Goal: Task Accomplishment & Management: Manage account settings

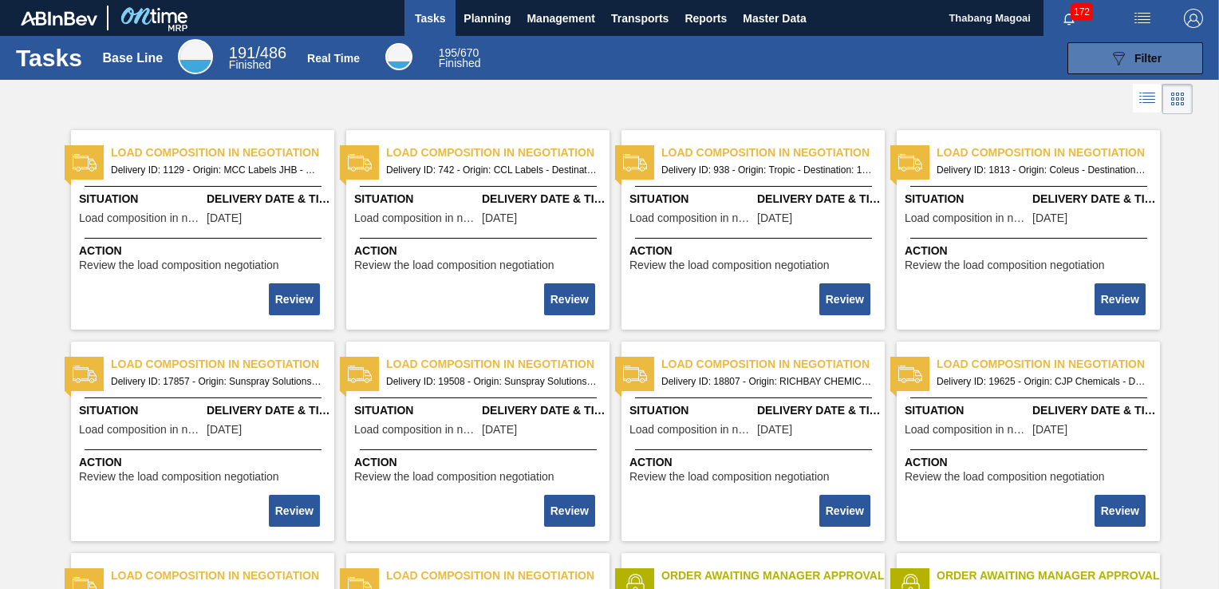
click at [1134, 62] on span "Filter" at bounding box center [1147, 58] width 27 height 13
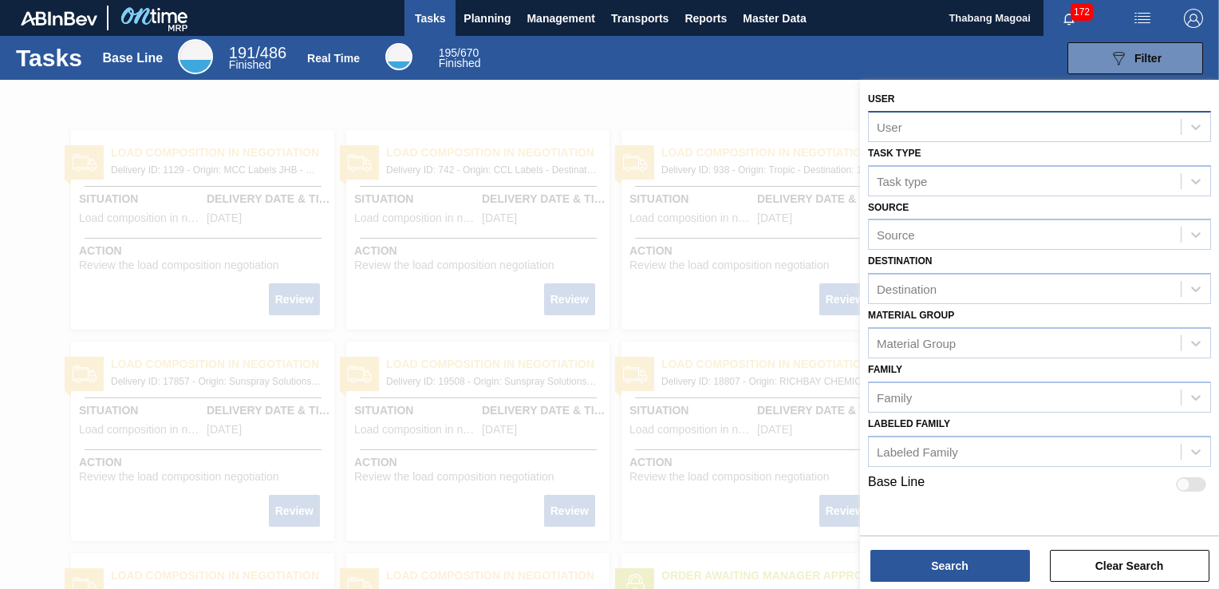
click at [1002, 132] on div "User" at bounding box center [1025, 126] width 312 height 23
click at [1018, 128] on div "User" at bounding box center [1025, 126] width 312 height 23
click at [1120, 123] on div "User" at bounding box center [1025, 126] width 312 height 23
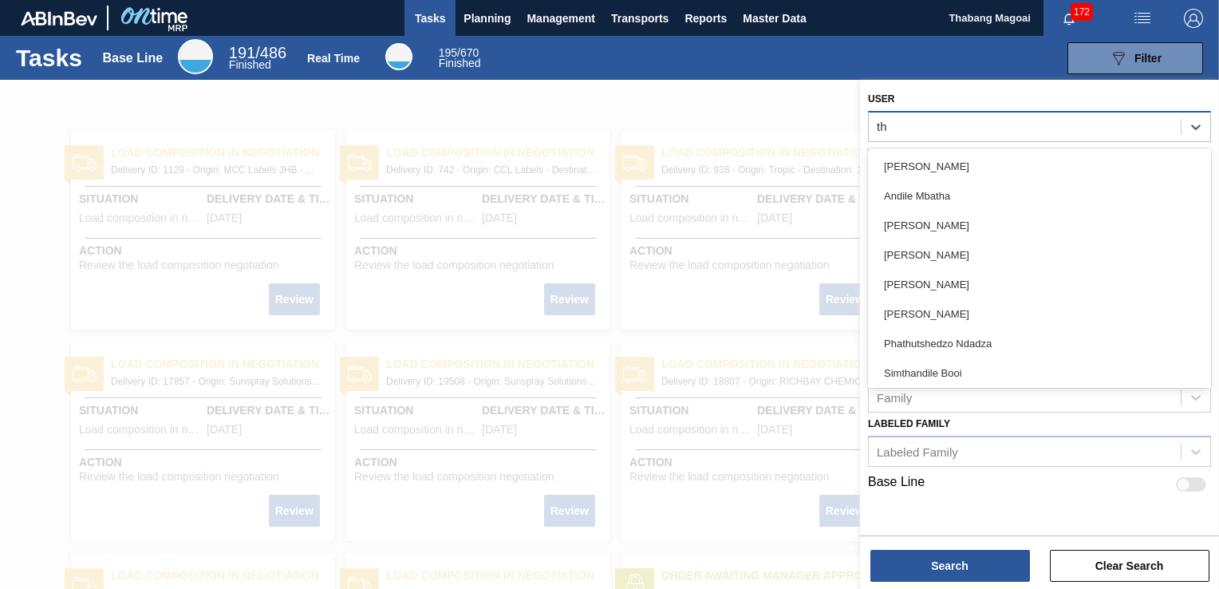
type input "tha"
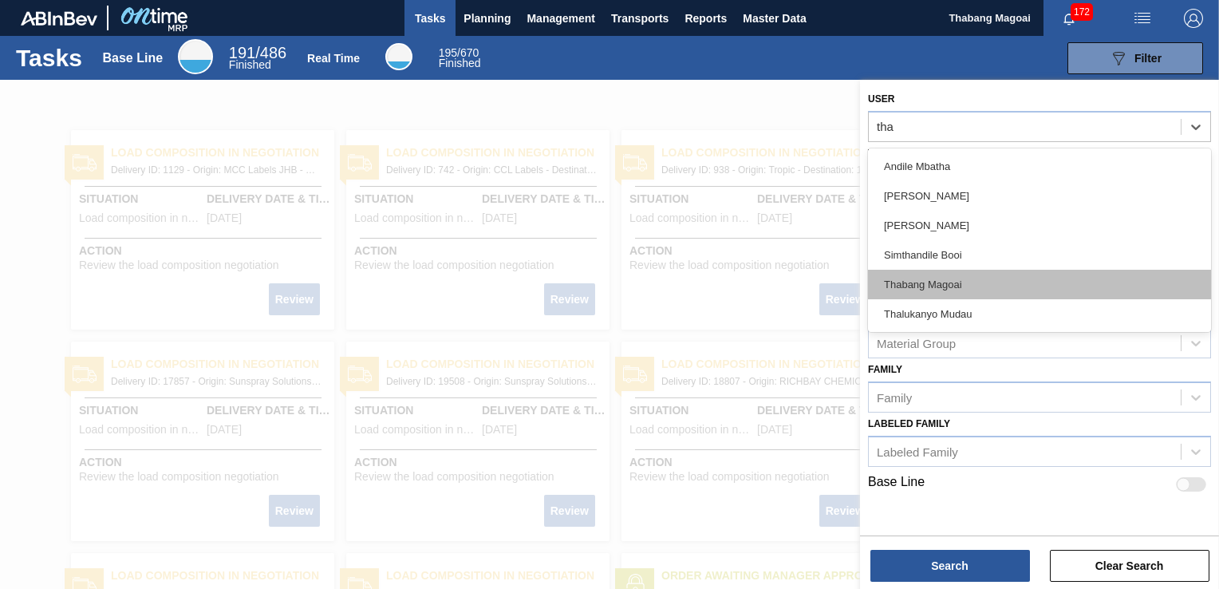
click at [1094, 276] on div "Thabang Magoai" at bounding box center [1039, 285] width 343 height 30
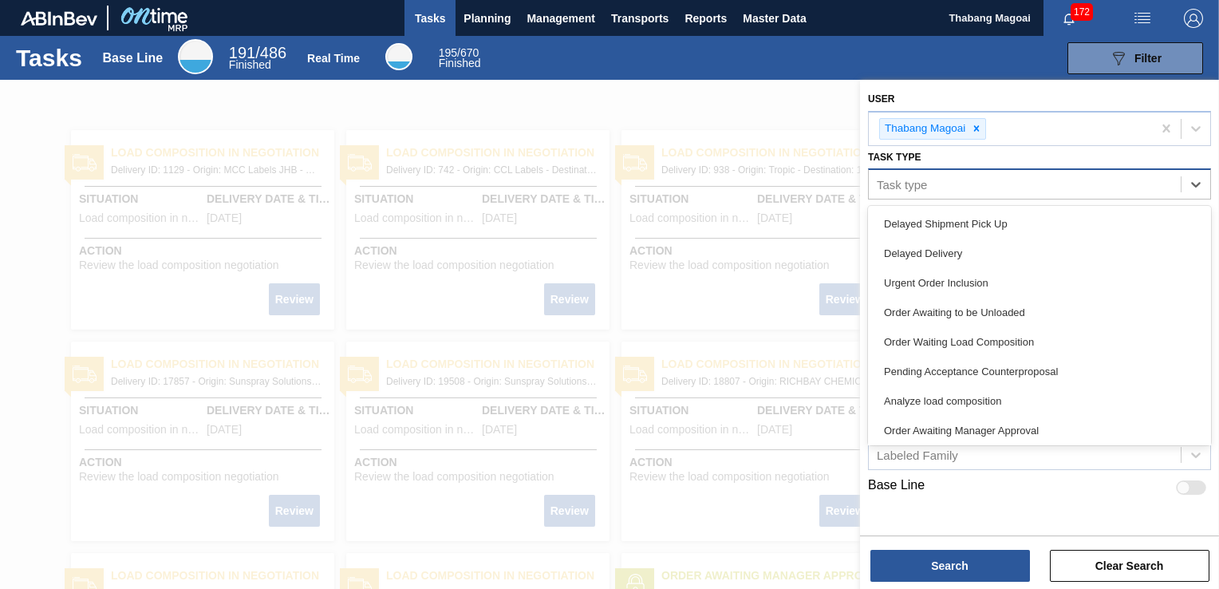
click at [1050, 186] on div "Task type" at bounding box center [1025, 184] width 312 height 23
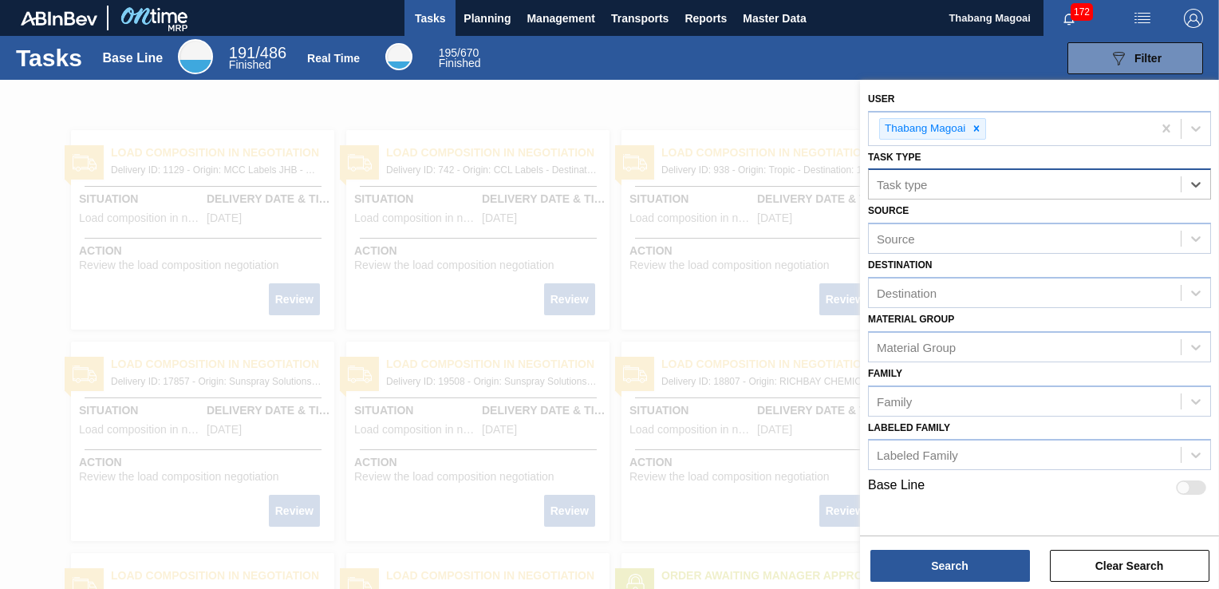
click at [1050, 186] on div "Task type" at bounding box center [1025, 184] width 312 height 23
click at [498, 14] on span "Planning" at bounding box center [486, 18] width 47 height 19
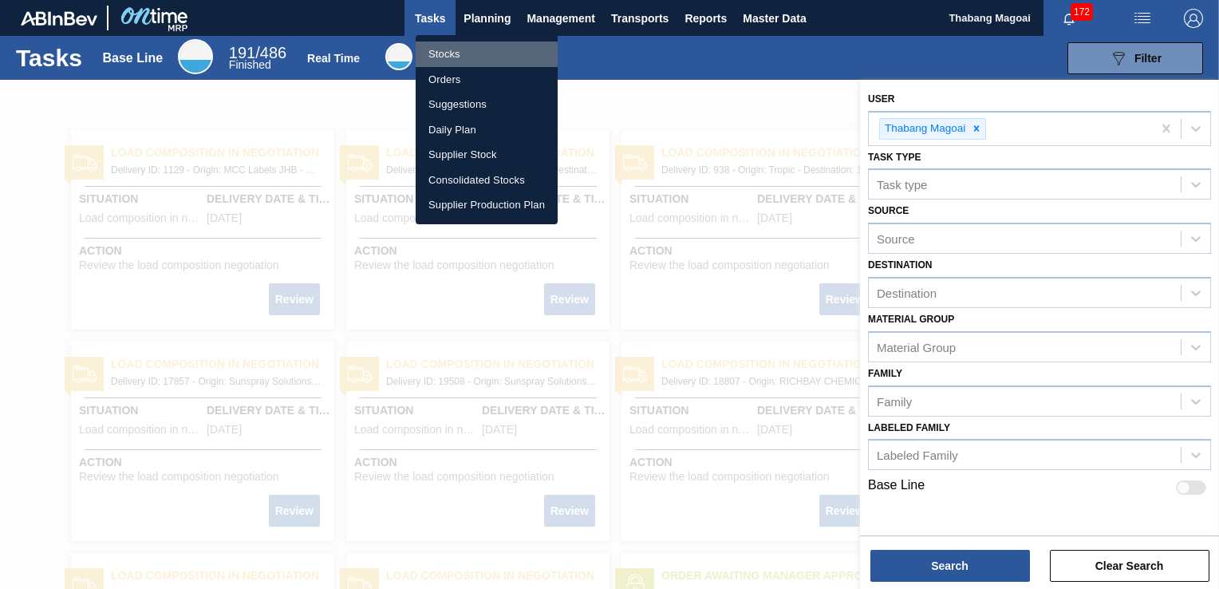
click at [450, 53] on li "Stocks" at bounding box center [487, 54] width 142 height 26
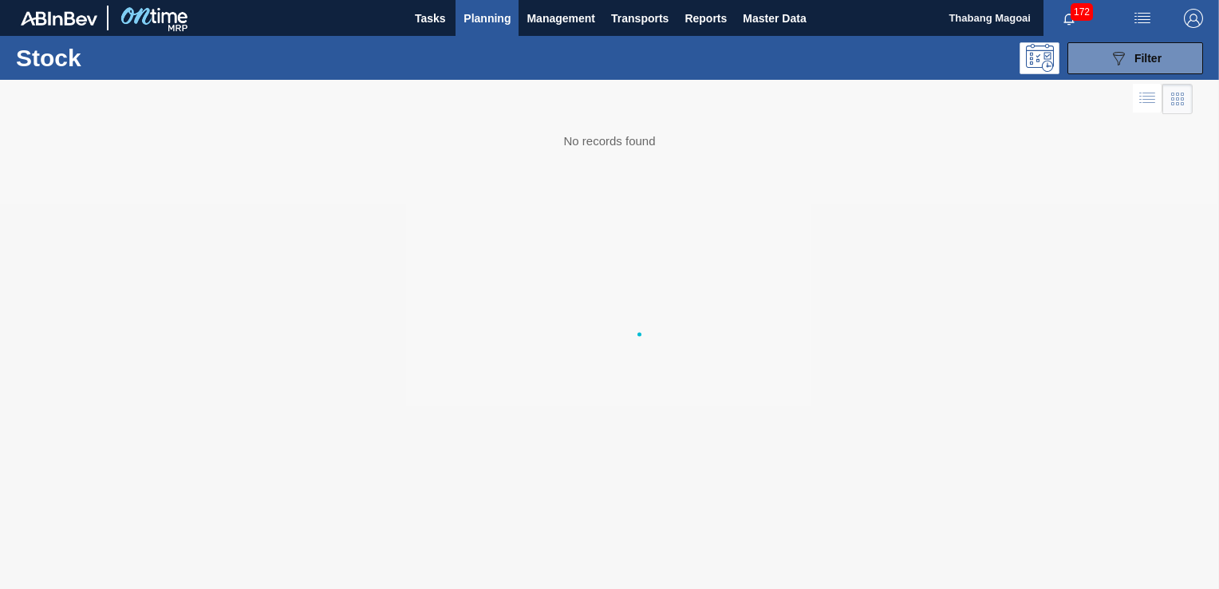
click at [1077, 20] on span "172" at bounding box center [1081, 12] width 22 height 18
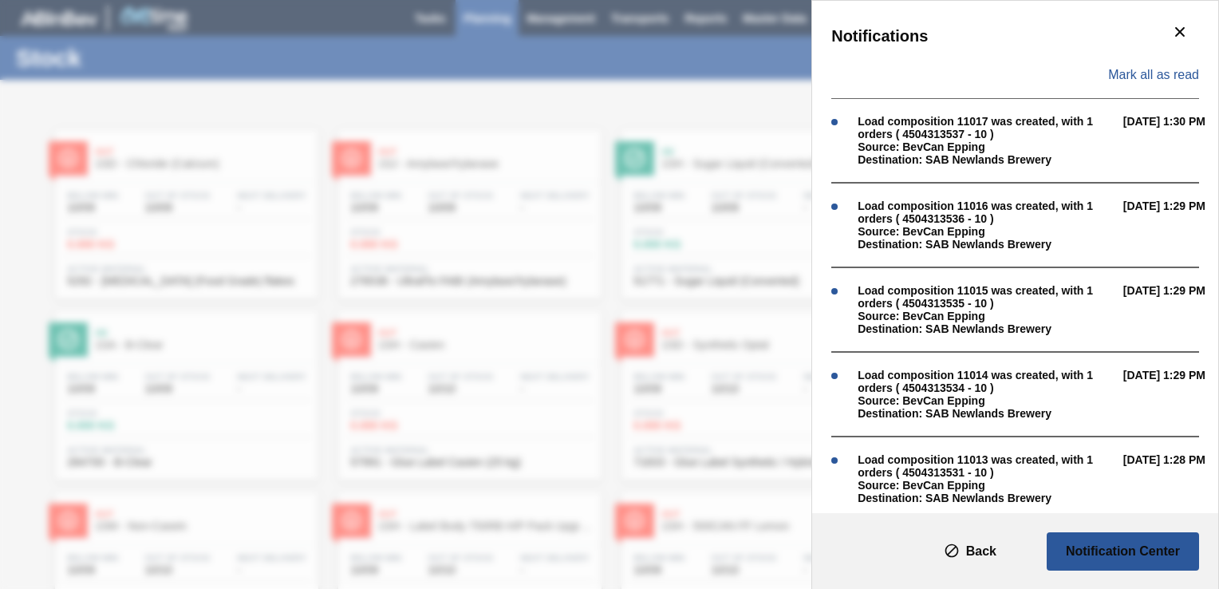
click at [719, 52] on div "Notifications Mark all as read Load composition 11017 was created, with 1 order…" at bounding box center [609, 294] width 1219 height 589
click at [1184, 36] on icon "botão de ícone" at bounding box center [1179, 31] width 19 height 19
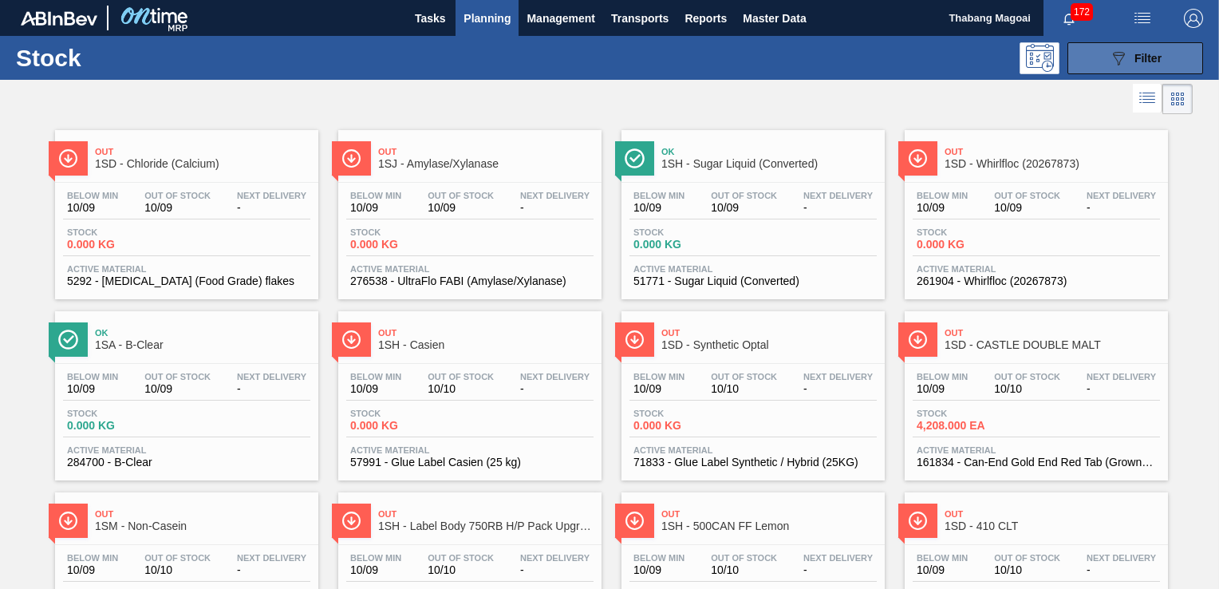
click at [1090, 53] on button "089F7B8B-B2A5-4AFE-B5C0-19BA573D28AC Filter" at bounding box center [1135, 58] width 136 height 32
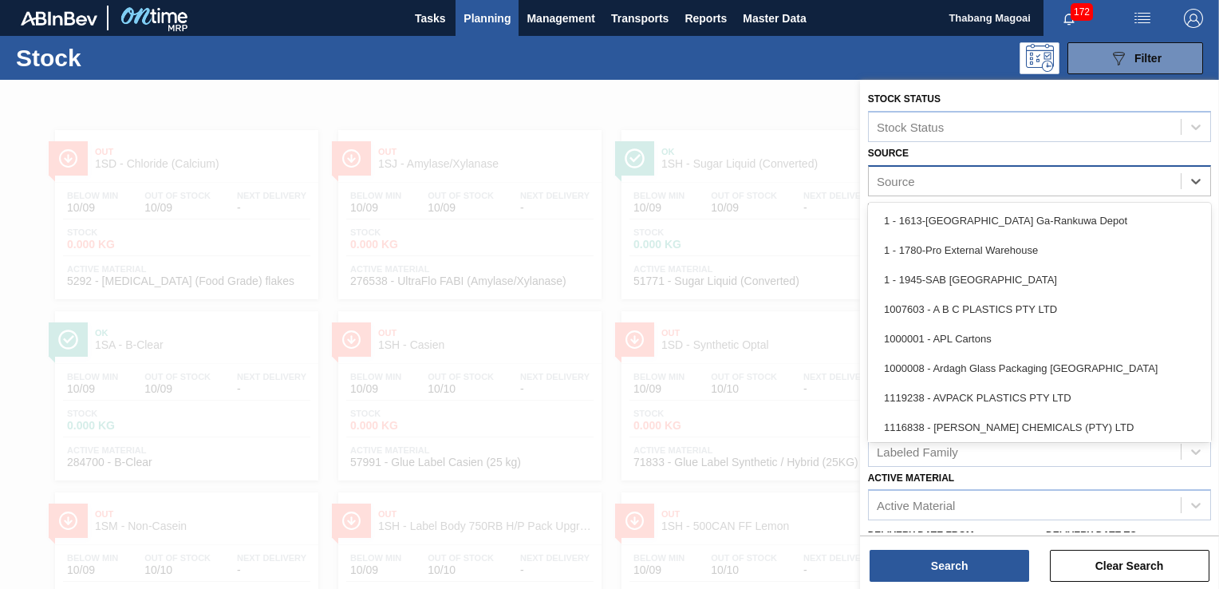
click at [967, 185] on div "Source" at bounding box center [1025, 180] width 312 height 23
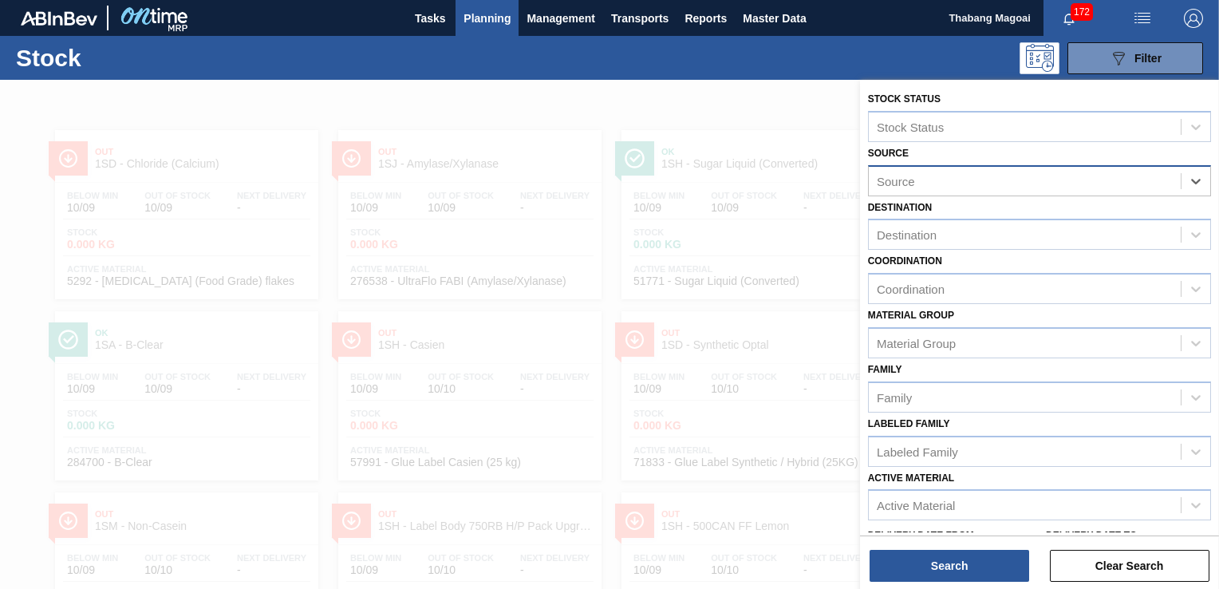
click at [967, 185] on div "Source" at bounding box center [1025, 180] width 312 height 23
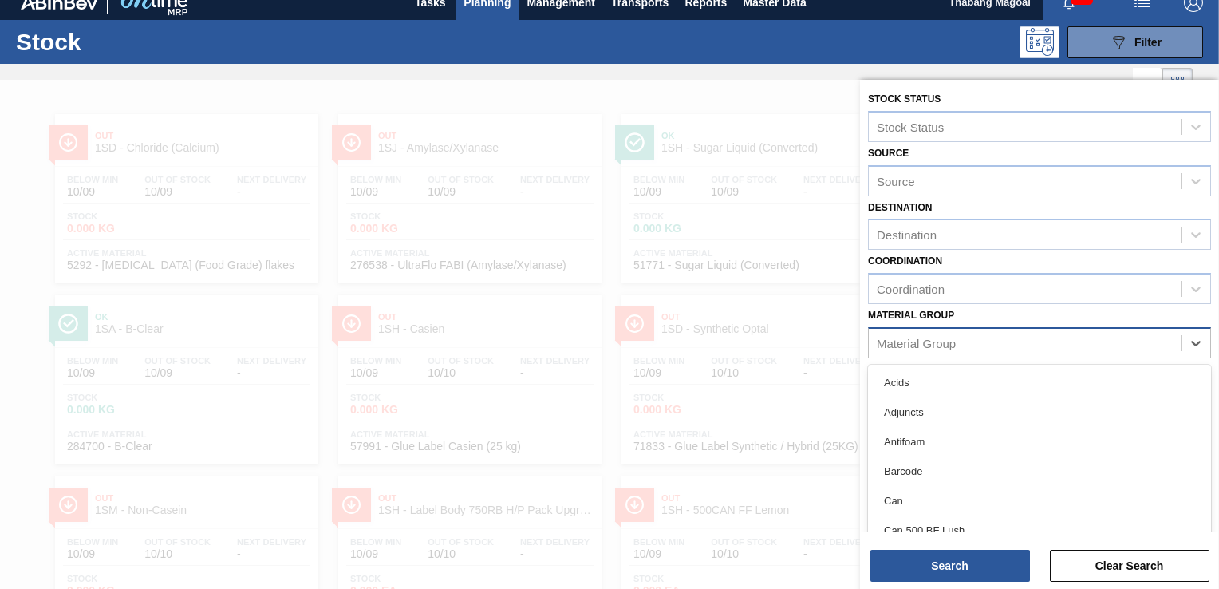
scroll to position [19, 0]
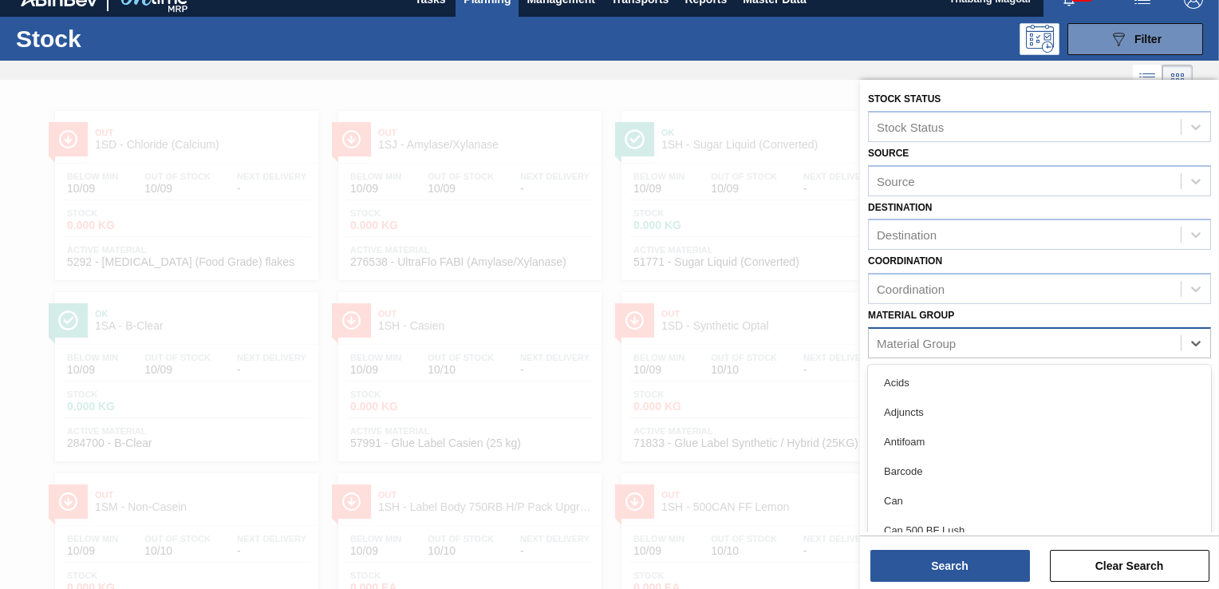
click at [930, 339] on div "Material Group" at bounding box center [916, 343] width 79 height 14
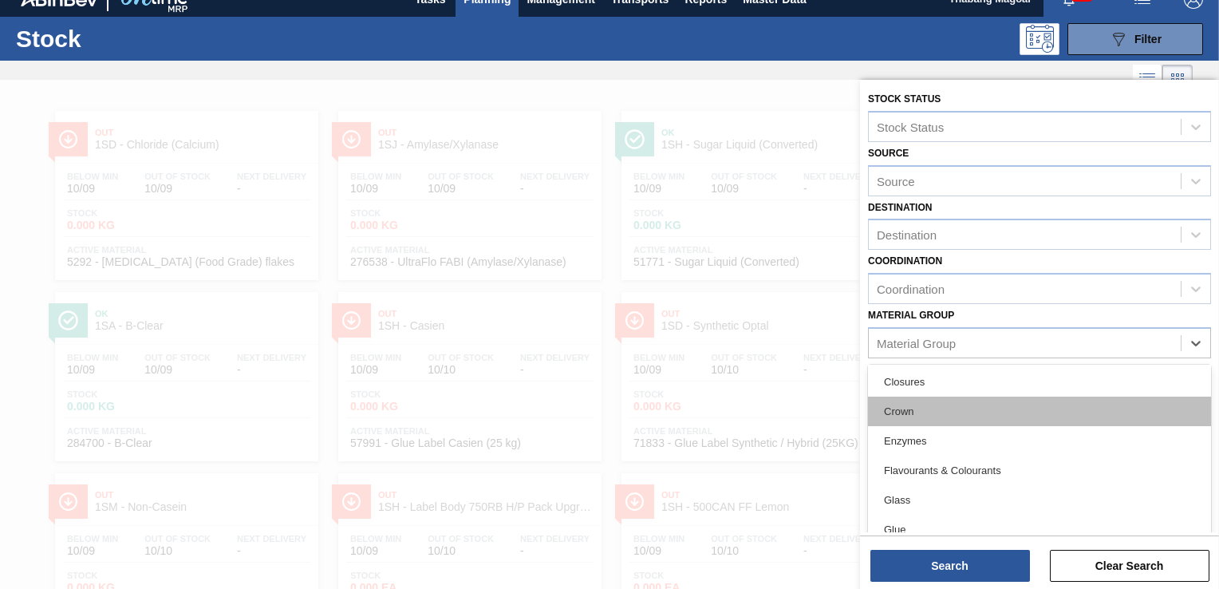
click at [916, 413] on div "Crown" at bounding box center [1039, 411] width 343 height 30
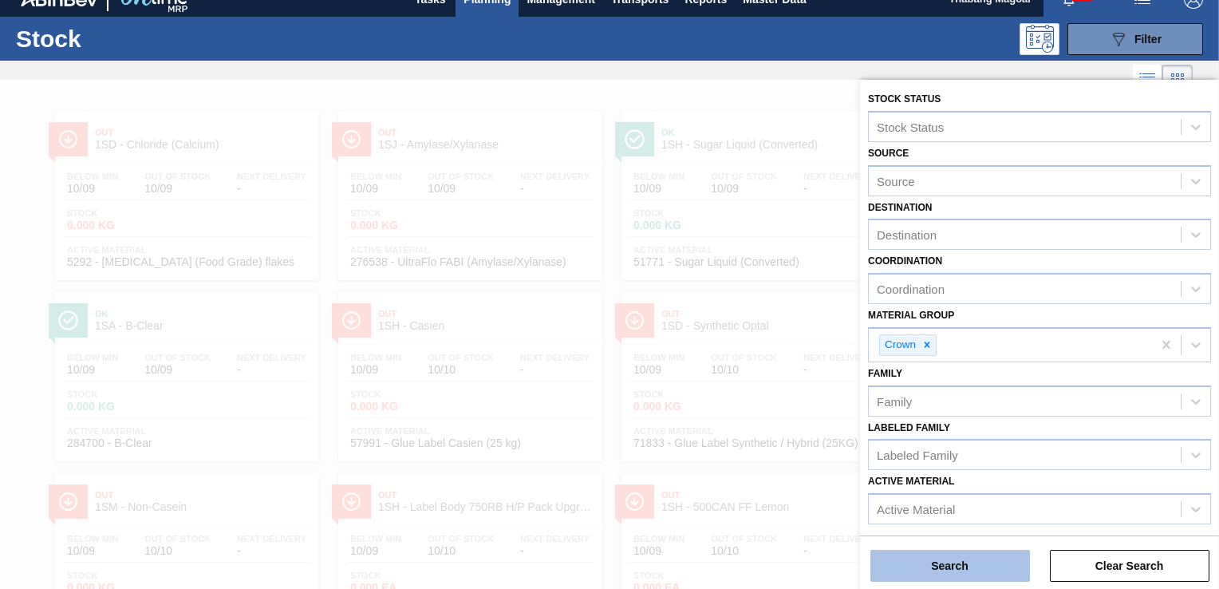
click at [948, 566] on button "Search" at bounding box center [950, 566] width 160 height 32
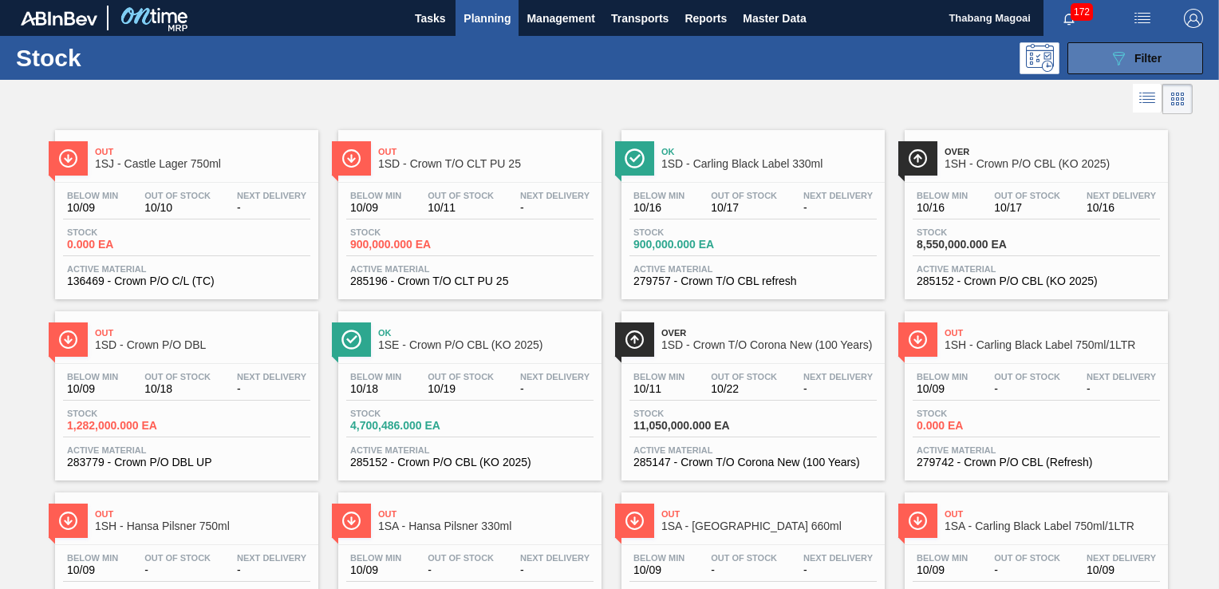
click at [1116, 56] on icon "089F7B8B-B2A5-4AFE-B5C0-19BA573D28AC" at bounding box center [1118, 58] width 19 height 19
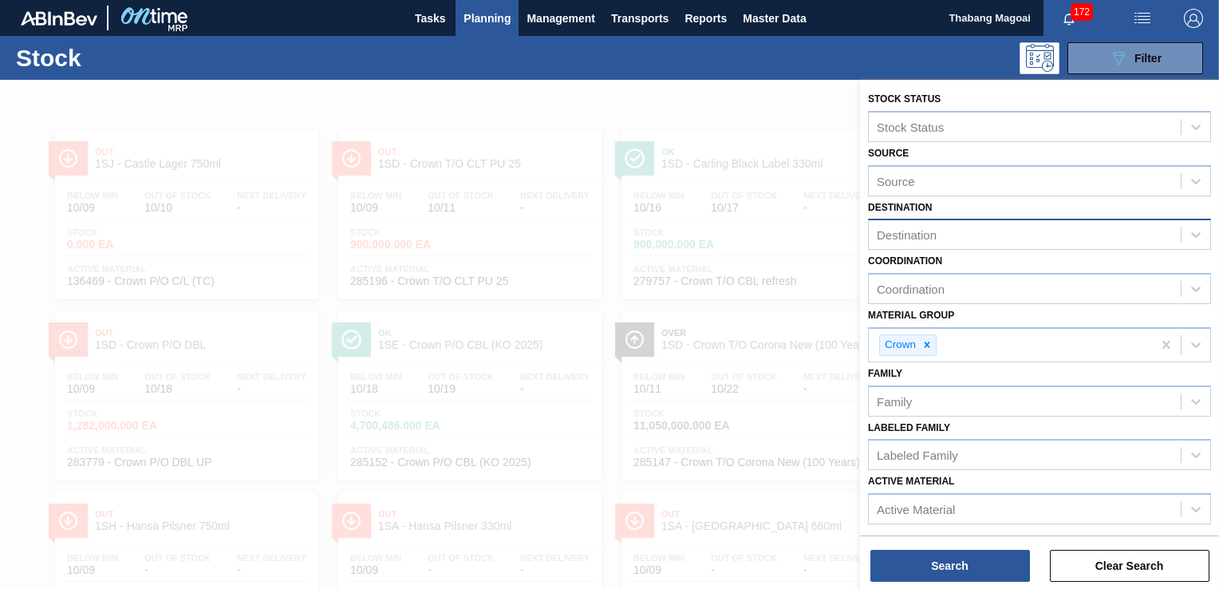
click at [949, 231] on div "Destination" at bounding box center [1025, 234] width 312 height 23
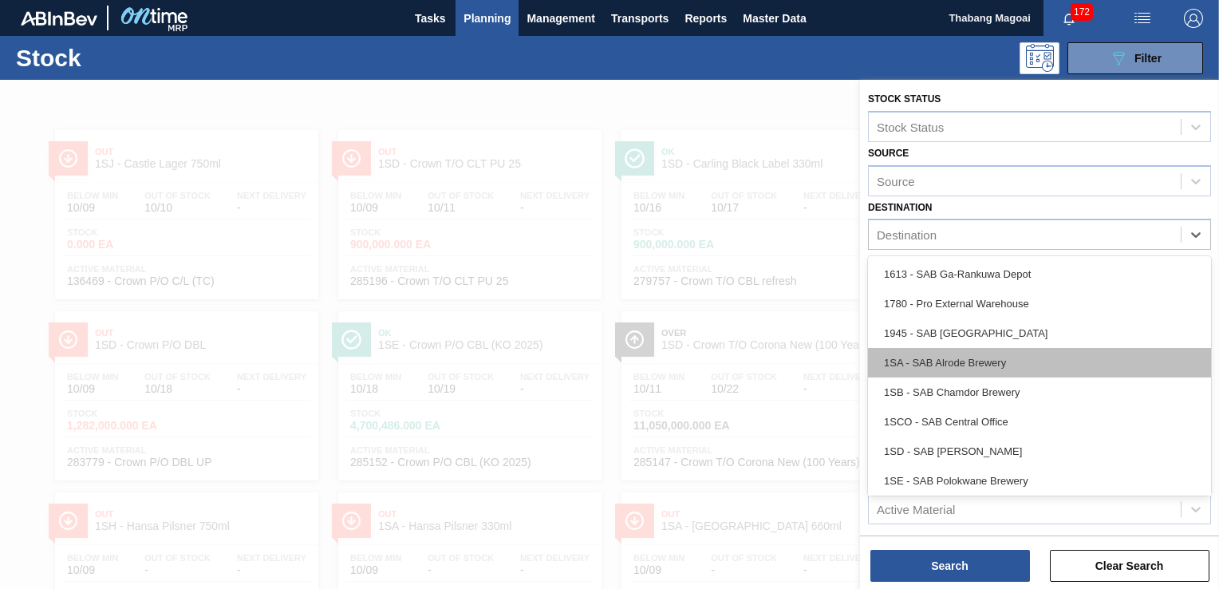
click at [951, 353] on div "1SA - SAB Alrode Brewery" at bounding box center [1039, 363] width 343 height 30
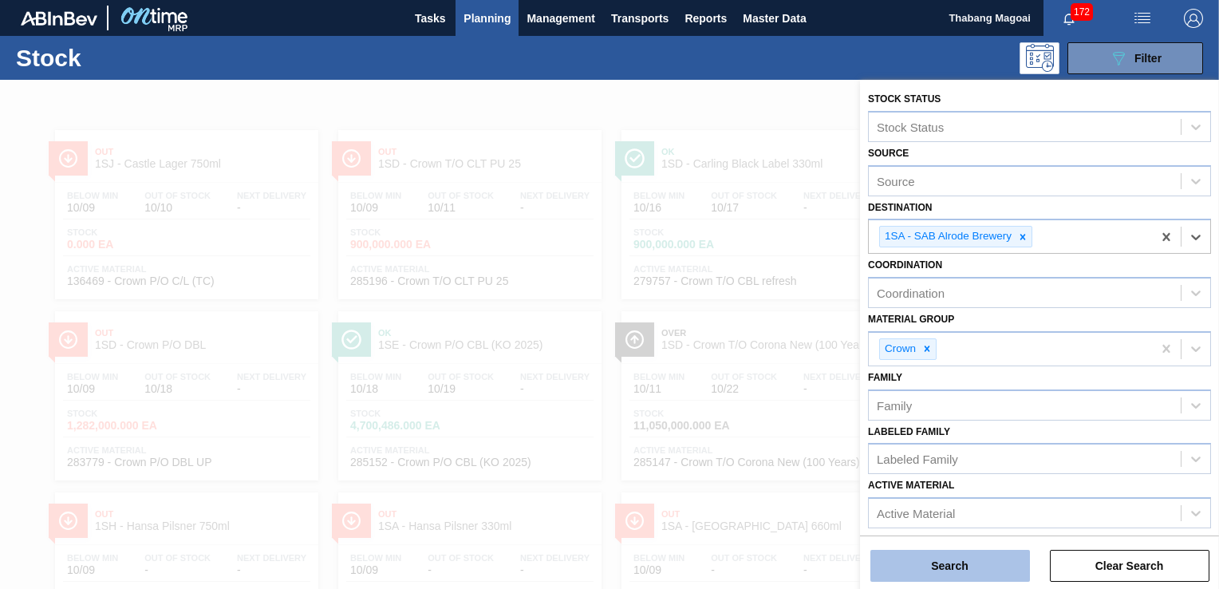
click at [952, 561] on button "Search" at bounding box center [950, 566] width 160 height 32
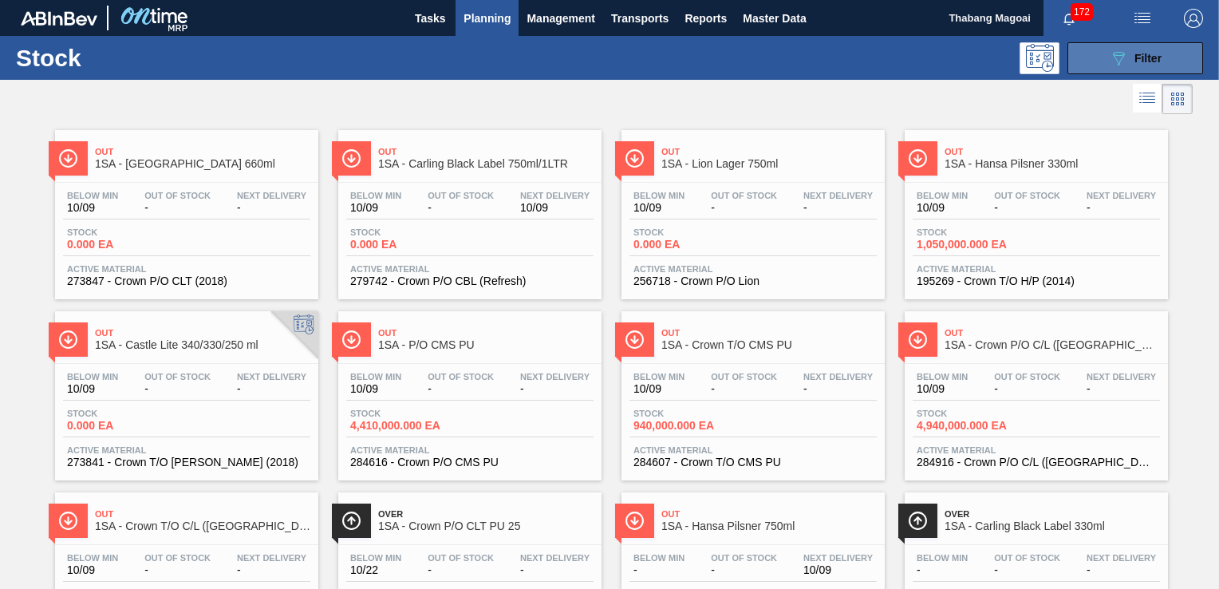
click at [1151, 56] on span "Filter" at bounding box center [1147, 58] width 27 height 13
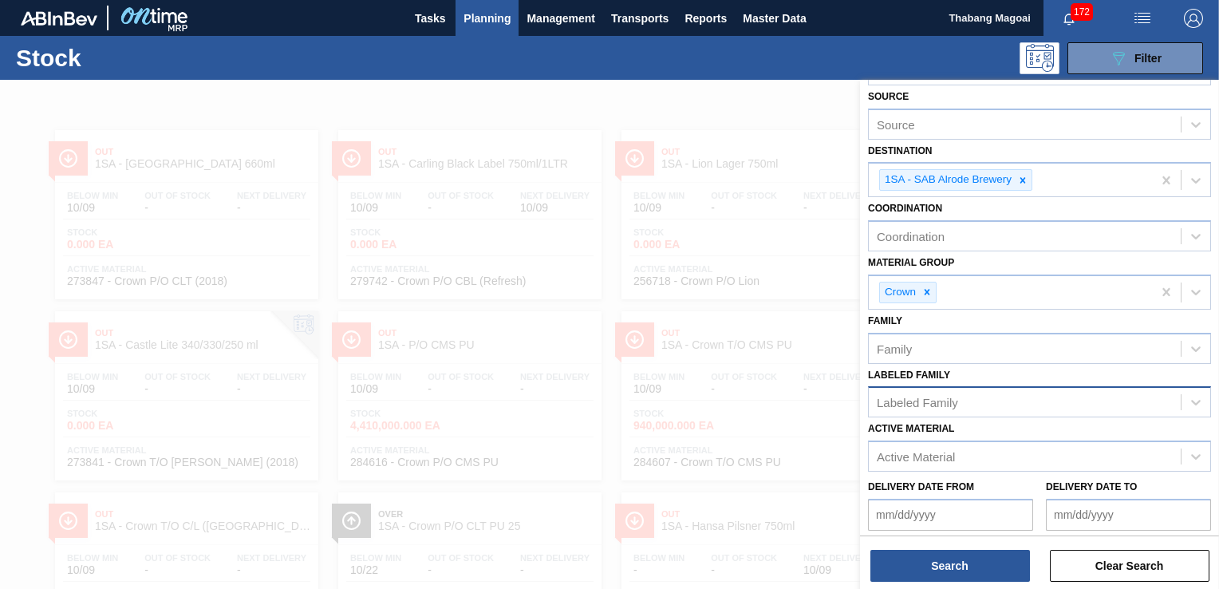
scroll to position [160, 0]
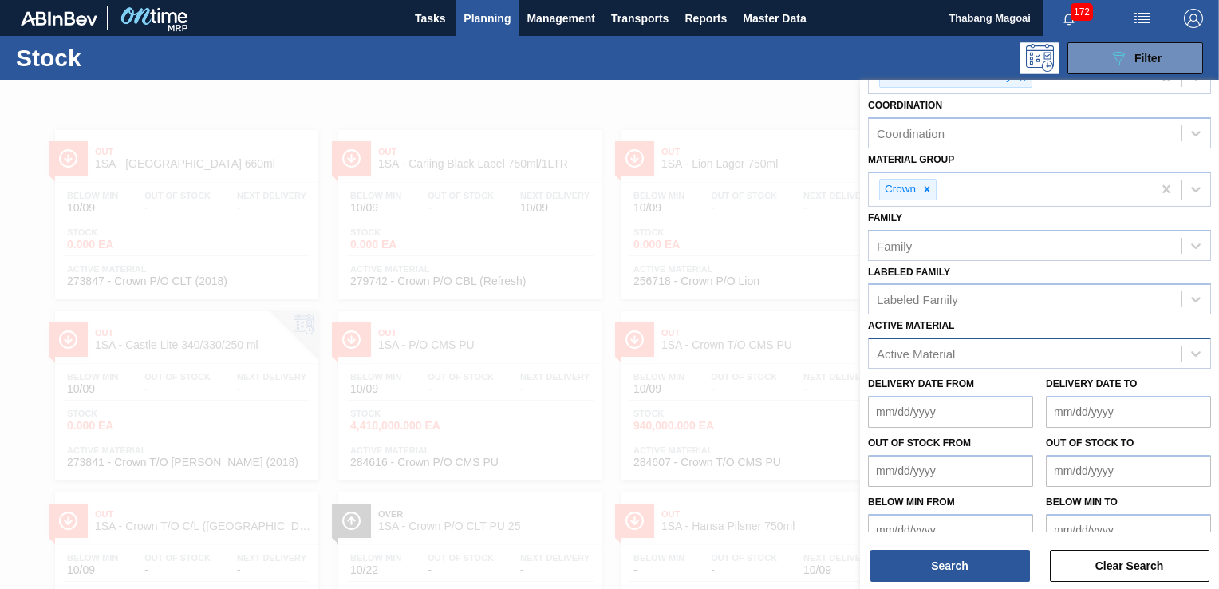
click at [956, 349] on div "Active Material" at bounding box center [1025, 353] width 312 height 23
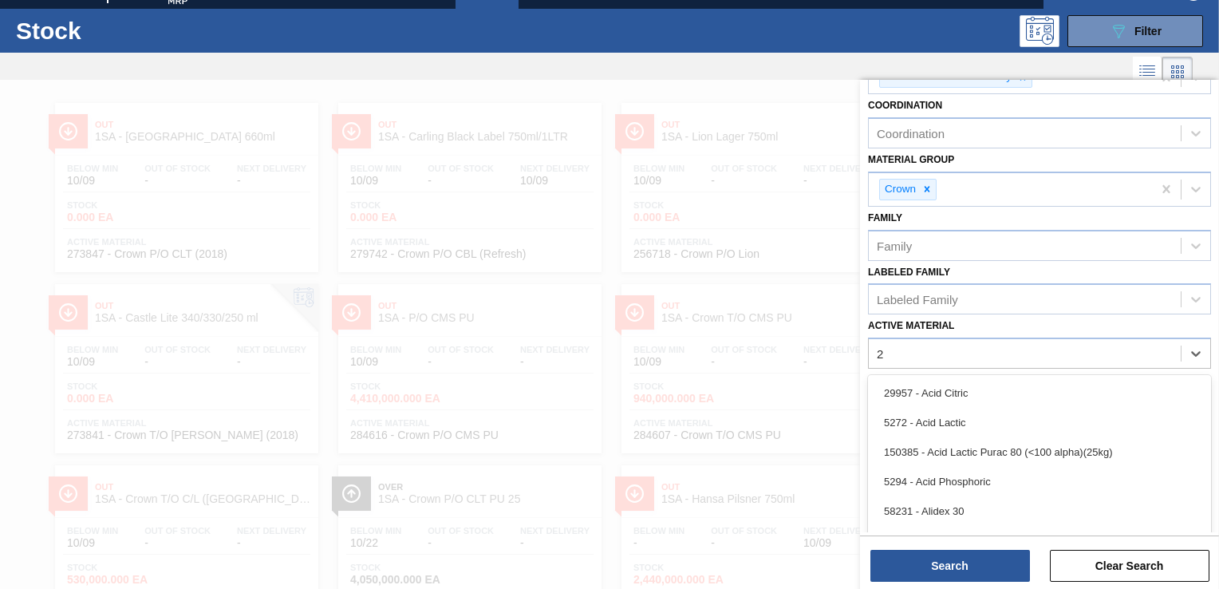
scroll to position [54, 0]
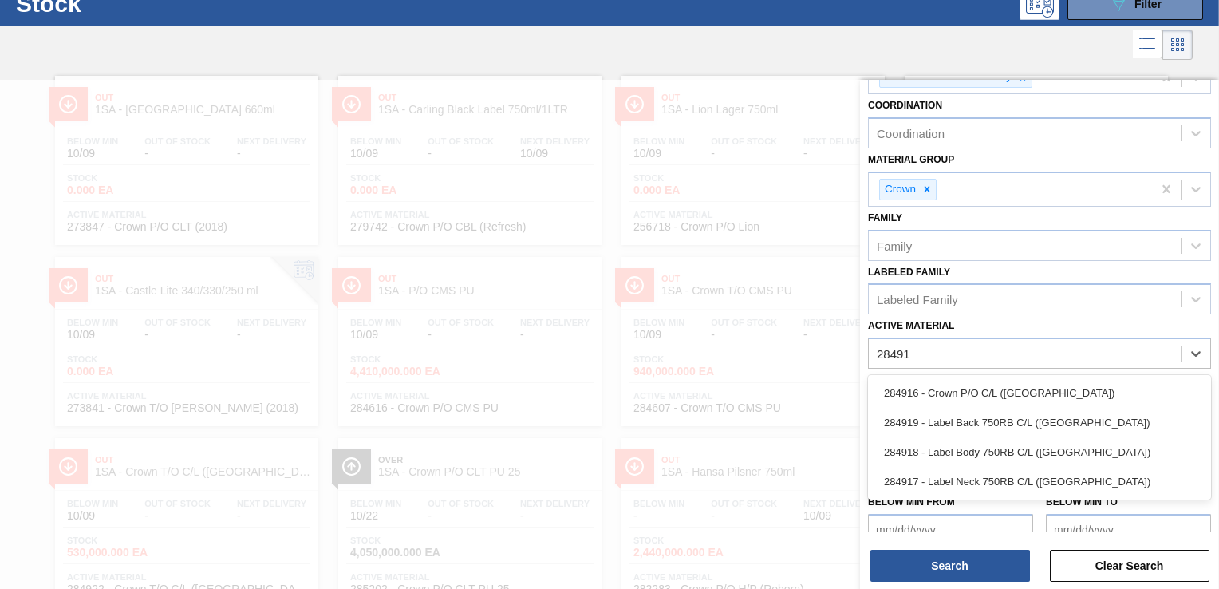
type Material "284916"
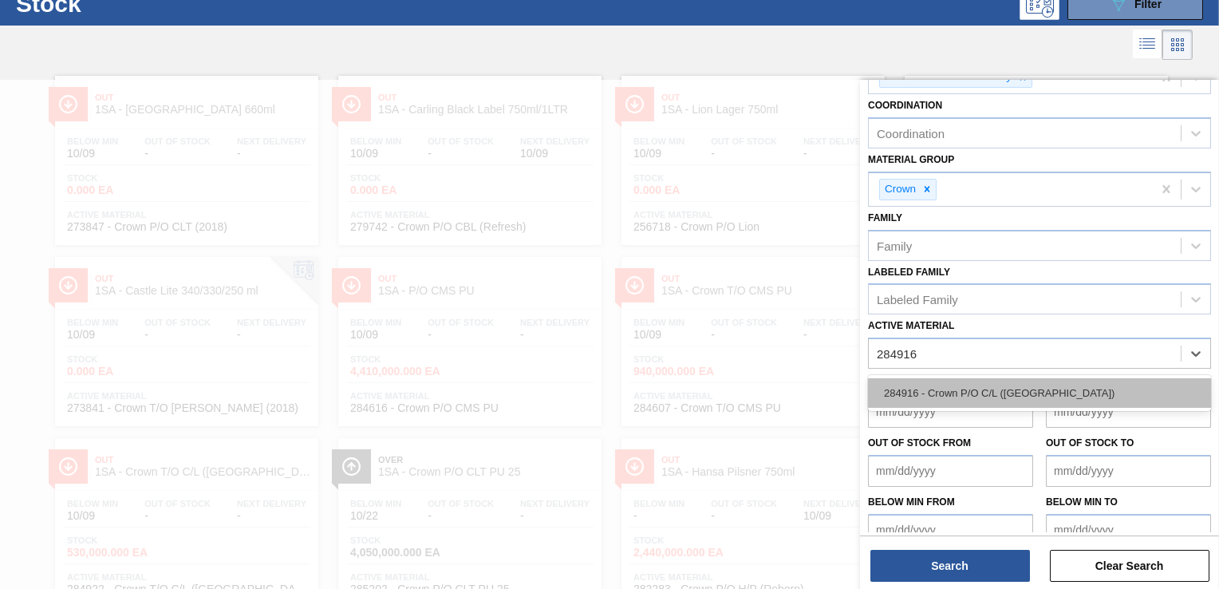
click at [957, 391] on div "284916 - Crown P/O C/L (Hogwarts)" at bounding box center [1039, 393] width 343 height 30
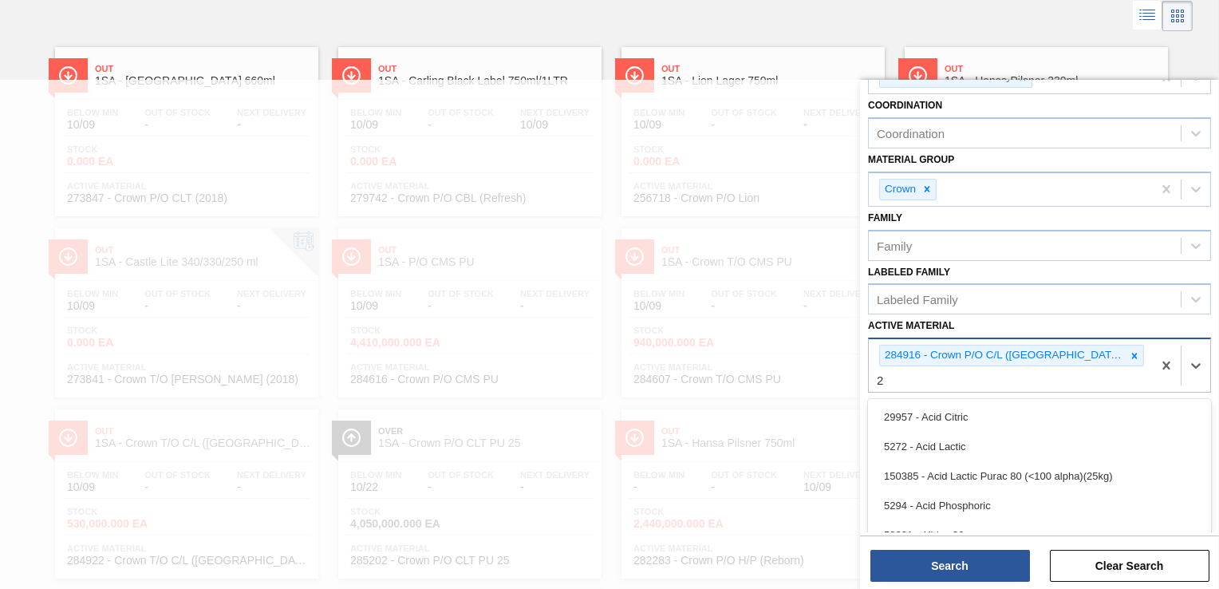
scroll to position [86, 0]
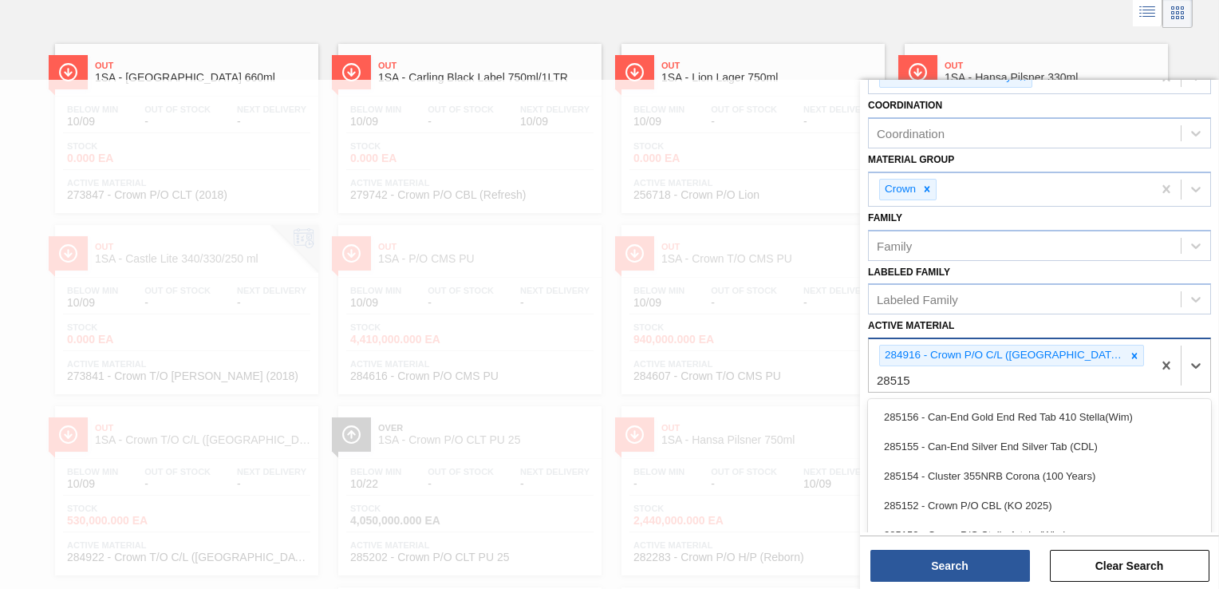
type Material "285152"
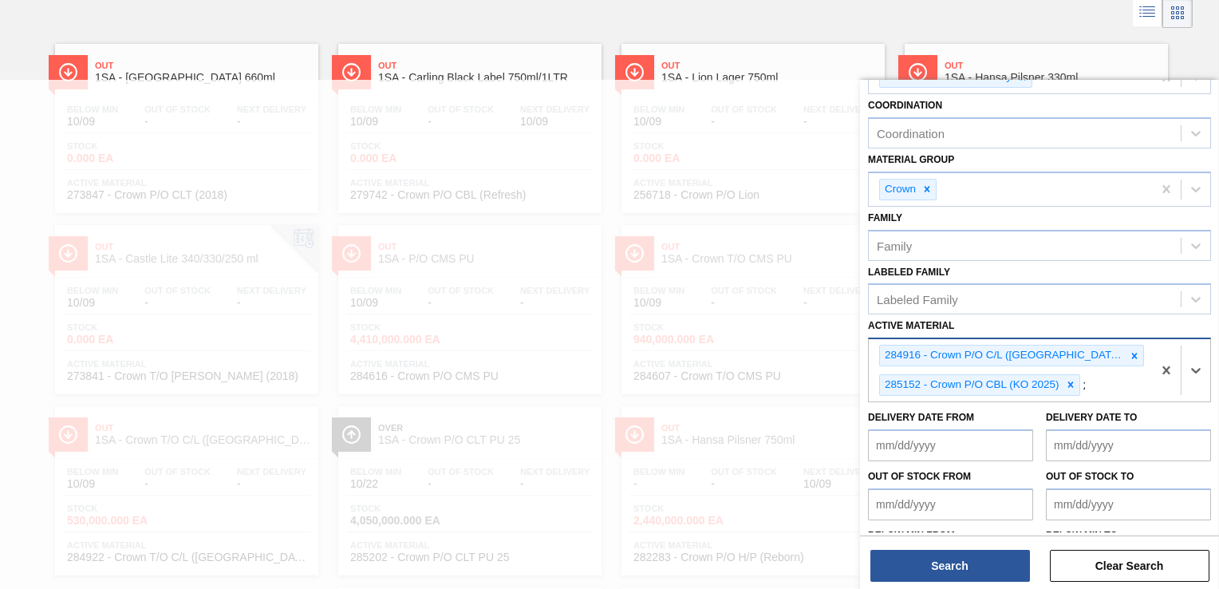
scroll to position [147, 0]
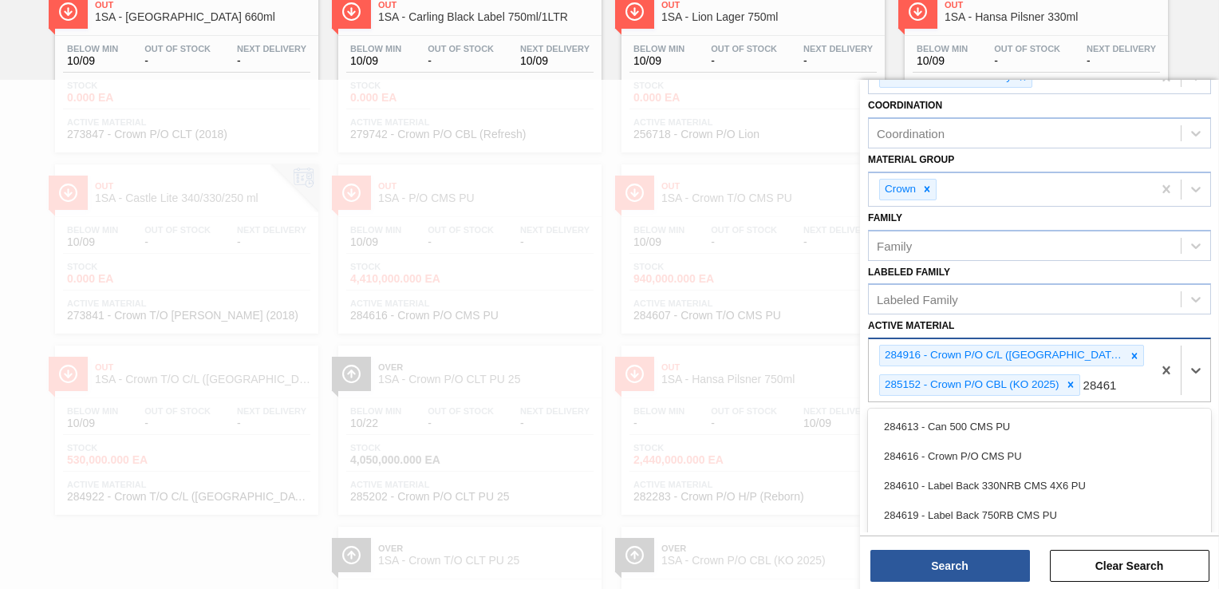
type Material "284616"
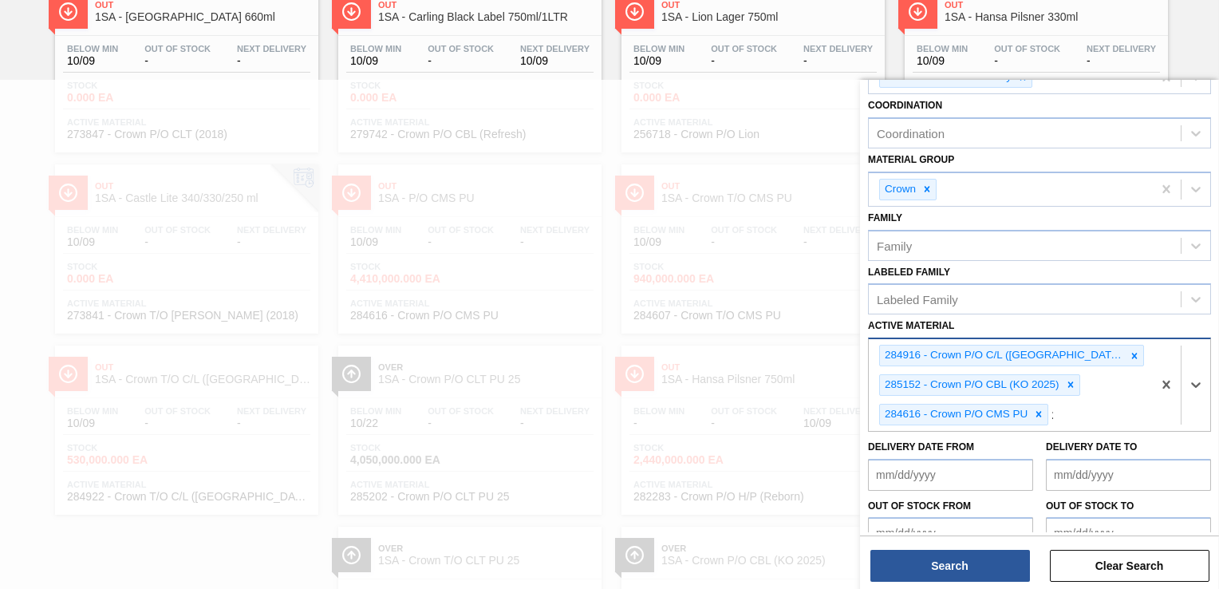
scroll to position [236, 0]
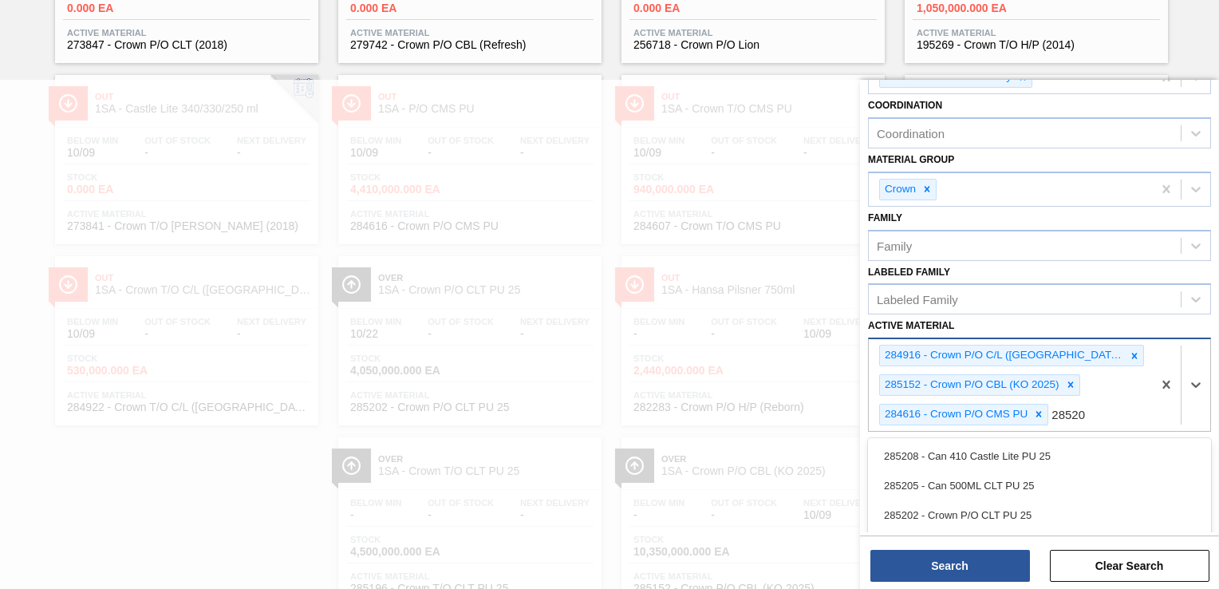
type Material "285202"
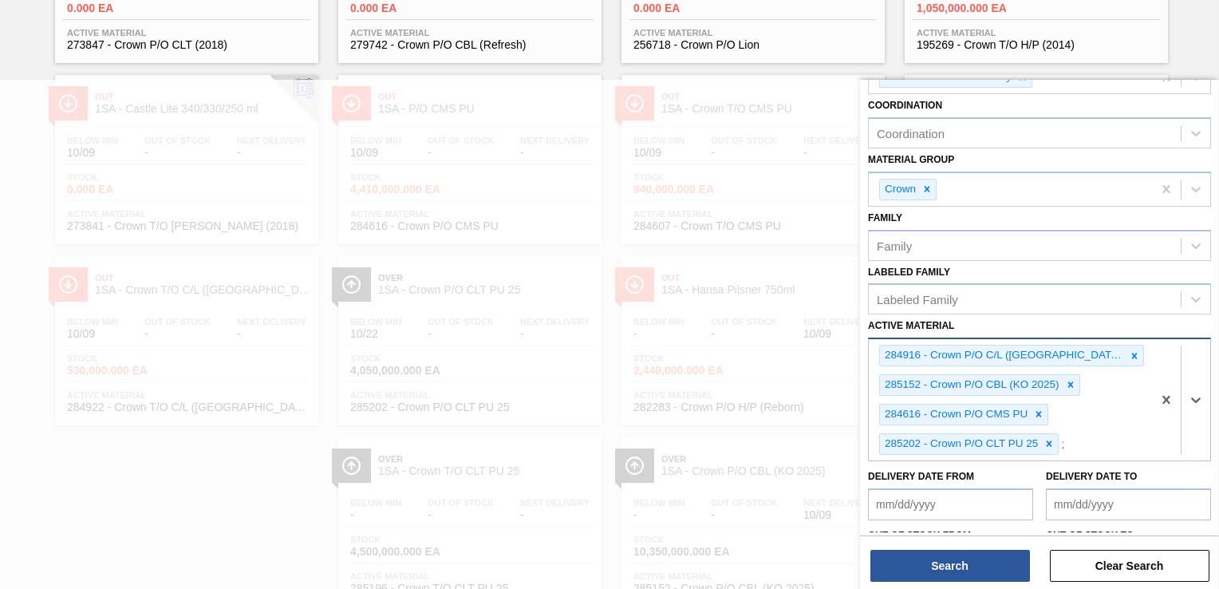
scroll to position [291, 0]
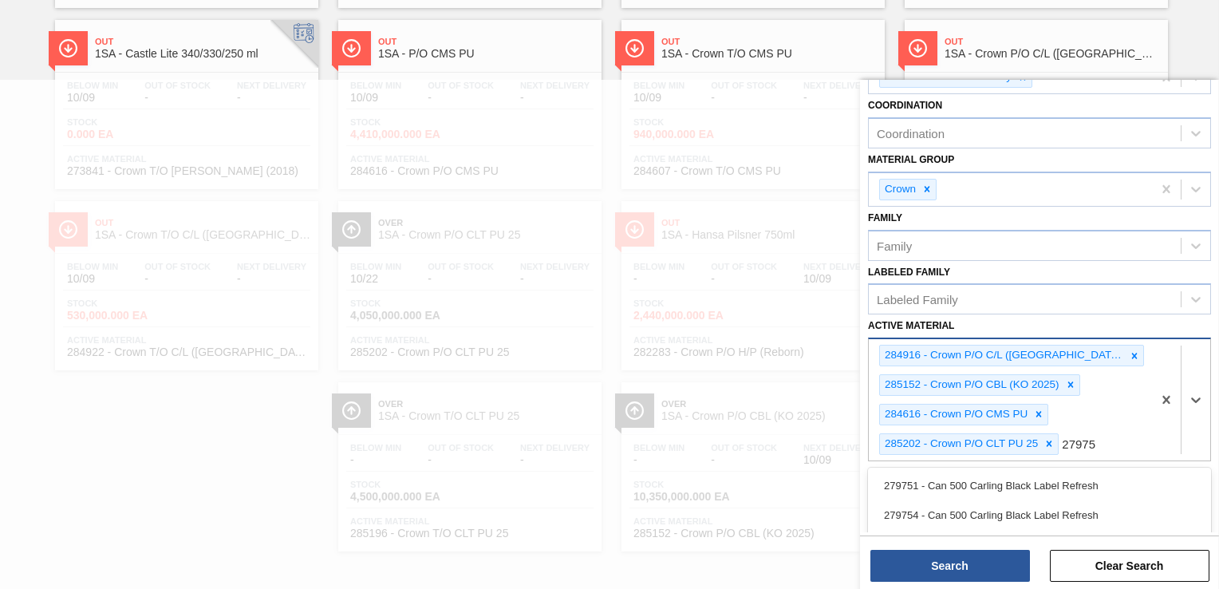
type Material "279757"
type Material "285196"
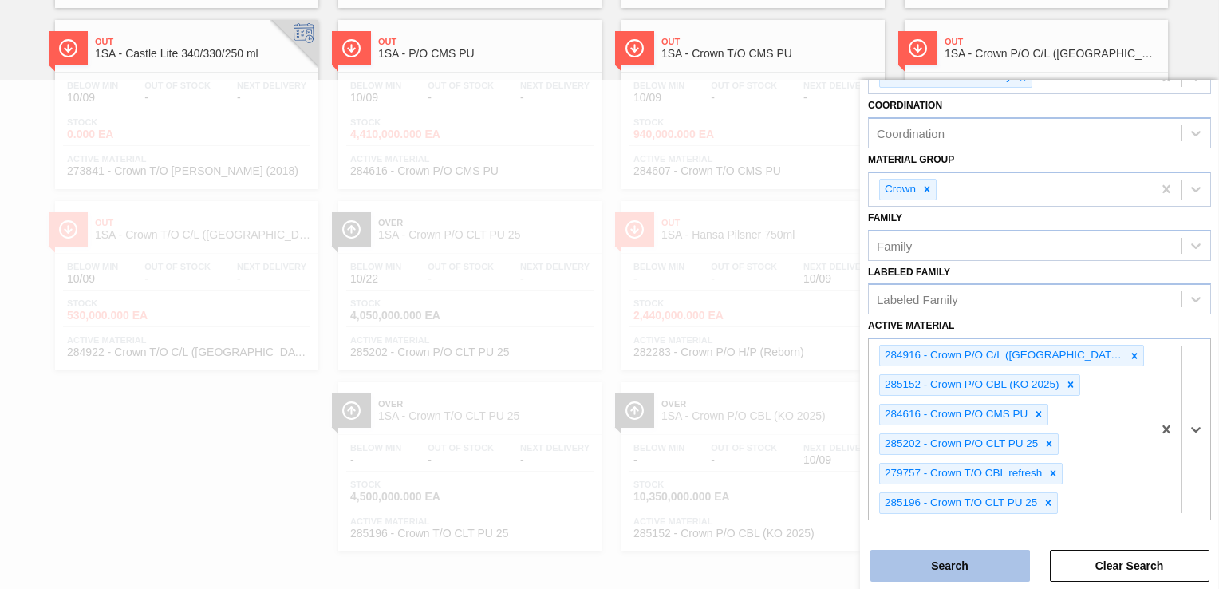
click at [1017, 554] on button "Search" at bounding box center [950, 566] width 160 height 32
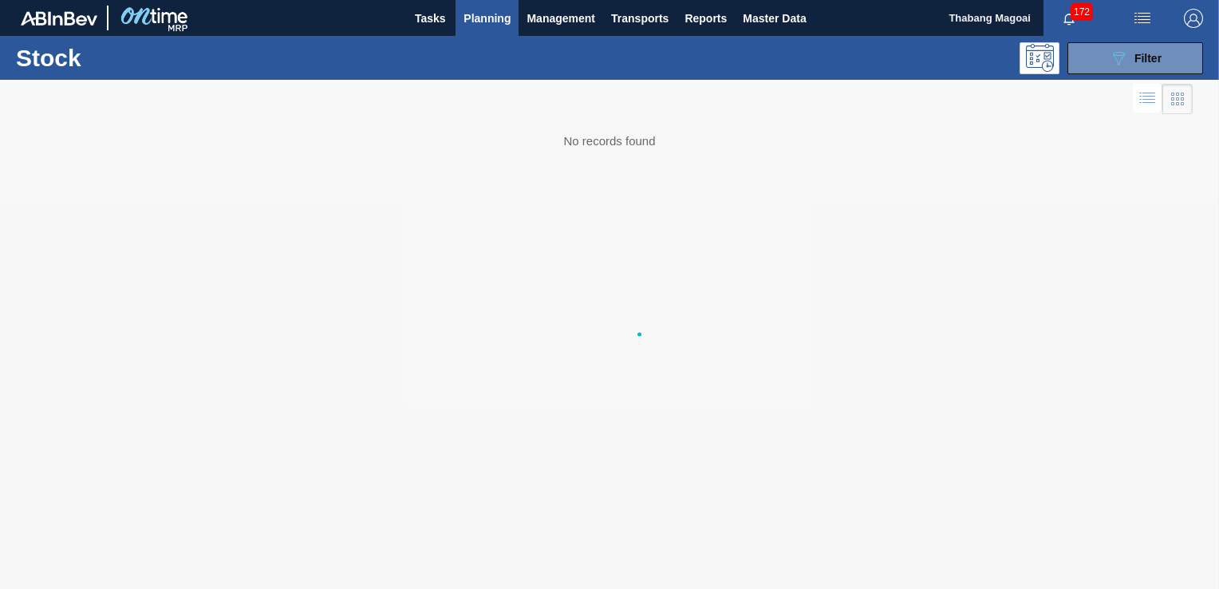
scroll to position [0, 0]
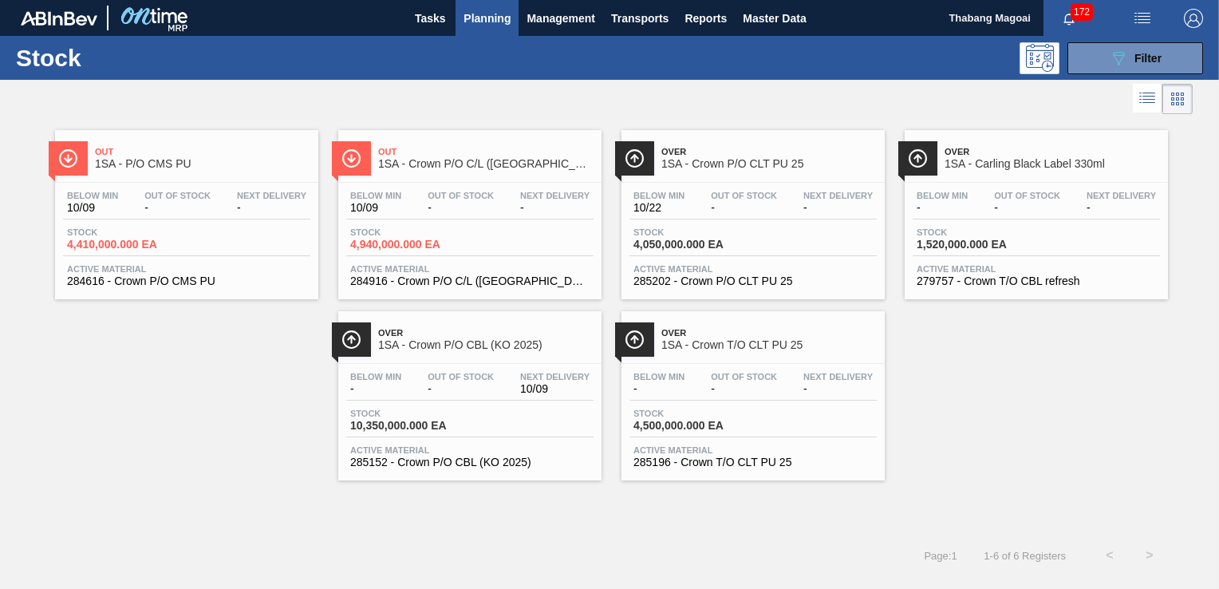
click at [246, 252] on div "Stock 4,410,000.000 EA" at bounding box center [186, 241] width 247 height 29
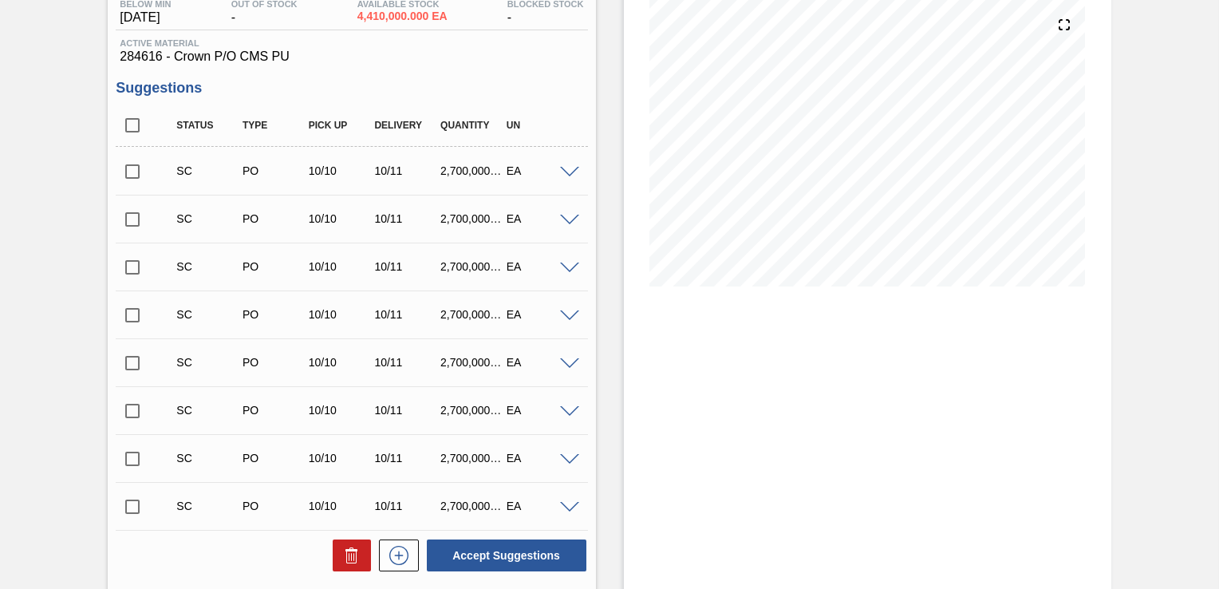
scroll to position [207, 0]
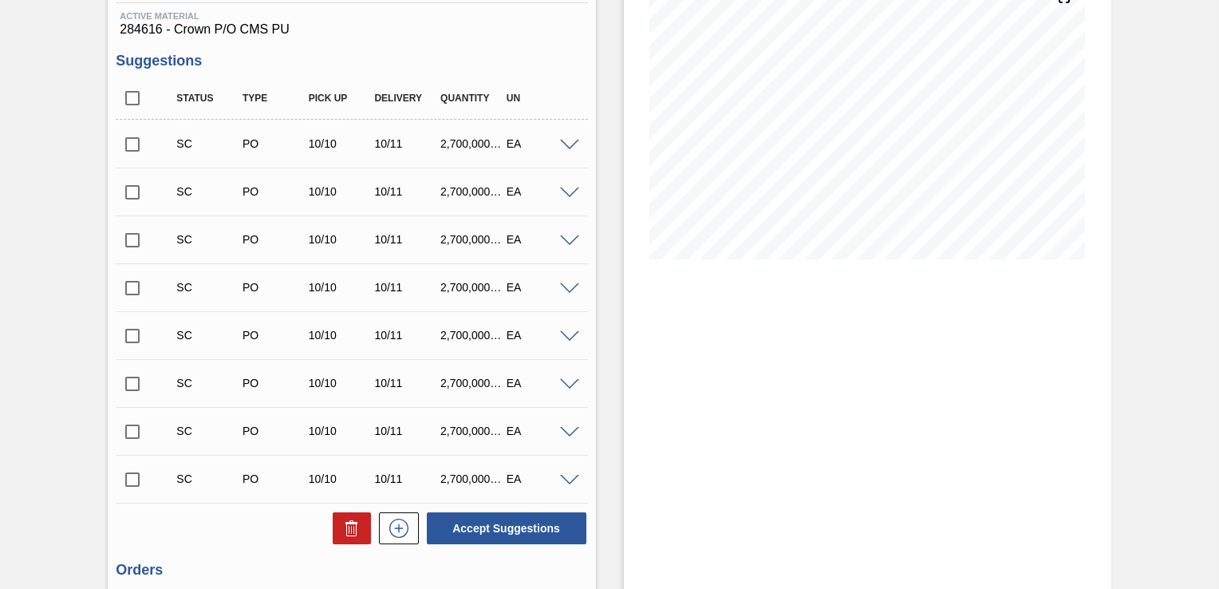
click at [136, 145] on input "checkbox" at bounding box center [132, 144] width 33 height 33
click at [135, 142] on input "checkbox" at bounding box center [132, 144] width 33 height 33
click at [130, 148] on input "checkbox" at bounding box center [132, 144] width 33 height 33
click at [517, 523] on button "Accept Suggestions" at bounding box center [507, 528] width 160 height 32
checkbox input "false"
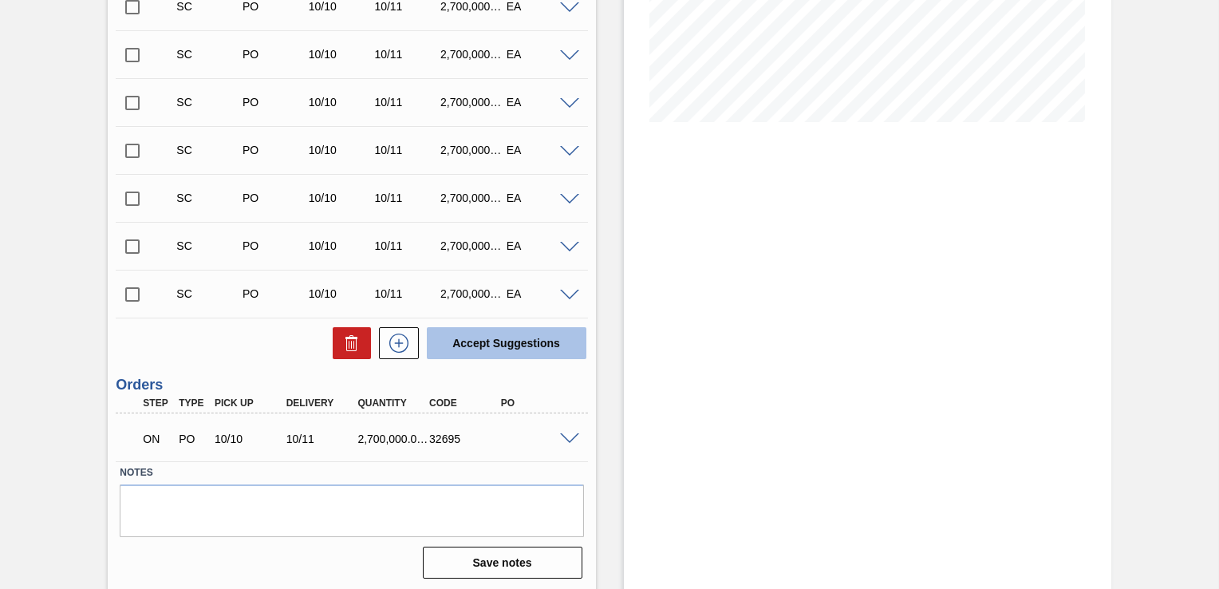
scroll to position [347, 0]
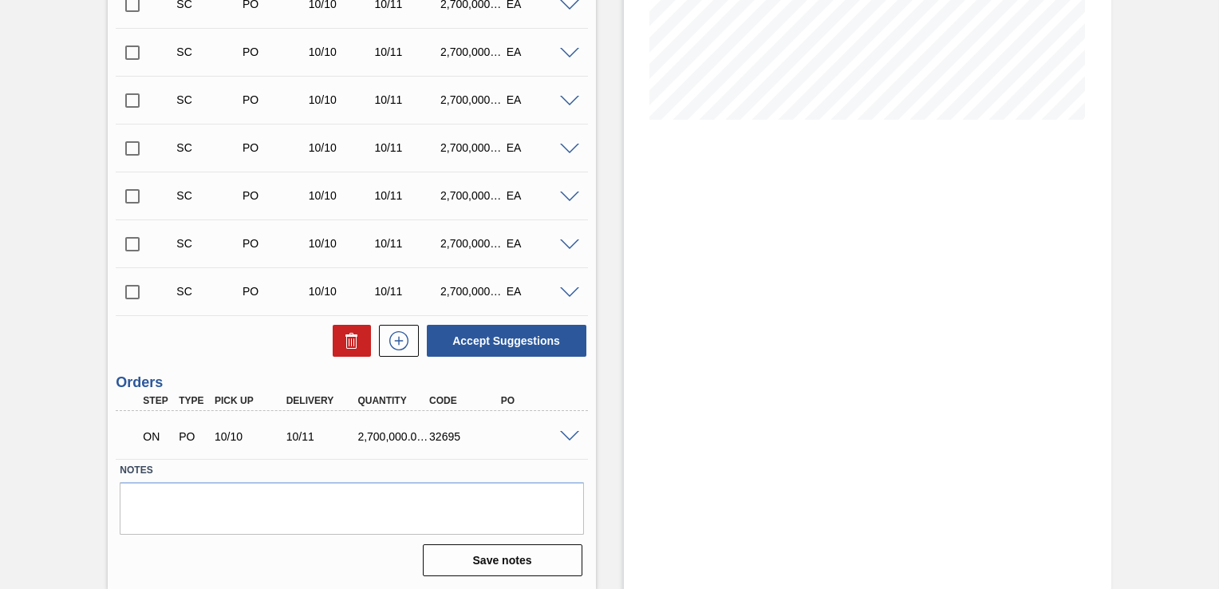
click at [572, 437] on span at bounding box center [569, 437] width 19 height 12
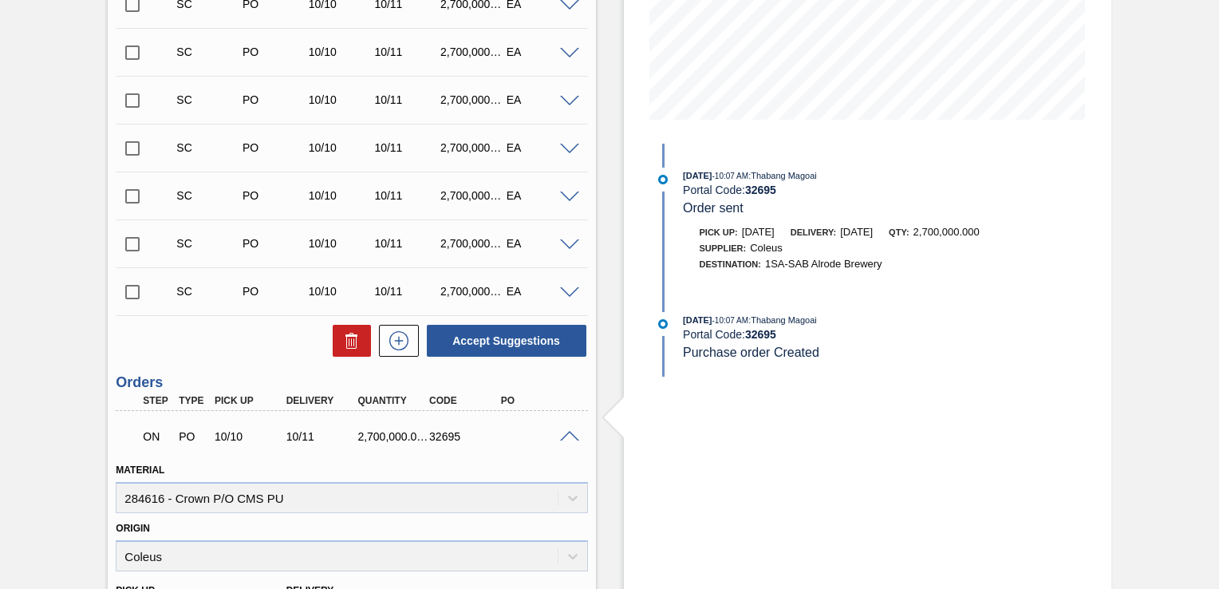
click at [567, 436] on span at bounding box center [569, 437] width 19 height 12
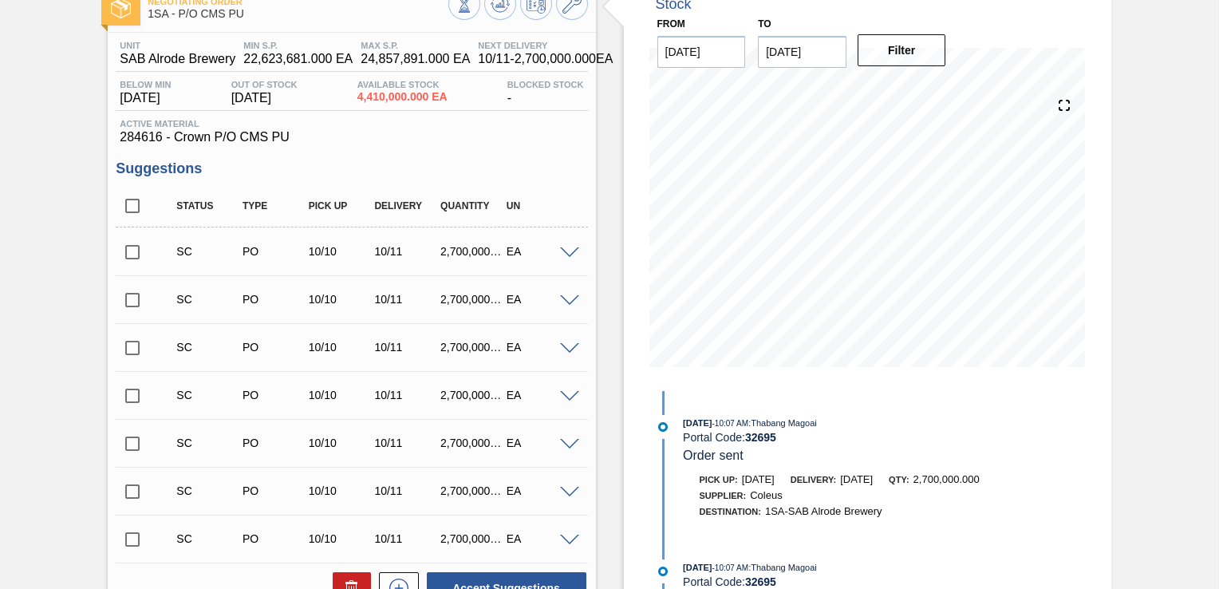
scroll to position [80, 0]
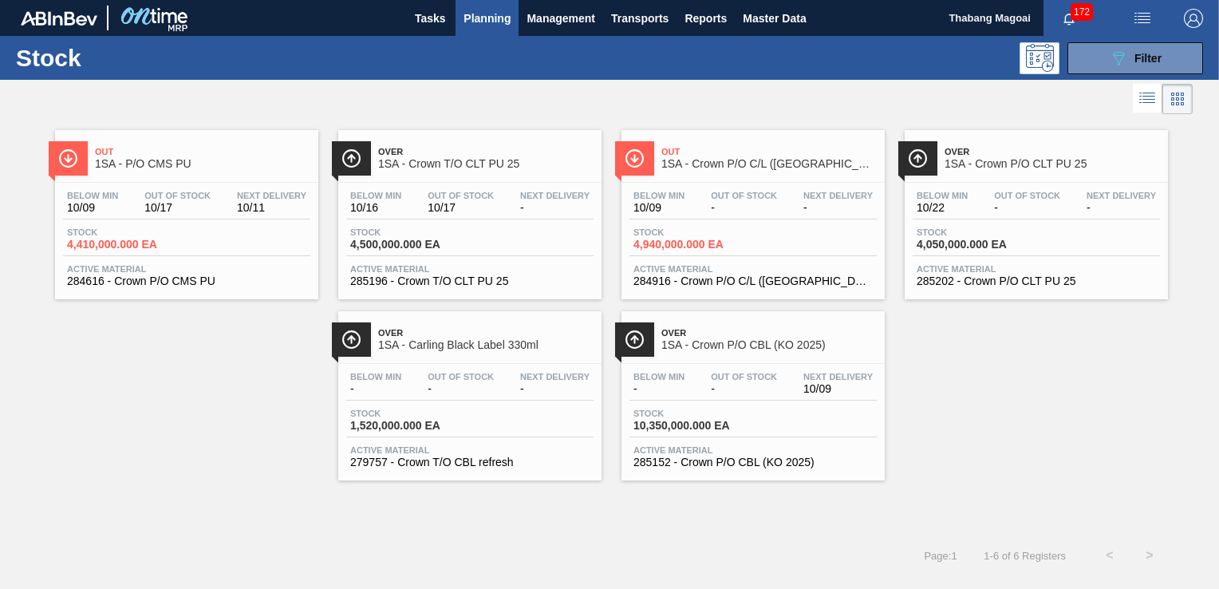
click at [518, 189] on div "Below Min 10/16 Out Of Stock 10/17 Next Delivery - Stock 4,500,000.000 EA Activ…" at bounding box center [469, 237] width 263 height 108
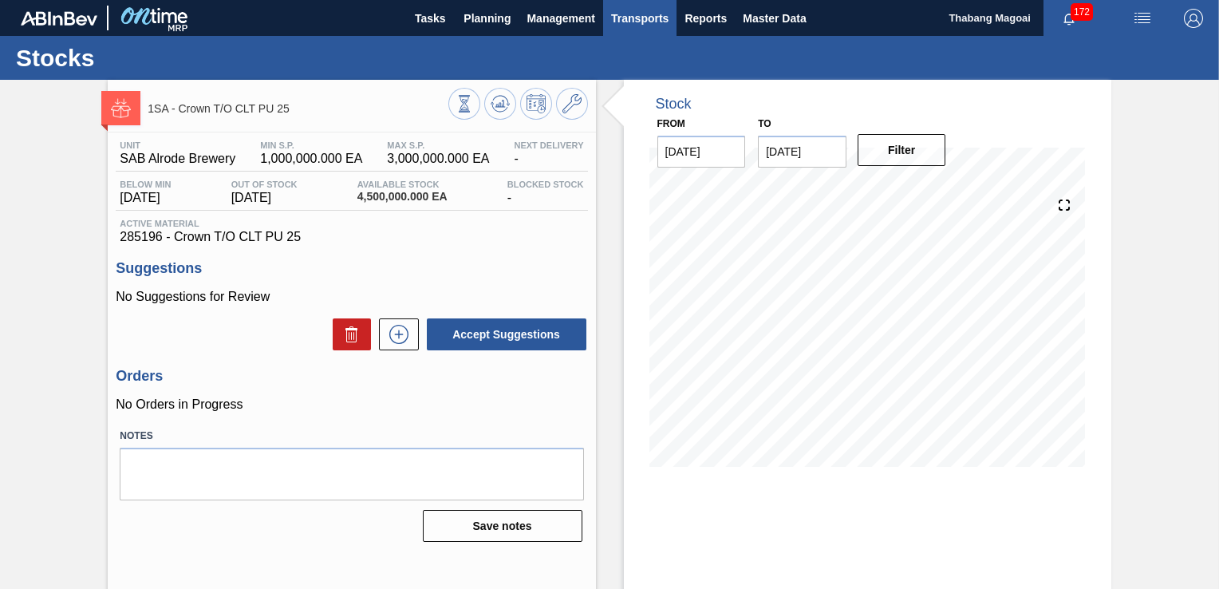
click at [625, 11] on span "Transports" at bounding box center [639, 18] width 57 height 19
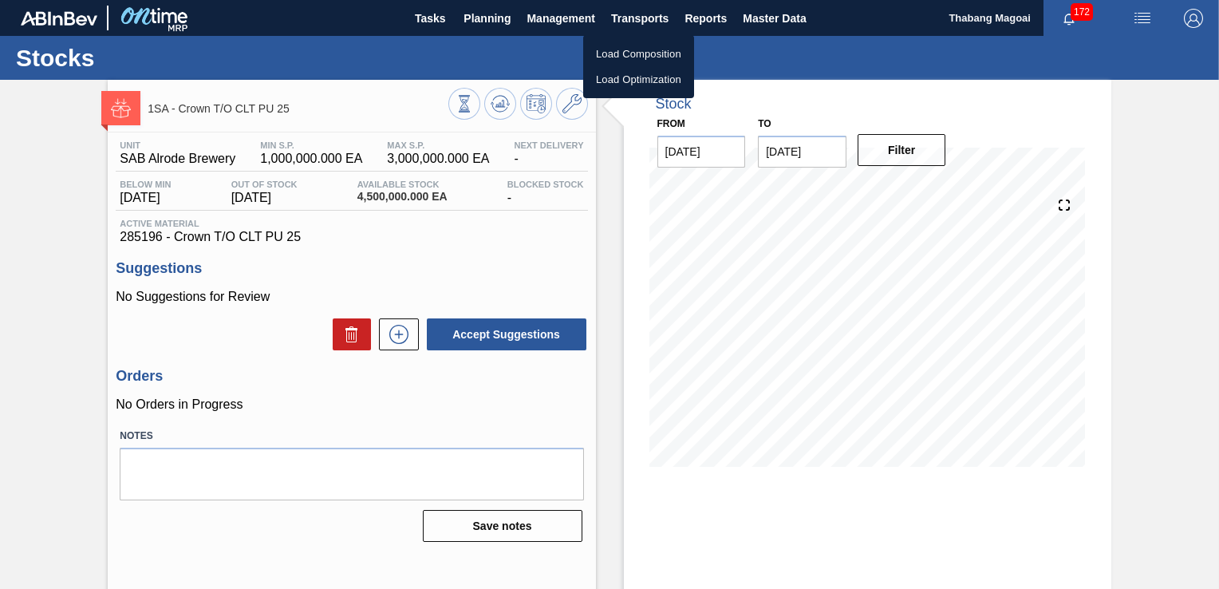
click at [498, 22] on div at bounding box center [609, 294] width 1219 height 589
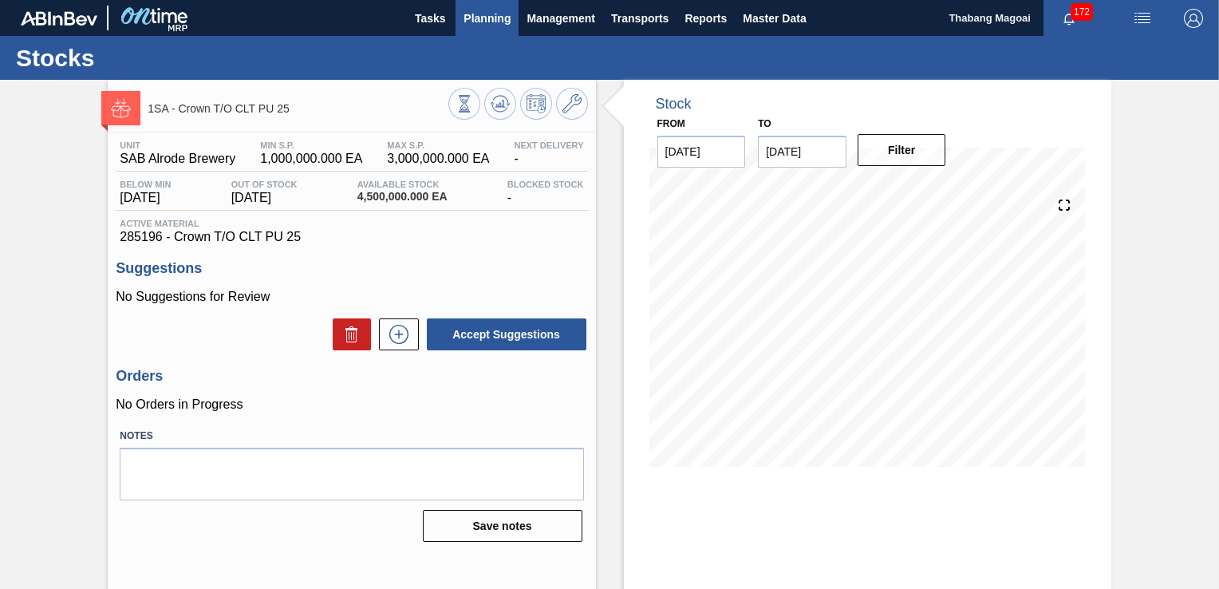
click at [491, 18] on span "Planning" at bounding box center [486, 18] width 47 height 19
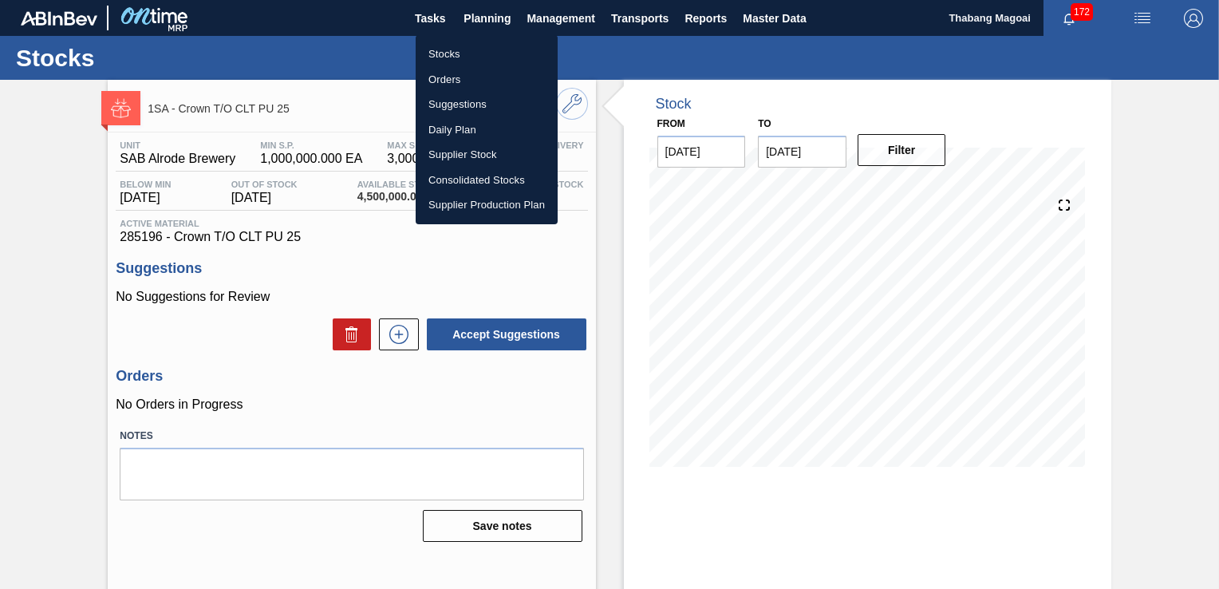
click at [469, 76] on li "Orders" at bounding box center [487, 80] width 142 height 26
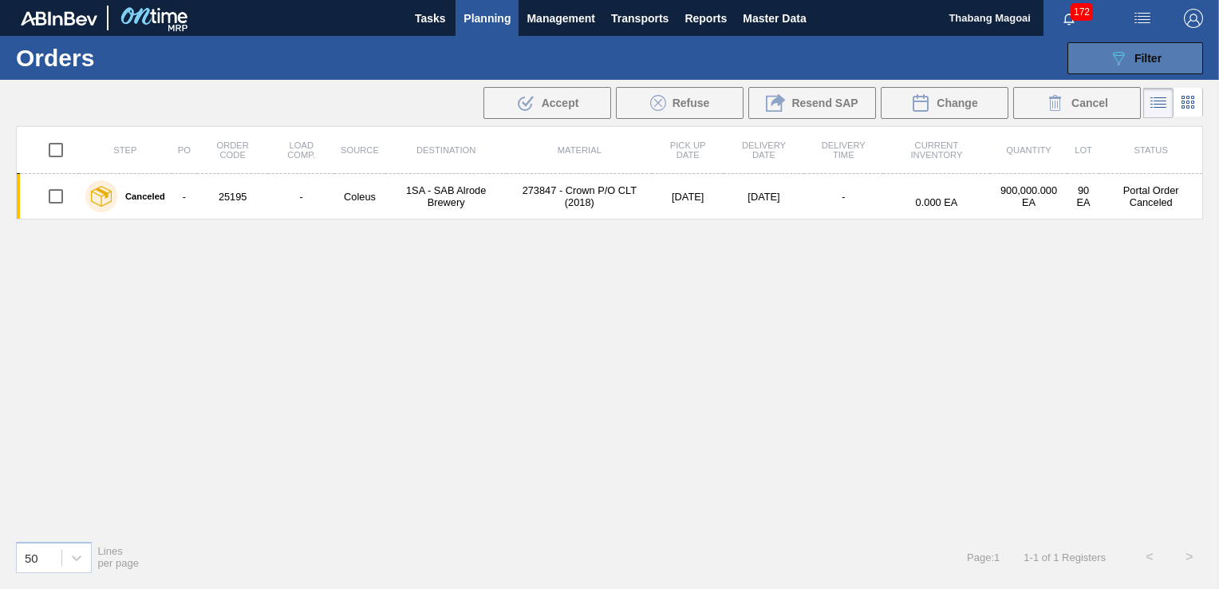
click at [1145, 52] on span "Filter" at bounding box center [1147, 58] width 27 height 13
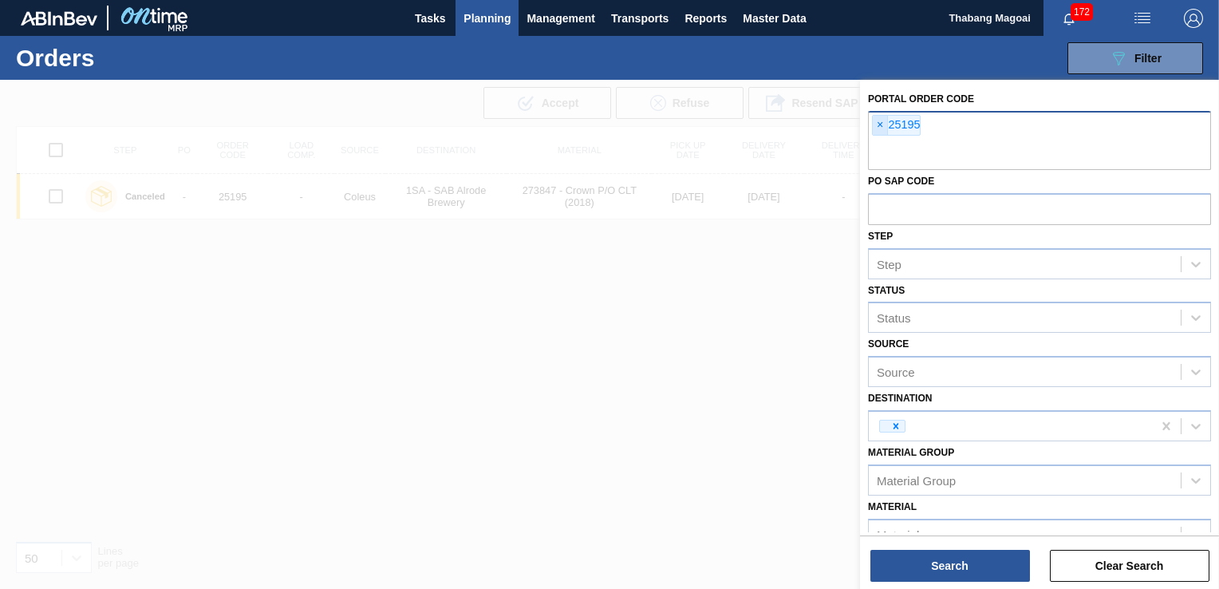
click at [874, 120] on span "×" at bounding box center [880, 125] width 15 height 19
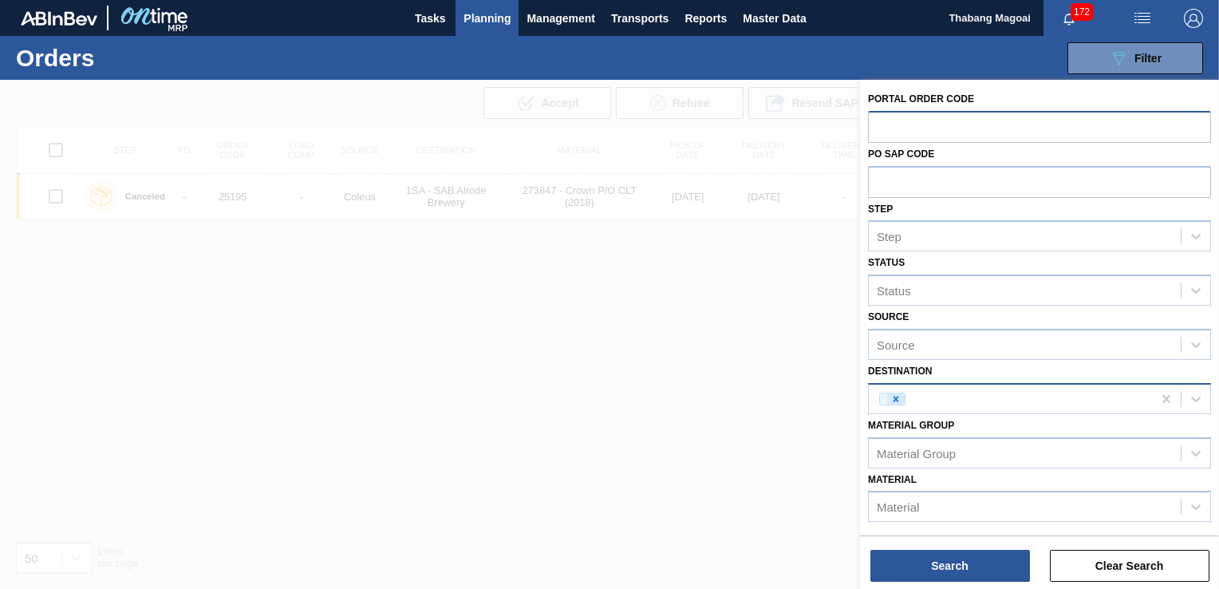
click at [896, 400] on icon at bounding box center [895, 398] width 11 height 11
click at [922, 397] on div "Source" at bounding box center [1025, 398] width 312 height 23
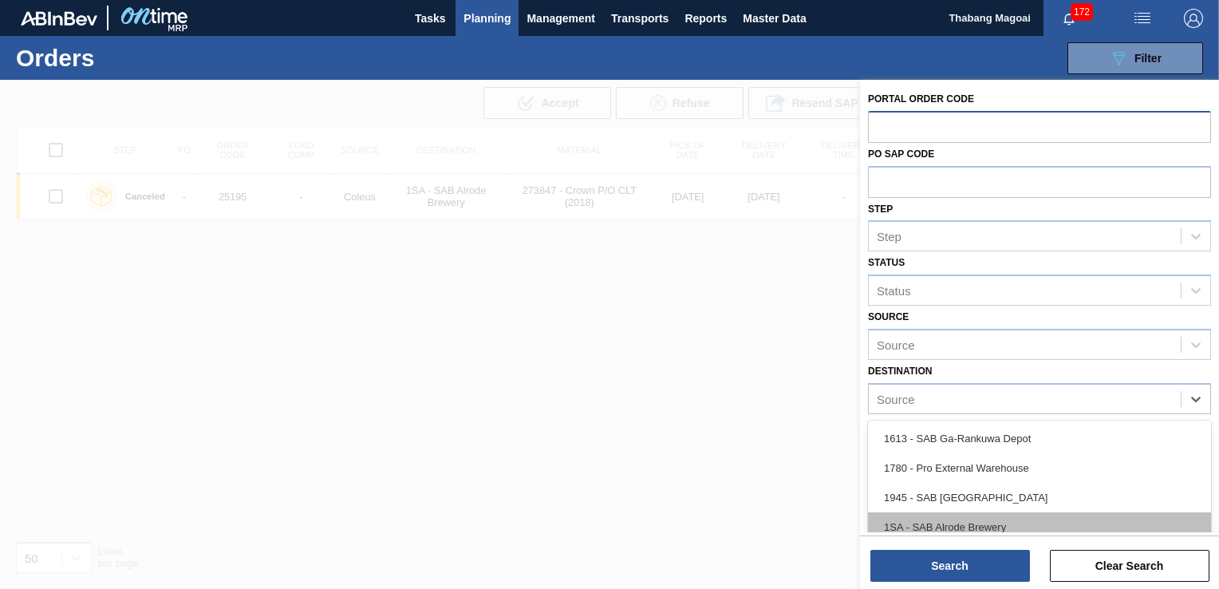
click at [957, 518] on div "1SA - SAB Alrode Brewery" at bounding box center [1039, 527] width 343 height 30
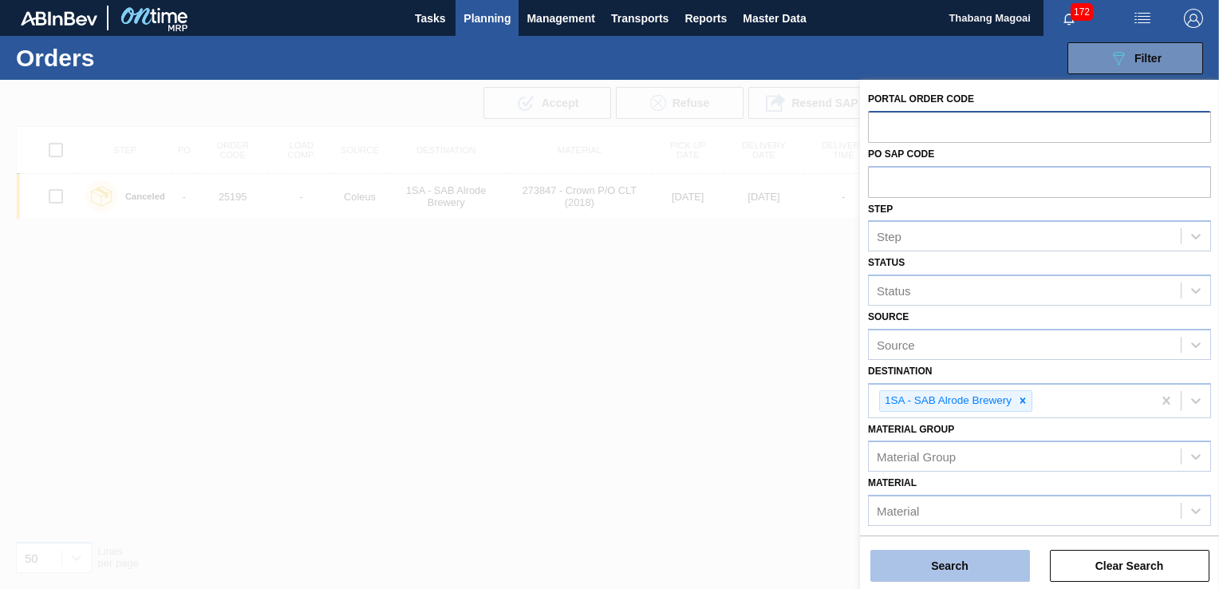
click at [983, 570] on button "Search" at bounding box center [950, 566] width 160 height 32
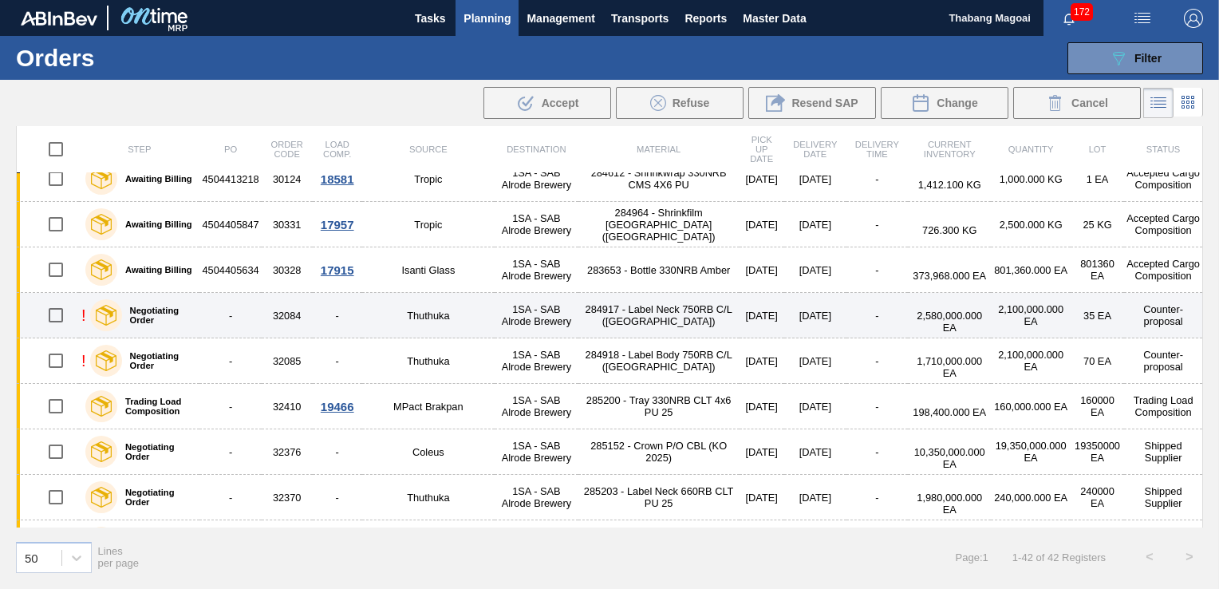
scroll to position [239, 0]
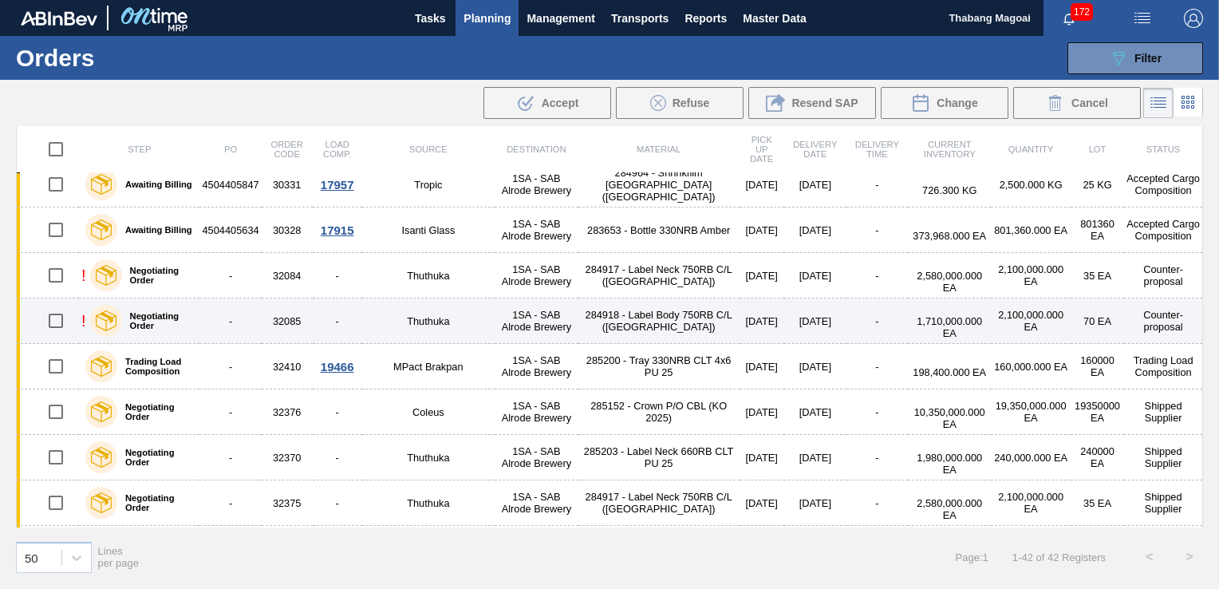
click at [660, 311] on td "284918 - Label Body 750RB C/L (Hogwarts)" at bounding box center [658, 320] width 161 height 45
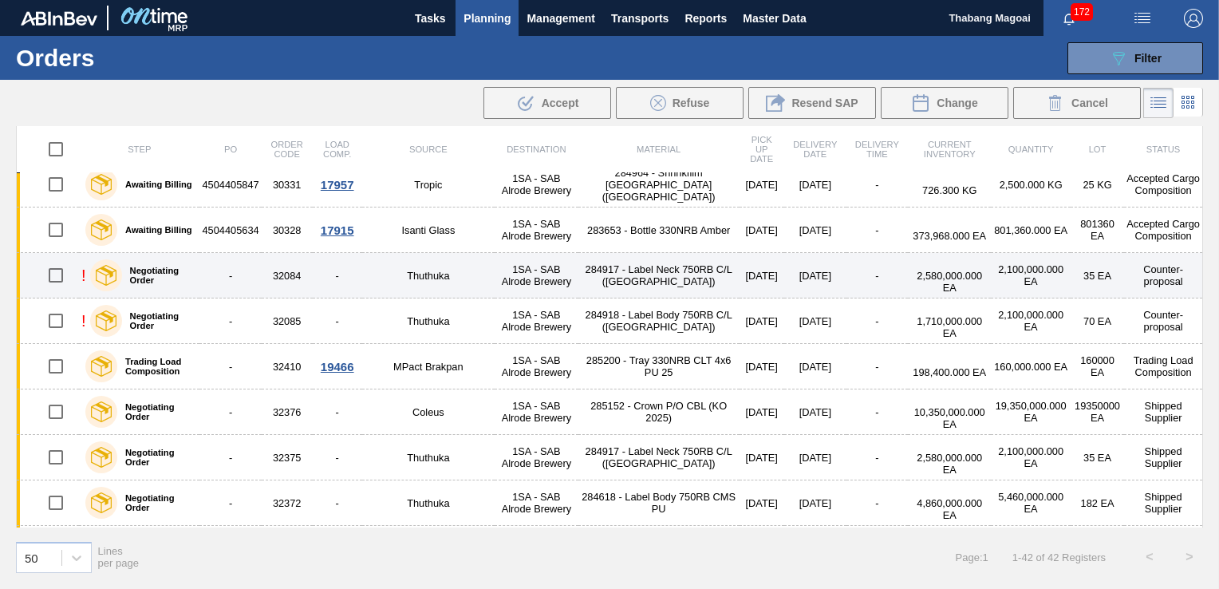
scroll to position [160, 0]
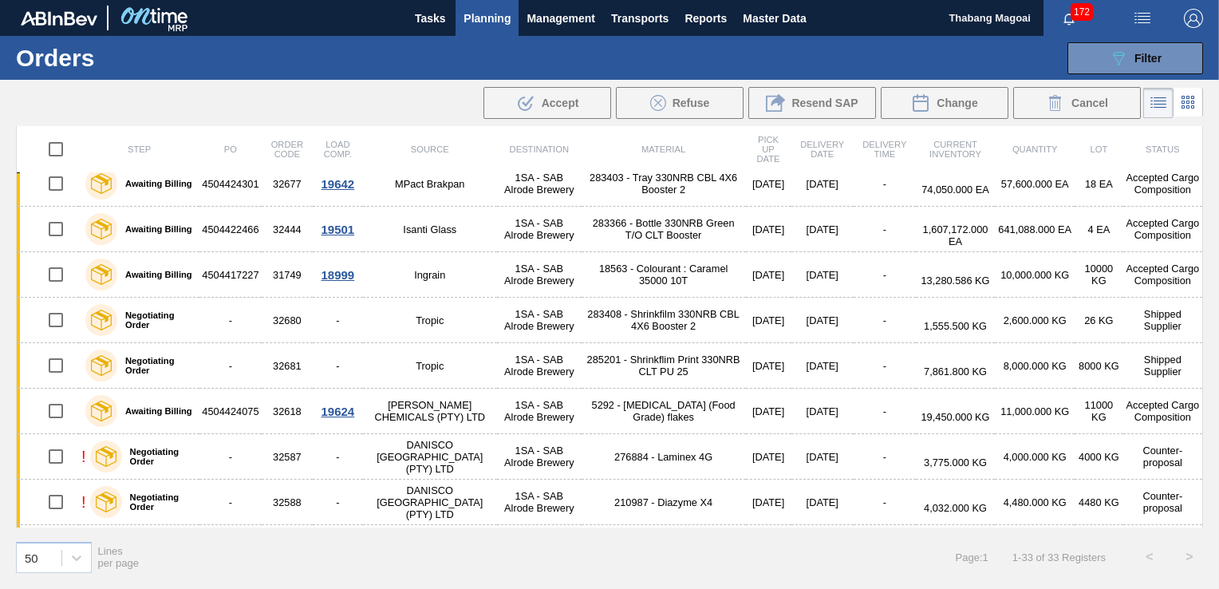
scroll to position [479, 0]
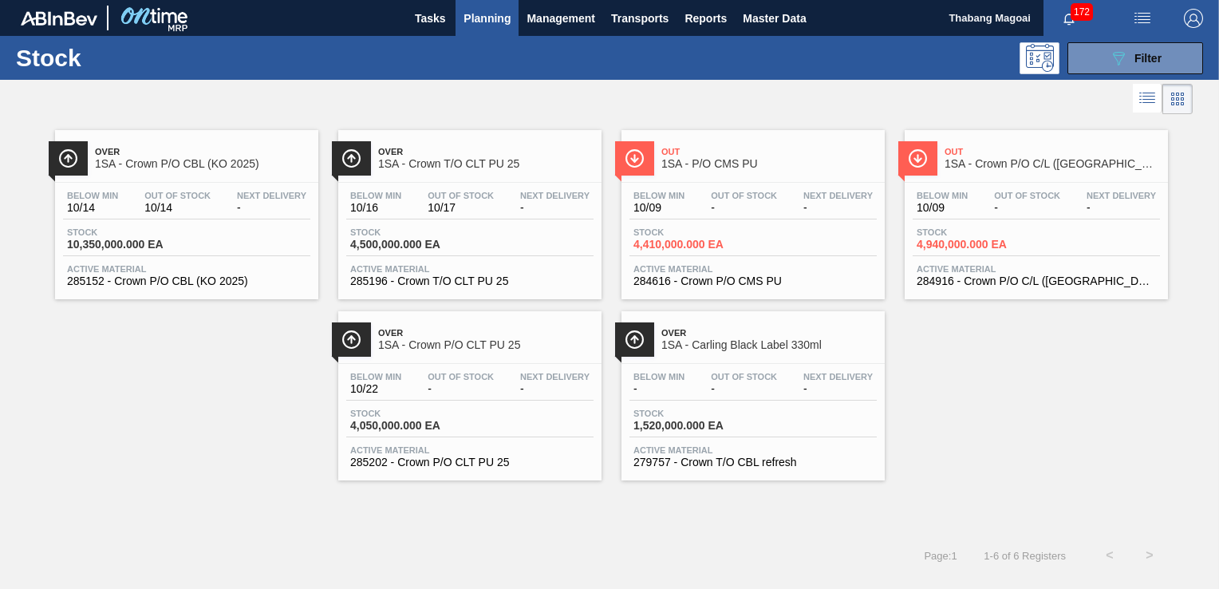
click at [538, 372] on span "Next Delivery" at bounding box center [554, 377] width 69 height 10
click at [506, 236] on div "Stock 4,500,000.000 EA" at bounding box center [469, 241] width 247 height 29
click at [242, 254] on div "Stock 10,350,000.000 EA" at bounding box center [186, 241] width 247 height 29
click at [498, 357] on div "Over 1SA - Crown P/O CLT PU 25 Below Min 10/22 Out Of Stock - Next Delivery - S…" at bounding box center [469, 395] width 263 height 169
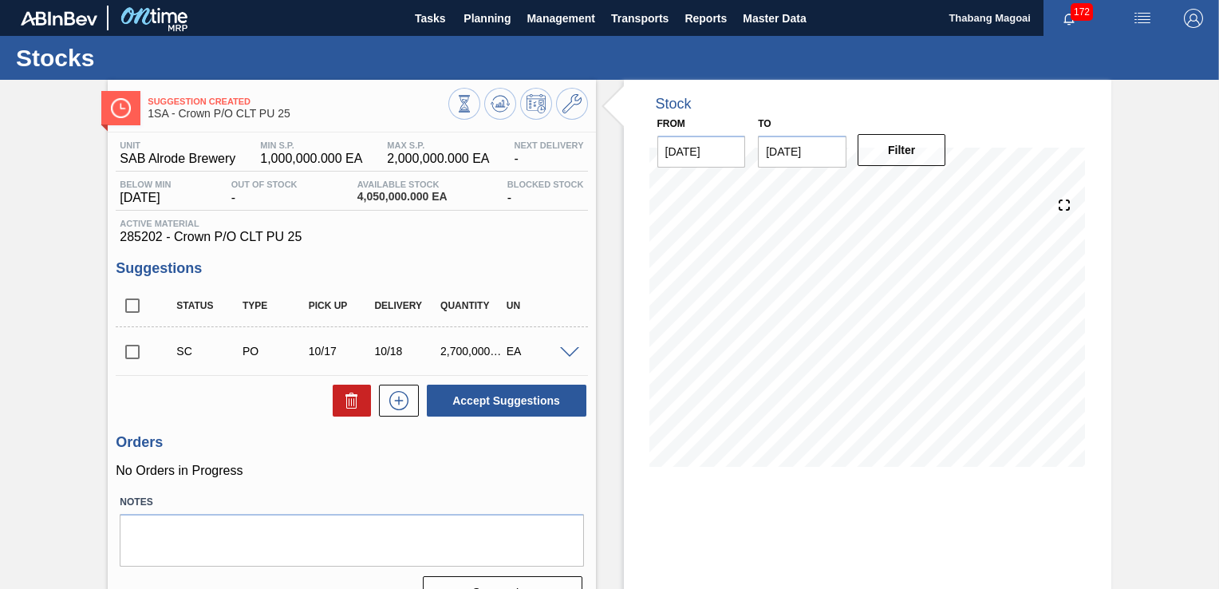
click at [567, 354] on span at bounding box center [569, 353] width 19 height 12
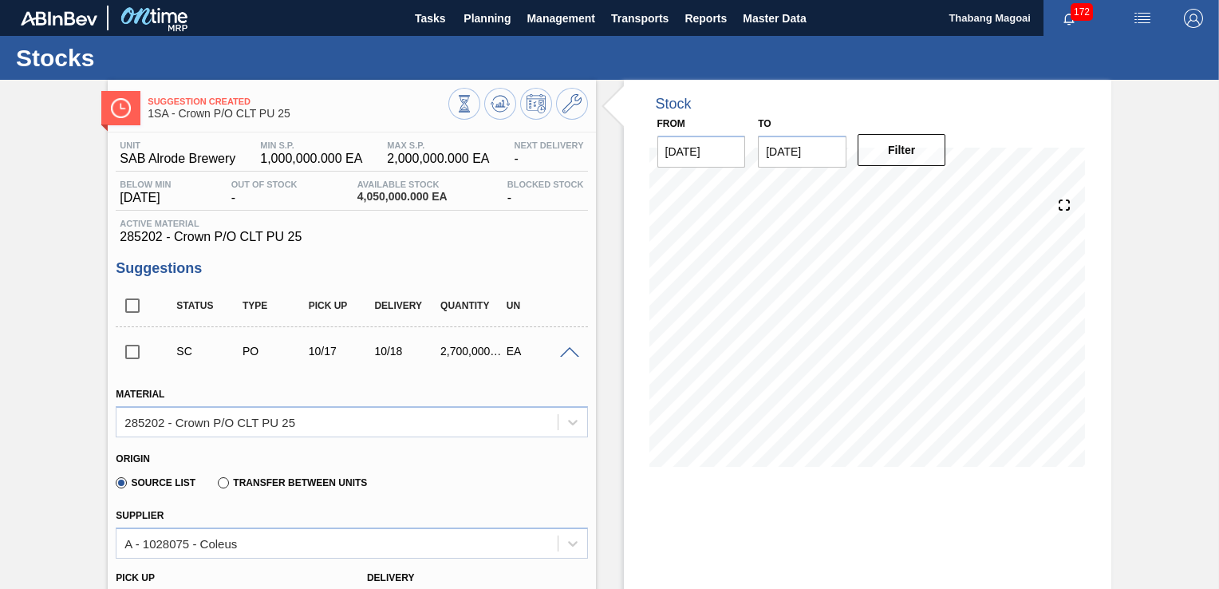
click at [562, 353] on span at bounding box center [569, 353] width 19 height 12
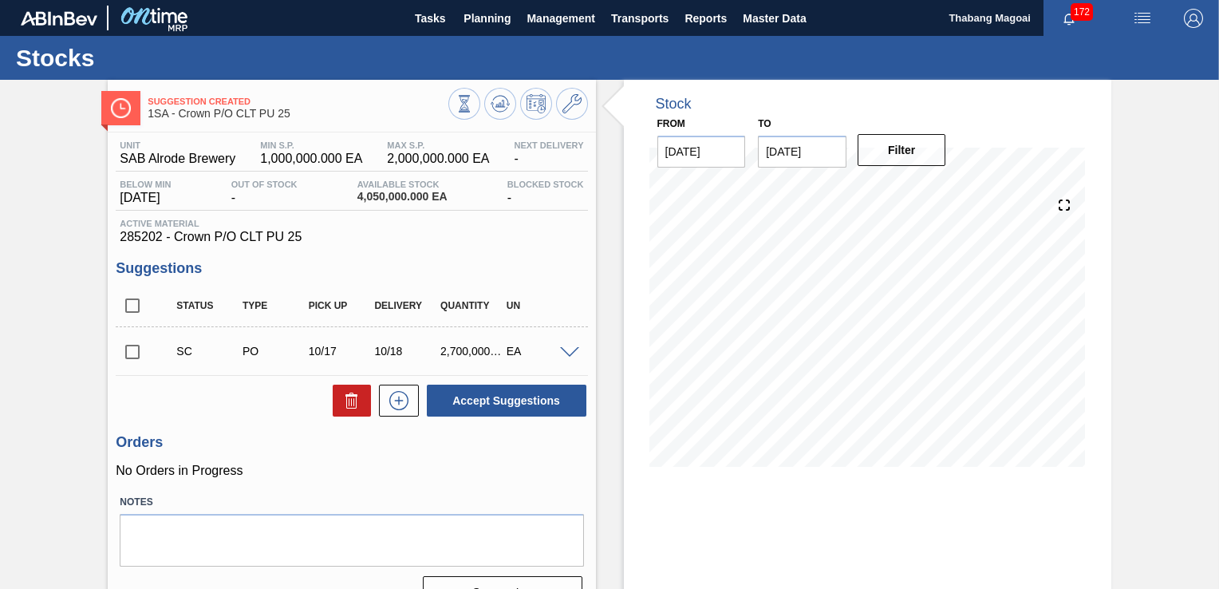
click at [565, 355] on span at bounding box center [569, 353] width 19 height 12
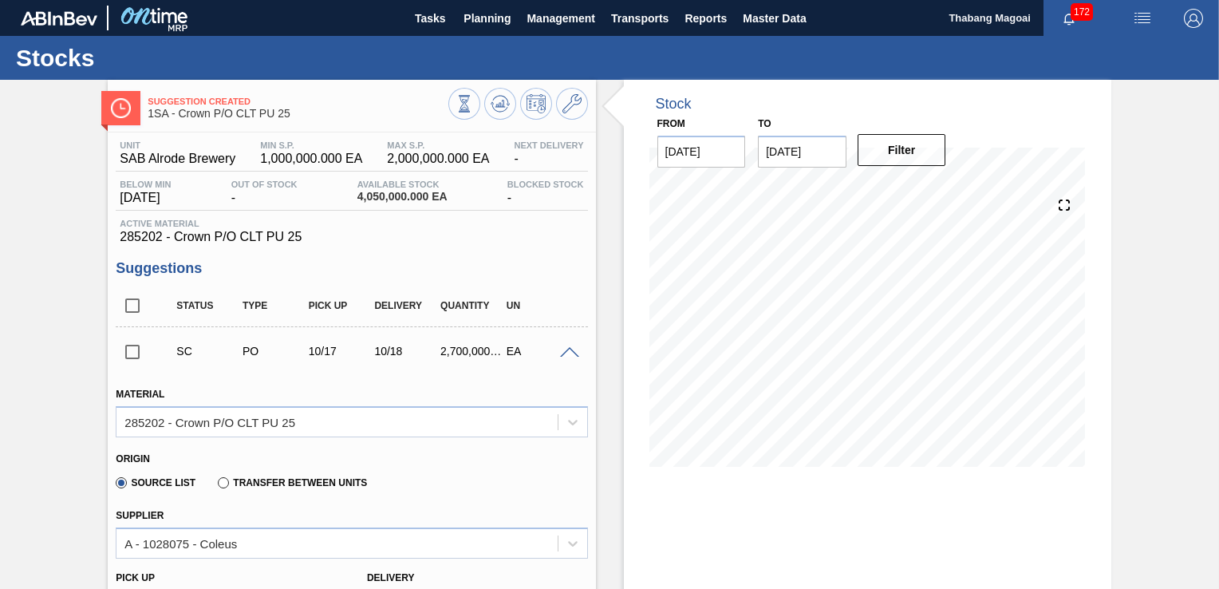
click at [568, 356] on span at bounding box center [569, 353] width 19 height 12
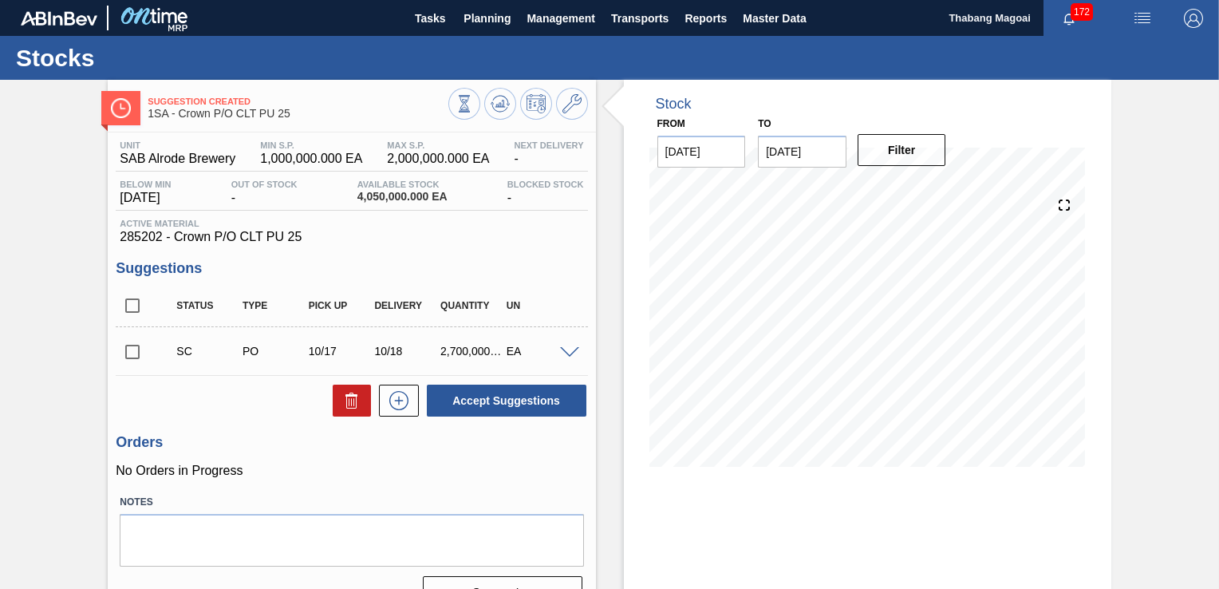
click at [476, 498] on label "Notes" at bounding box center [351, 502] width 463 height 23
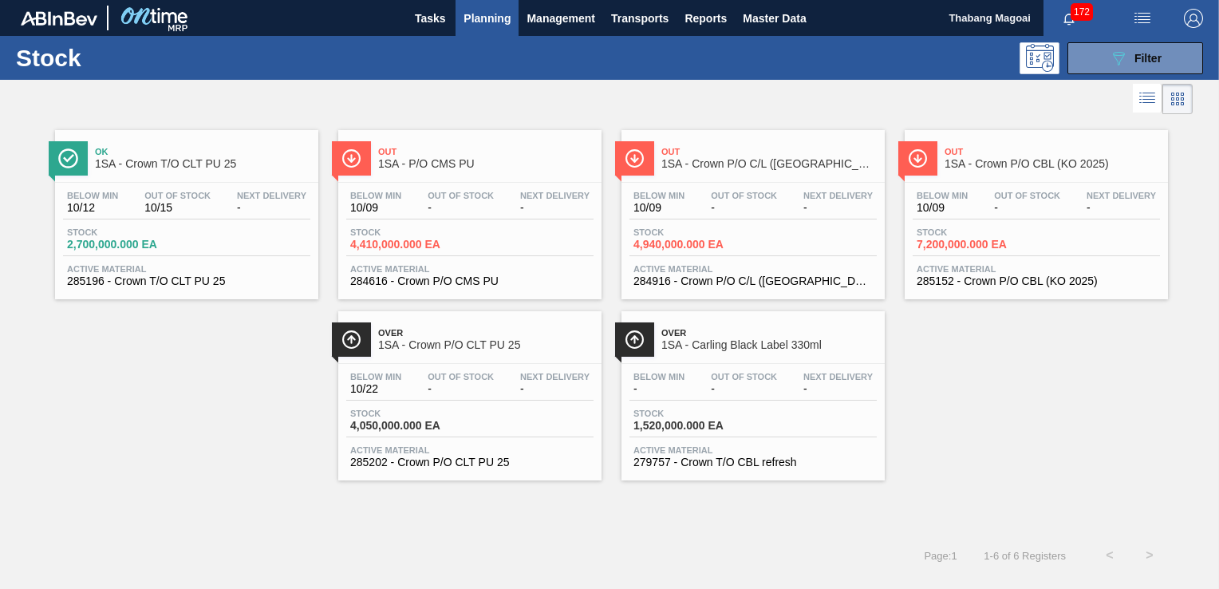
click at [188, 230] on div "Stock 2,700,000.000 EA" at bounding box center [186, 241] width 247 height 29
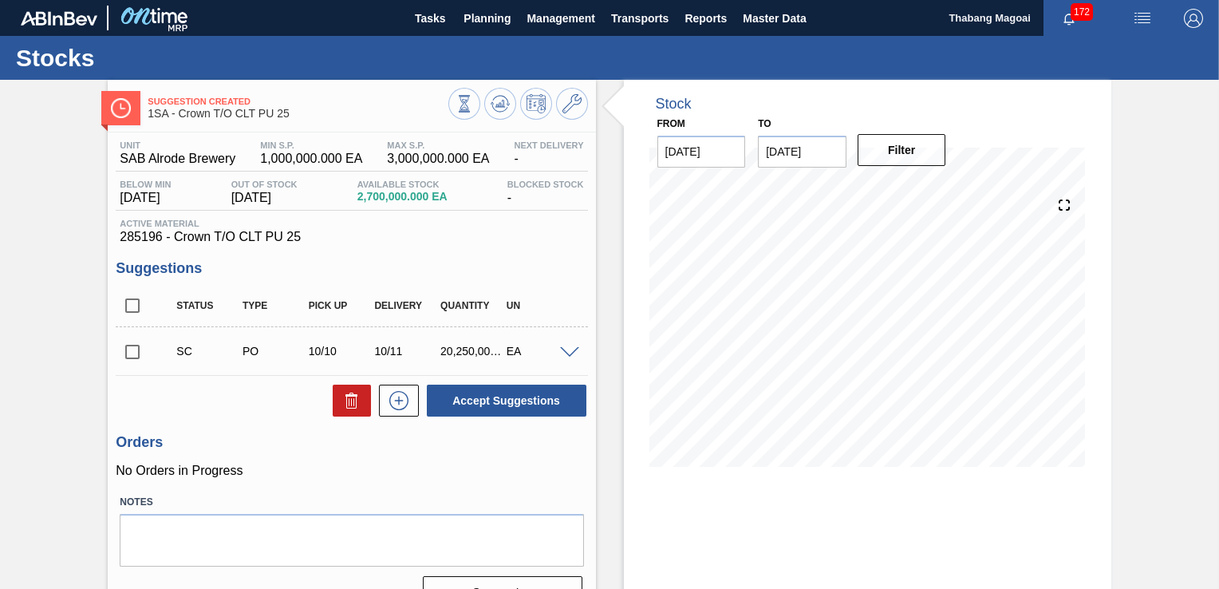
click at [565, 356] on span at bounding box center [569, 353] width 19 height 12
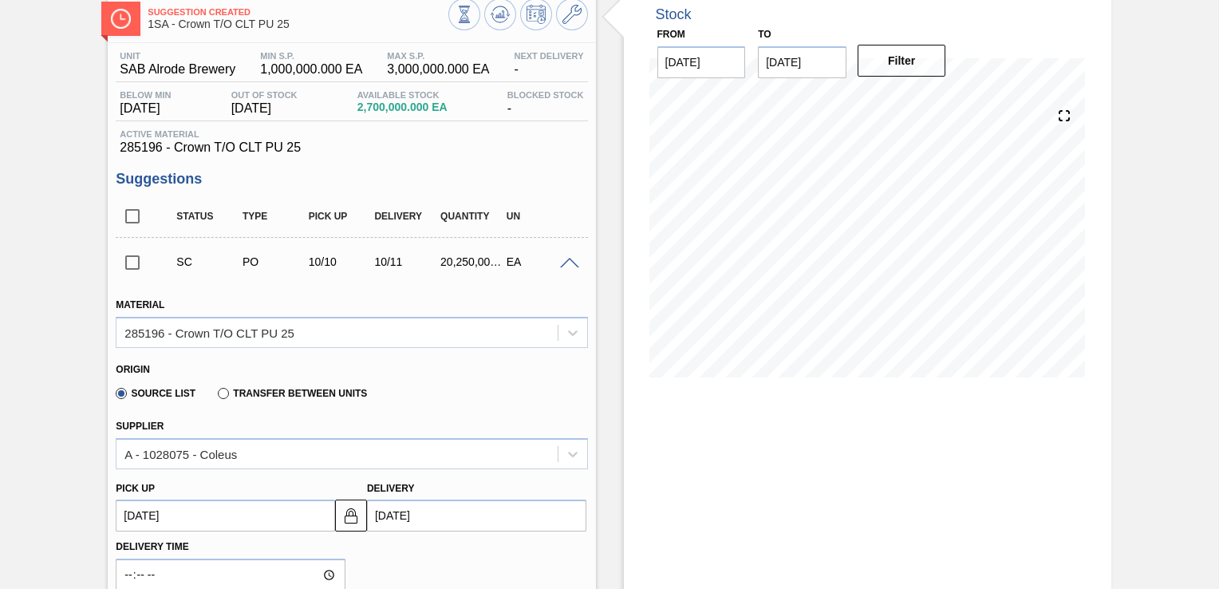
scroll to position [80, 0]
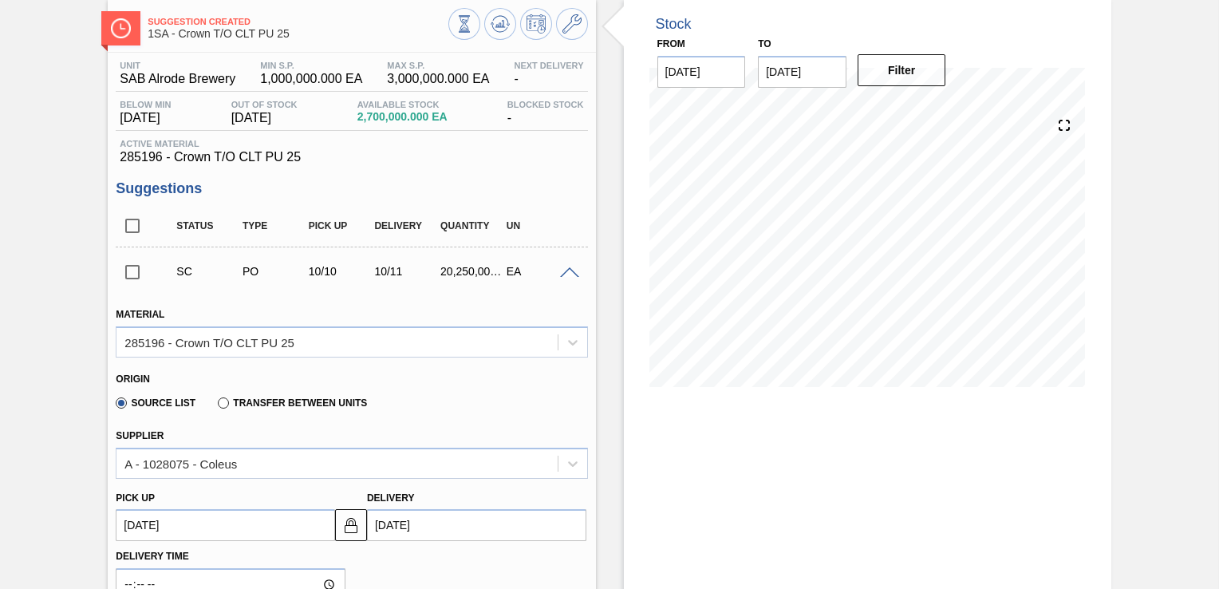
click at [573, 271] on span at bounding box center [569, 273] width 19 height 12
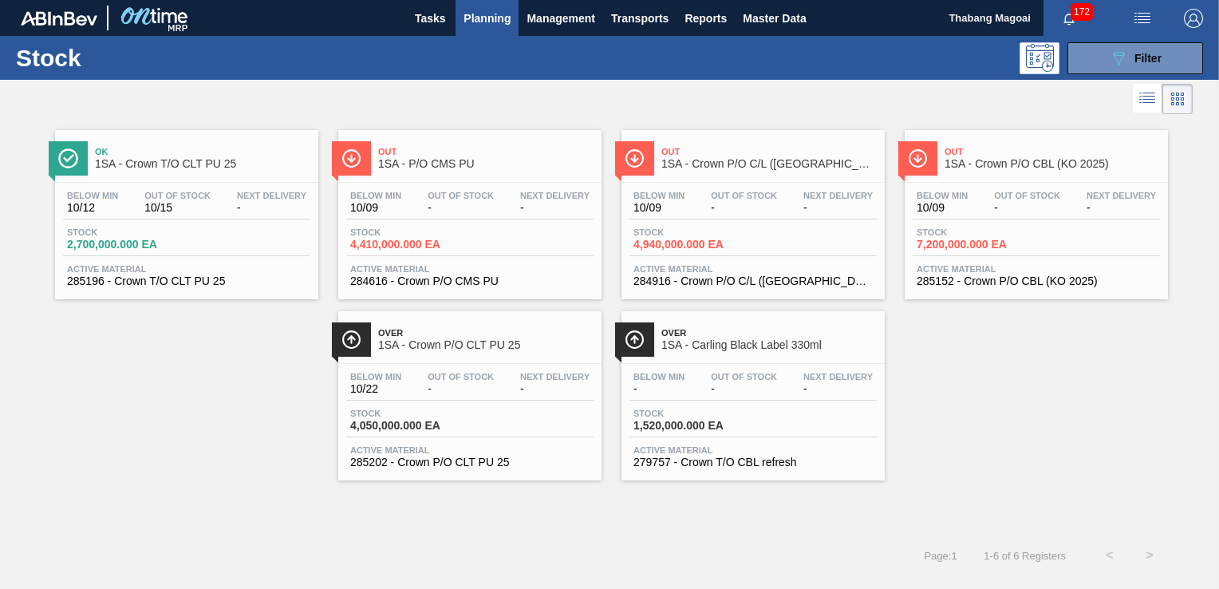
click at [789, 400] on div "Below Min - Out Of Stock - Next Delivery - Stock 1,520,000.000 EA Active Materi…" at bounding box center [752, 418] width 263 height 108
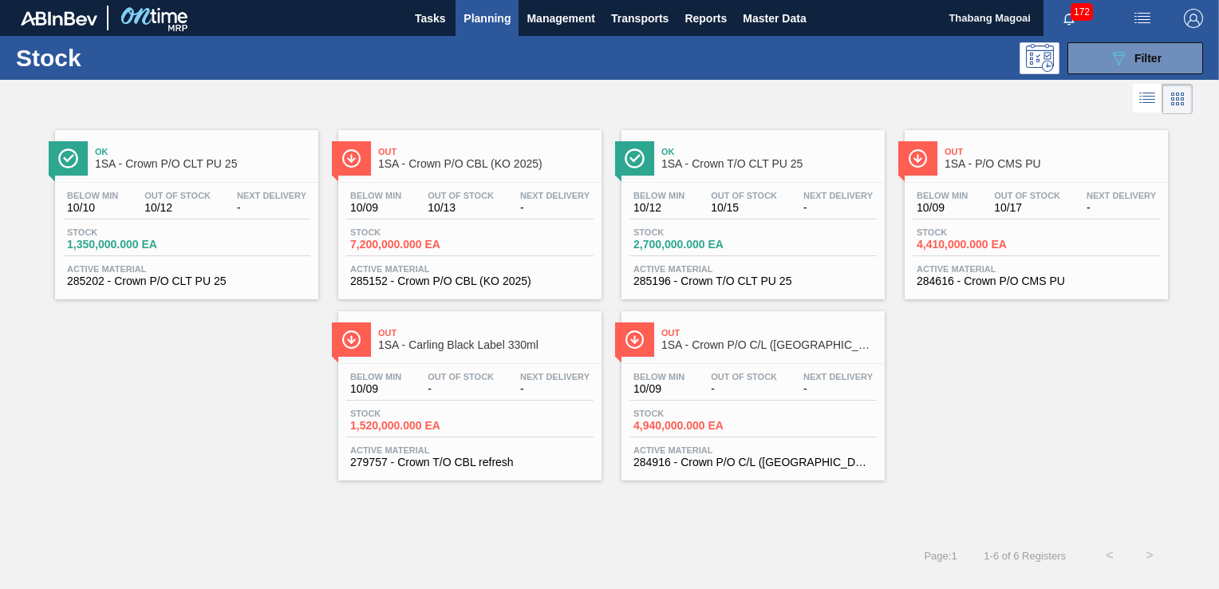
click at [227, 218] on div "Below Min 10/10 Out Of Stock 10/12 Next Delivery -" at bounding box center [186, 205] width 247 height 29
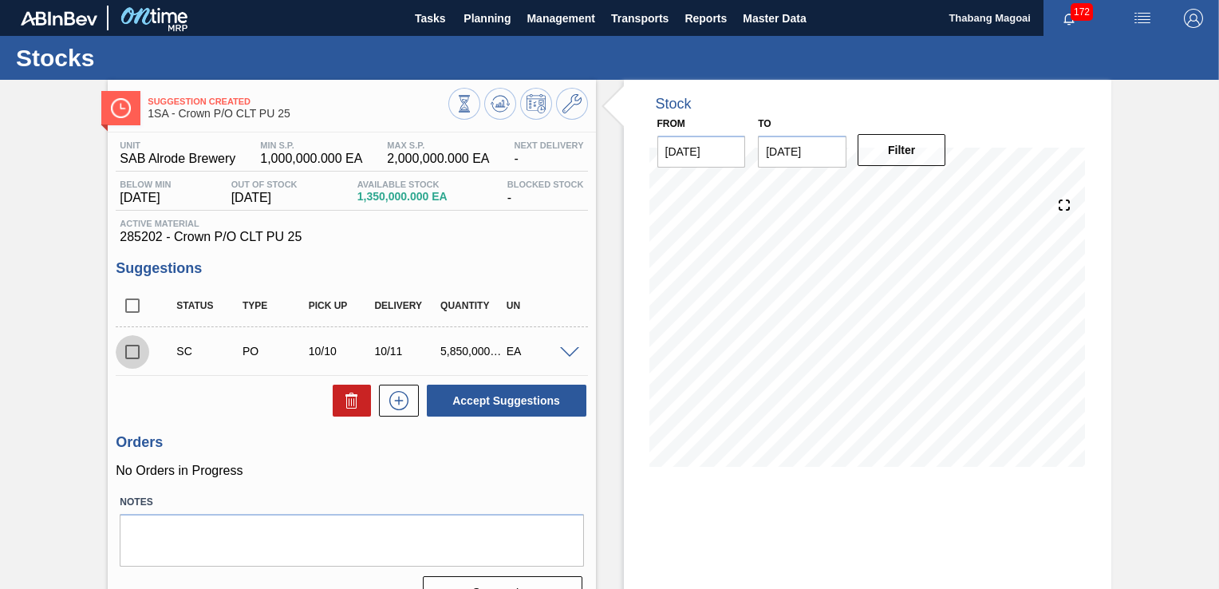
click at [141, 356] on input "checkbox" at bounding box center [132, 351] width 33 height 33
click at [560, 357] on span at bounding box center [569, 353] width 19 height 12
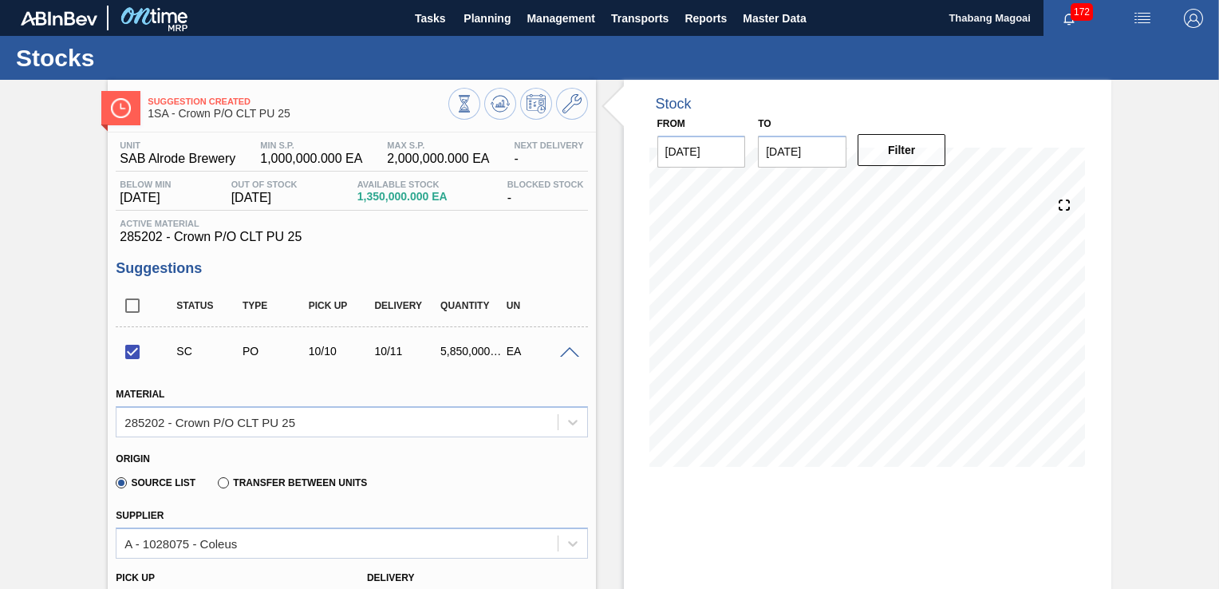
click at [561, 349] on span at bounding box center [569, 353] width 19 height 12
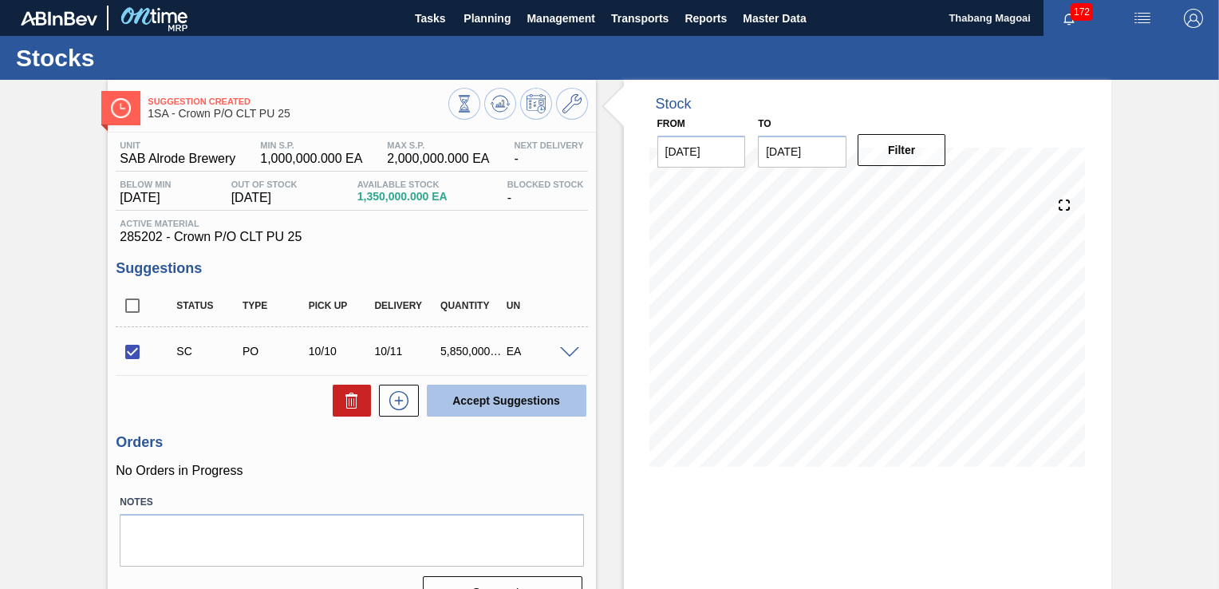
click at [509, 403] on button "Accept Suggestions" at bounding box center [507, 400] width 160 height 32
checkbox input "false"
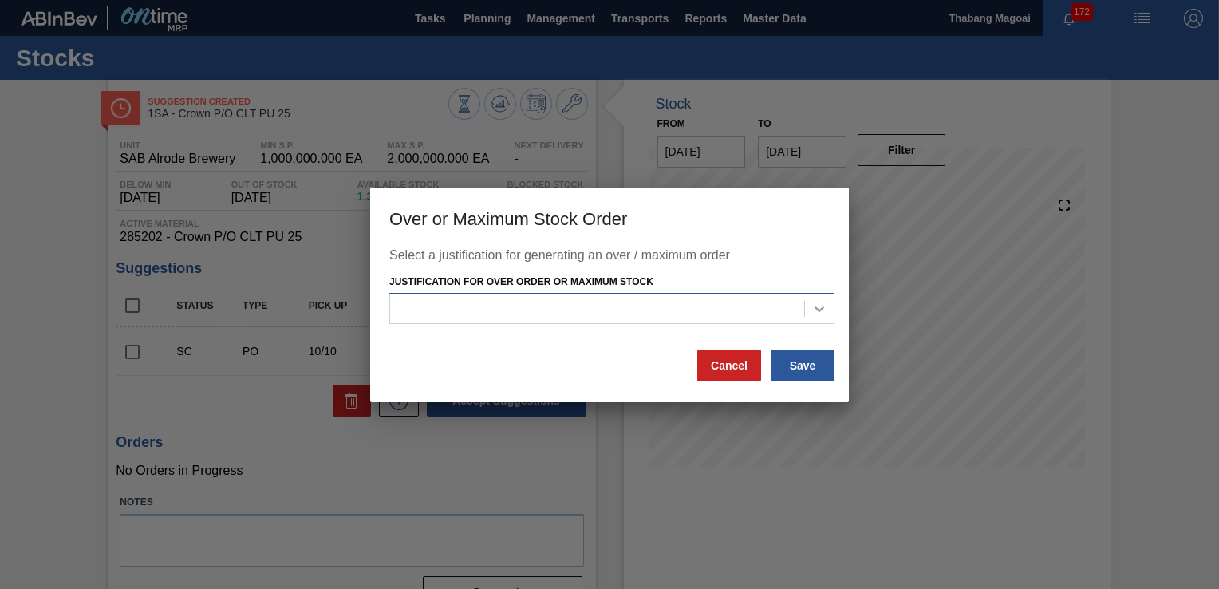
click at [825, 310] on icon at bounding box center [819, 309] width 16 height 16
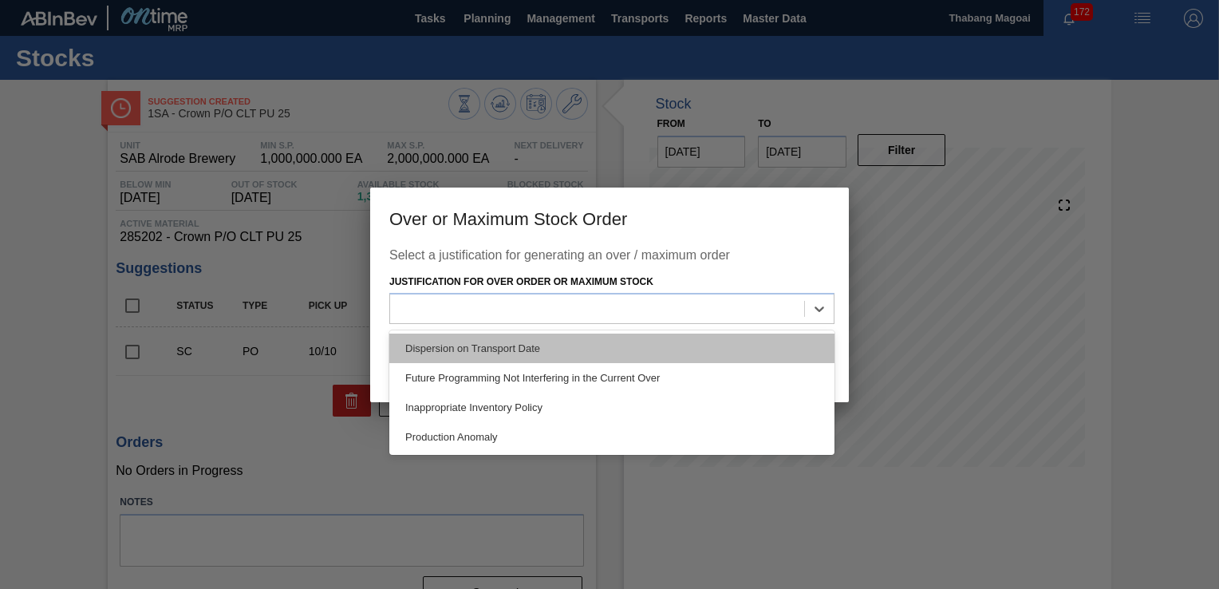
click at [664, 343] on div "Dispersion on Transport Date" at bounding box center [611, 348] width 445 height 30
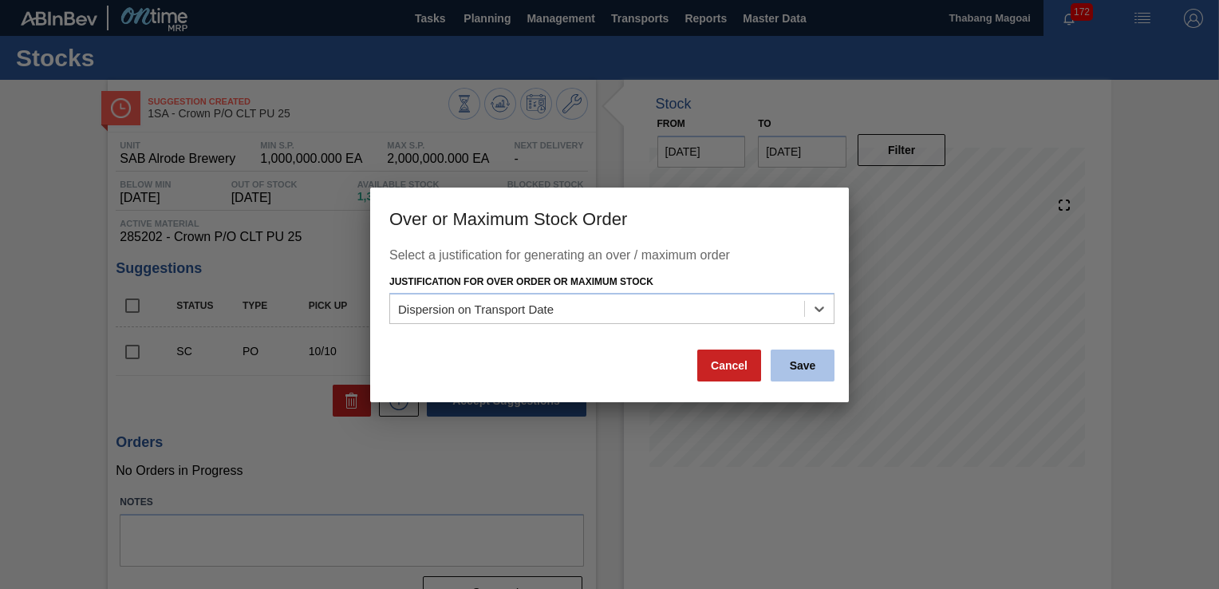
click at [805, 367] on button "Save" at bounding box center [802, 365] width 64 height 32
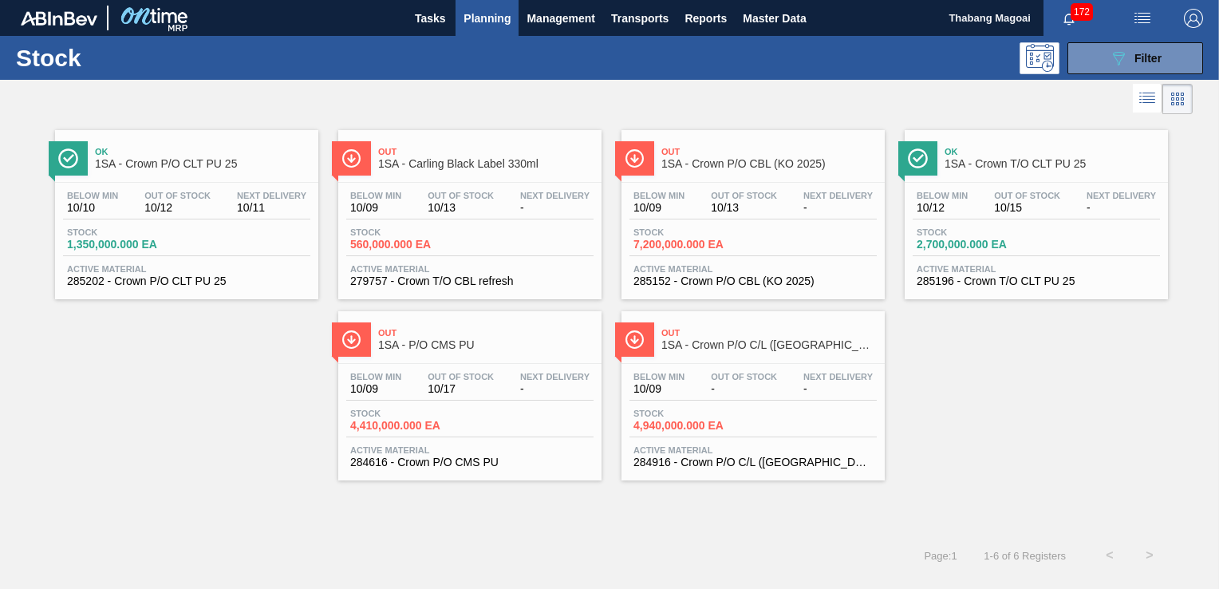
click at [779, 230] on div "Stock 7,200,000.000 EA" at bounding box center [752, 241] width 247 height 29
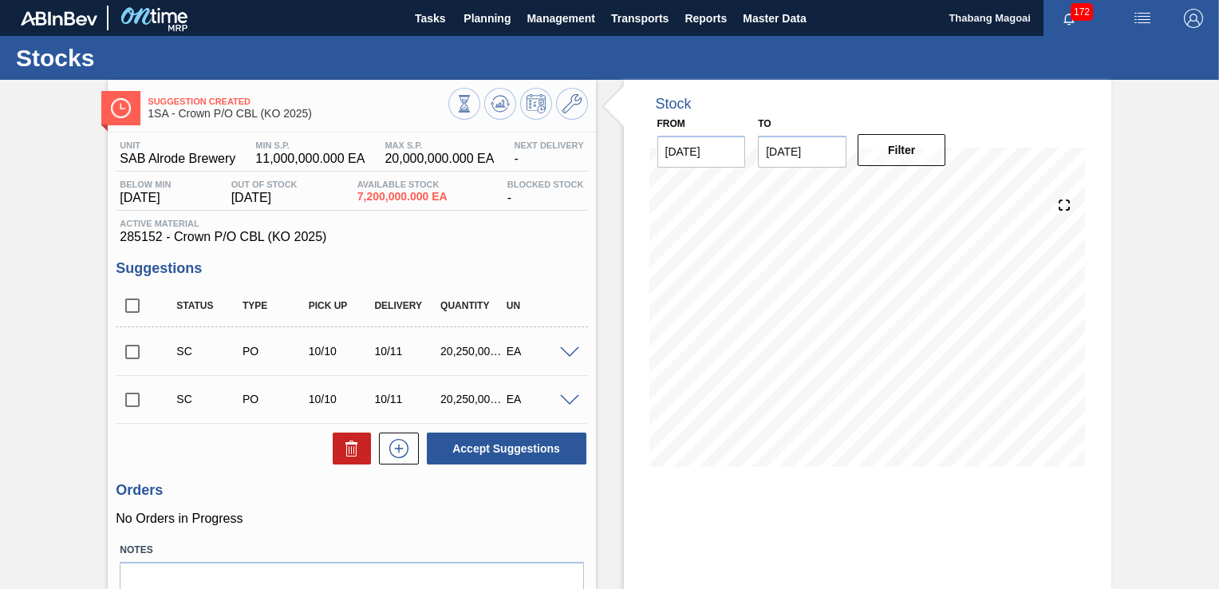
click at [131, 353] on input "checkbox" at bounding box center [132, 351] width 33 height 33
click at [526, 449] on button "Accept Suggestions" at bounding box center [507, 448] width 160 height 32
checkbox input "false"
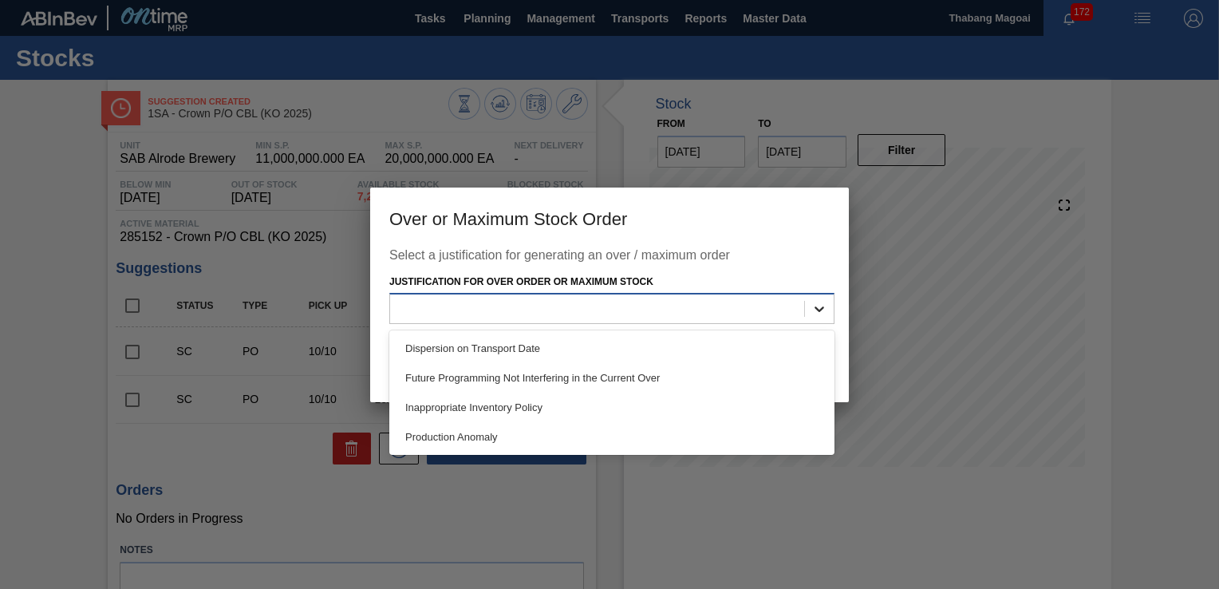
click at [816, 312] on icon at bounding box center [819, 309] width 16 height 16
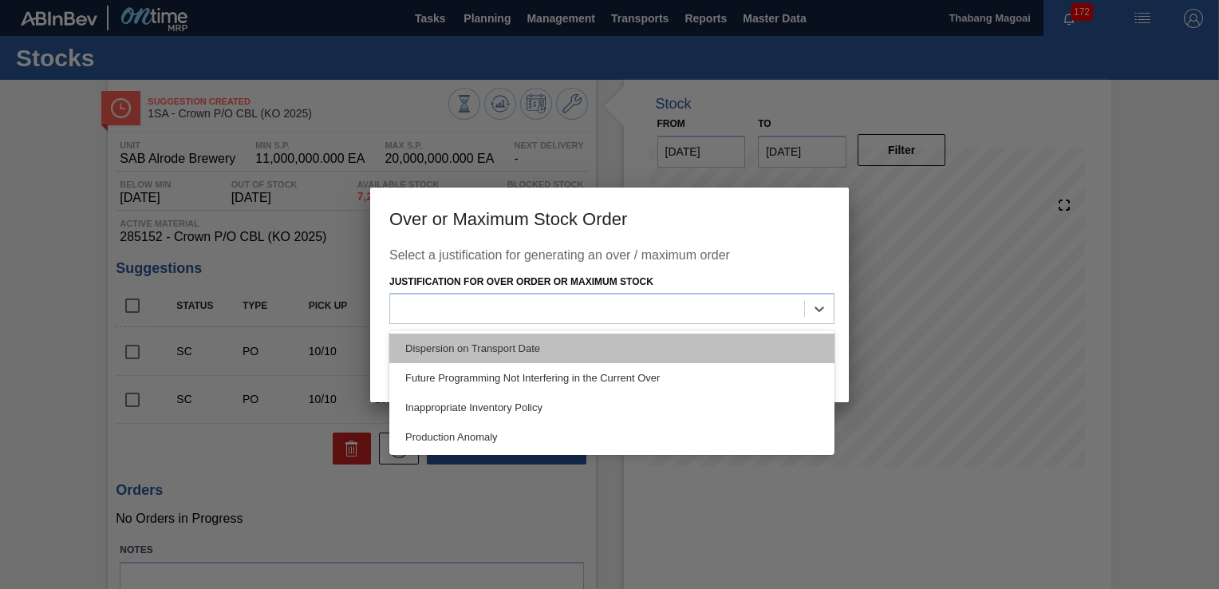
click at [605, 343] on div "Dispersion on Transport Date" at bounding box center [611, 348] width 445 height 30
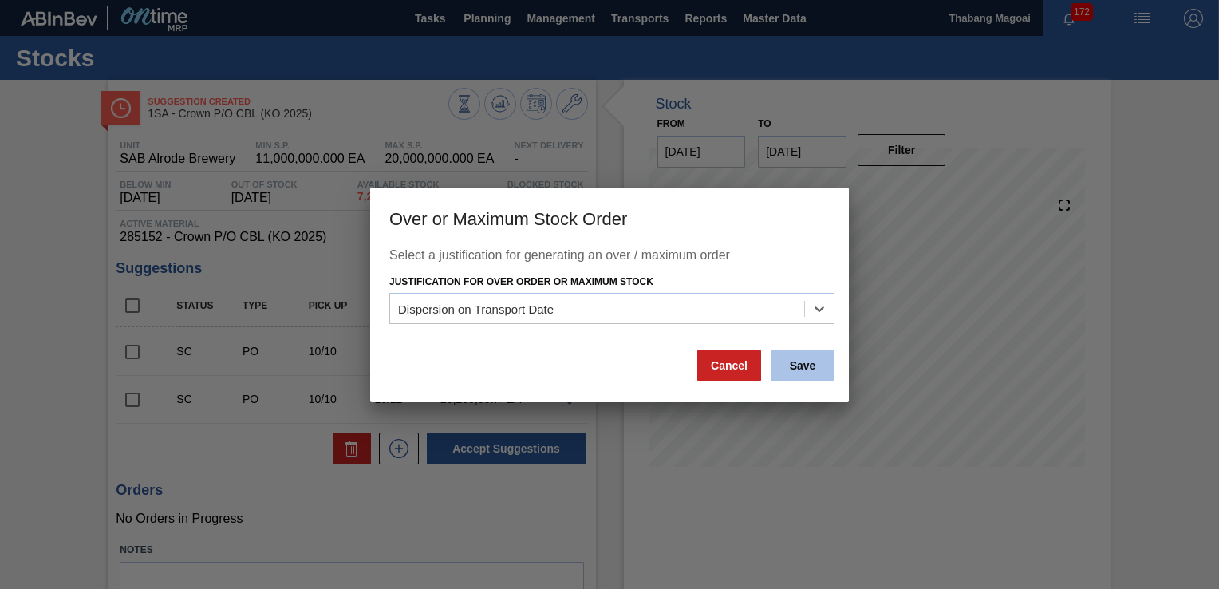
click at [794, 369] on button "Save" at bounding box center [802, 365] width 64 height 32
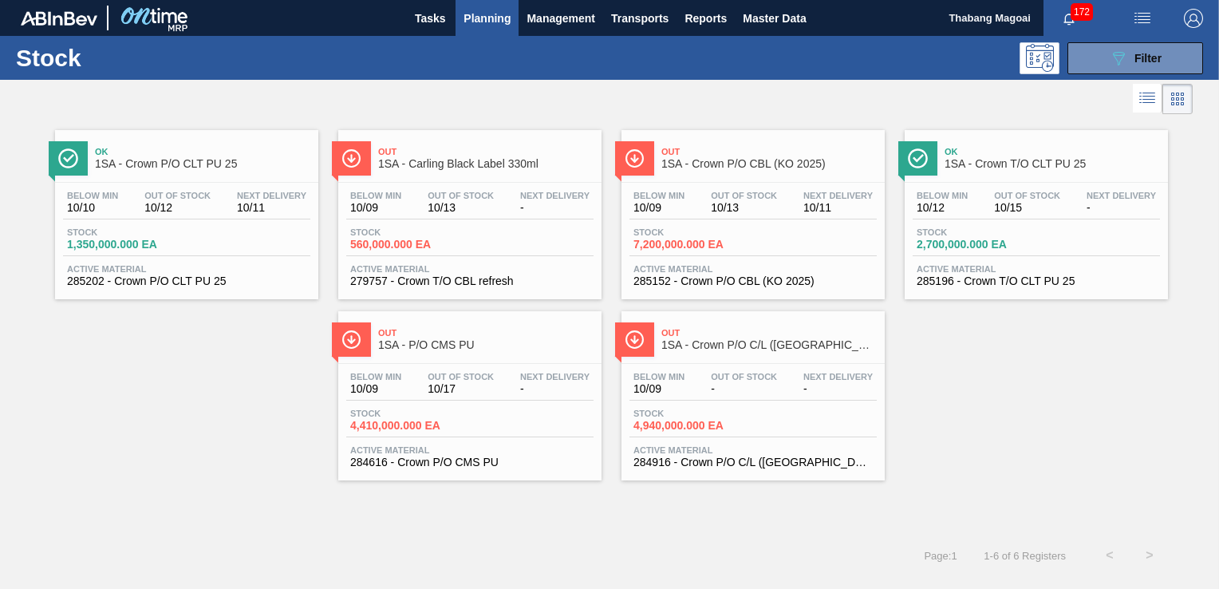
click at [449, 257] on div "Below Min 10/09 Out Of Stock 10/13 Next Delivery - Stock 560,000.000 EA Active …" at bounding box center [469, 237] width 263 height 108
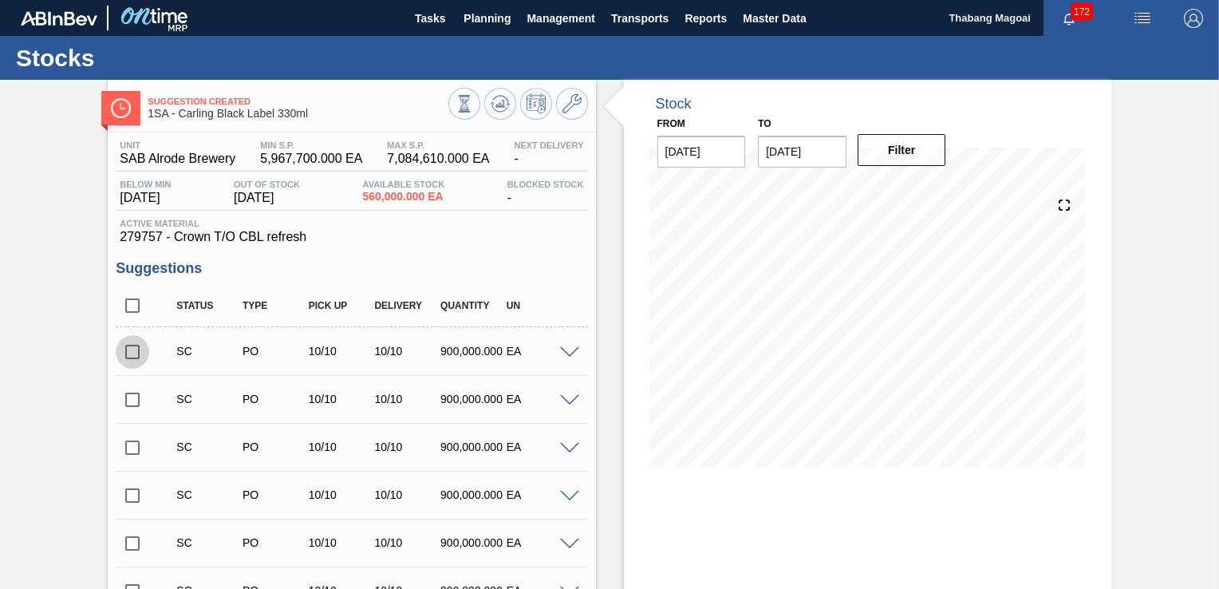
click at [139, 351] on input "checkbox" at bounding box center [132, 351] width 33 height 33
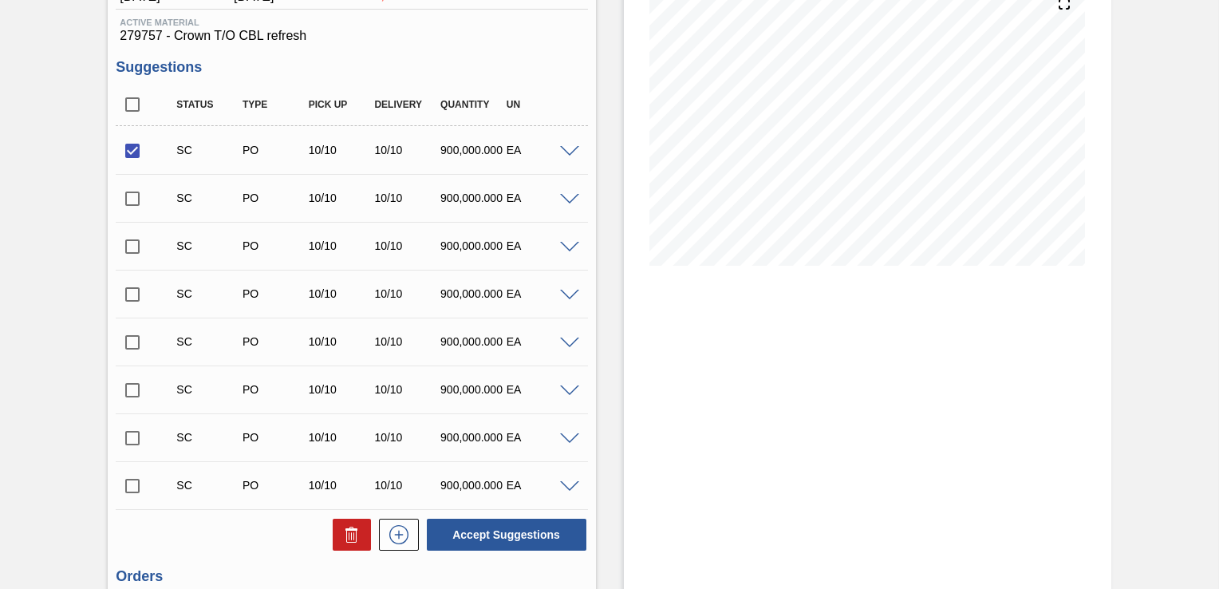
scroll to position [239, 0]
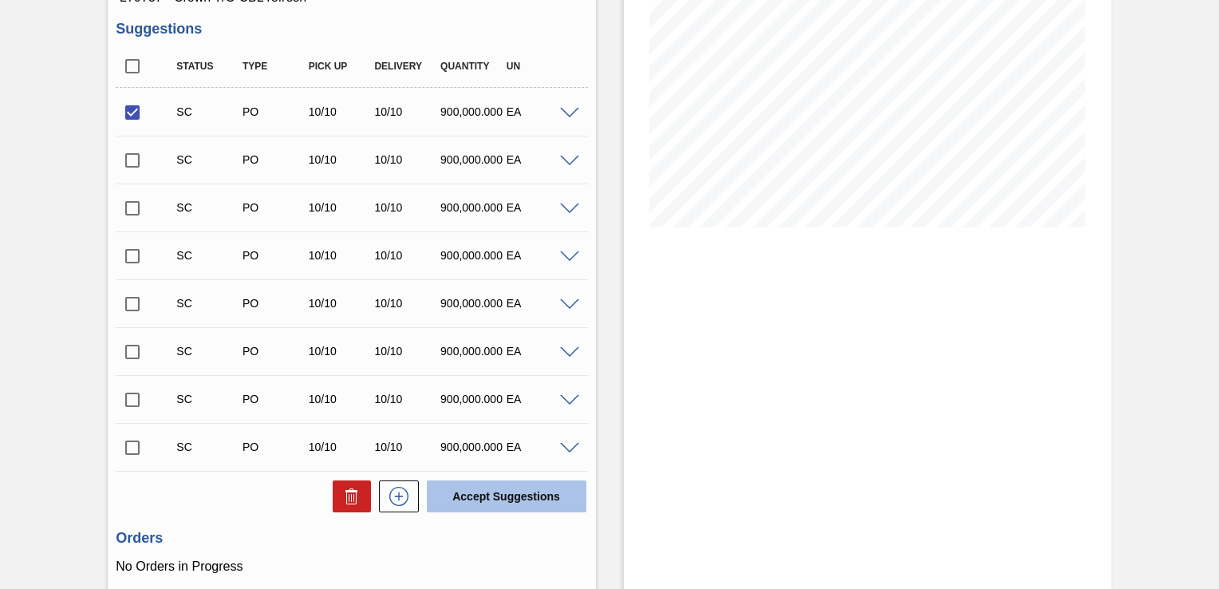
click at [504, 483] on button "Accept Suggestions" at bounding box center [507, 496] width 160 height 32
checkbox input "false"
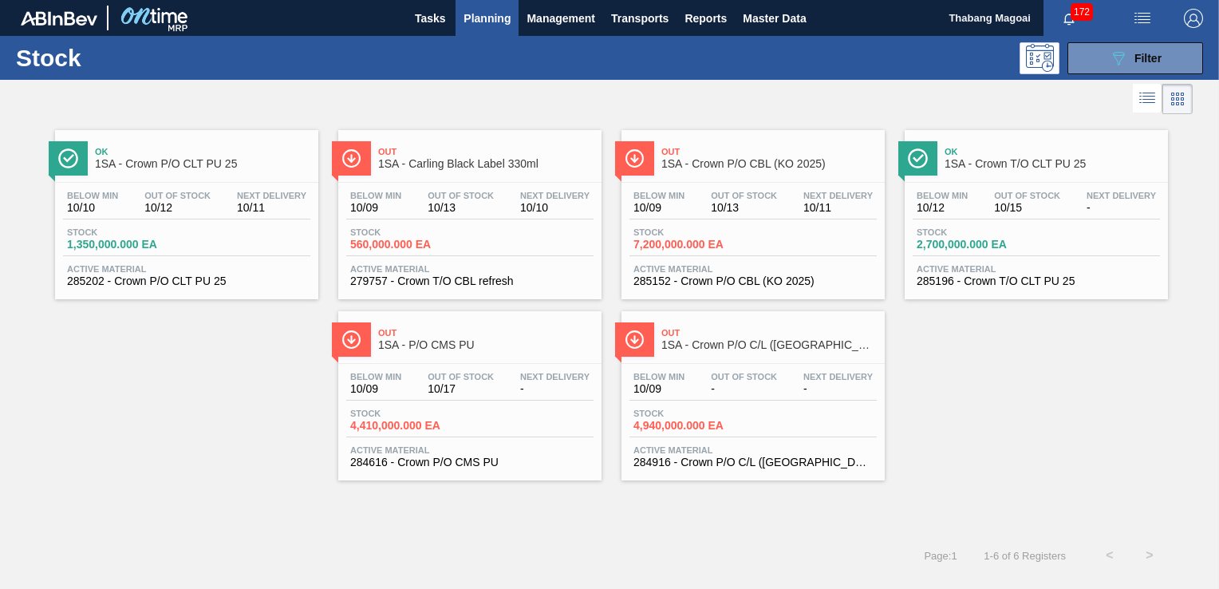
click at [1035, 241] on div "Stock 2,700,000.000 EA" at bounding box center [1035, 241] width 247 height 29
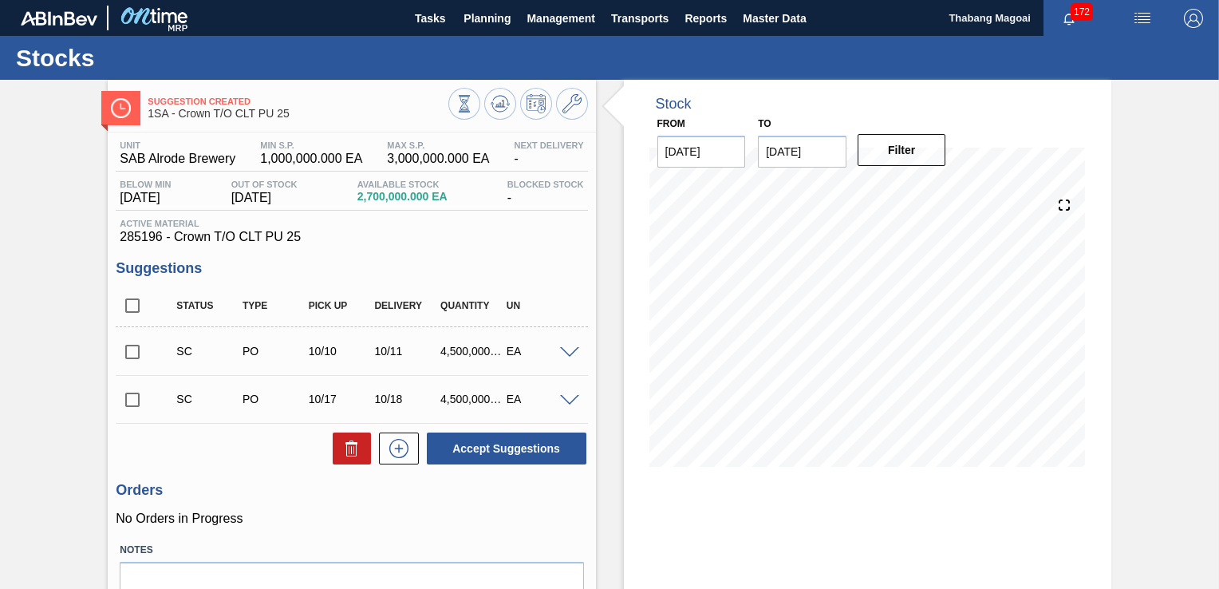
click at [571, 349] on span at bounding box center [569, 353] width 19 height 12
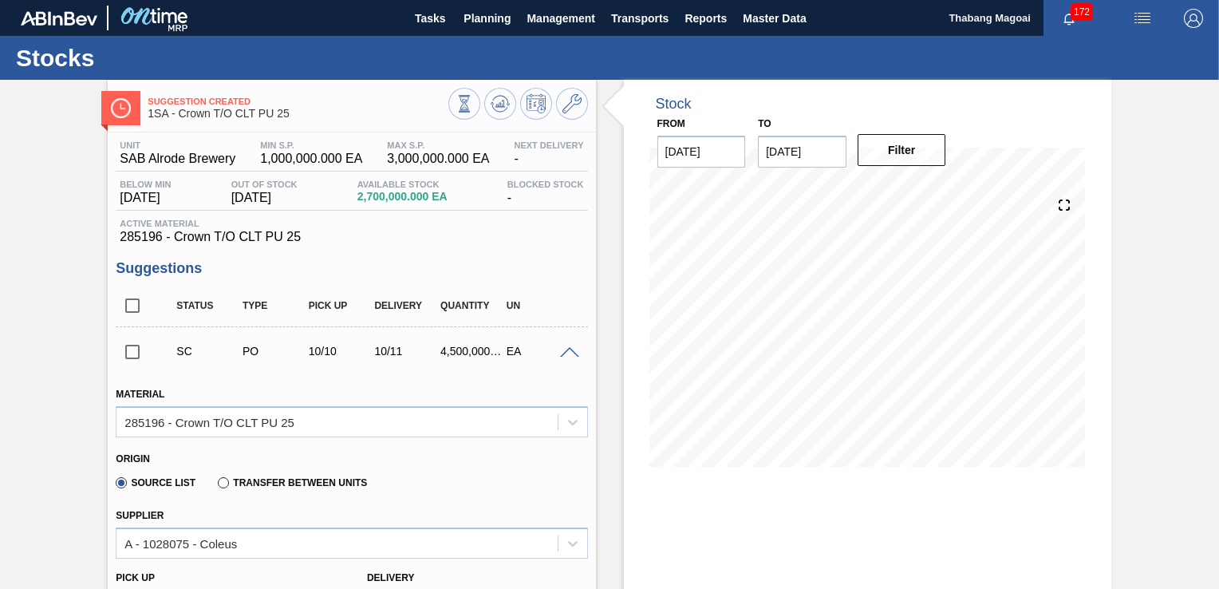
click at [571, 343] on div "SC PO 10/10 10/11 4,500,000.000 EA" at bounding box center [351, 351] width 471 height 40
click at [566, 346] on div at bounding box center [572, 351] width 32 height 12
click at [565, 349] on span at bounding box center [569, 353] width 19 height 12
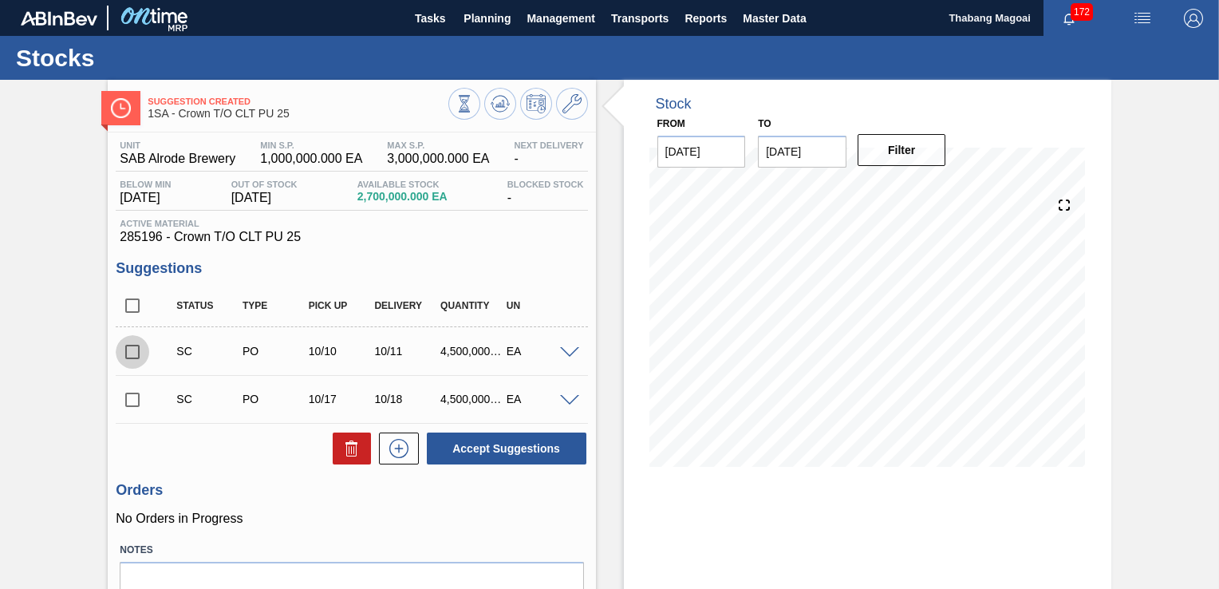
click at [136, 355] on input "checkbox" at bounding box center [132, 351] width 33 height 33
click at [495, 455] on button "Accept Suggestions" at bounding box center [507, 448] width 160 height 32
checkbox input "false"
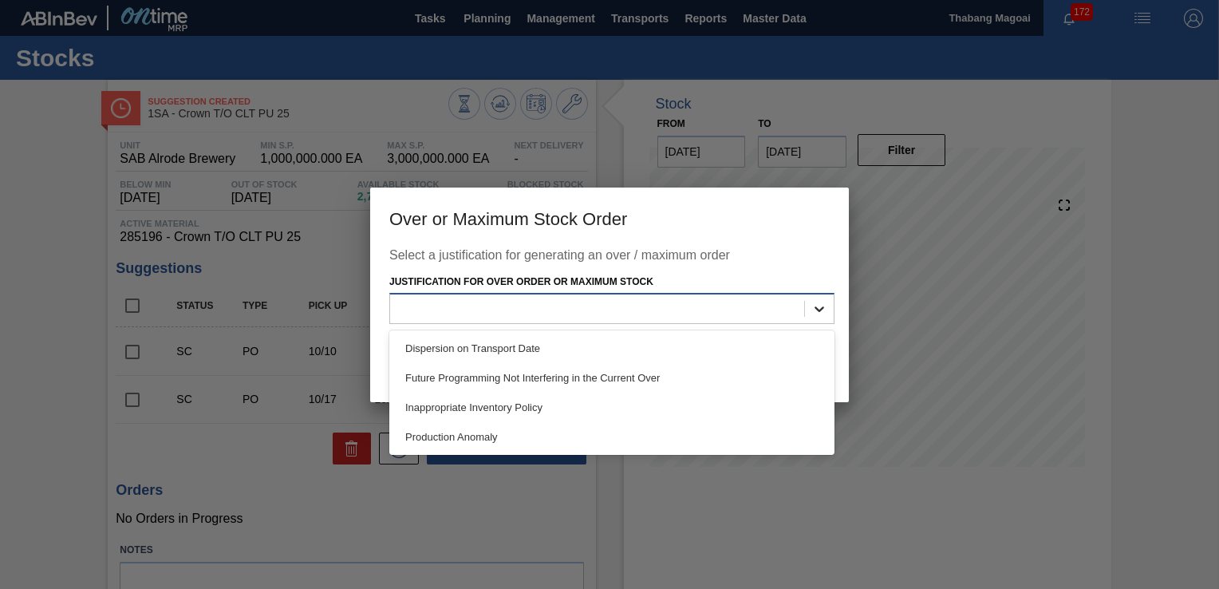
click at [814, 307] on icon at bounding box center [819, 309] width 16 height 16
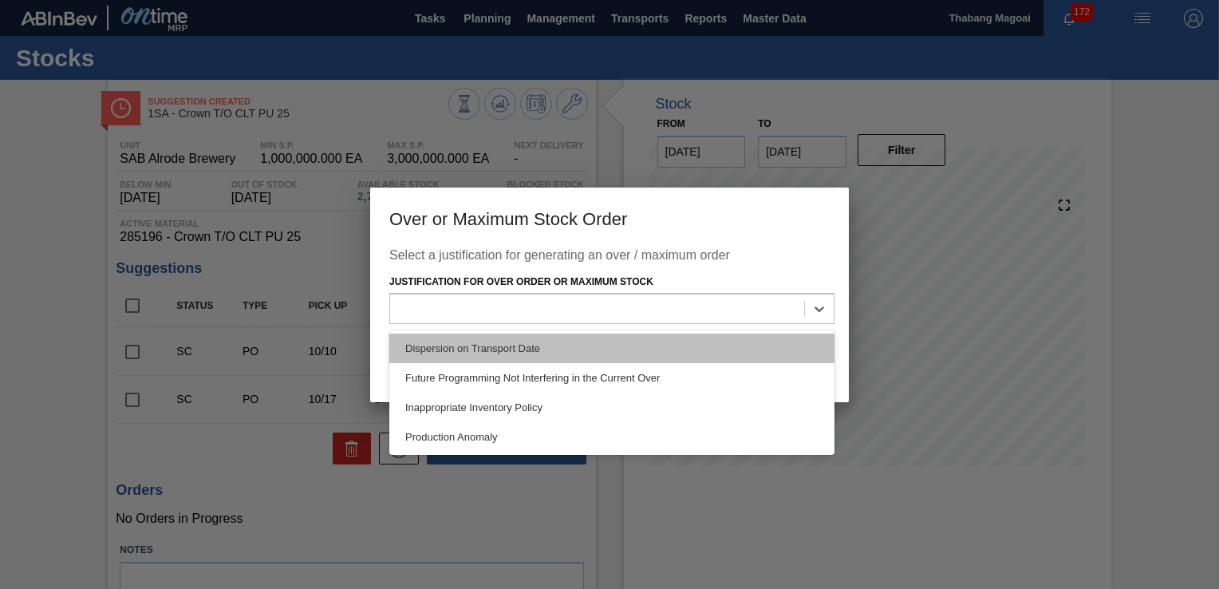
click at [645, 344] on div "Dispersion on Transport Date" at bounding box center [611, 348] width 445 height 30
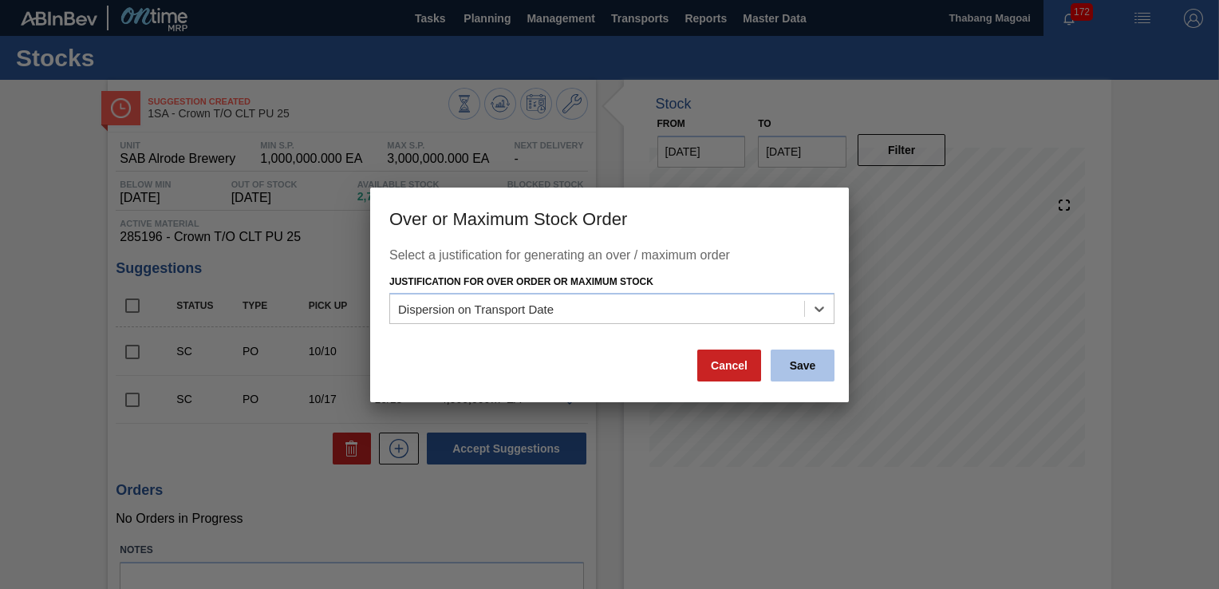
click at [803, 364] on button "Save" at bounding box center [802, 365] width 64 height 32
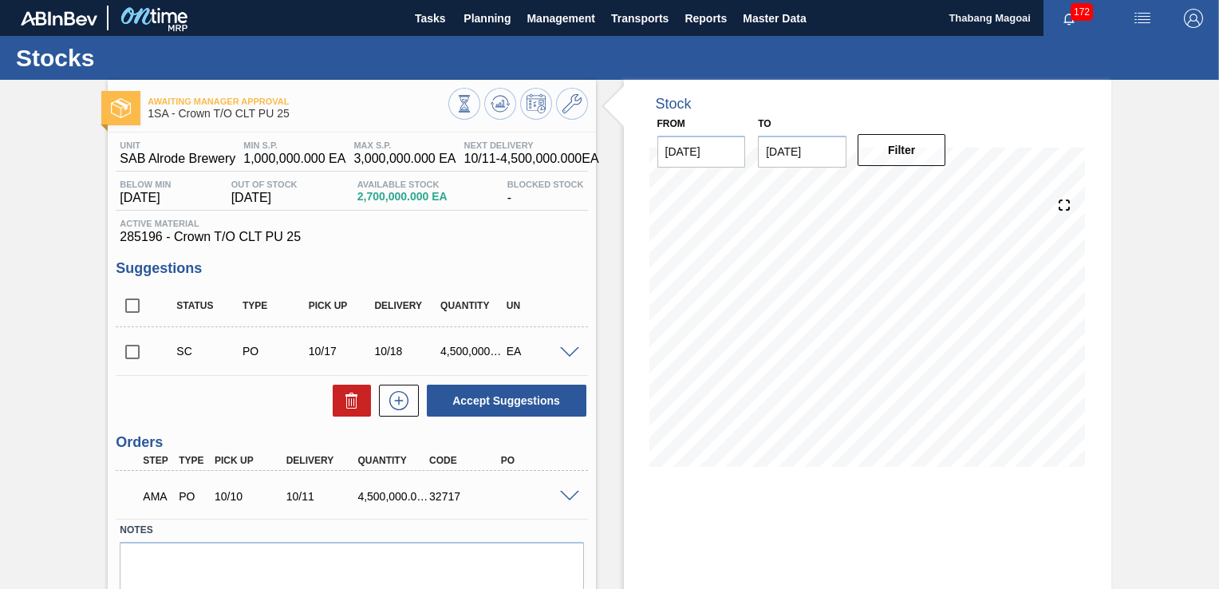
click at [1142, 14] on img "button" at bounding box center [1142, 18] width 19 height 19
click at [1157, 136] on div at bounding box center [609, 294] width 1219 height 589
click at [467, 18] on span "Planning" at bounding box center [486, 18] width 47 height 19
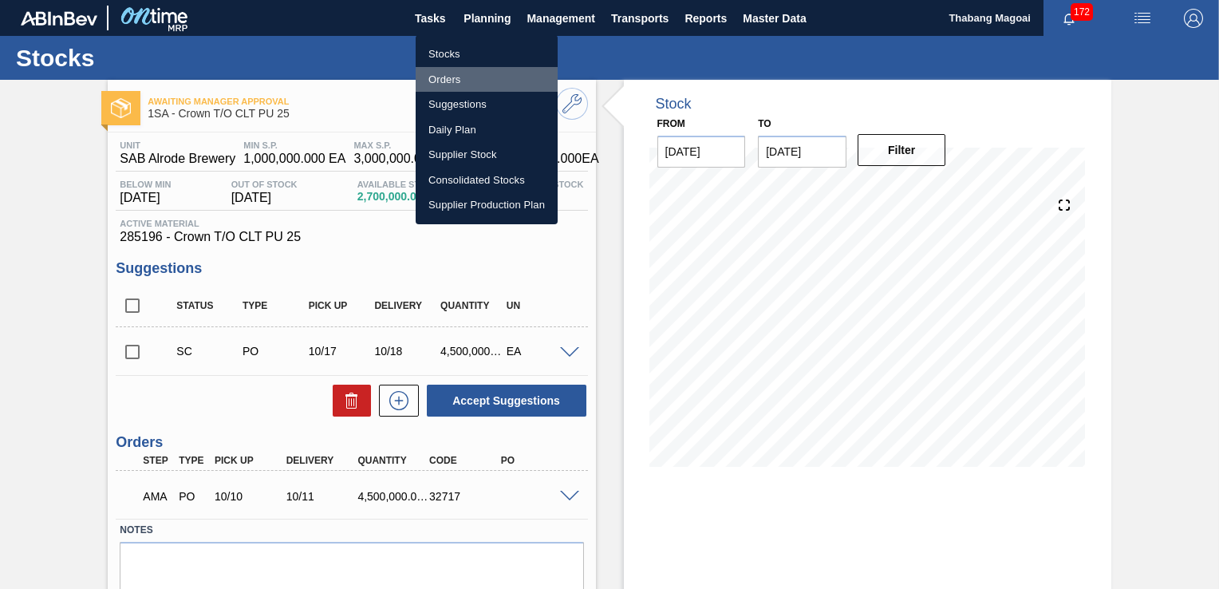
click at [456, 81] on li "Orders" at bounding box center [487, 80] width 142 height 26
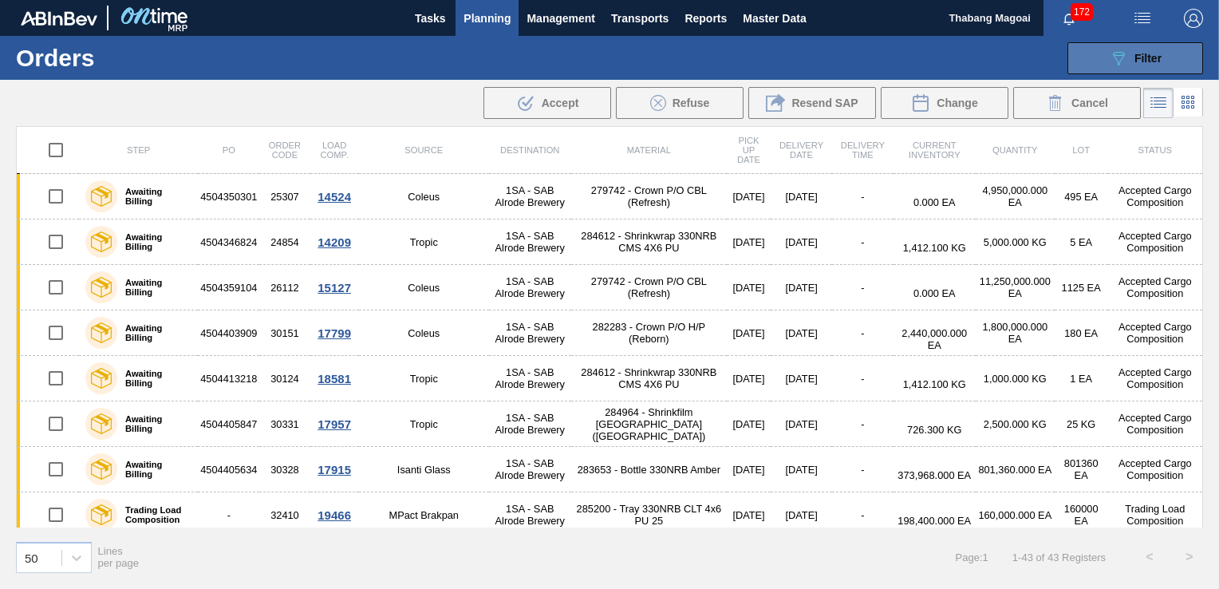
click at [1110, 55] on icon "089F7B8B-B2A5-4AFE-B5C0-19BA573D28AC" at bounding box center [1118, 58] width 19 height 19
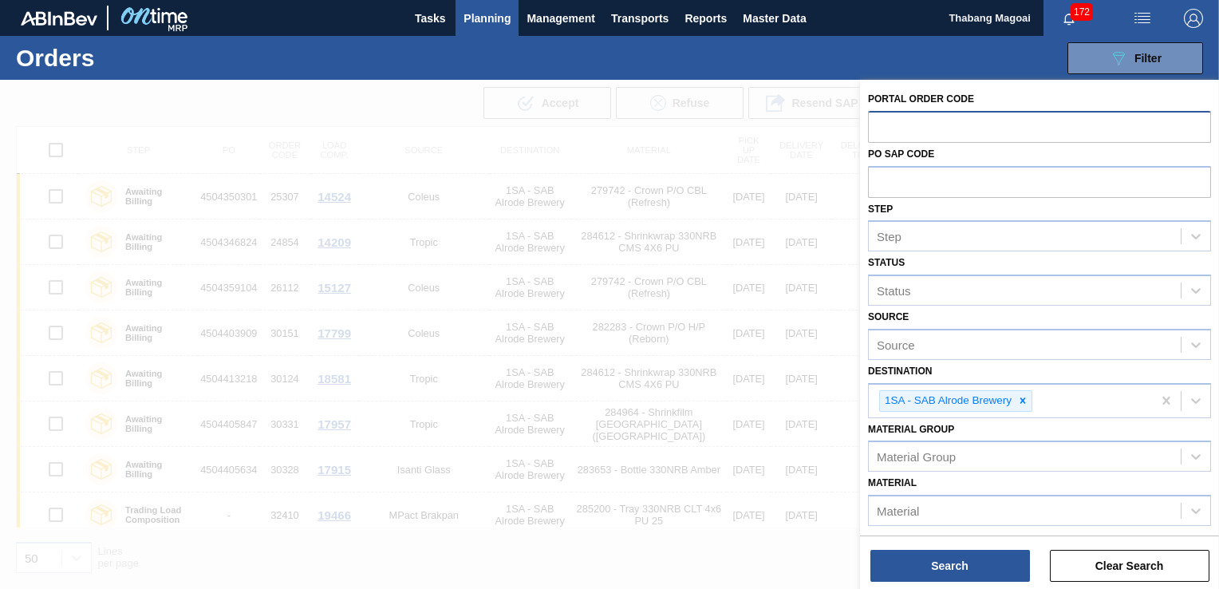
click at [888, 136] on input "text" at bounding box center [1039, 126] width 343 height 30
click at [913, 181] on input "text" at bounding box center [1039, 181] width 343 height 30
click at [430, 22] on span "Tasks" at bounding box center [429, 18] width 35 height 19
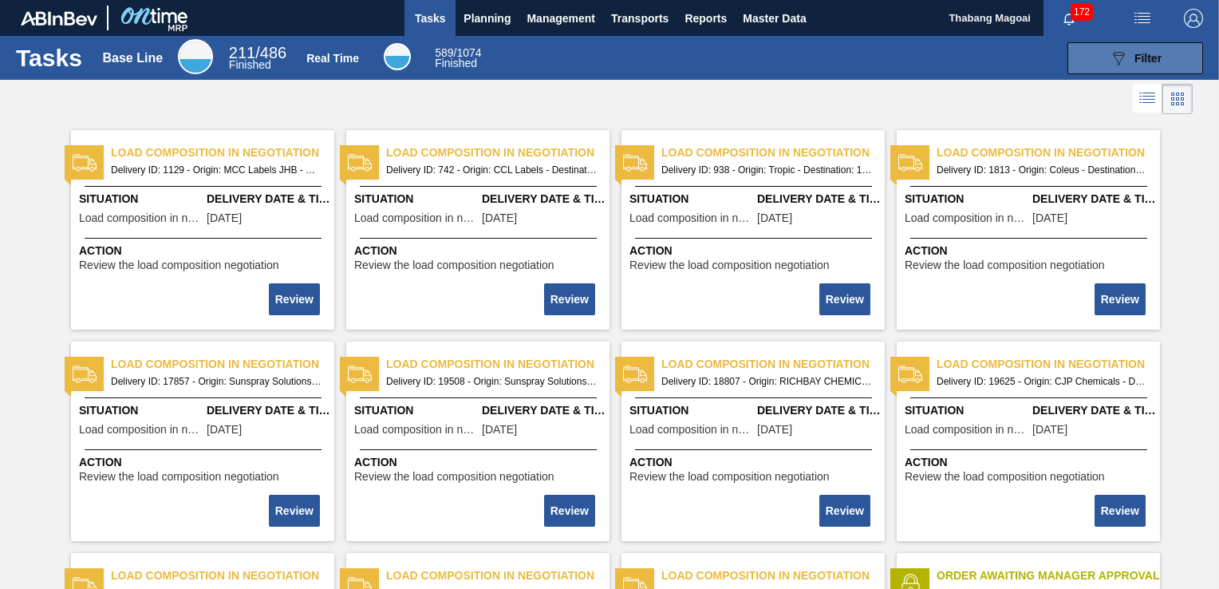
click at [1164, 64] on button "089F7B8B-B2A5-4AFE-B5C0-19BA573D28AC Filter" at bounding box center [1135, 58] width 136 height 32
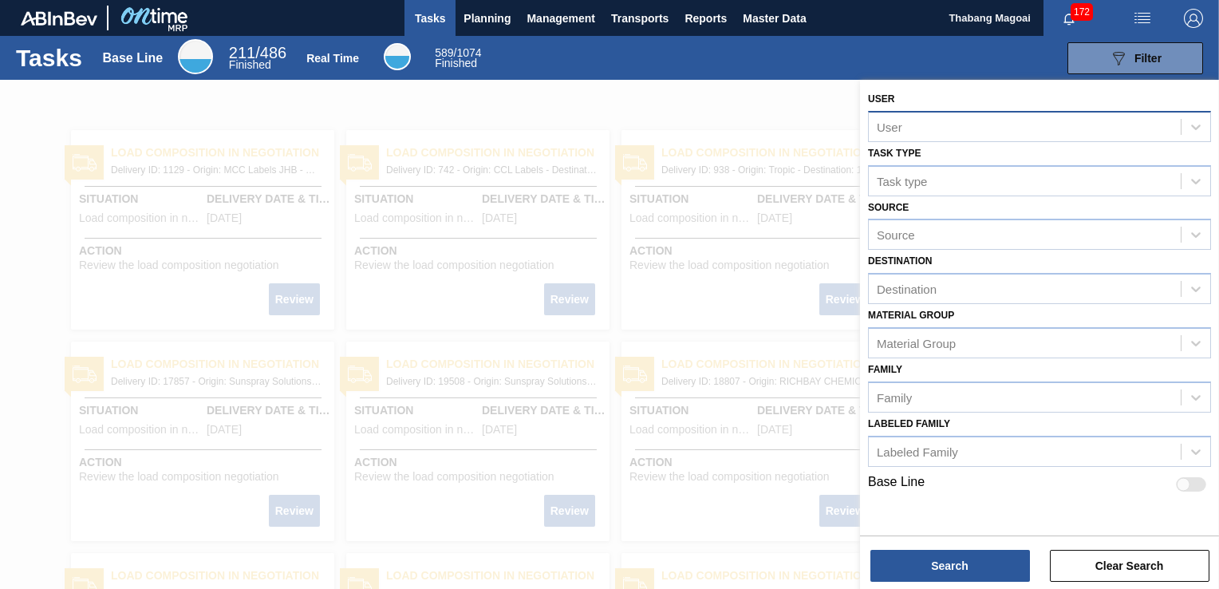
click at [954, 132] on div "User" at bounding box center [1025, 126] width 312 height 23
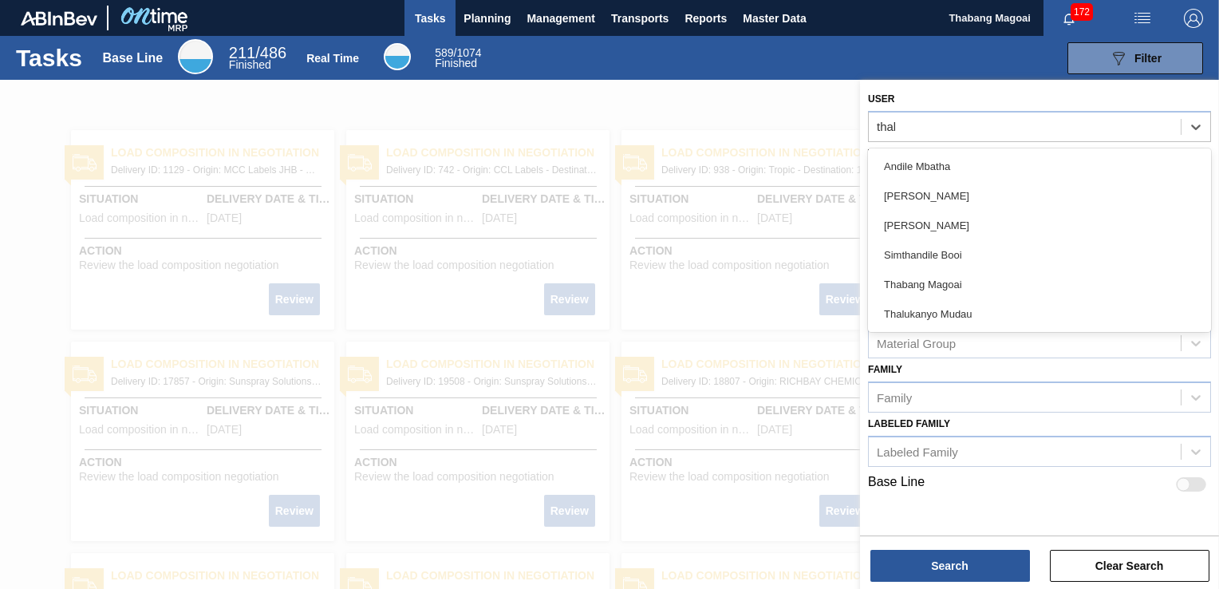
type input "thaba"
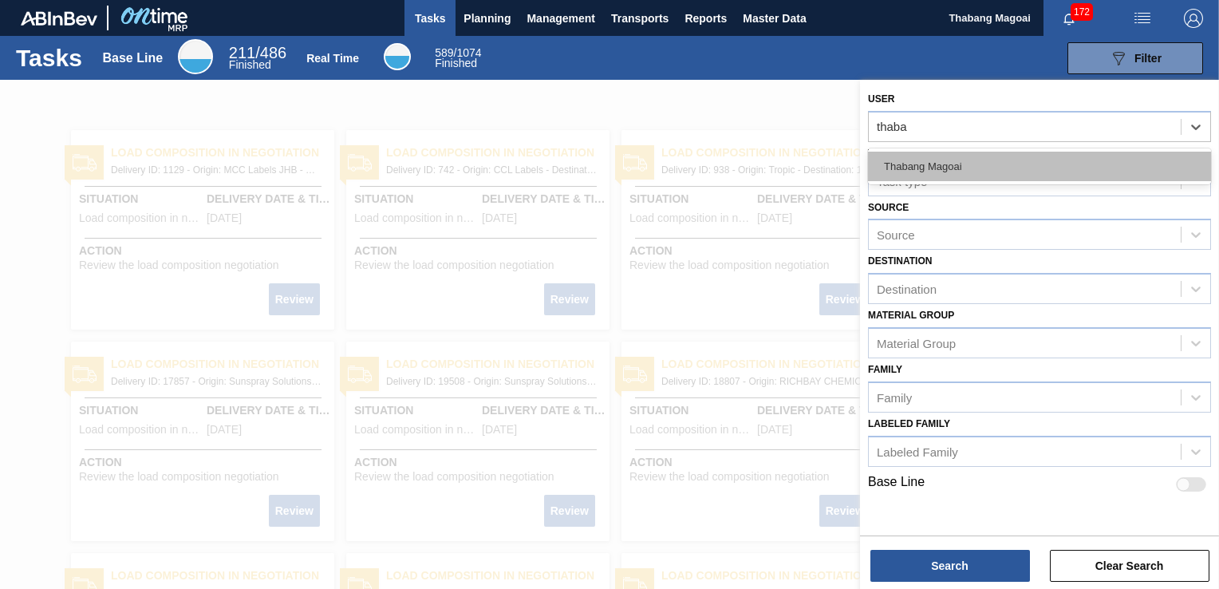
click at [946, 165] on div "Thabang Magoai" at bounding box center [1039, 167] width 343 height 30
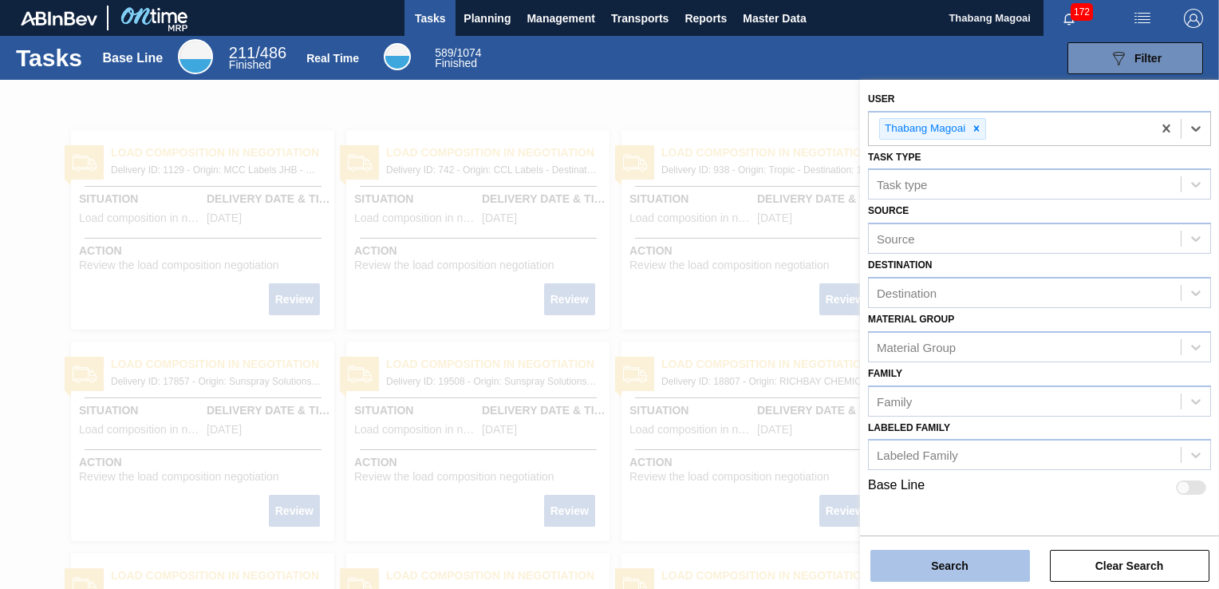
click at [959, 567] on button "Search" at bounding box center [950, 566] width 160 height 32
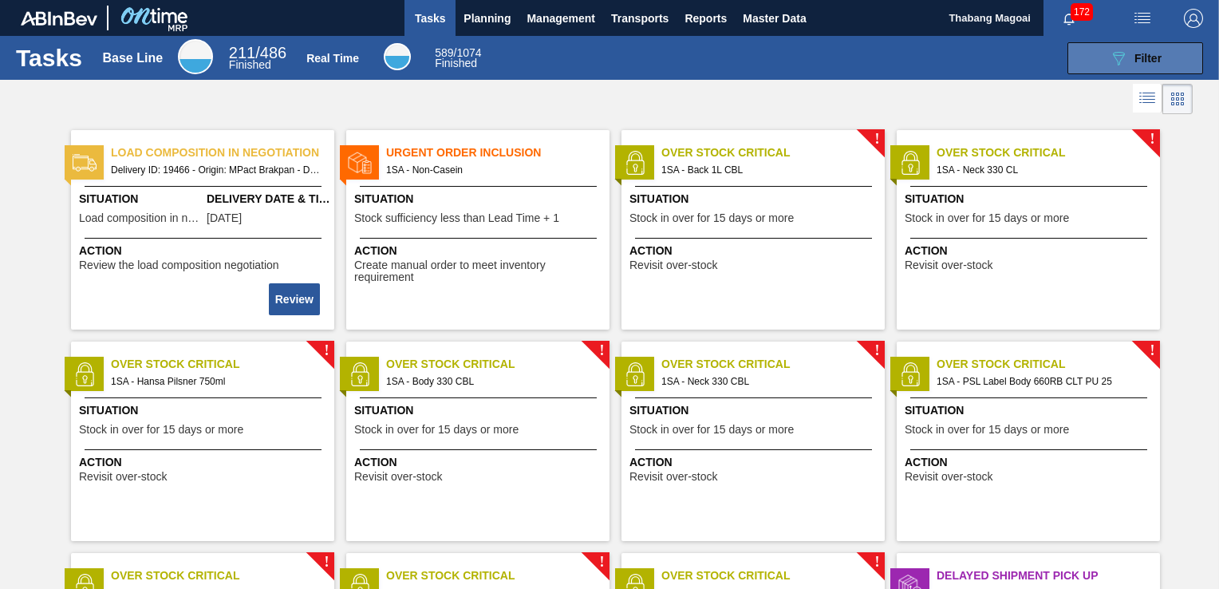
click at [1163, 59] on button "089F7B8B-B2A5-4AFE-B5C0-19BA573D28AC Filter" at bounding box center [1135, 58] width 136 height 32
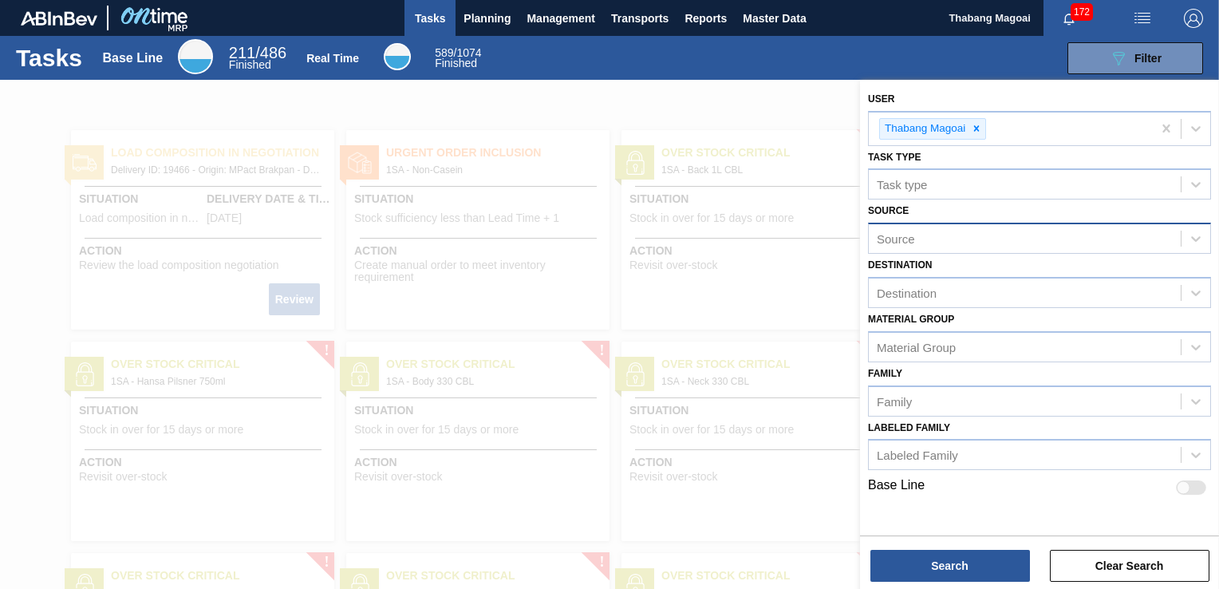
click at [1013, 237] on div "Source" at bounding box center [1025, 238] width 312 height 23
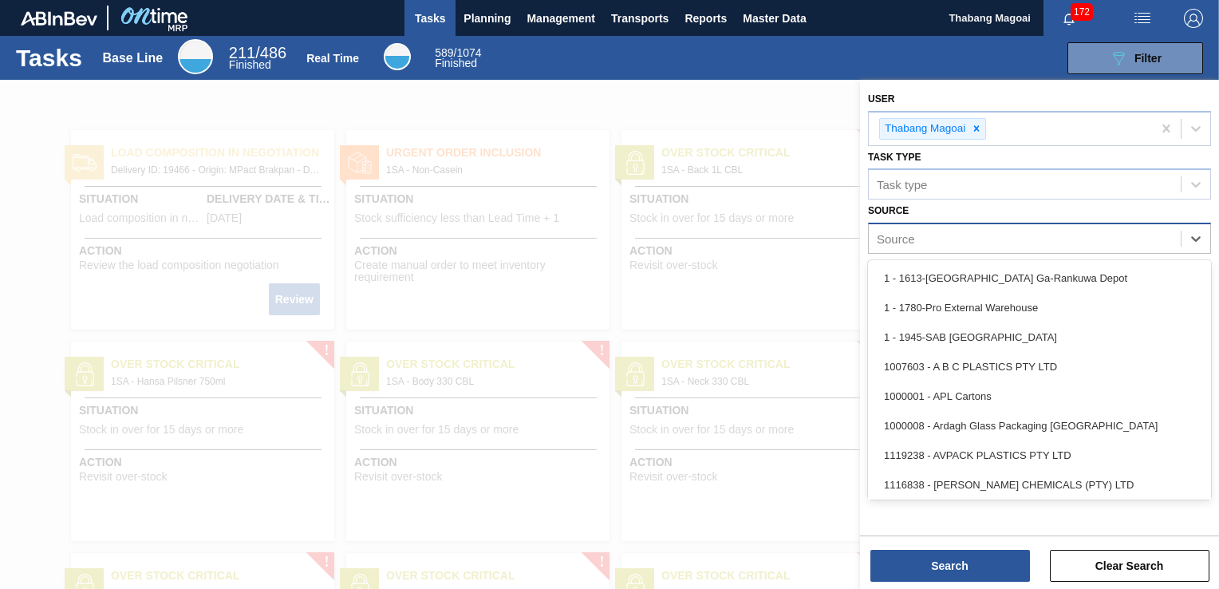
click at [1026, 240] on div "Source" at bounding box center [1025, 238] width 312 height 23
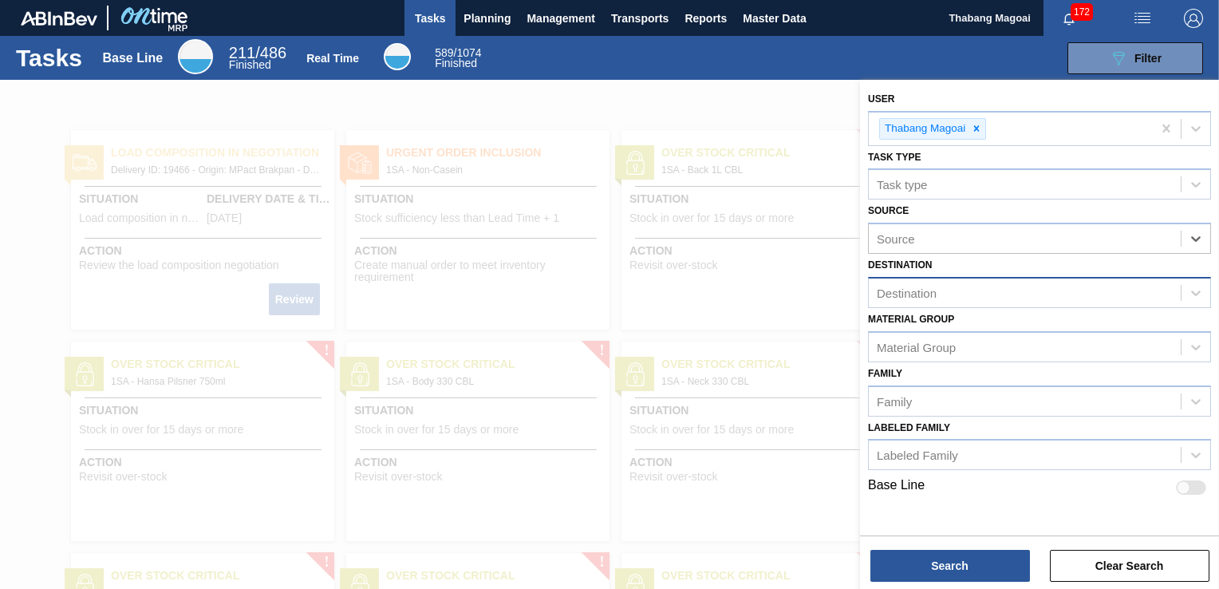
click at [988, 292] on div "Destination" at bounding box center [1025, 293] width 312 height 23
click at [991, 289] on div "Destination" at bounding box center [1025, 293] width 312 height 23
click at [956, 290] on div "Destination" at bounding box center [1025, 293] width 312 height 23
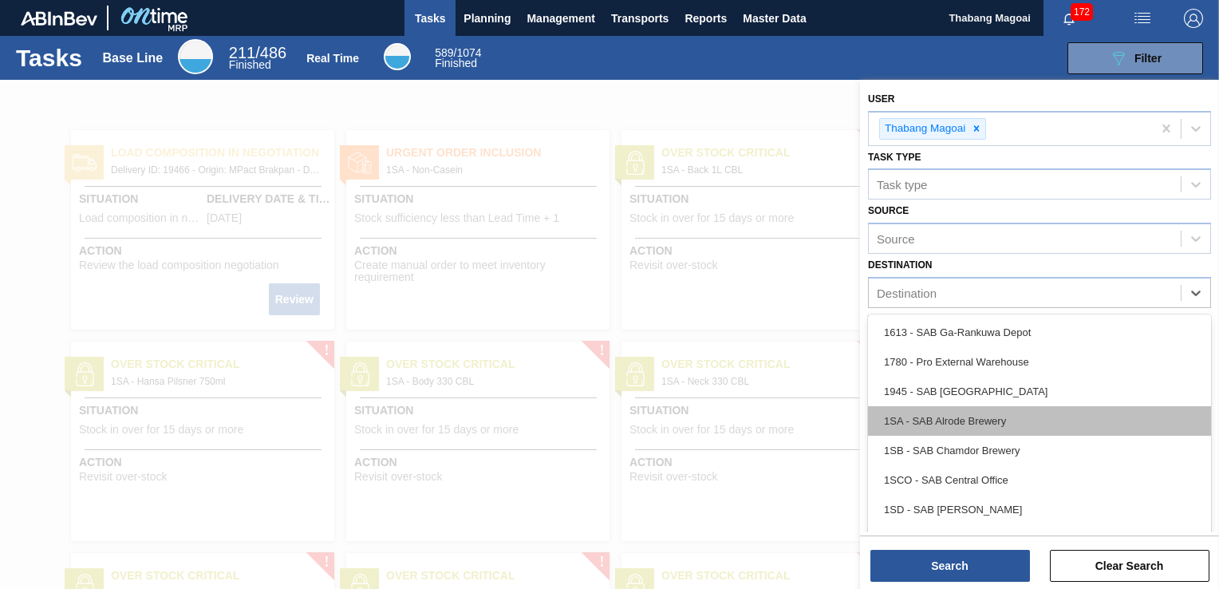
click at [927, 419] on div "1SA - SAB Alrode Brewery" at bounding box center [1039, 421] width 343 height 30
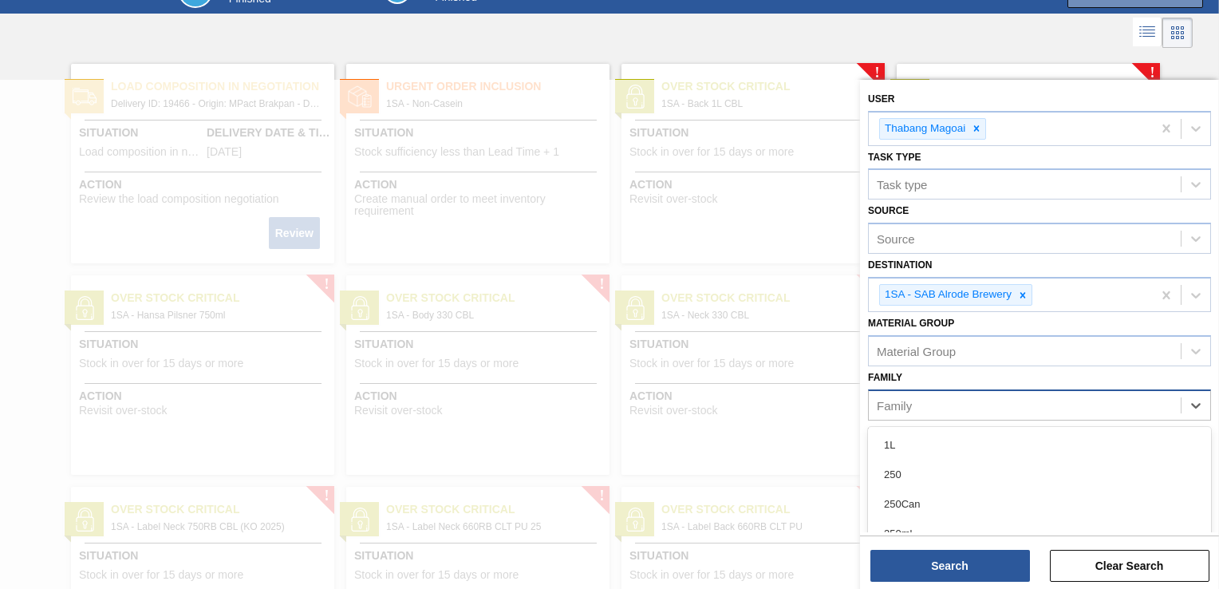
click at [986, 403] on div "Family" at bounding box center [1025, 404] width 312 height 23
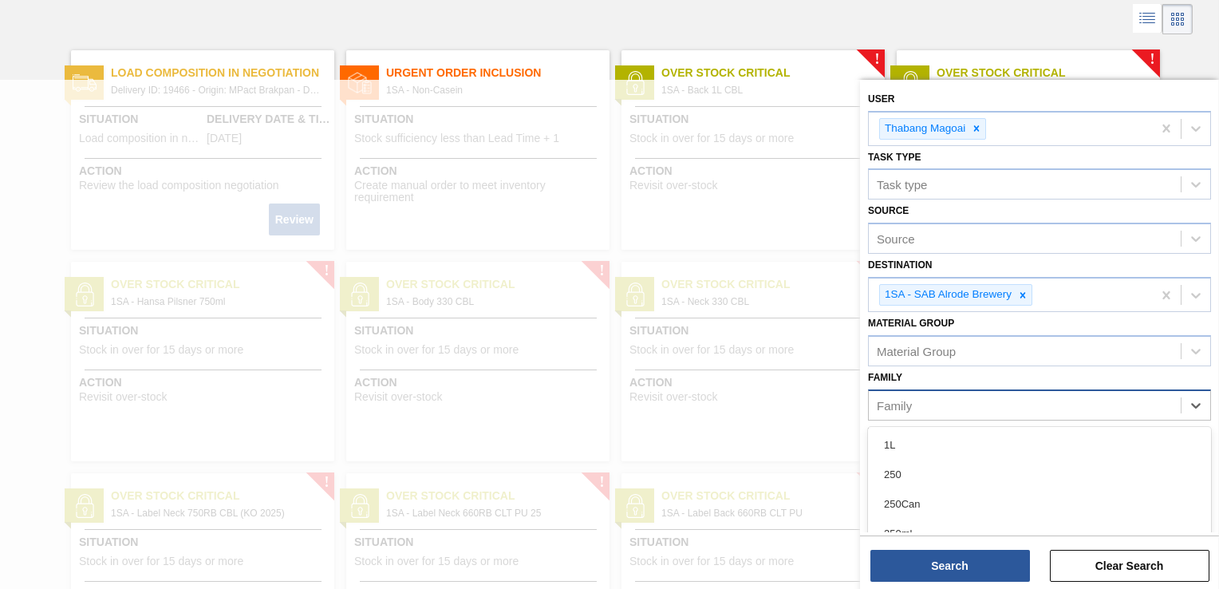
scroll to position [80, 0]
click at [991, 400] on div "Family" at bounding box center [1025, 404] width 312 height 23
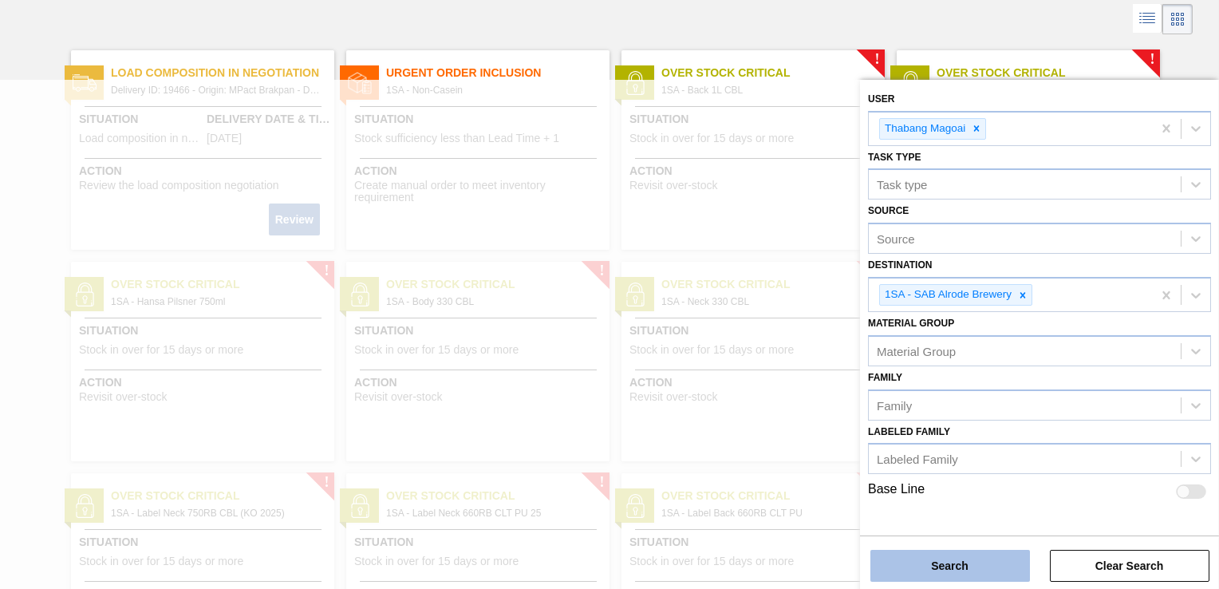
click at [986, 568] on button "Search" at bounding box center [950, 566] width 160 height 32
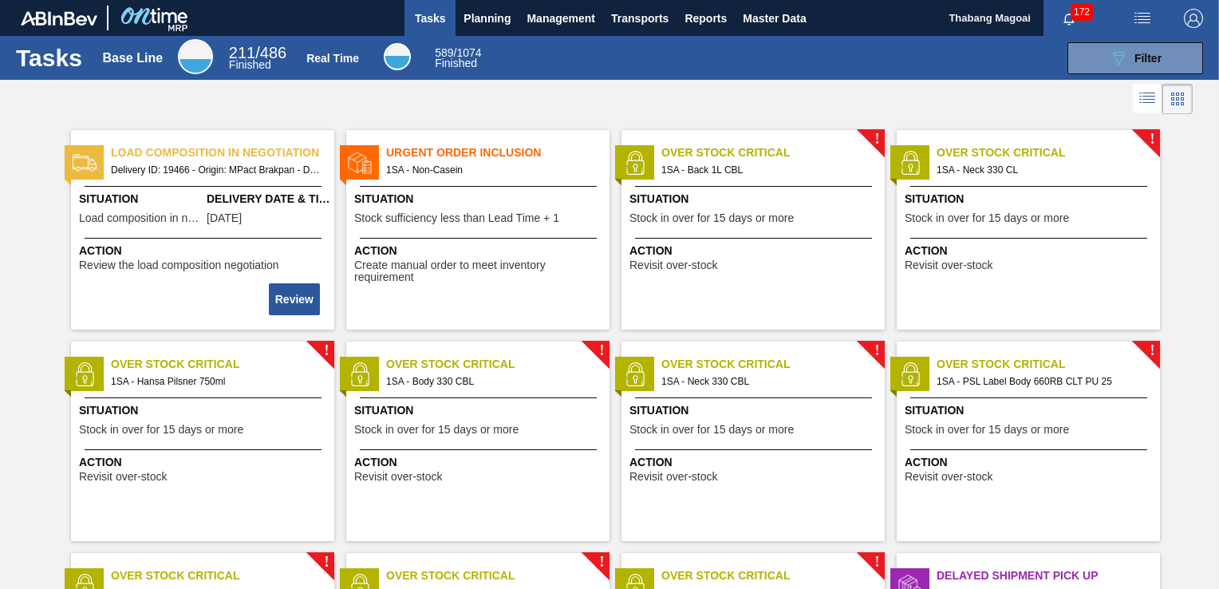
click at [429, 21] on span "Tasks" at bounding box center [429, 18] width 35 height 19
click at [494, 16] on span "Planning" at bounding box center [486, 18] width 47 height 19
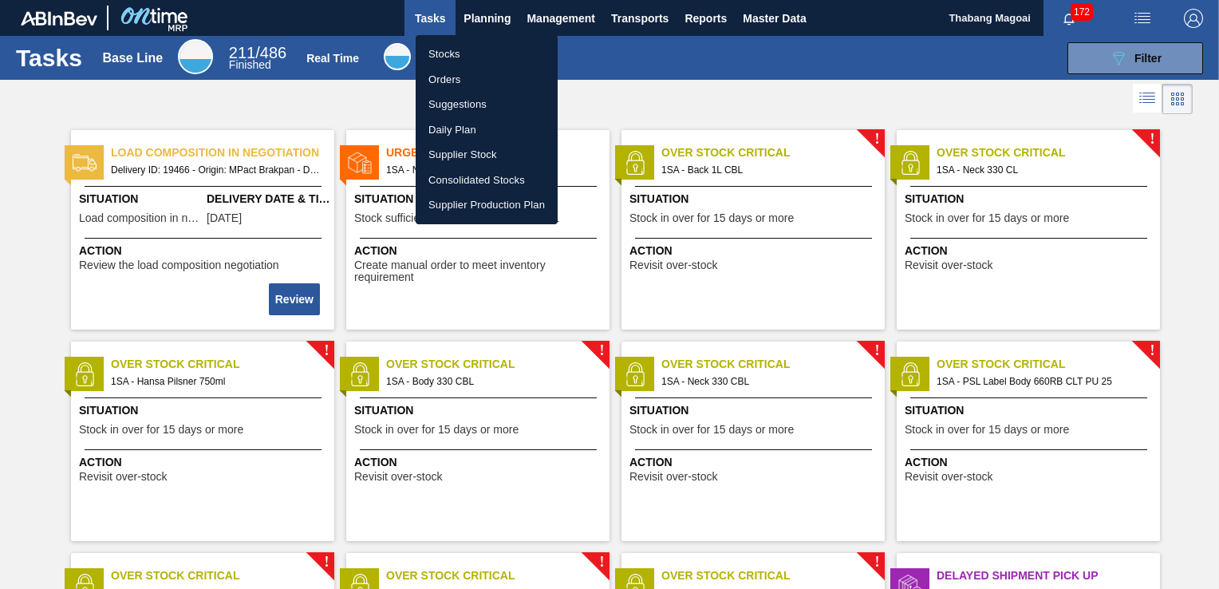
click at [454, 76] on li "Orders" at bounding box center [487, 80] width 142 height 26
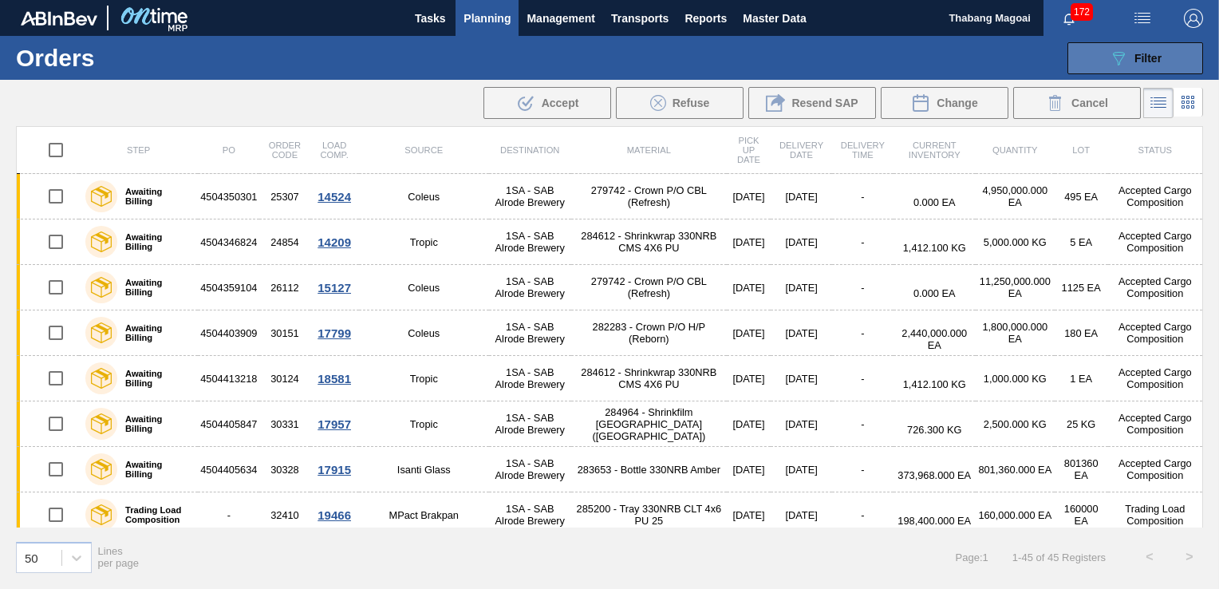
click at [1176, 69] on button "089F7B8B-B2A5-4AFE-B5C0-19BA573D28AC Filter" at bounding box center [1135, 58] width 136 height 32
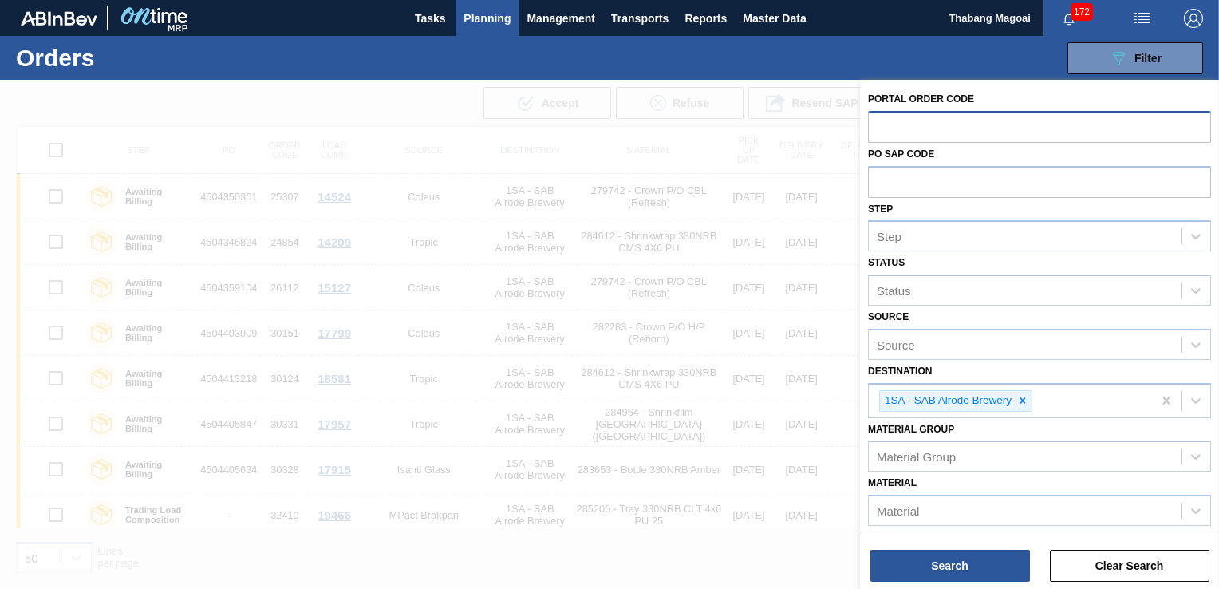
click at [982, 116] on input "text" at bounding box center [1039, 126] width 343 height 30
type input "32712"
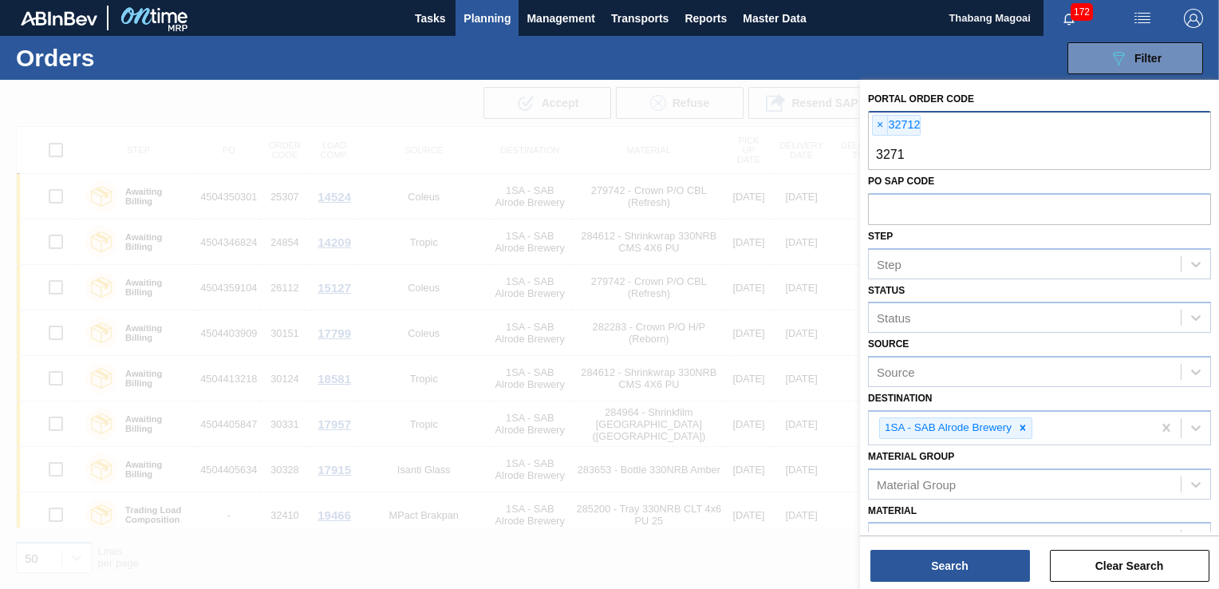
type input "32713"
type input "32717"
type input "32715"
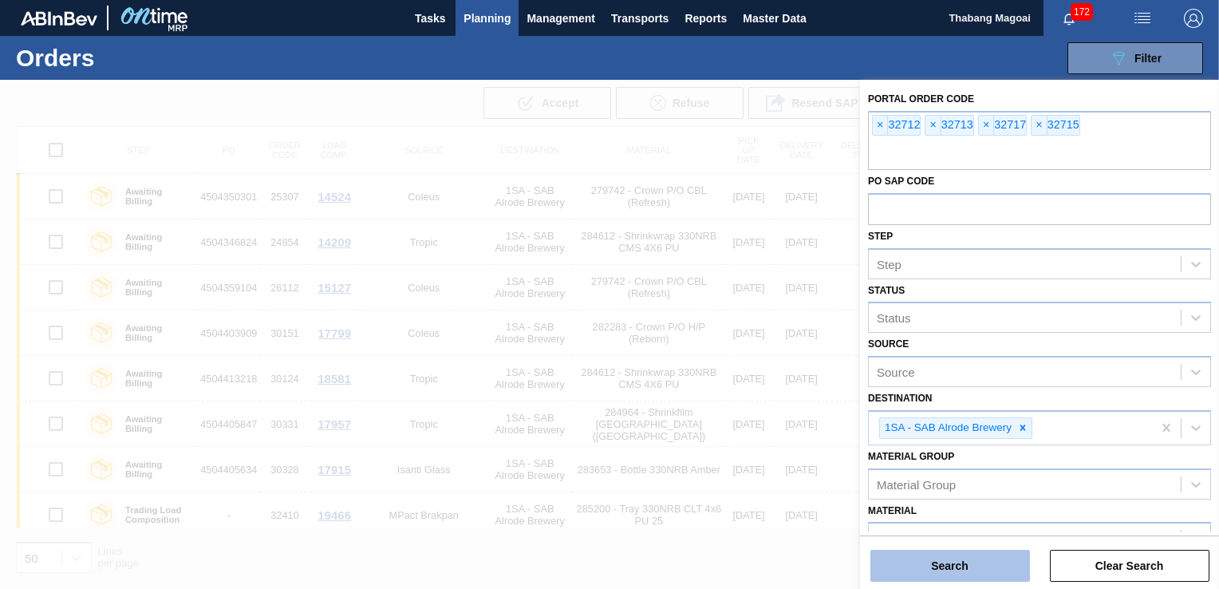
click at [940, 561] on button "Search" at bounding box center [950, 566] width 160 height 32
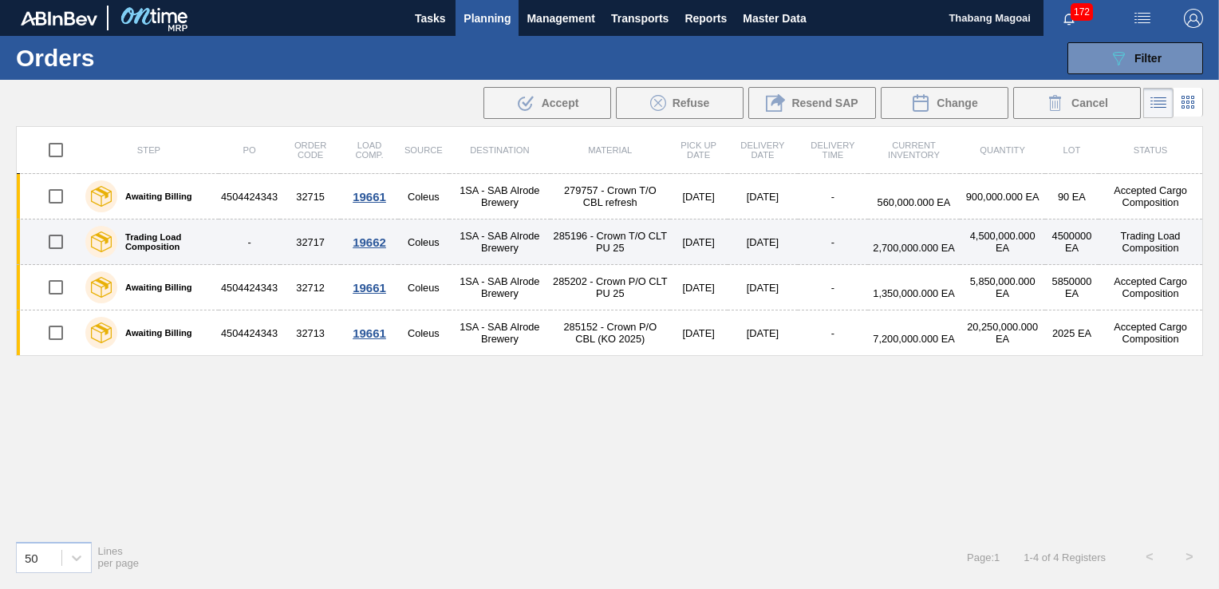
click at [147, 232] on label "Trading Load Composition" at bounding box center [164, 241] width 95 height 19
click at [134, 242] on label "Trading Load Composition" at bounding box center [164, 241] width 95 height 19
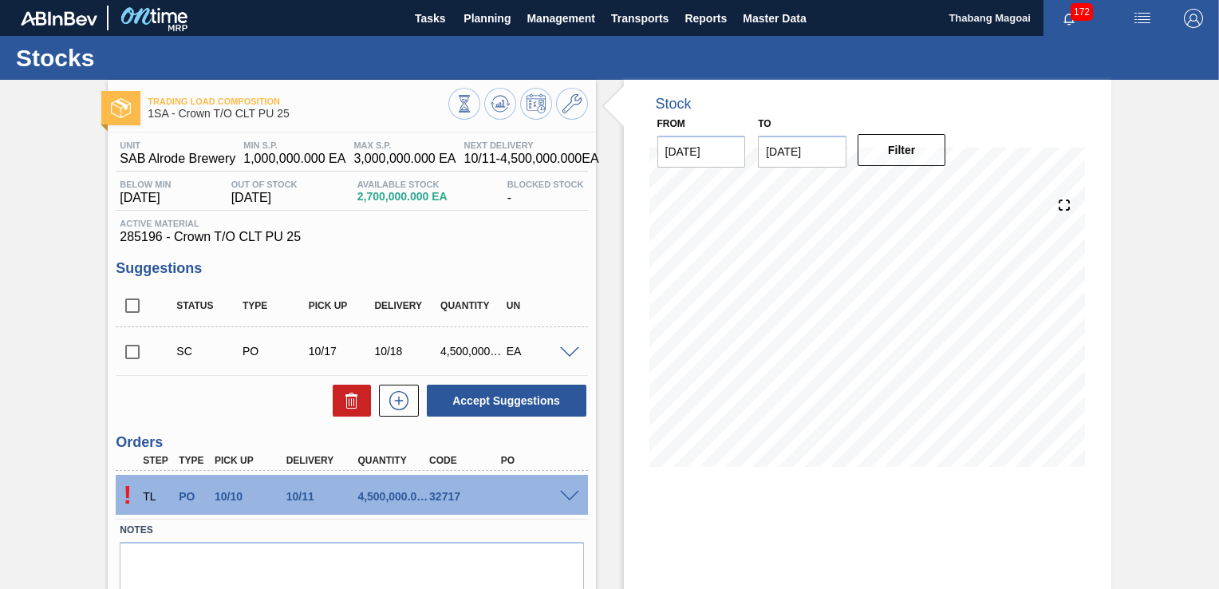
click at [567, 503] on div "! TL PO 10/10 10/11 4,500,000.000 32717" at bounding box center [351, 495] width 471 height 40
click at [567, 491] on span at bounding box center [569, 497] width 19 height 12
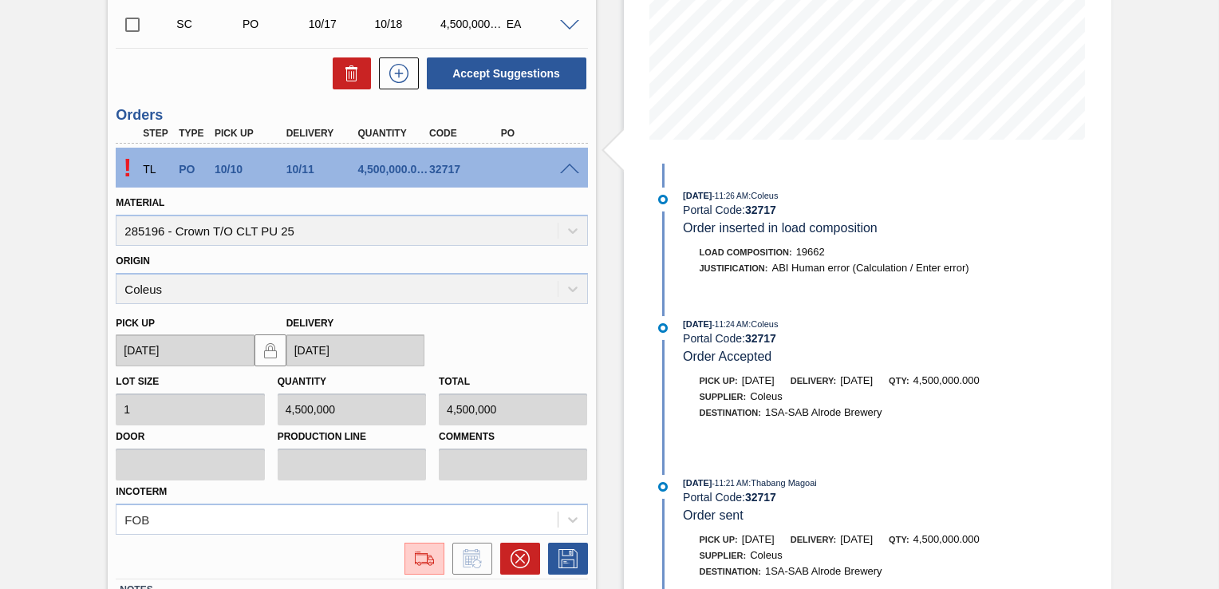
scroll to position [323, 0]
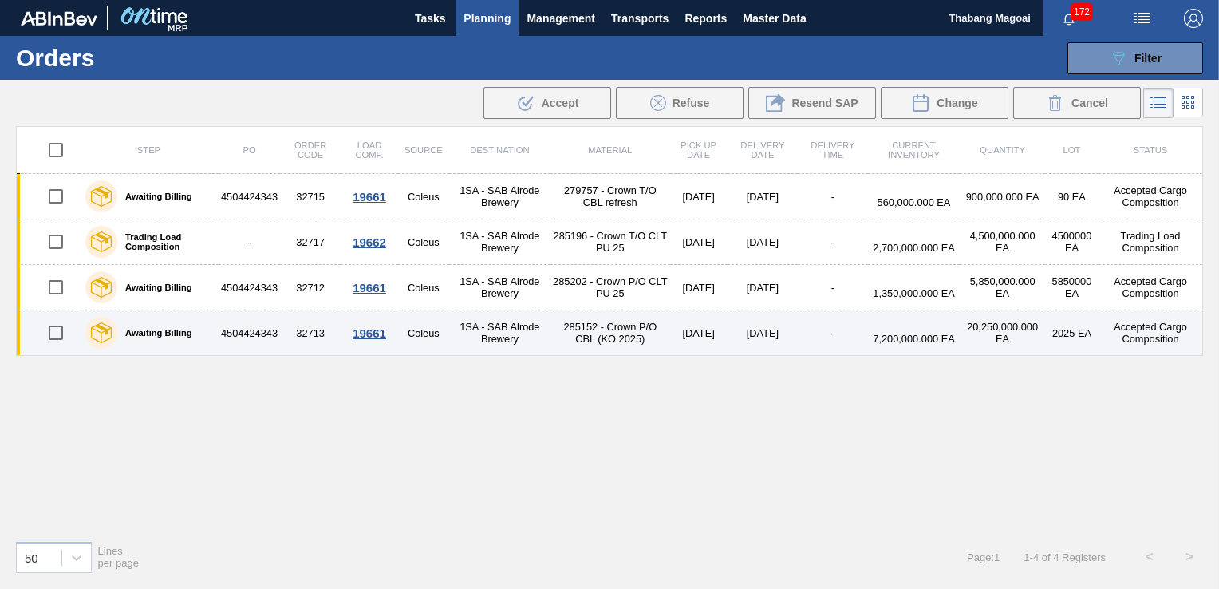
click at [367, 331] on div "19661" at bounding box center [369, 333] width 53 height 14
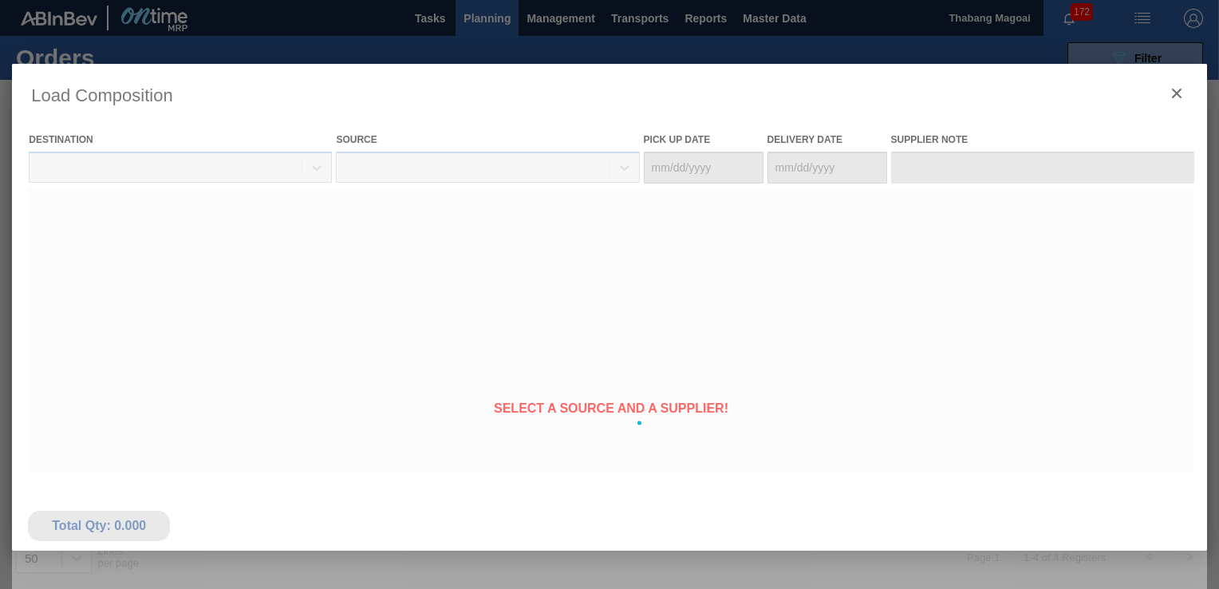
type Date "[DATE]"
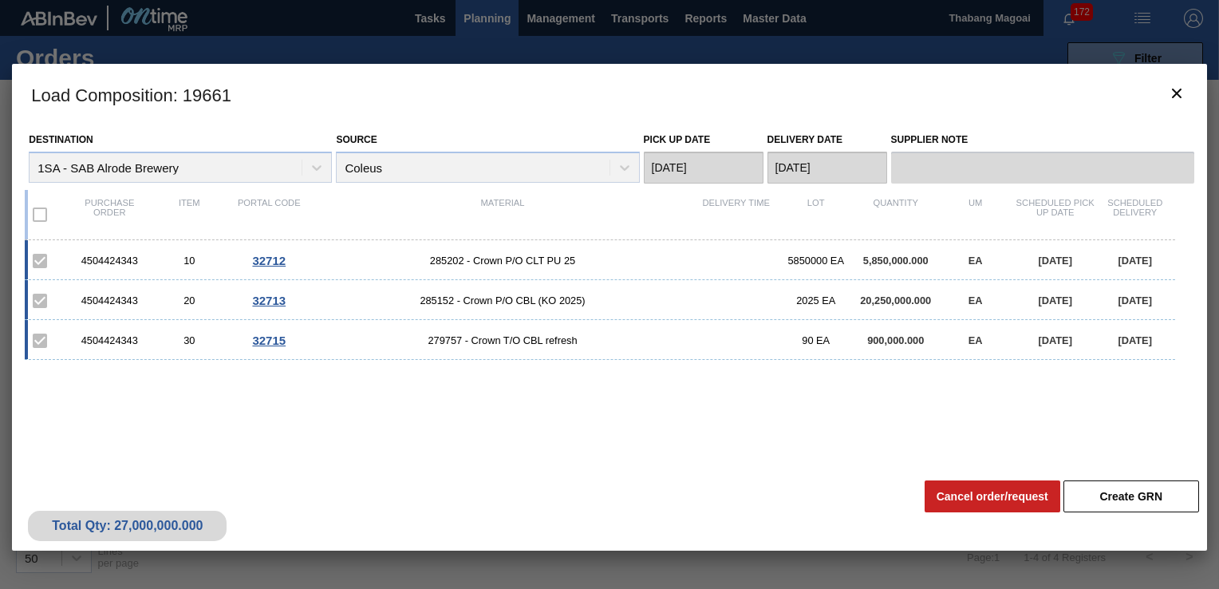
click at [120, 257] on div "4504424343" at bounding box center [109, 260] width 80 height 12
copy div "4504424343"
click at [1170, 93] on icon "botão de ícone" at bounding box center [1176, 93] width 19 height 19
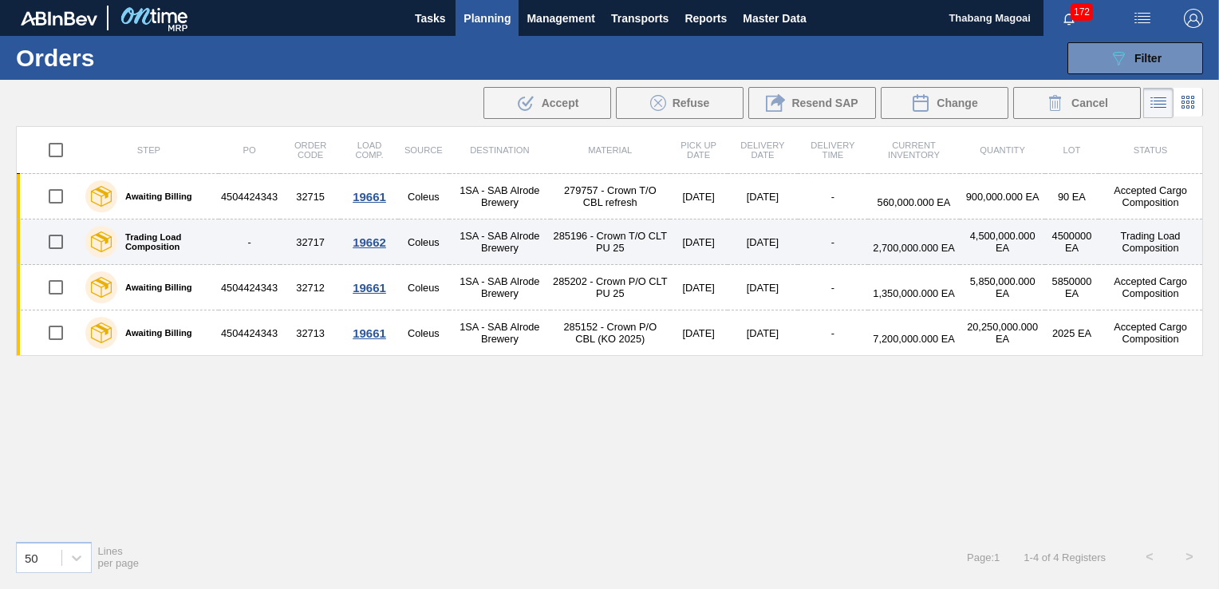
click at [367, 241] on div "19662" at bounding box center [369, 242] width 53 height 14
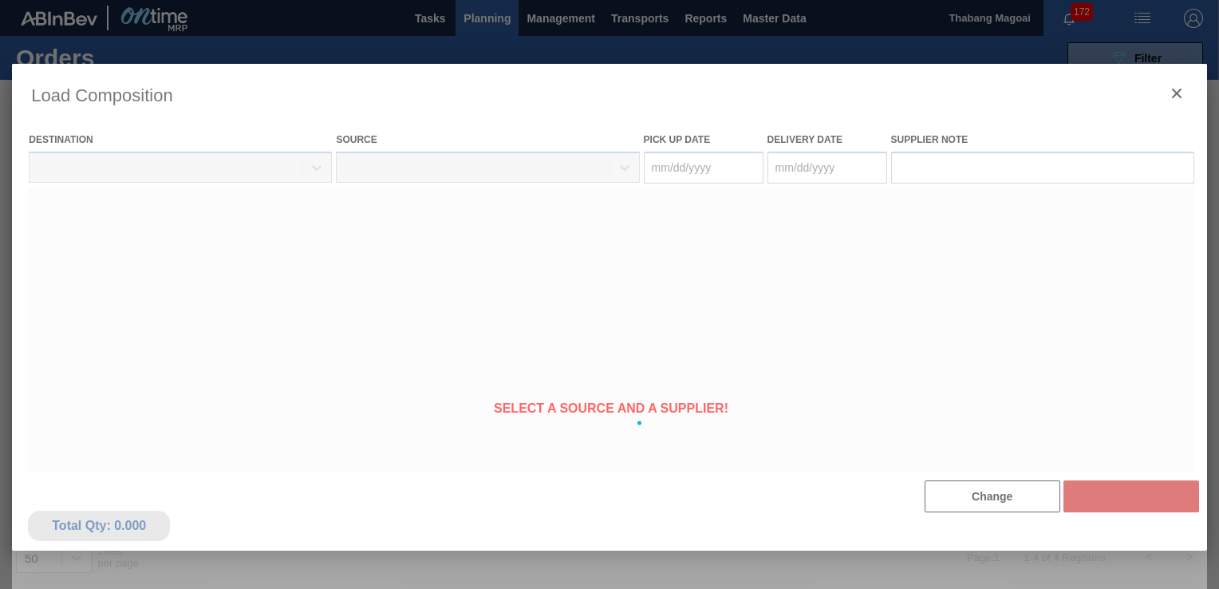
type Date "[DATE]"
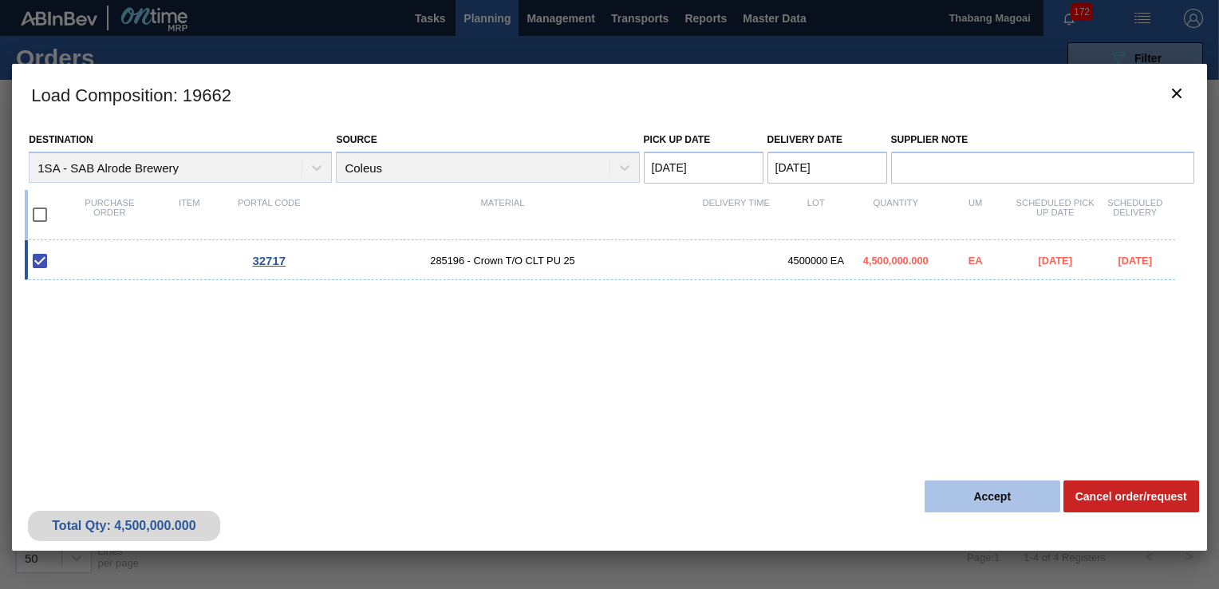
click at [984, 487] on button "Accept" at bounding box center [992, 496] width 136 height 32
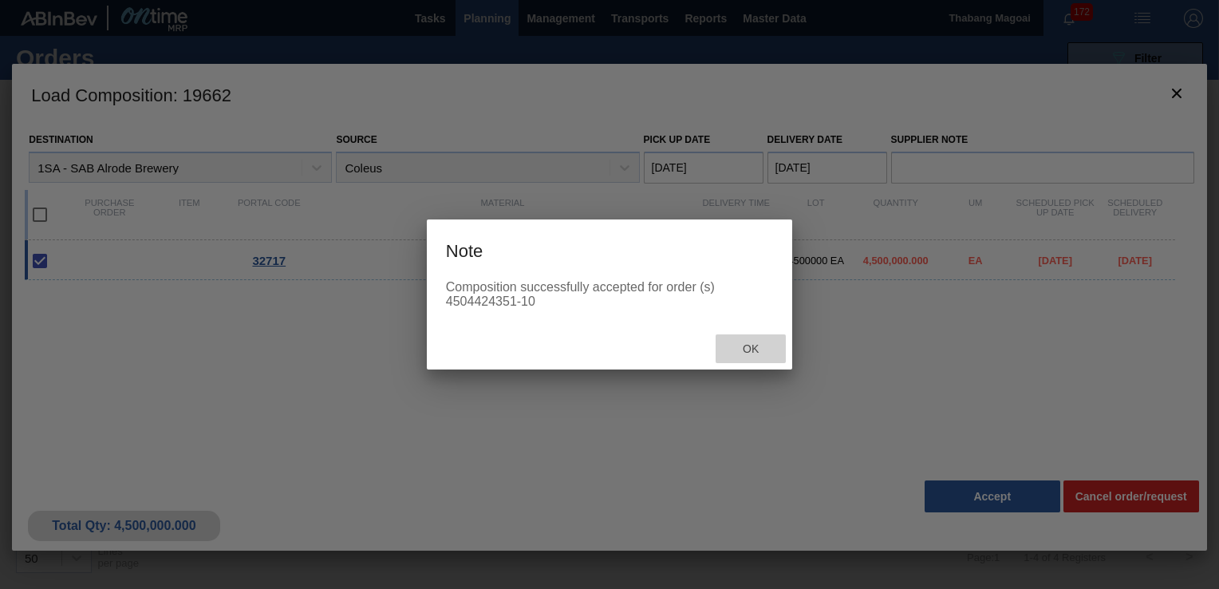
click at [756, 349] on span "Ok" at bounding box center [750, 348] width 41 height 13
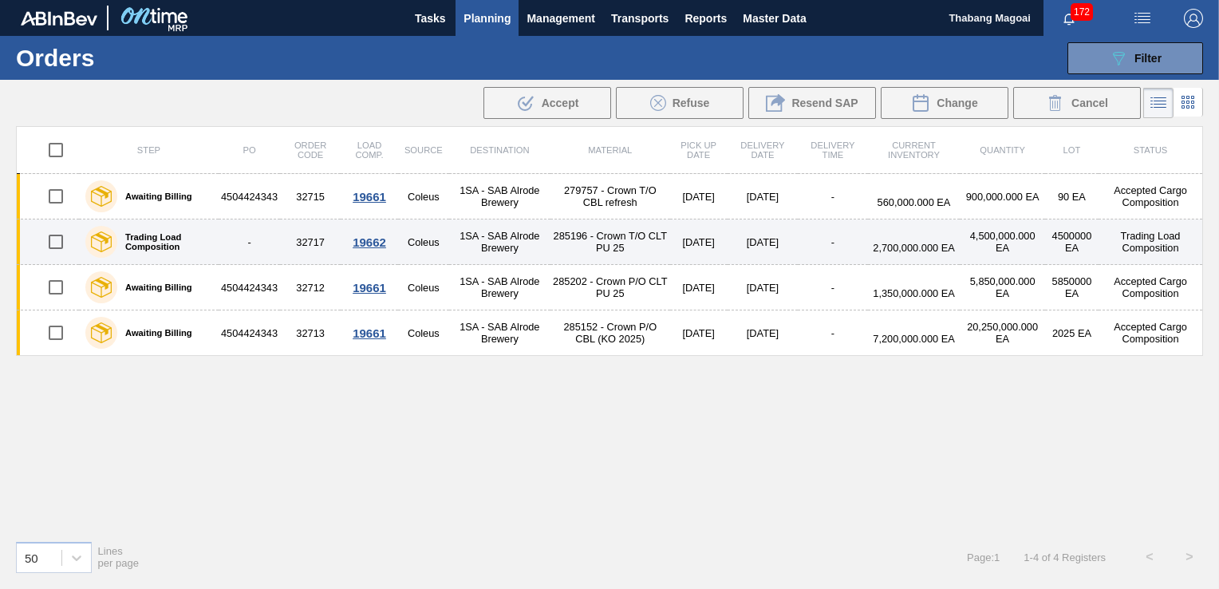
click at [372, 241] on div "19662" at bounding box center [369, 242] width 53 height 14
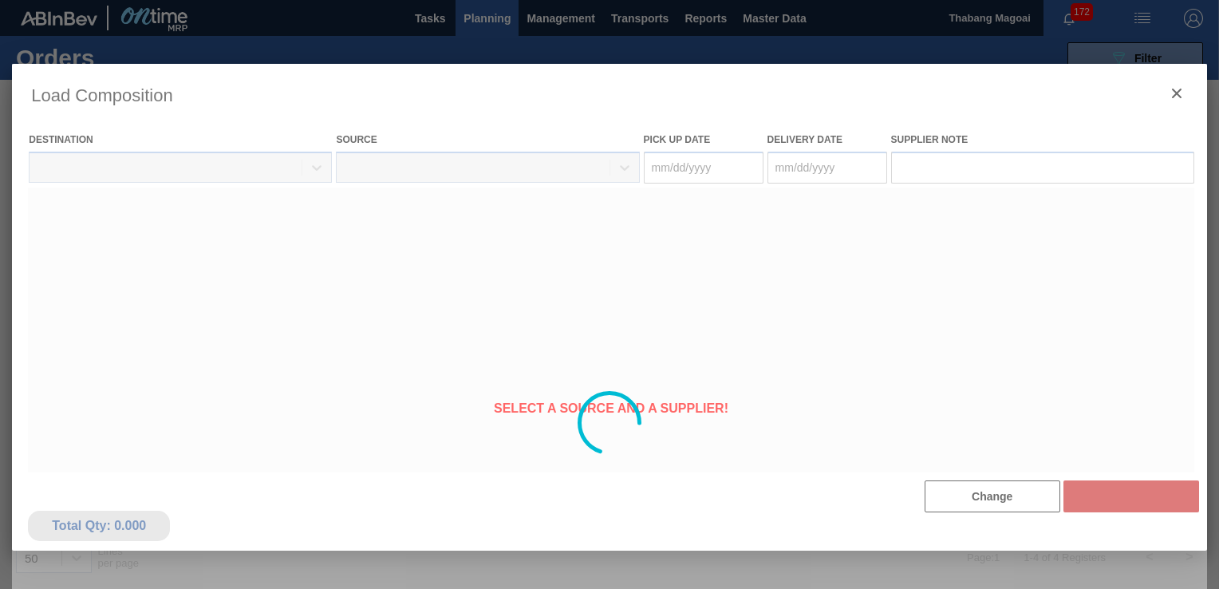
type Date "[DATE]"
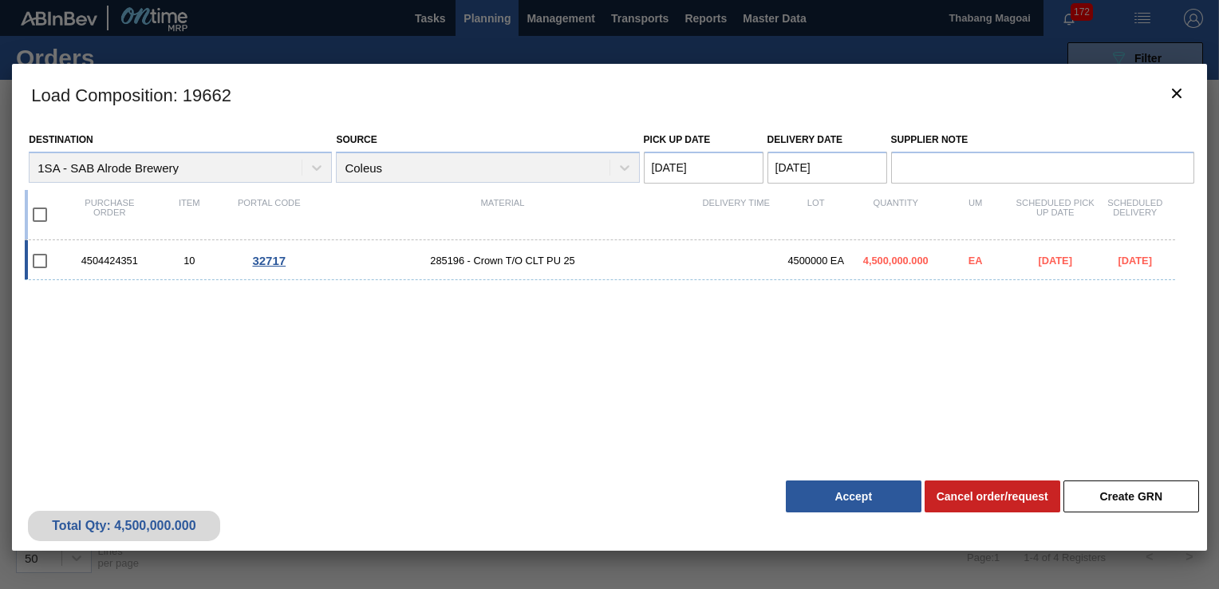
click at [123, 258] on div "4504424351" at bounding box center [109, 260] width 80 height 12
checkbox input "true"
click at [115, 254] on div "4504424351" at bounding box center [109, 260] width 80 height 12
checkbox input "false"
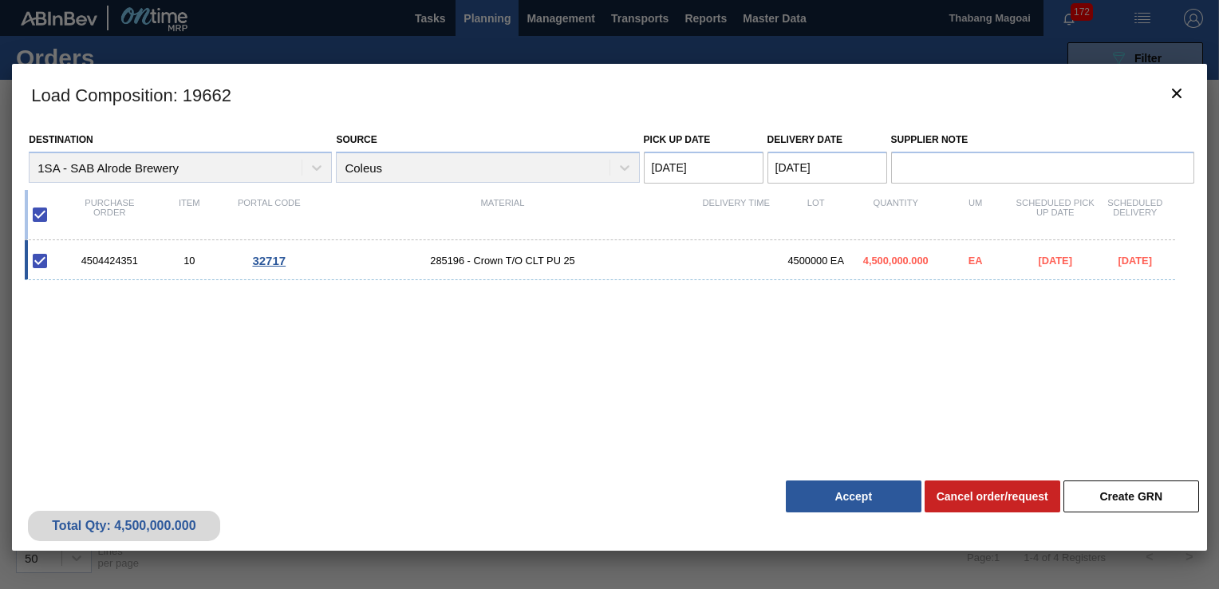
checkbox input "false"
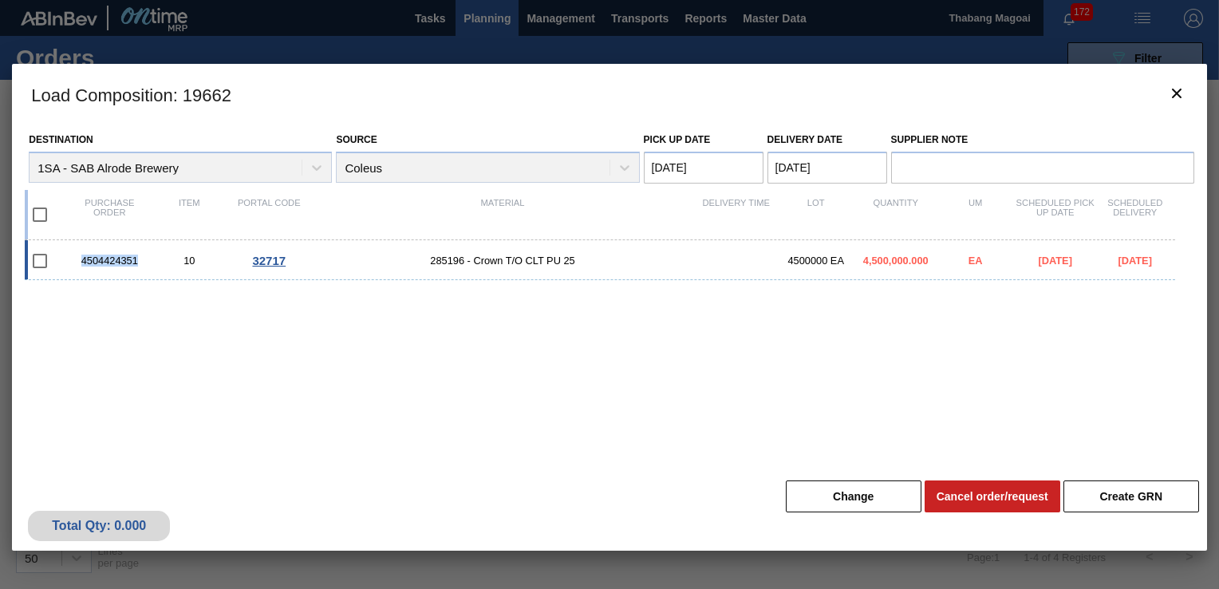
click at [115, 254] on div "4504424351" at bounding box center [109, 260] width 80 height 12
checkbox input "true"
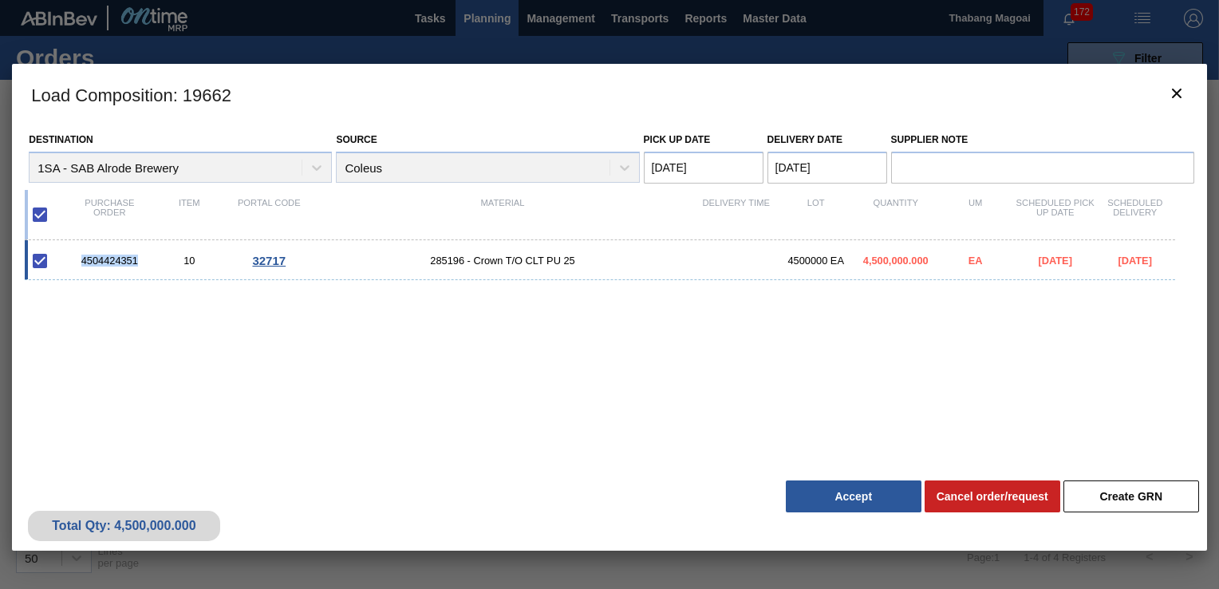
click at [118, 257] on div "4504424351" at bounding box center [109, 260] width 80 height 12
checkbox input "false"
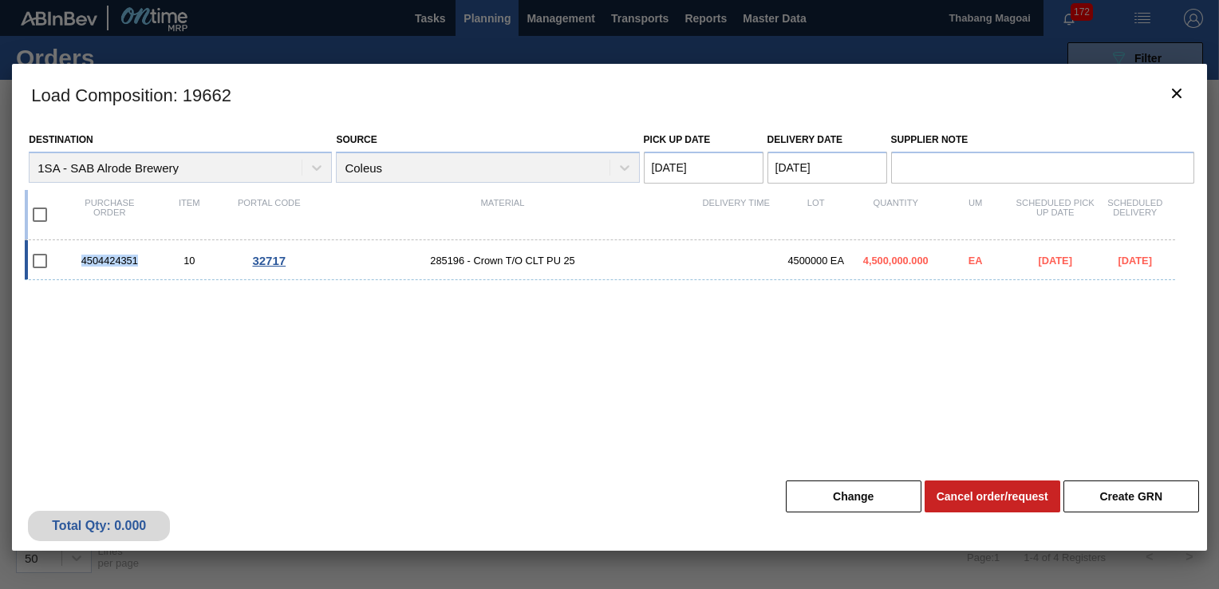
copy div "4504424351"
click at [1170, 94] on icon "botão de ícone" at bounding box center [1176, 93] width 19 height 19
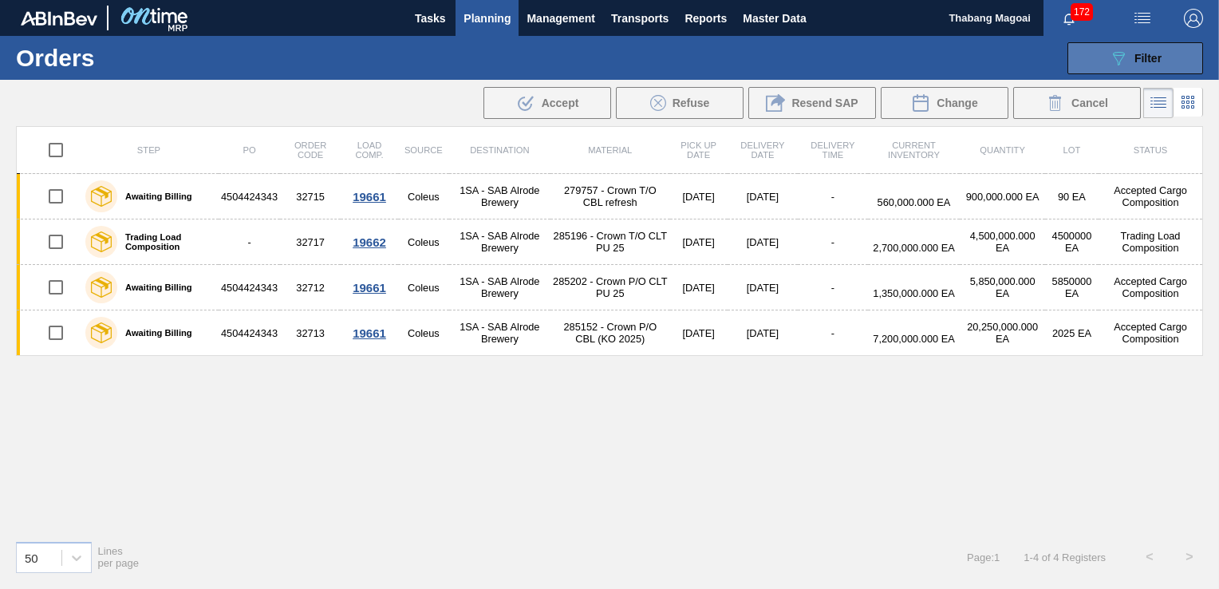
click at [1176, 51] on button "089F7B8B-B2A5-4AFE-B5C0-19BA573D28AC Filter" at bounding box center [1135, 58] width 136 height 32
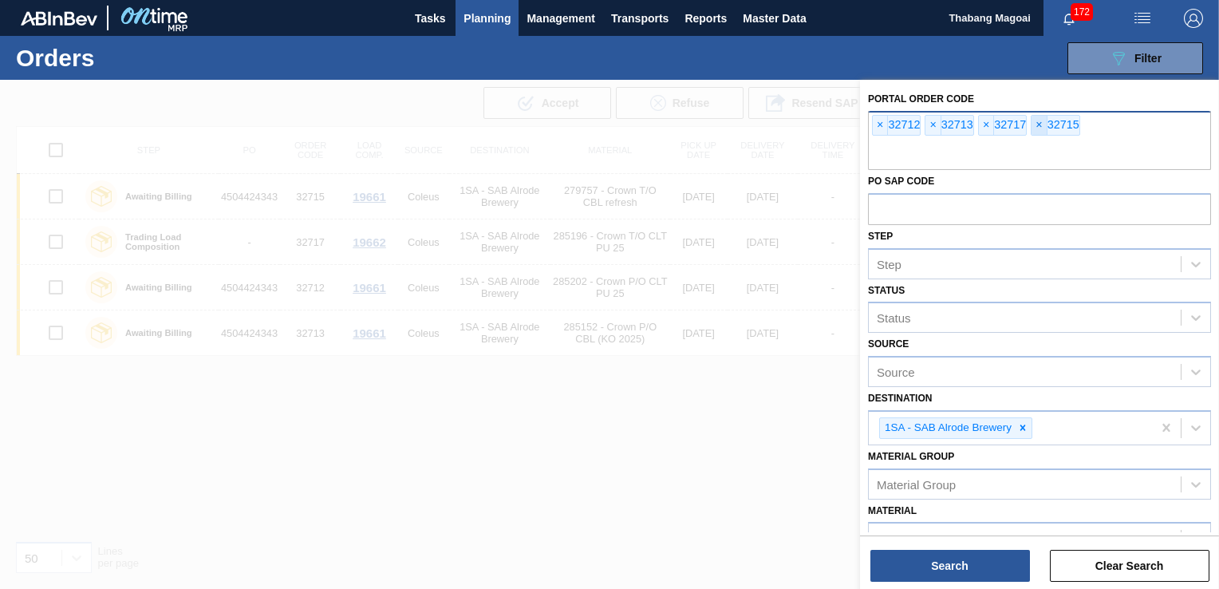
click at [1040, 122] on span "×" at bounding box center [1038, 125] width 15 height 19
click at [987, 125] on span "×" at bounding box center [986, 125] width 15 height 19
click at [877, 124] on span "×" at bounding box center [880, 125] width 15 height 19
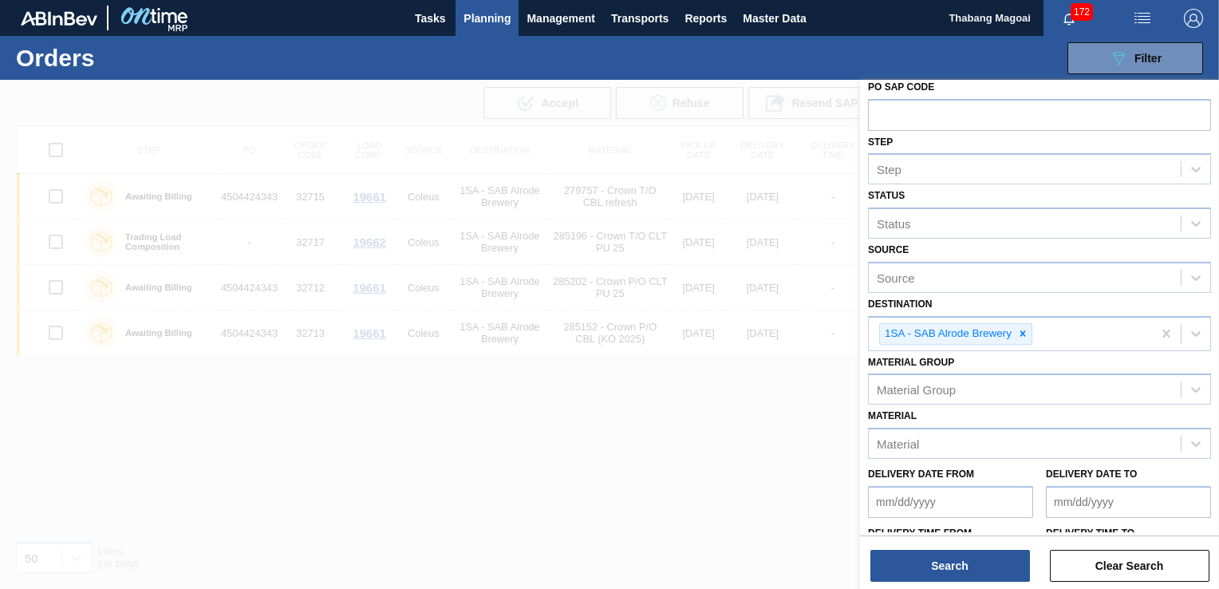
scroll to position [144, 0]
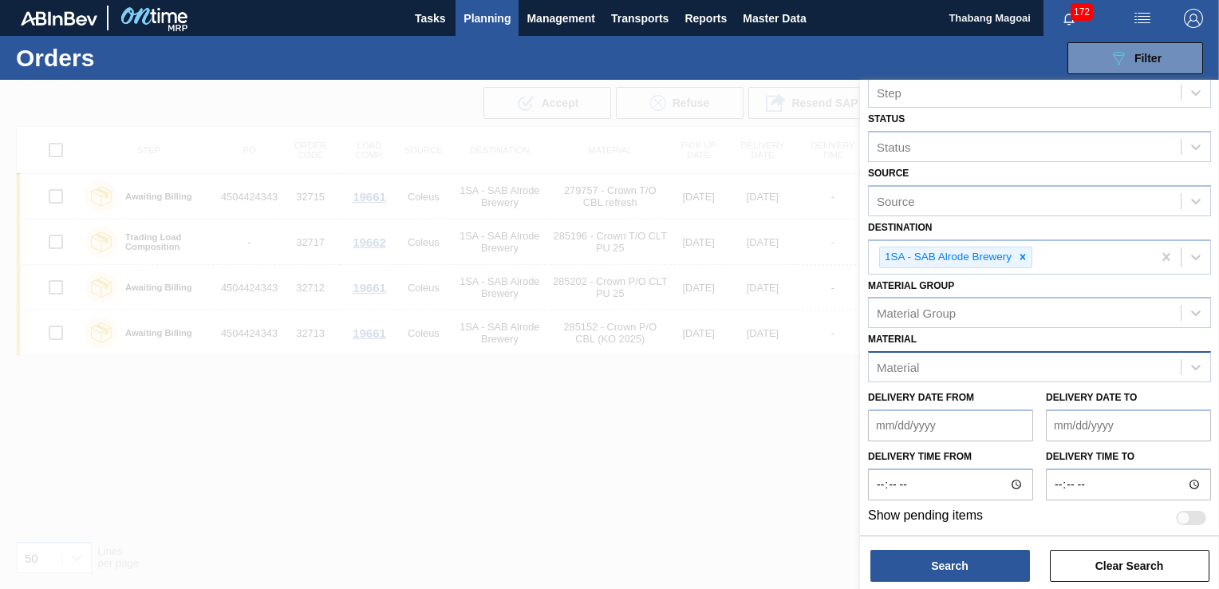
click at [970, 375] on div "Material" at bounding box center [1025, 367] width 312 height 23
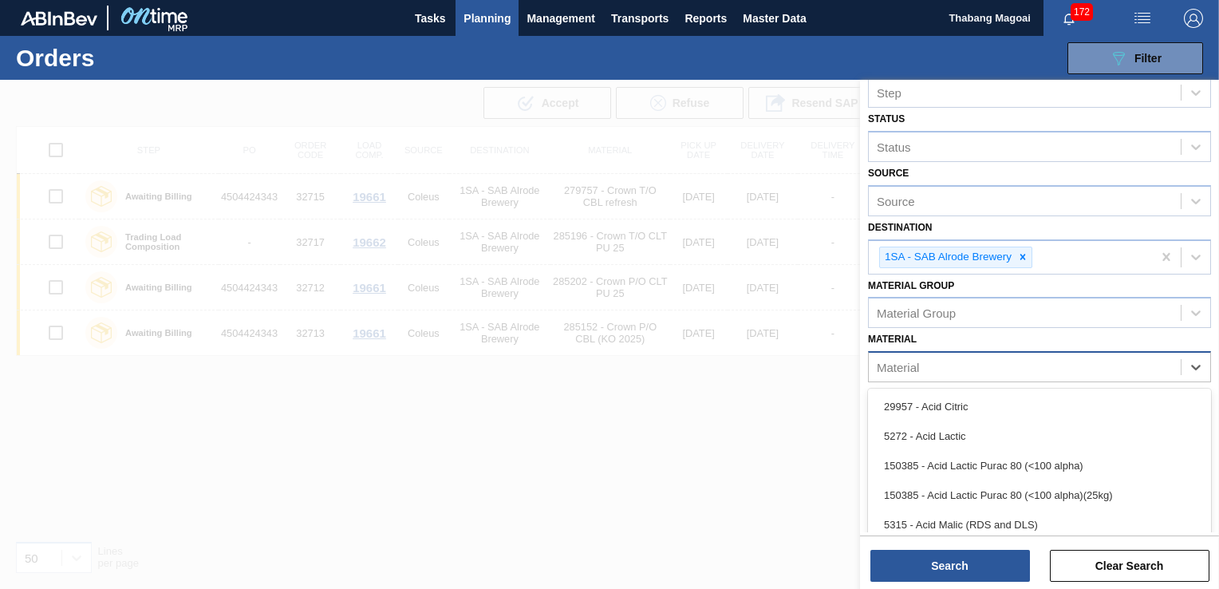
paste input "75876"
type input "75876"
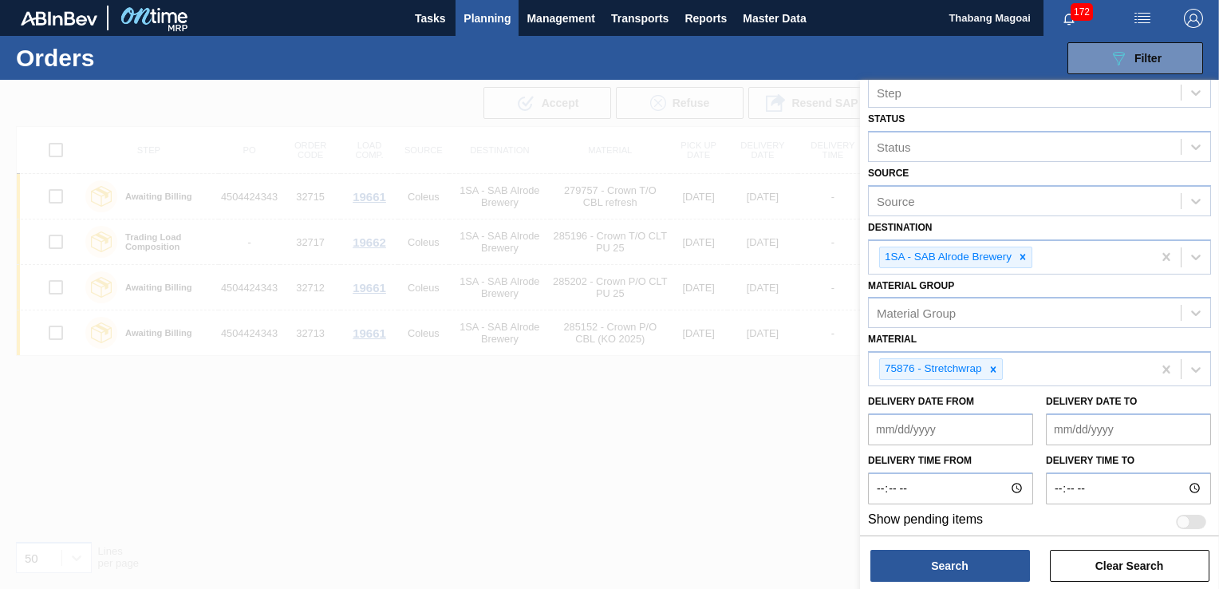
click at [989, 583] on div "Portal Order Code PO SAP Code Step Step Status Status Source Source Destination…" at bounding box center [1039, 336] width 359 height 512
click at [998, 569] on button "Search" at bounding box center [950, 566] width 160 height 32
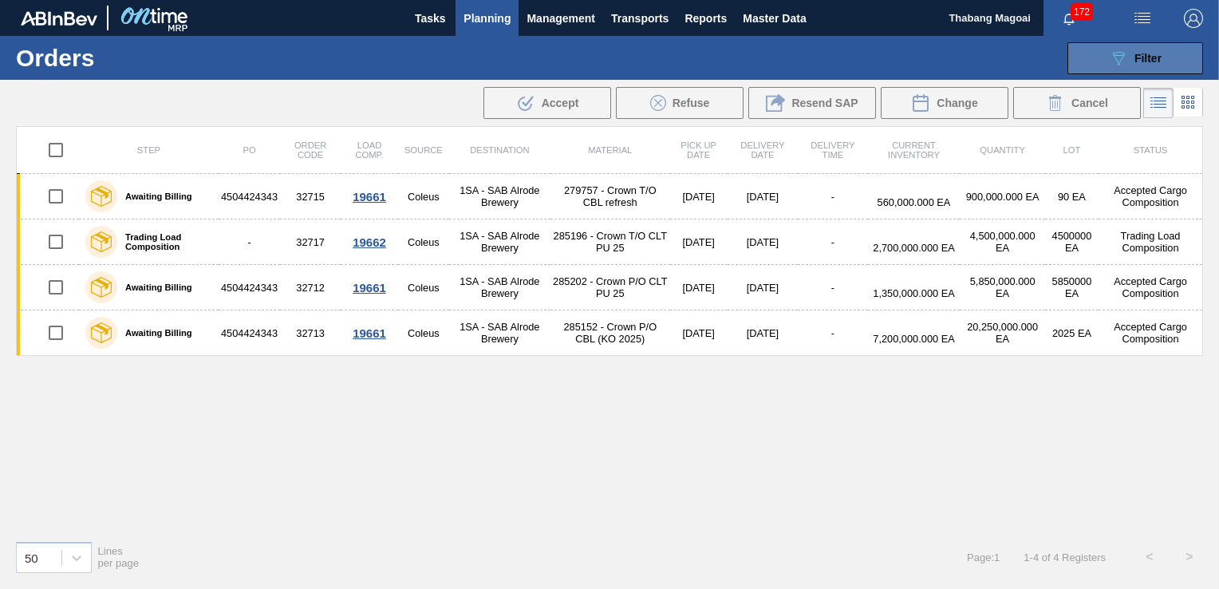
click at [1149, 72] on button "089F7B8B-B2A5-4AFE-B5C0-19BA573D28AC Filter" at bounding box center [1135, 58] width 136 height 32
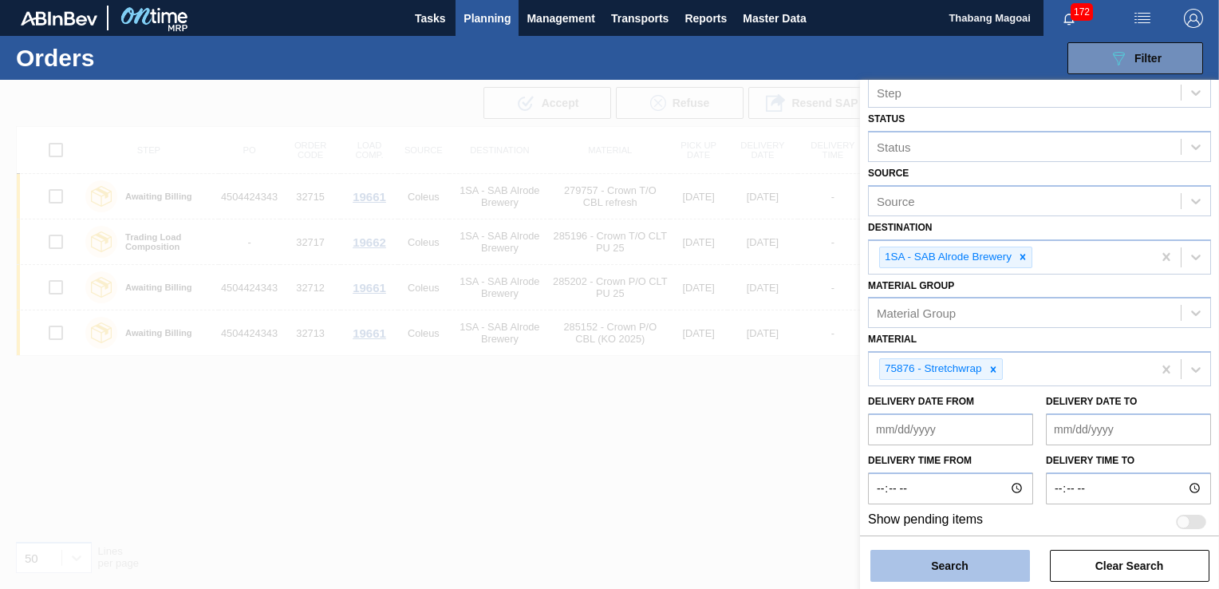
click at [988, 565] on button "Search" at bounding box center [950, 566] width 160 height 32
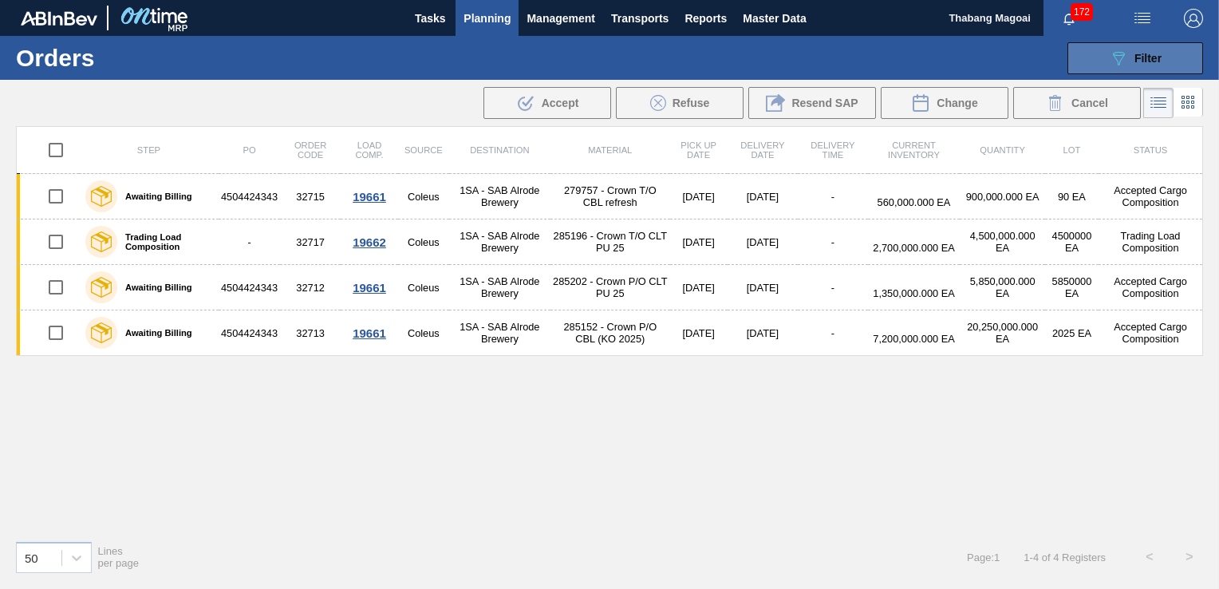
click at [1157, 55] on span "Filter" at bounding box center [1147, 58] width 27 height 13
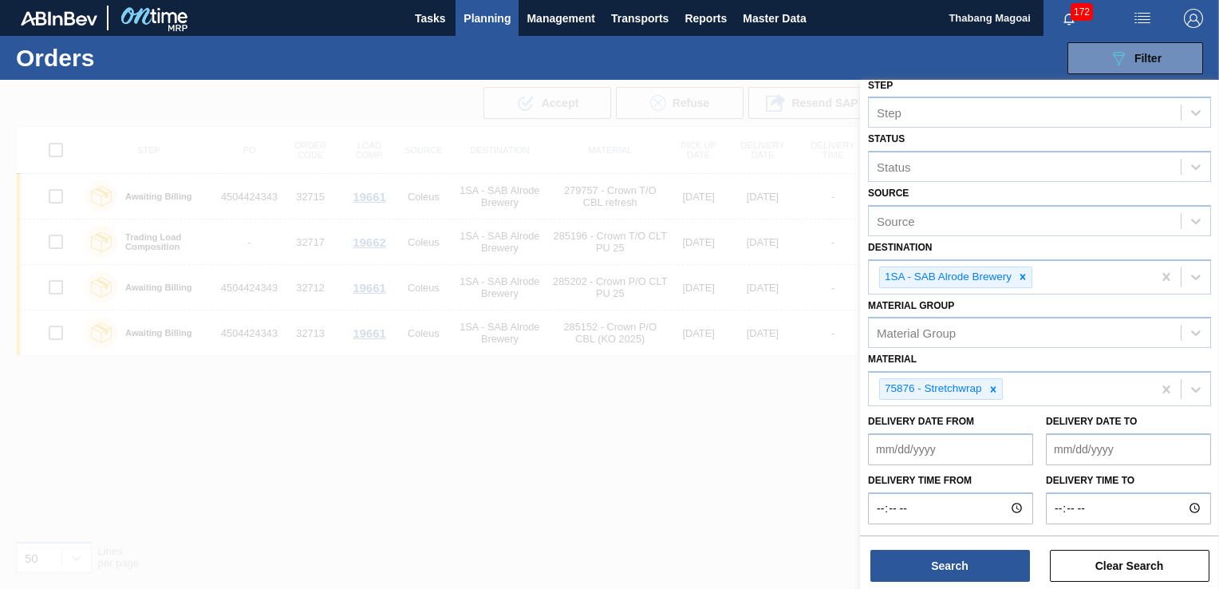
scroll to position [147, 0]
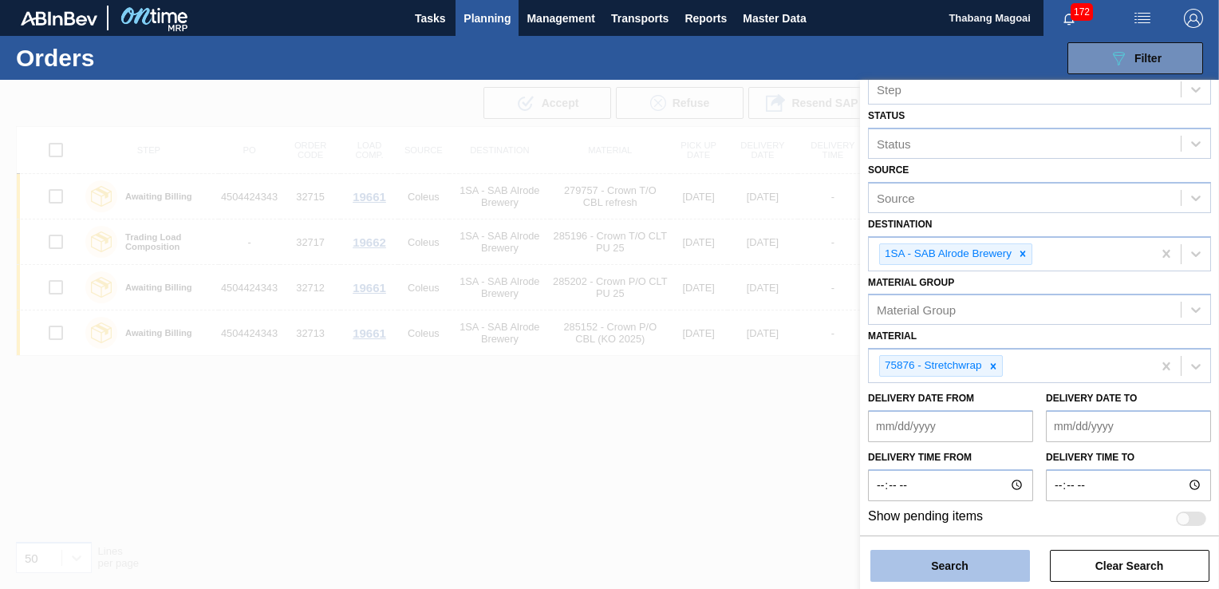
click at [997, 558] on button "Search" at bounding box center [950, 566] width 160 height 32
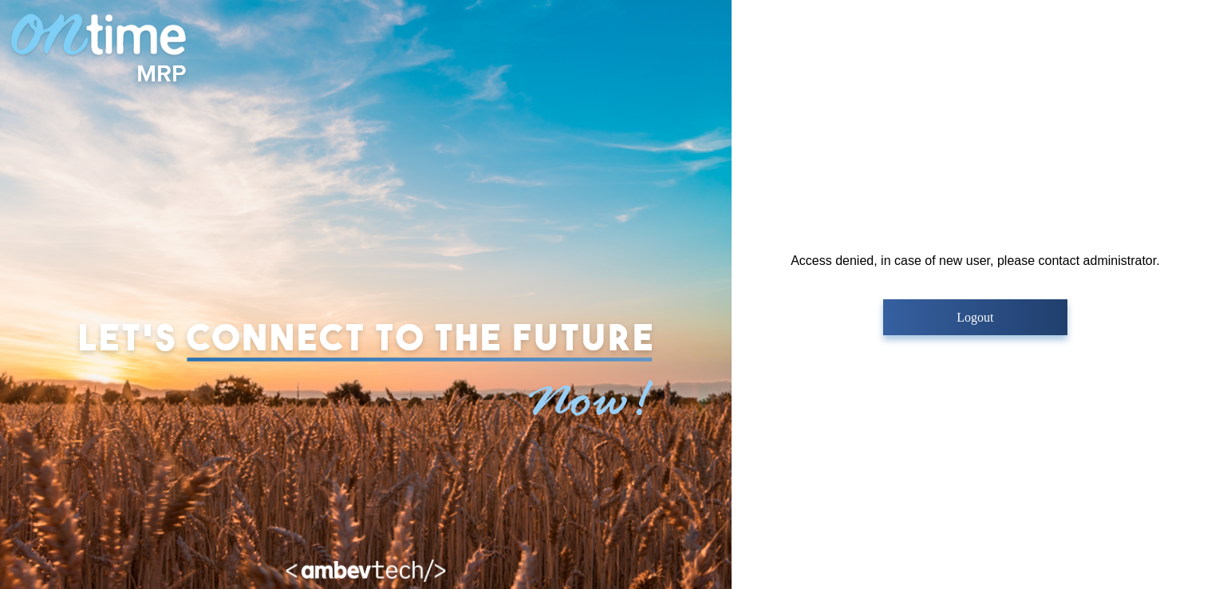
click at [936, 324] on p "Logout" at bounding box center [975, 317] width 175 height 14
click at [1022, 313] on p "Logout" at bounding box center [975, 317] width 175 height 14
click at [974, 311] on p "Logout" at bounding box center [975, 317] width 175 height 14
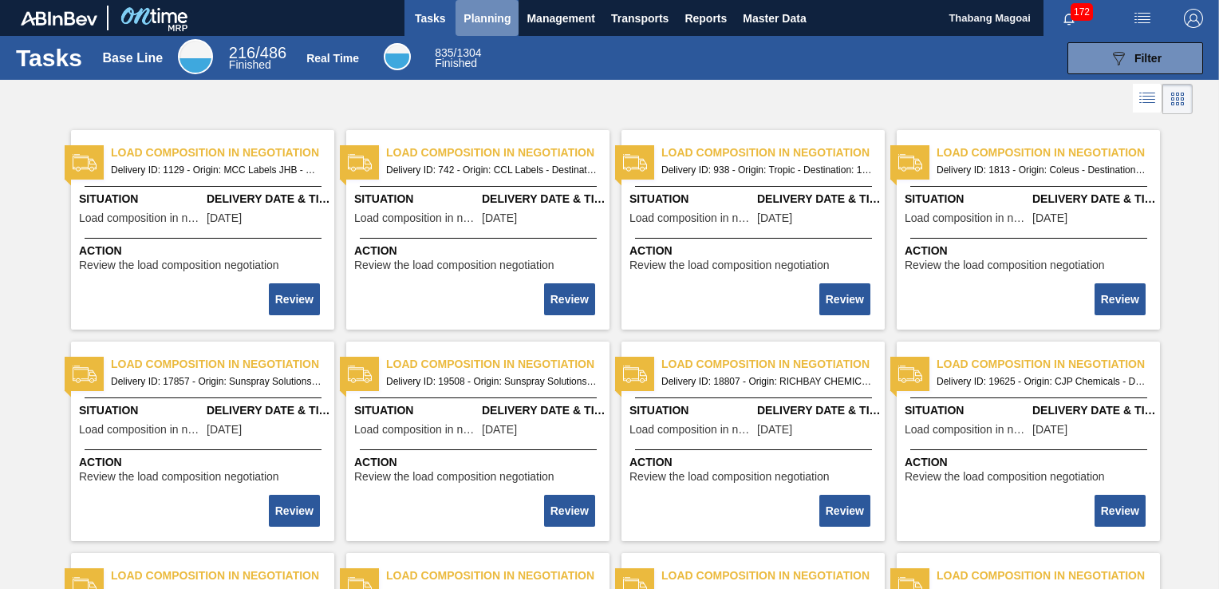
click at [487, 11] on span "Planning" at bounding box center [486, 18] width 47 height 19
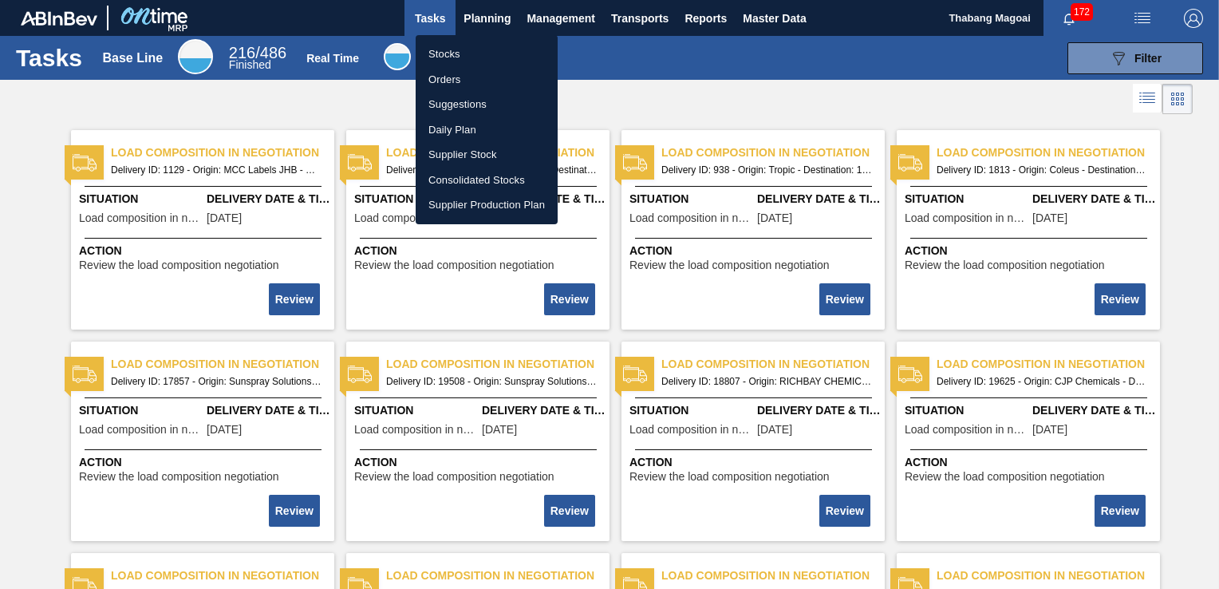
click at [514, 24] on div at bounding box center [609, 294] width 1219 height 589
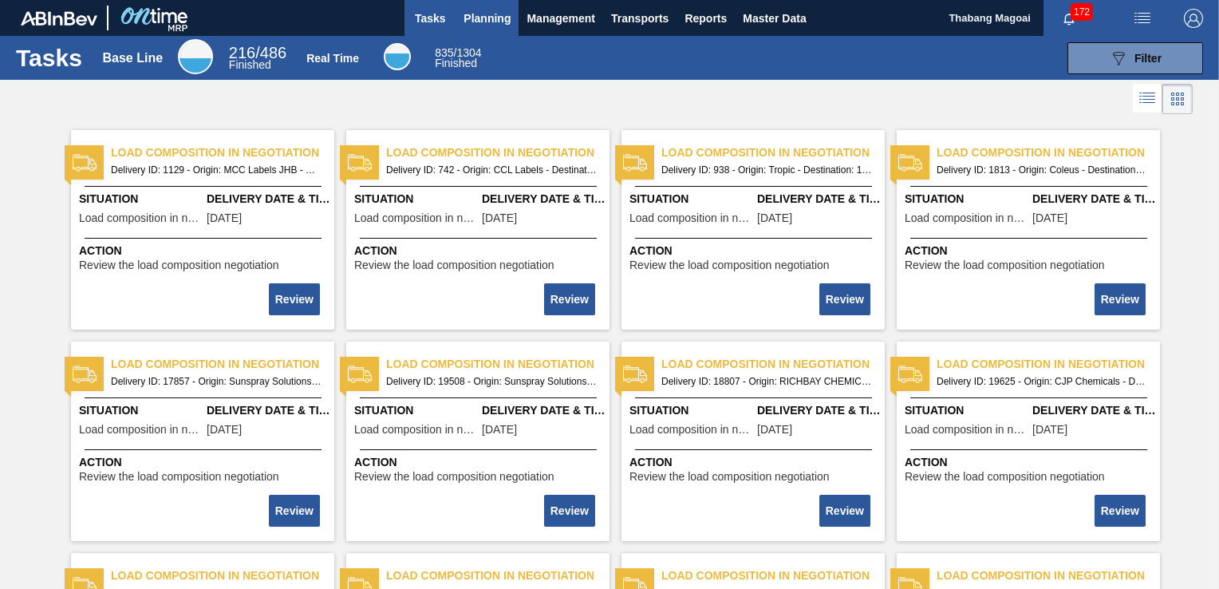
click at [498, 15] on span "Planning" at bounding box center [486, 18] width 47 height 19
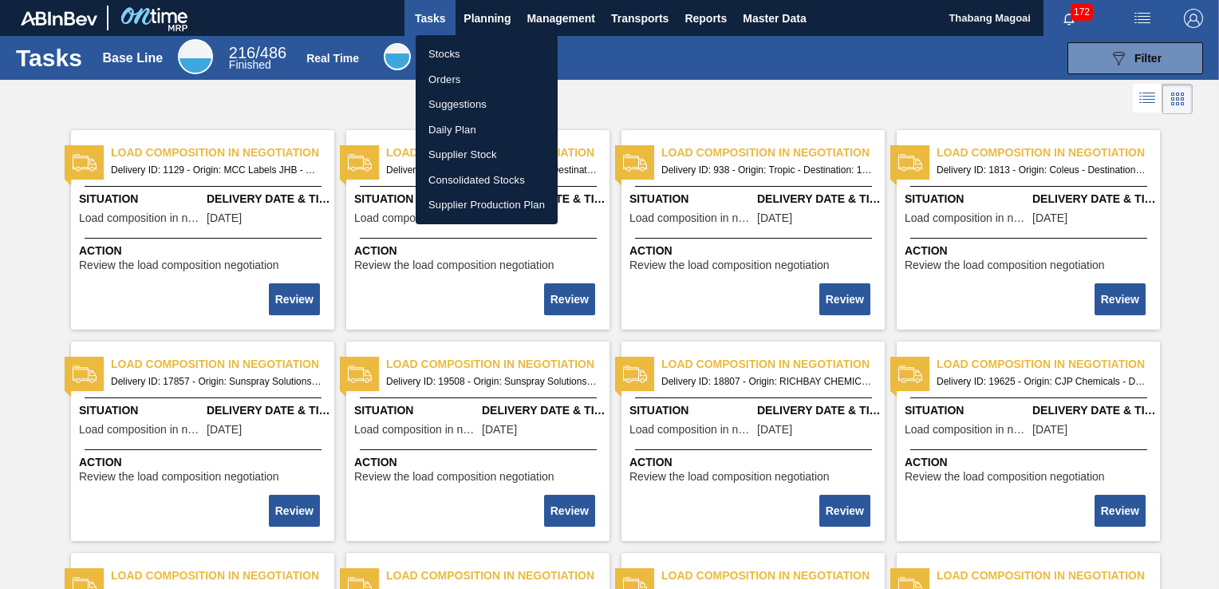
drag, startPoint x: 504, startPoint y: 65, endPoint x: 514, endPoint y: 68, distance: 9.9
click at [504, 67] on li "Orders" at bounding box center [487, 80] width 142 height 26
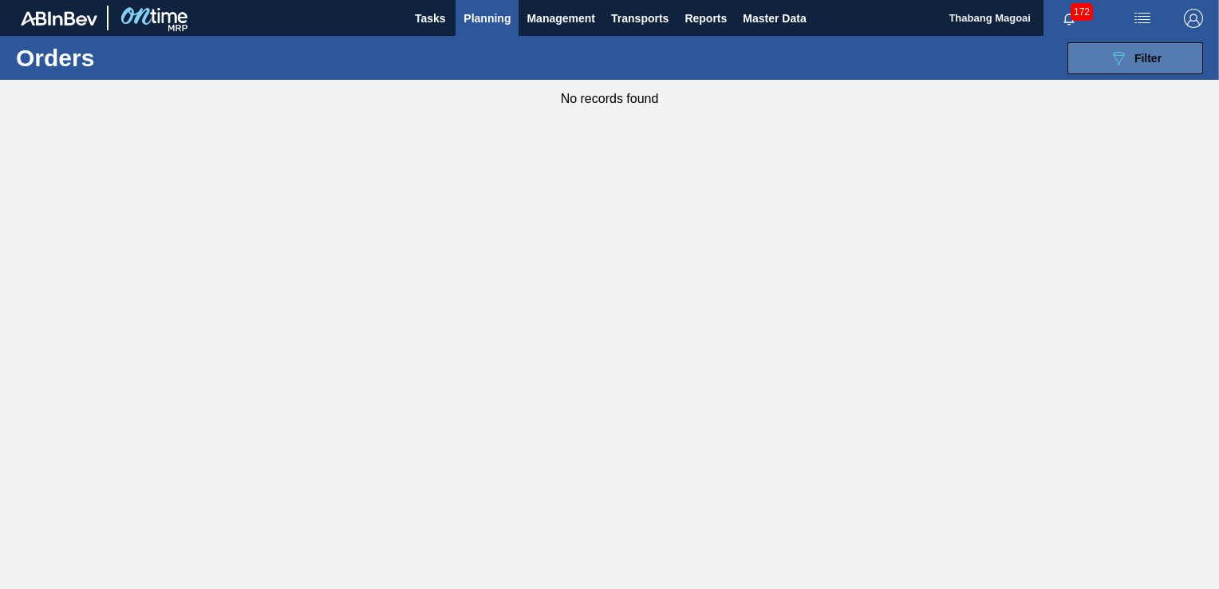
click at [1154, 62] on span "Filter" at bounding box center [1147, 58] width 27 height 13
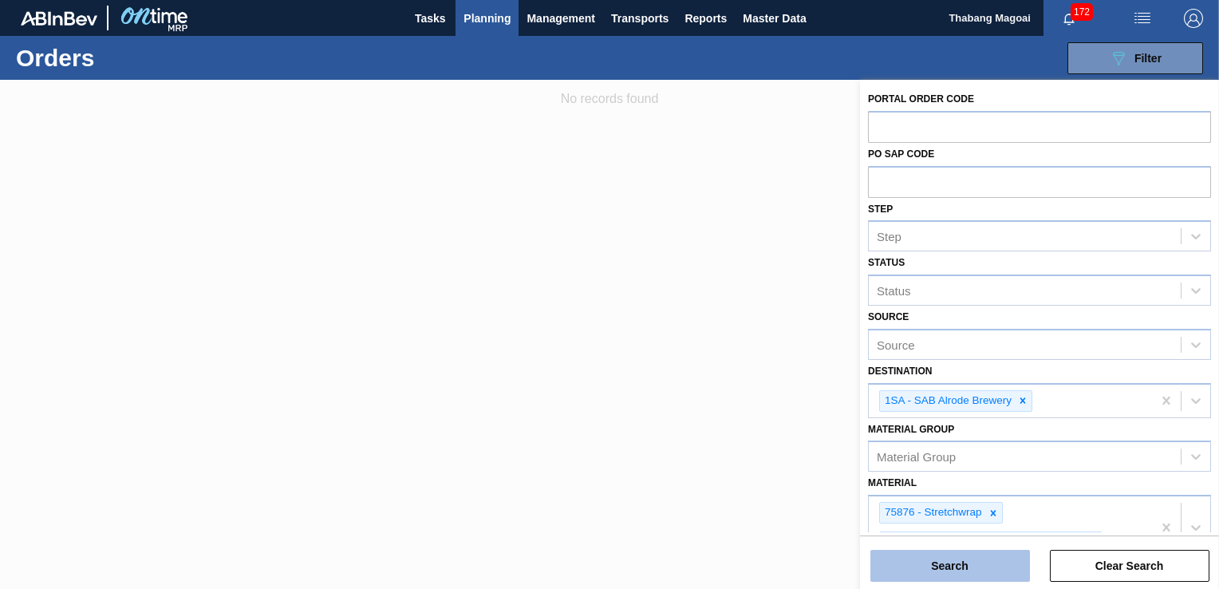
click at [979, 557] on button "Search" at bounding box center [950, 566] width 160 height 32
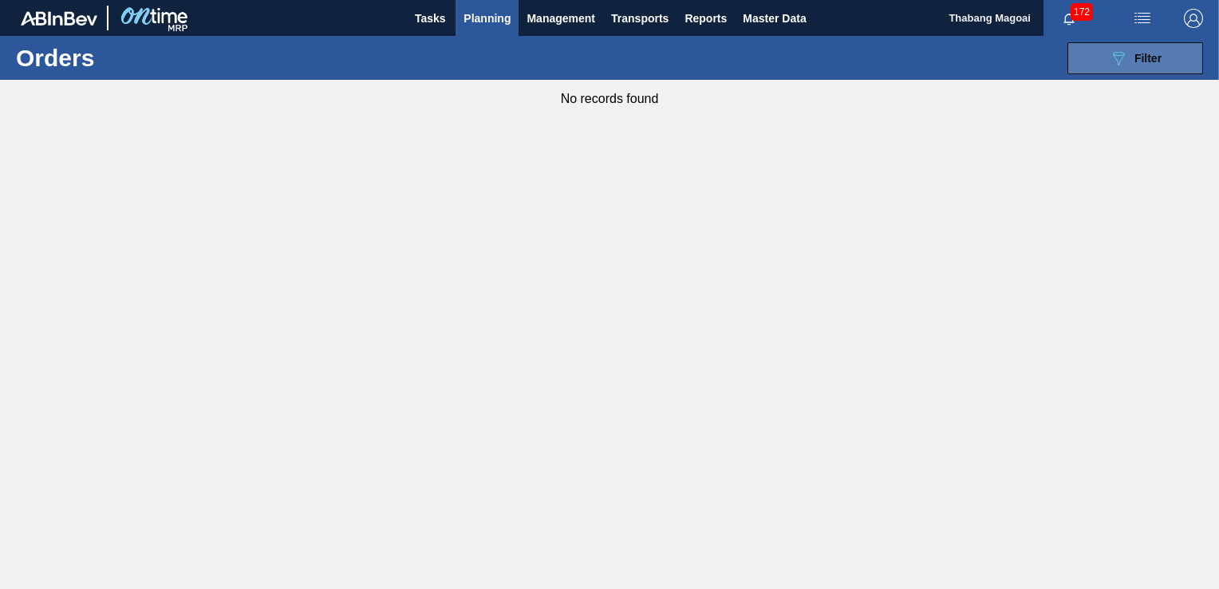
click at [1134, 62] on span "Filter" at bounding box center [1147, 58] width 27 height 13
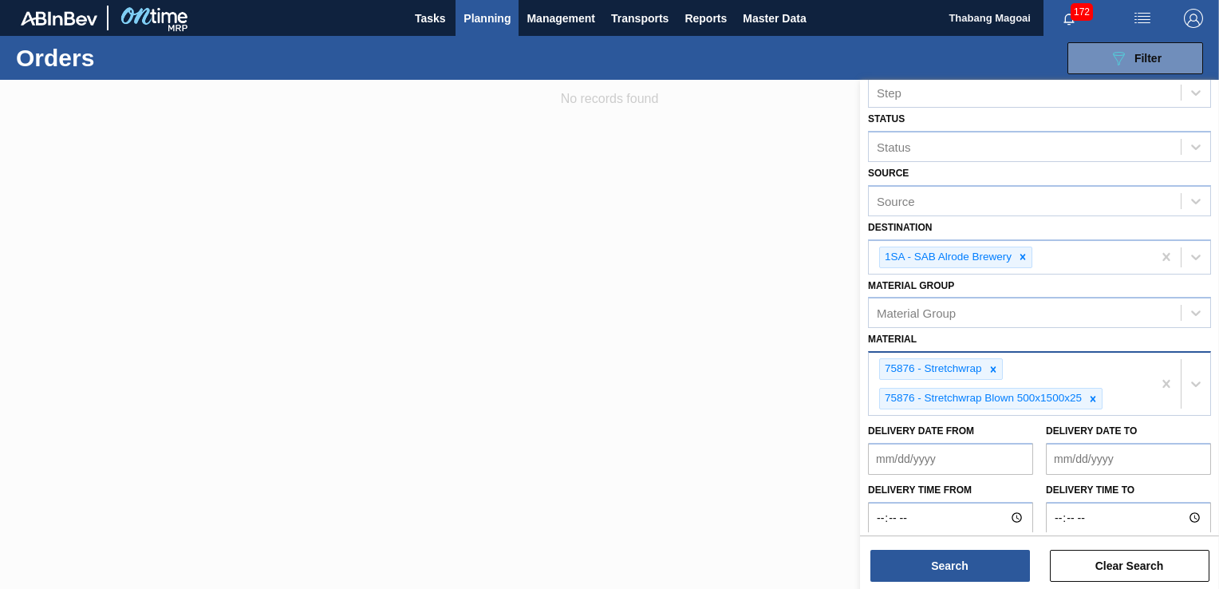
scroll to position [175, 0]
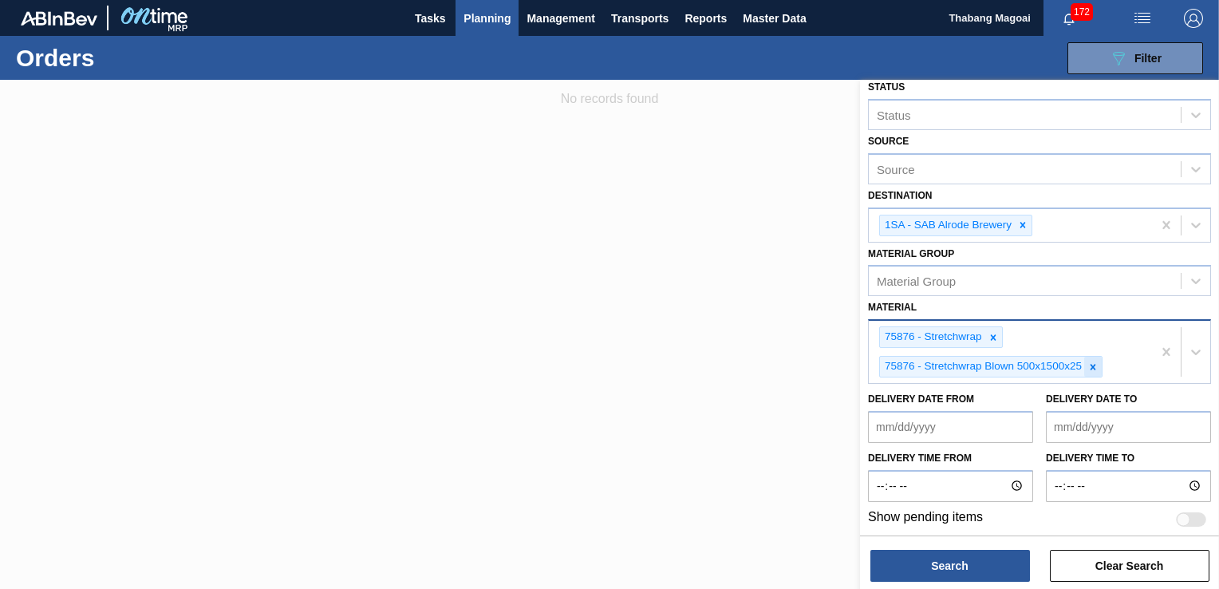
click at [1094, 365] on icon at bounding box center [1093, 367] width 6 height 6
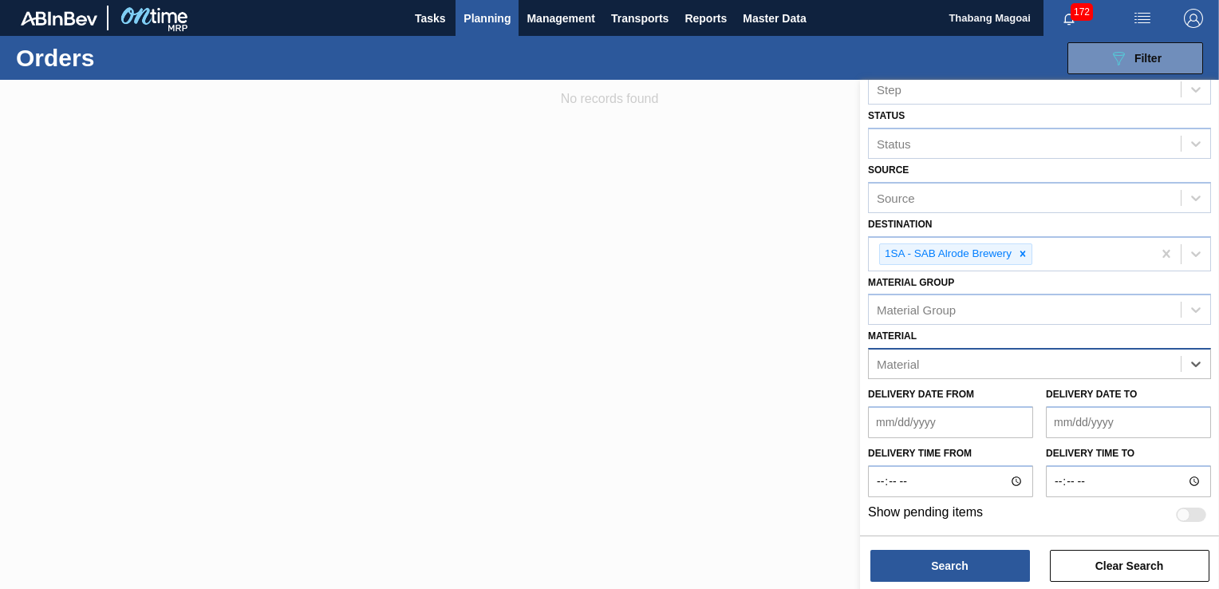
scroll to position [144, 0]
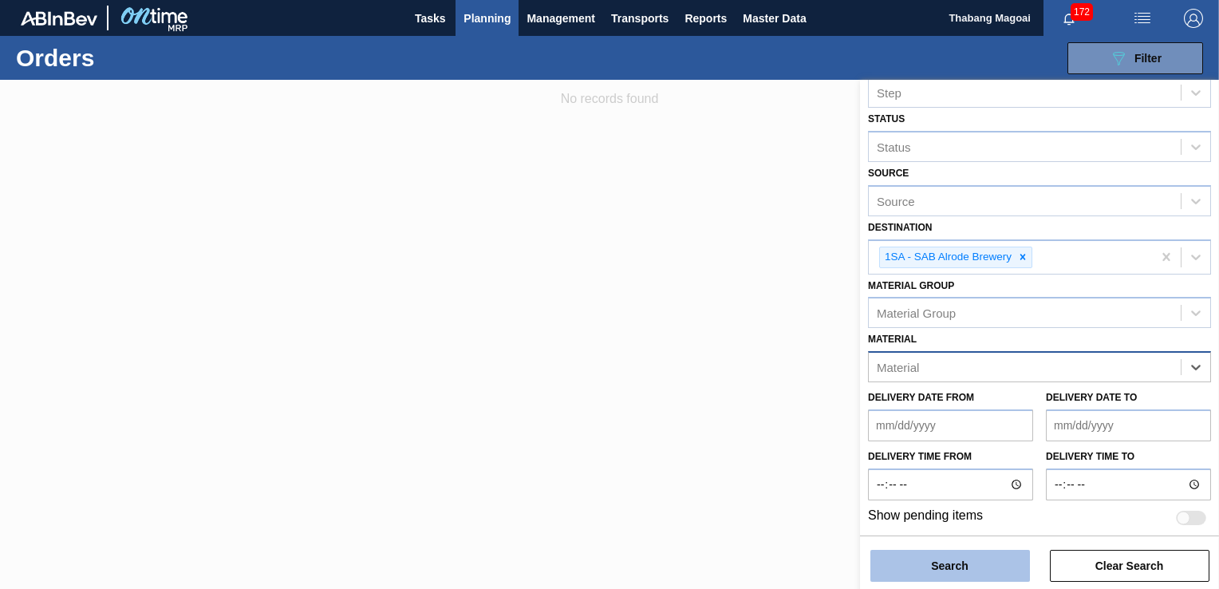
click at [997, 568] on button "Search" at bounding box center [950, 566] width 160 height 32
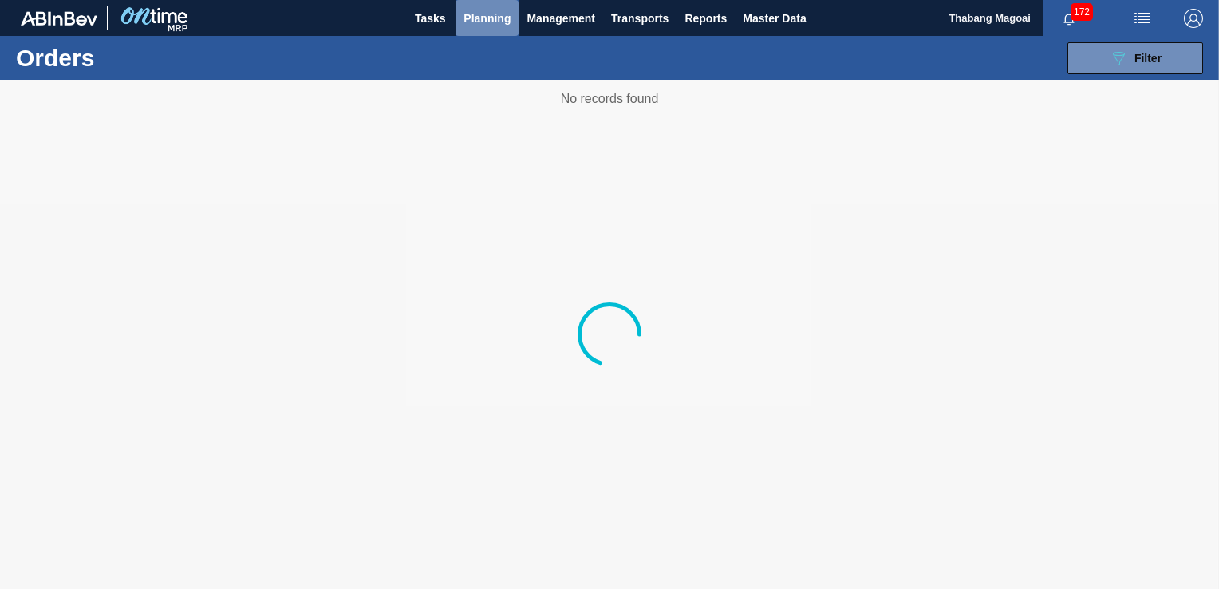
click at [488, 20] on span "Planning" at bounding box center [486, 18] width 47 height 19
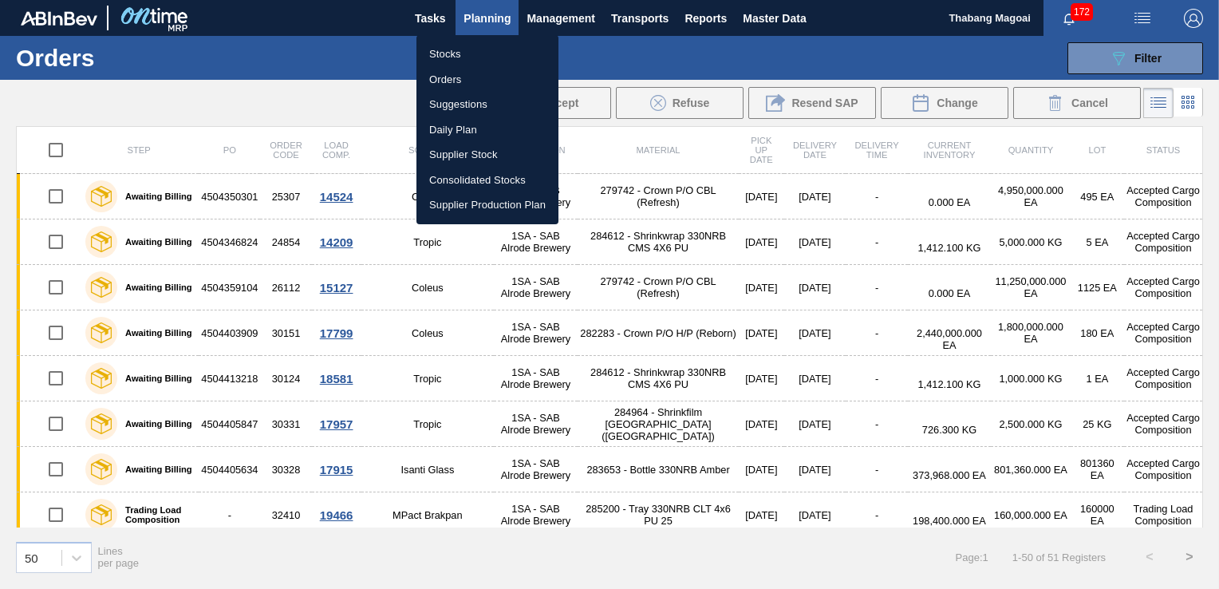
click at [477, 59] on li "Stocks" at bounding box center [487, 54] width 142 height 26
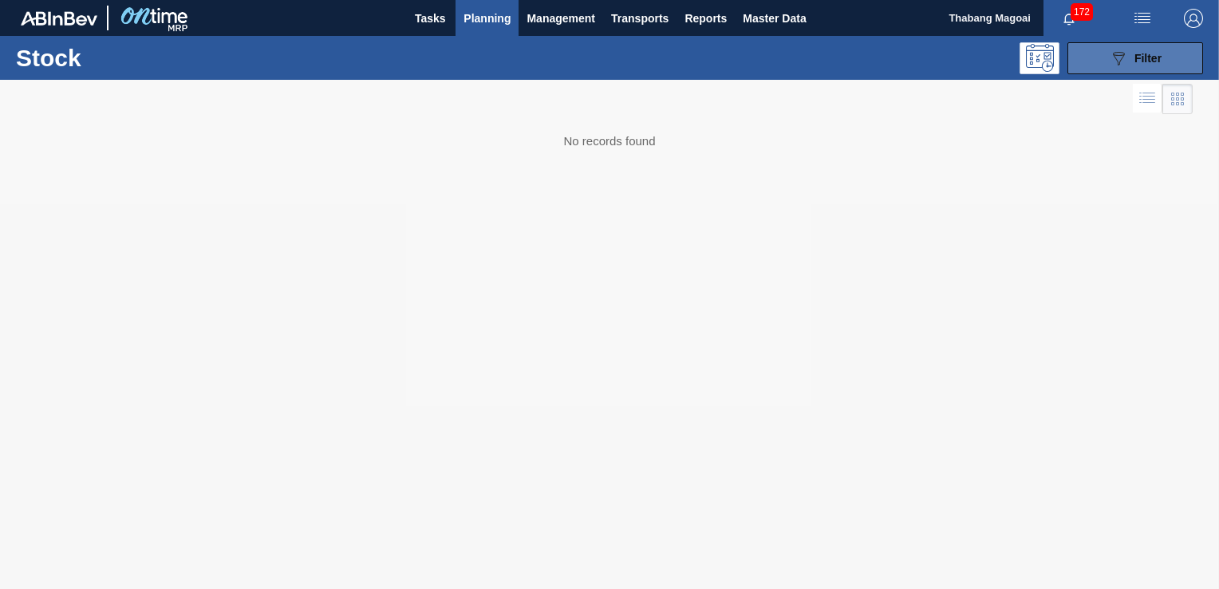
click at [1086, 59] on button "089F7B8B-B2A5-4AFE-B5C0-19BA573D28AC Filter" at bounding box center [1135, 58] width 136 height 32
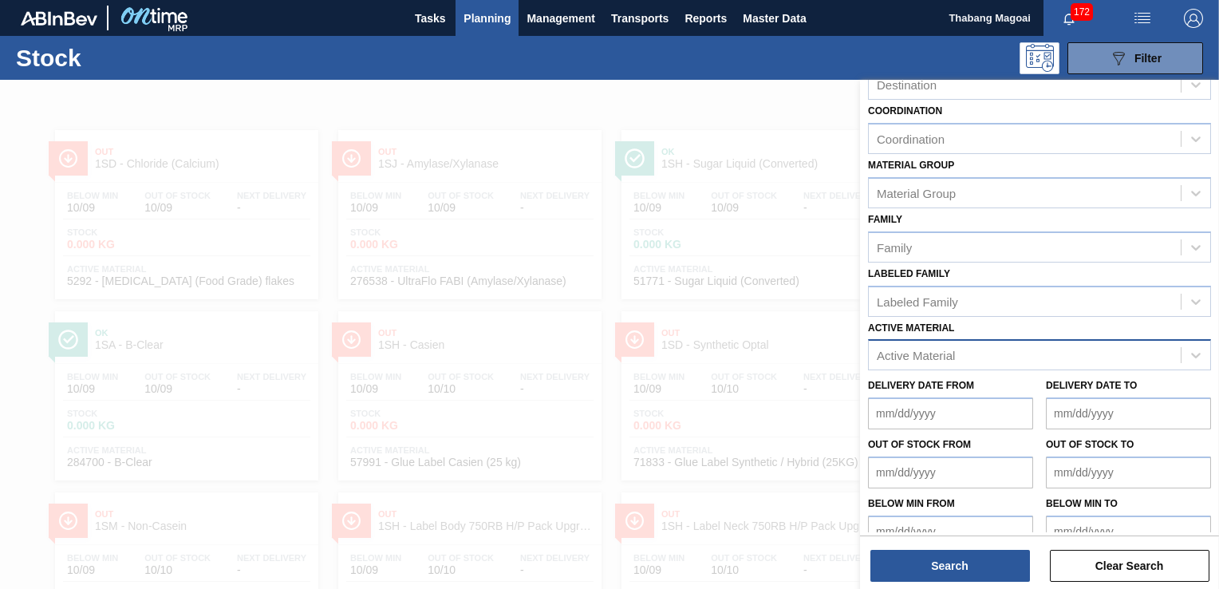
scroll to position [169, 0]
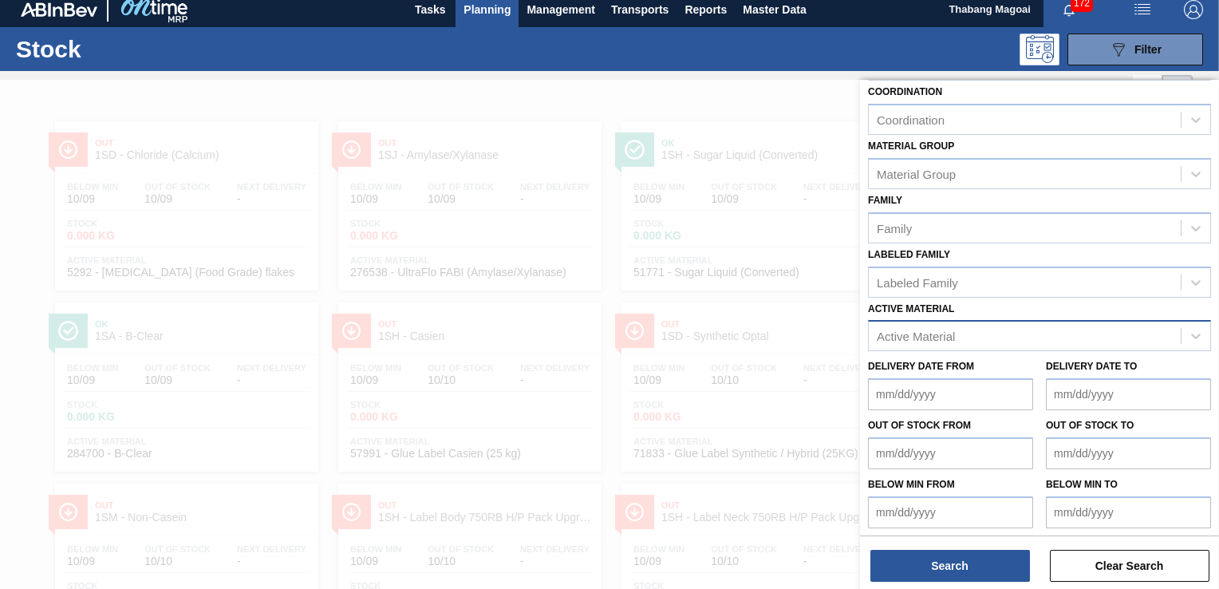
click at [986, 325] on div "Active Material" at bounding box center [1025, 336] width 312 height 23
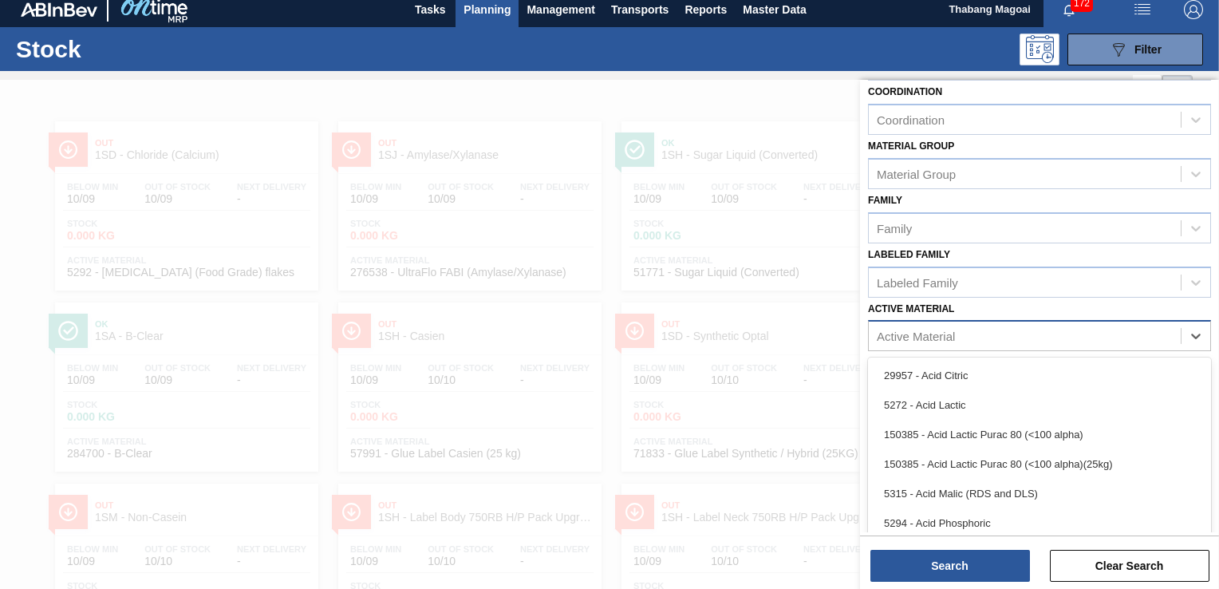
scroll to position [10, 0]
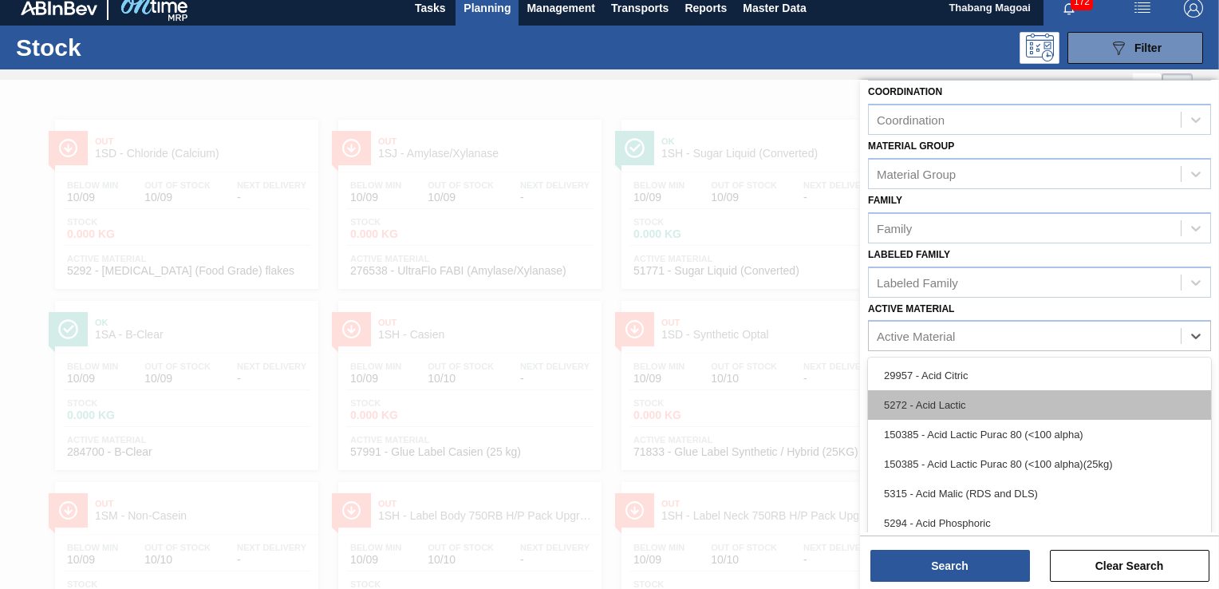
paste Material "75876"
type Material "75876"
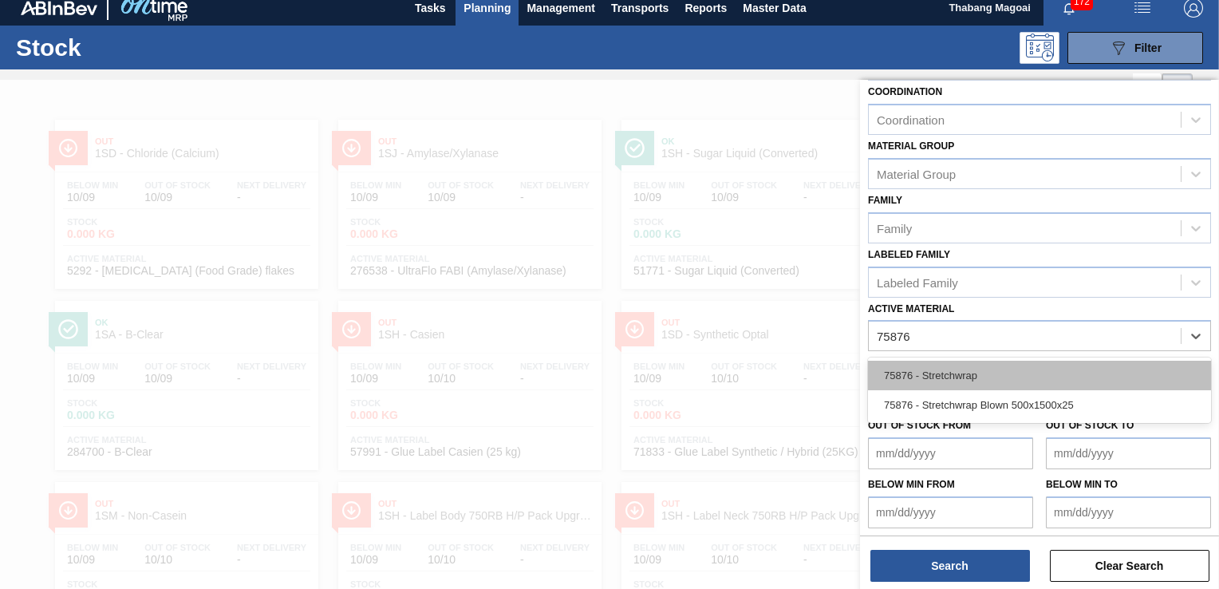
click at [978, 368] on div "75876 - Stretchwrap" at bounding box center [1039, 375] width 343 height 30
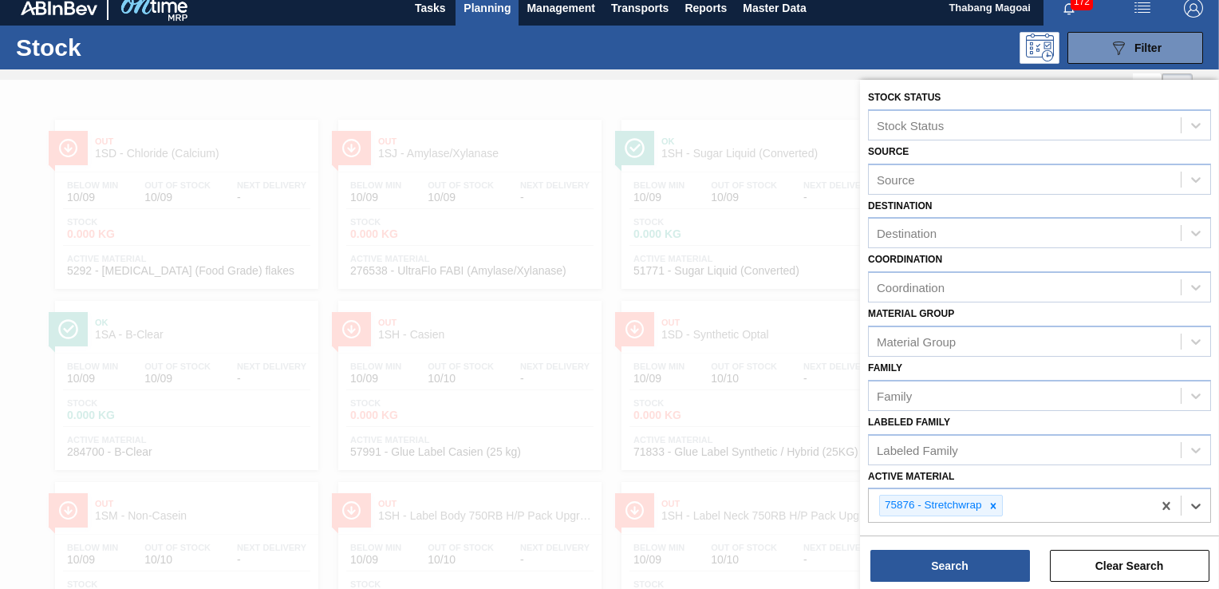
scroll to position [0, 0]
click at [950, 243] on div "Destination" at bounding box center [1025, 234] width 312 height 23
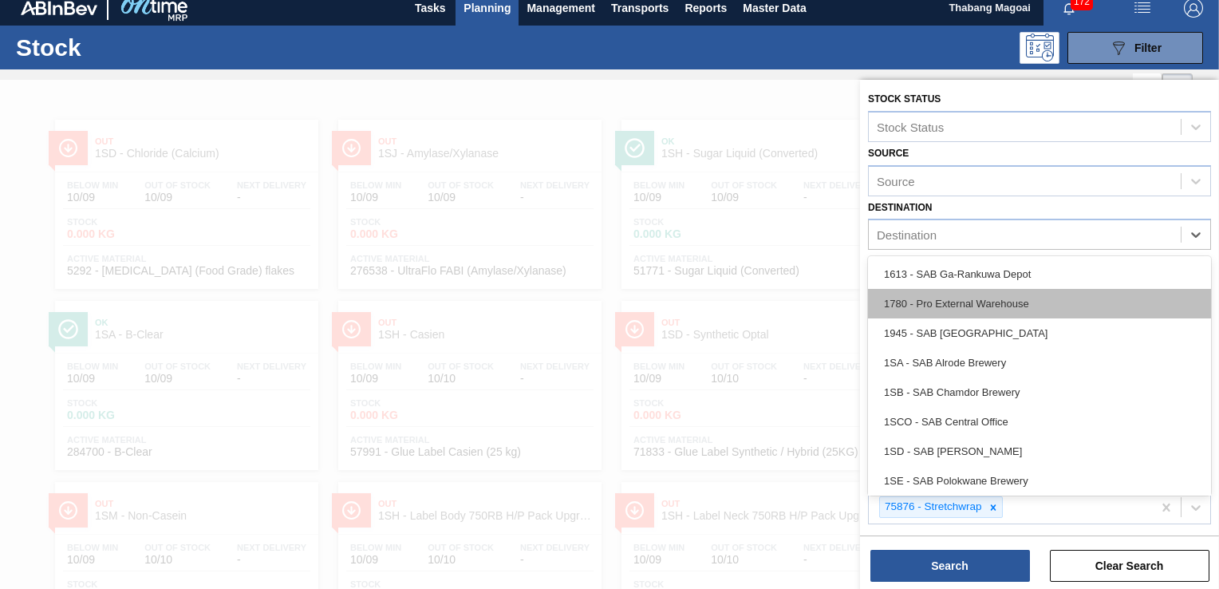
type input "1"
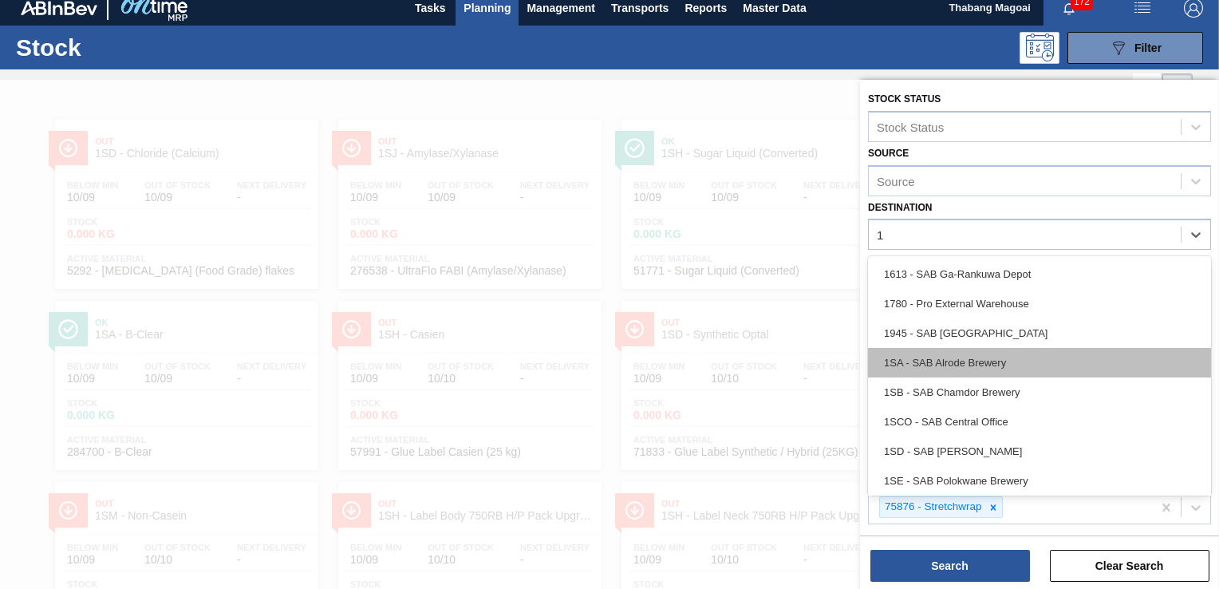
click at [958, 359] on div "1SA - SAB Alrode Brewery" at bounding box center [1039, 363] width 343 height 30
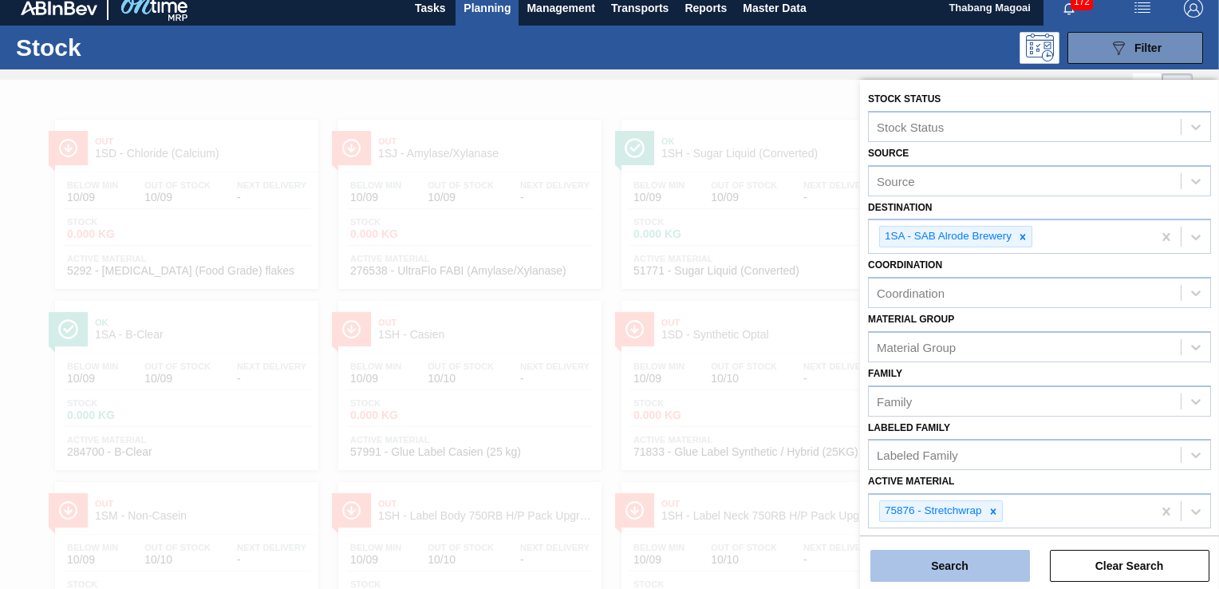
click at [965, 559] on button "Search" at bounding box center [950, 566] width 160 height 32
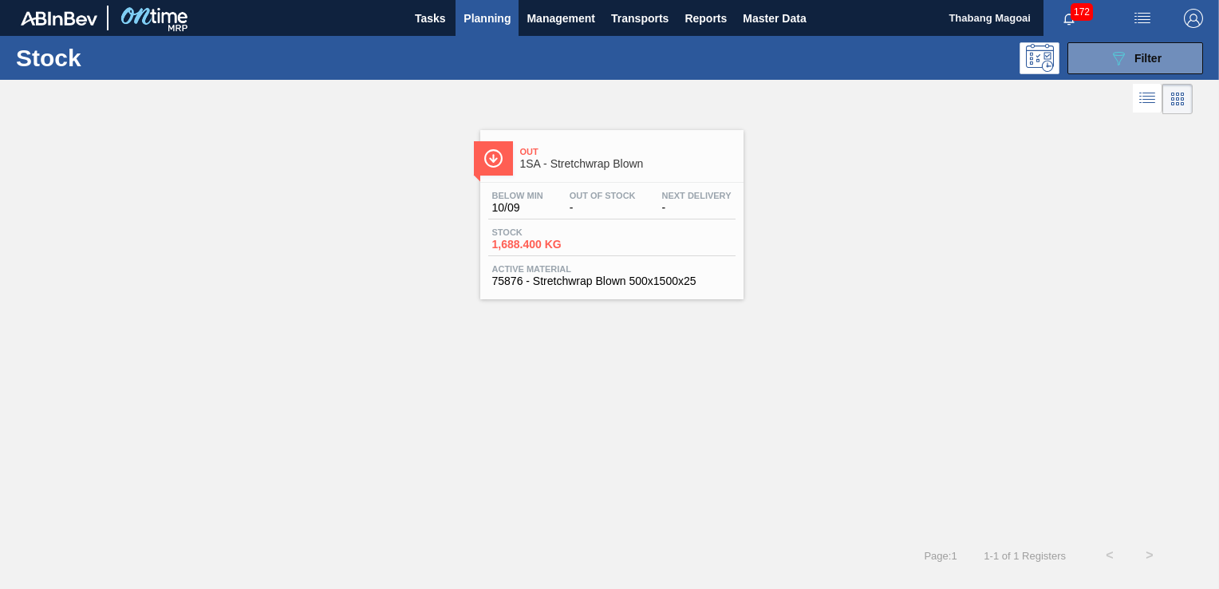
click at [676, 246] on div "Stock 1,688.400 KG" at bounding box center [611, 241] width 247 height 29
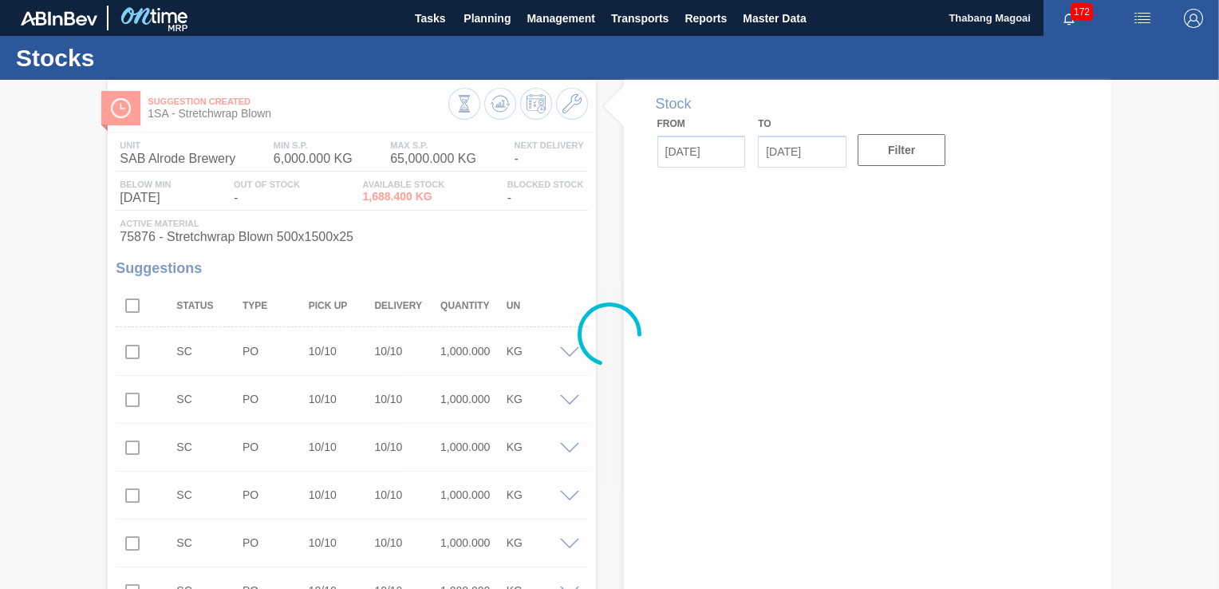
type input "[DATE]"
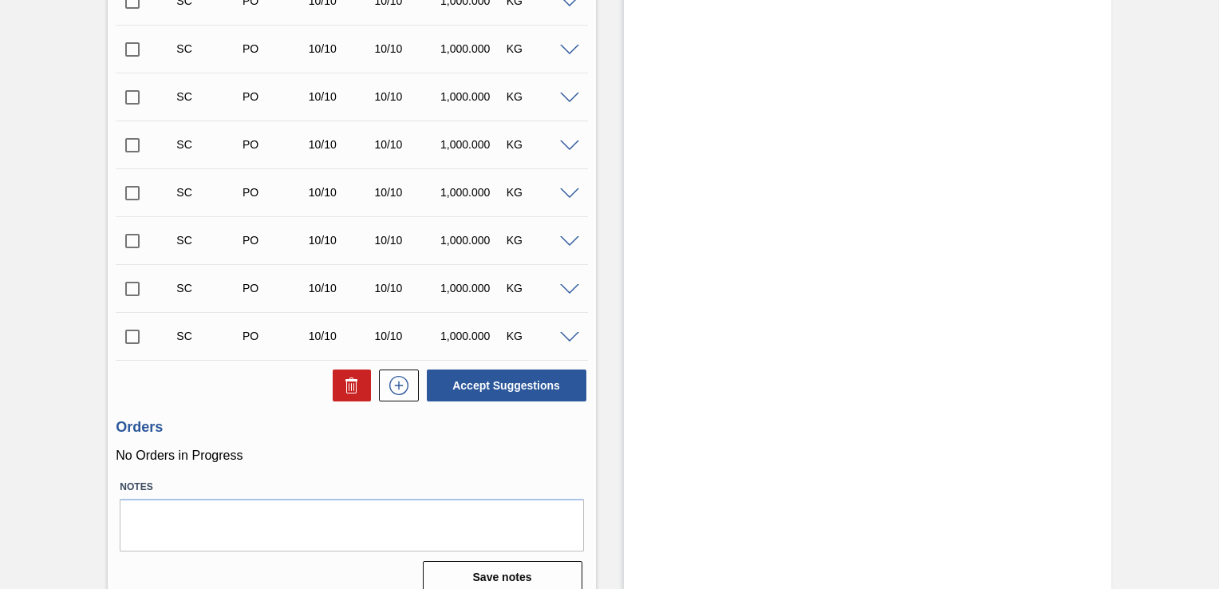
scroll to position [2999, 0]
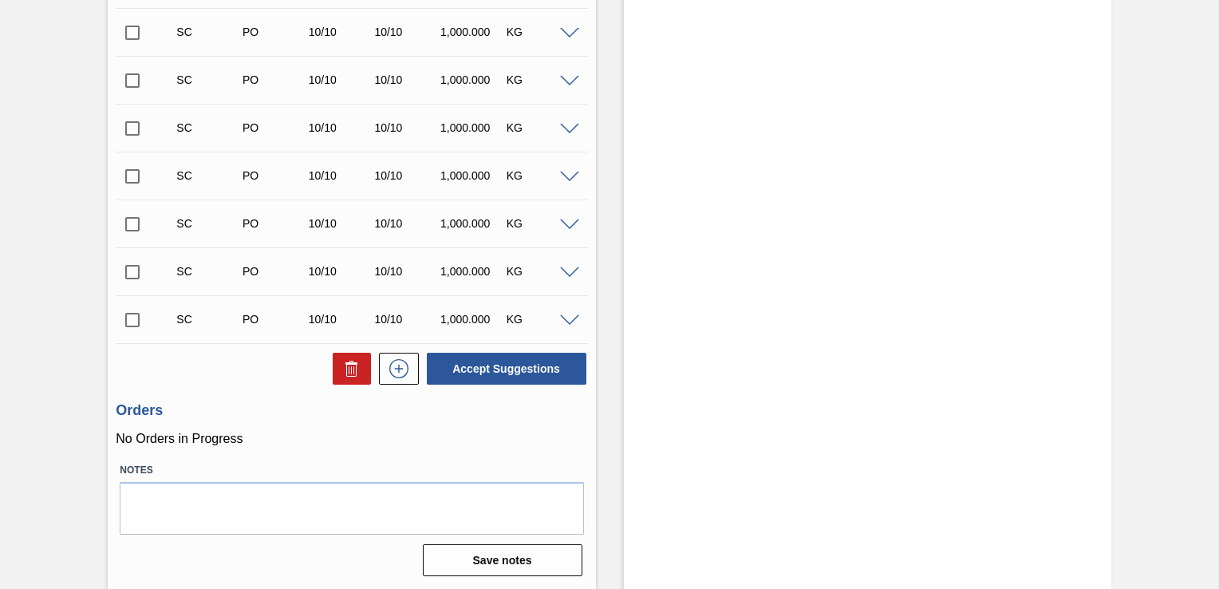
click at [137, 315] on input "checkbox" at bounding box center [132, 319] width 33 height 33
click at [469, 367] on button "Accept Suggestions" at bounding box center [507, 369] width 160 height 32
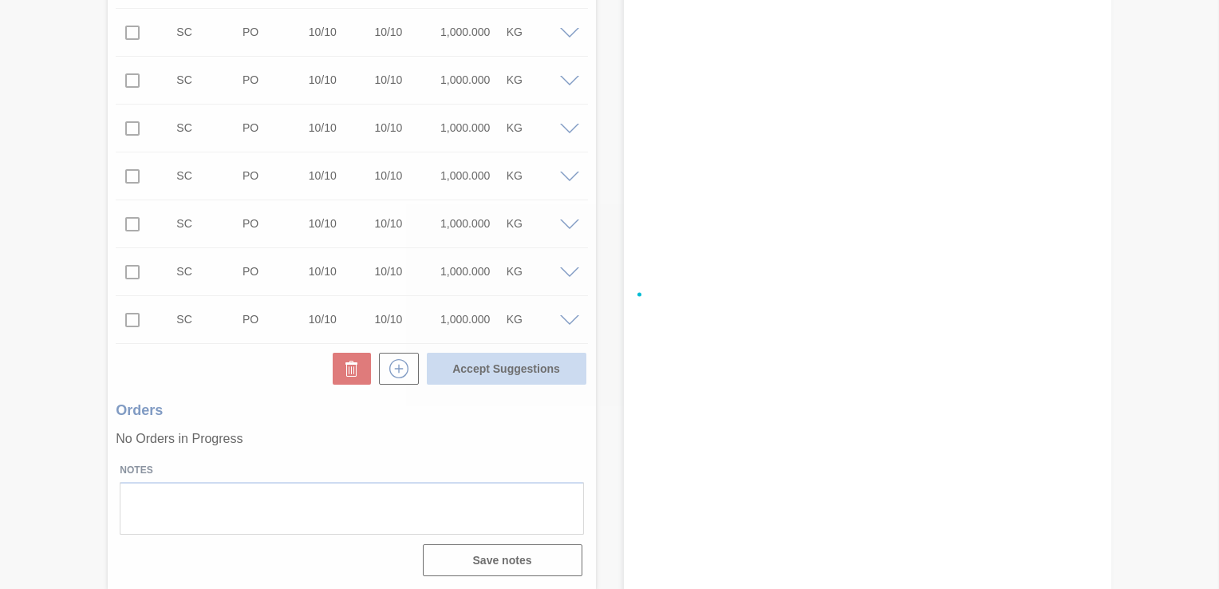
checkbox input "false"
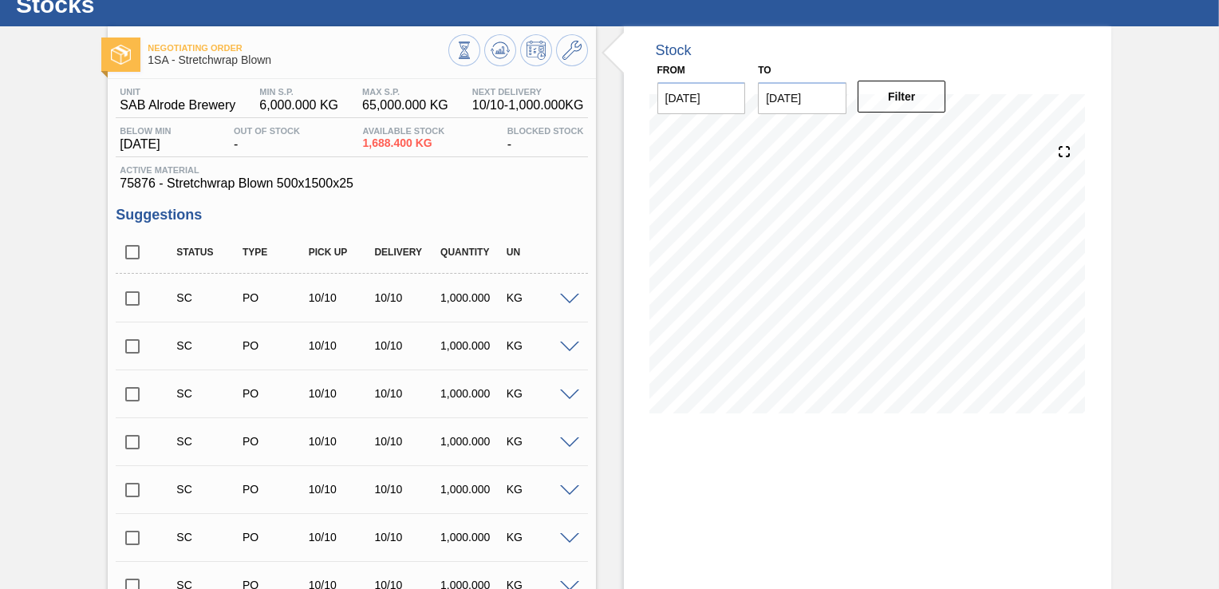
scroll to position [0, 0]
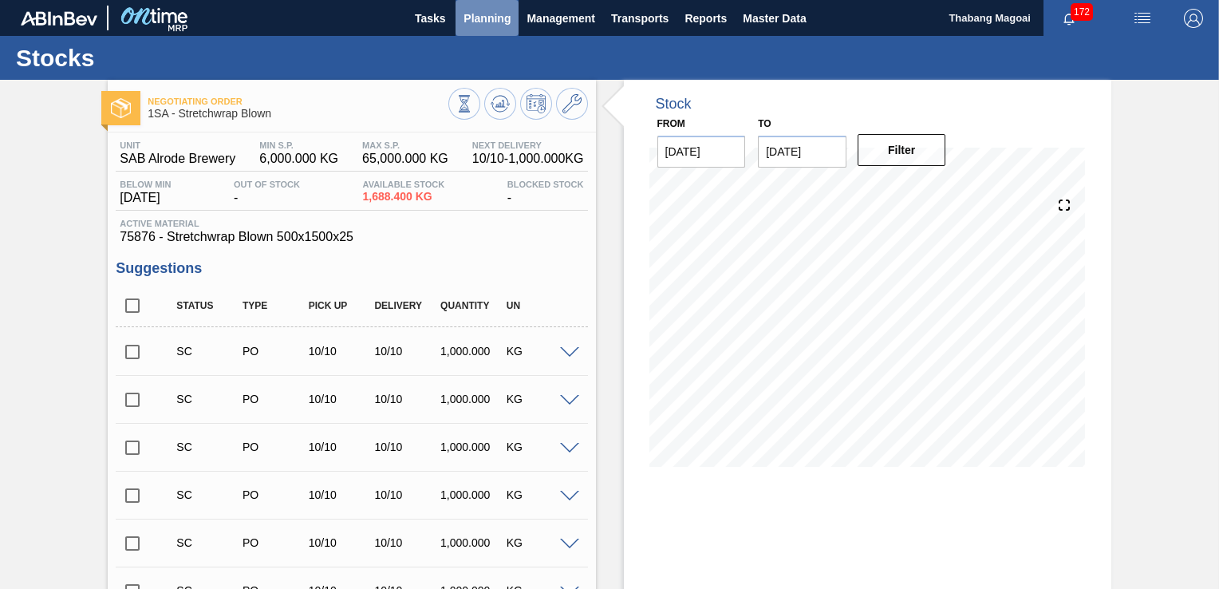
click at [497, 19] on span "Planning" at bounding box center [486, 18] width 47 height 19
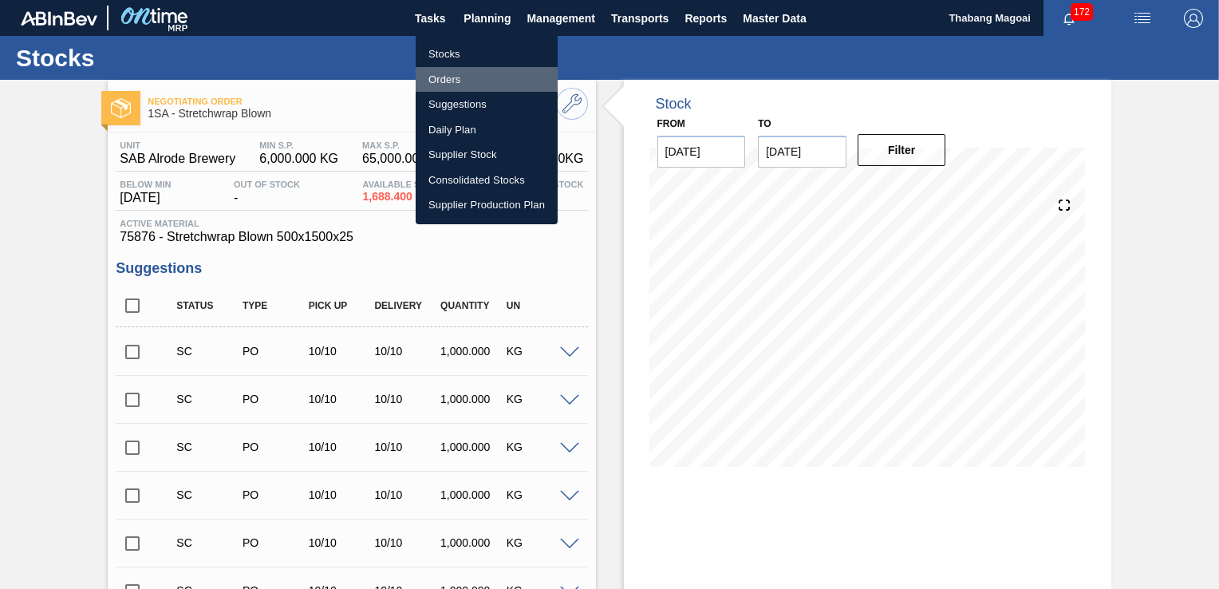
drag, startPoint x: 483, startPoint y: 79, endPoint x: 498, endPoint y: 81, distance: 14.6
click at [483, 79] on li "Orders" at bounding box center [487, 80] width 142 height 26
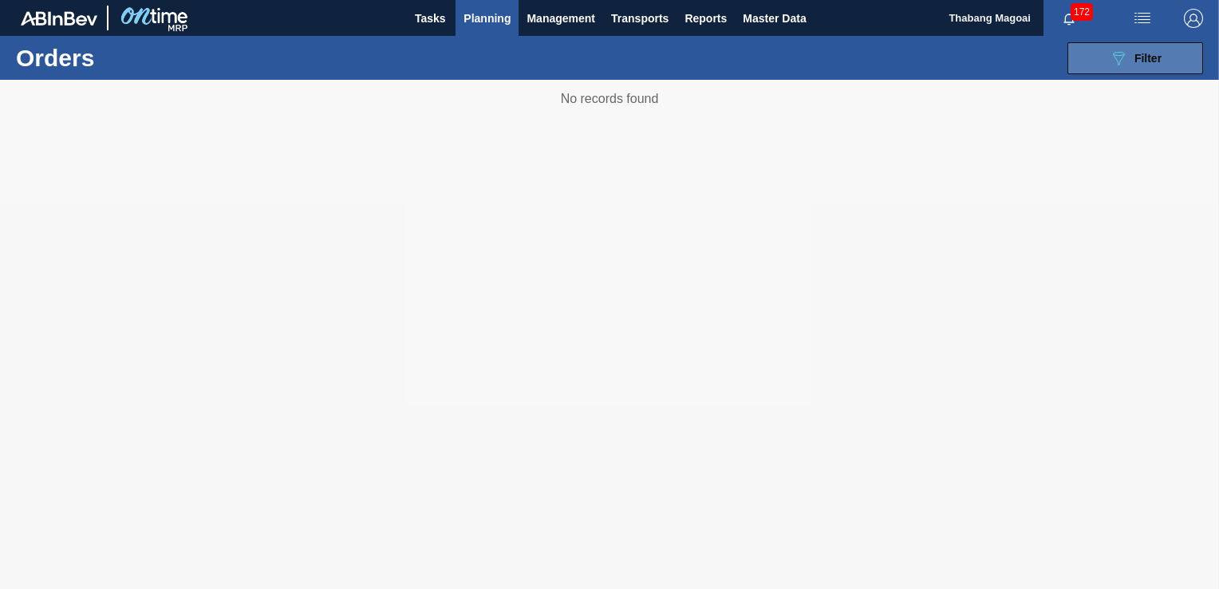
click at [1148, 57] on span "Filter" at bounding box center [1147, 58] width 27 height 13
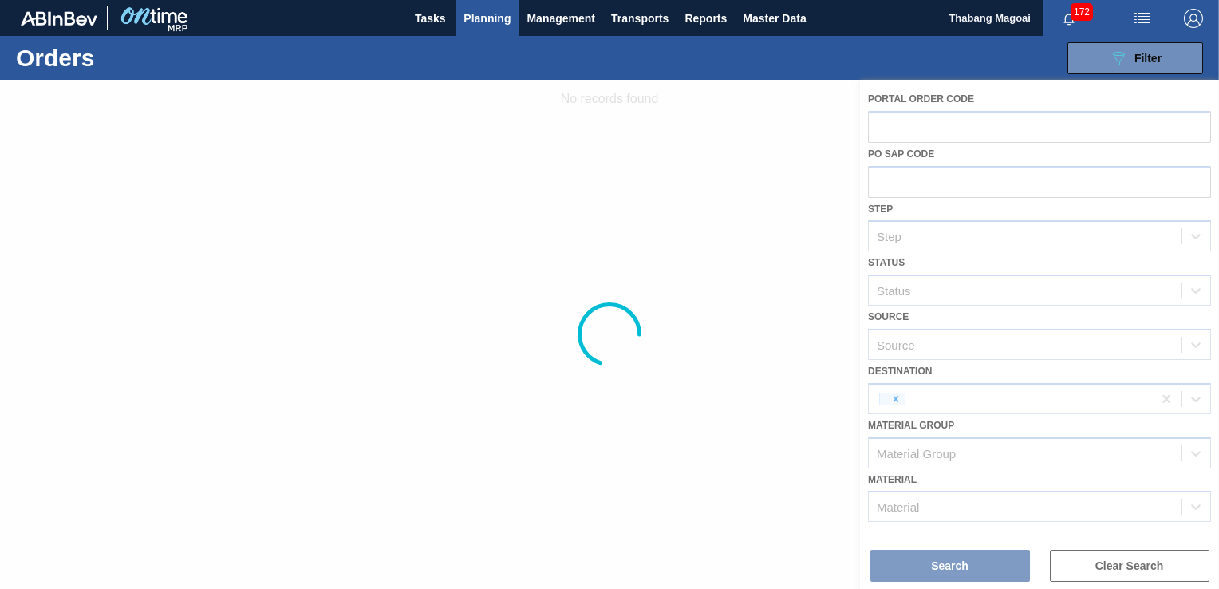
click at [987, 113] on div at bounding box center [609, 334] width 1219 height 509
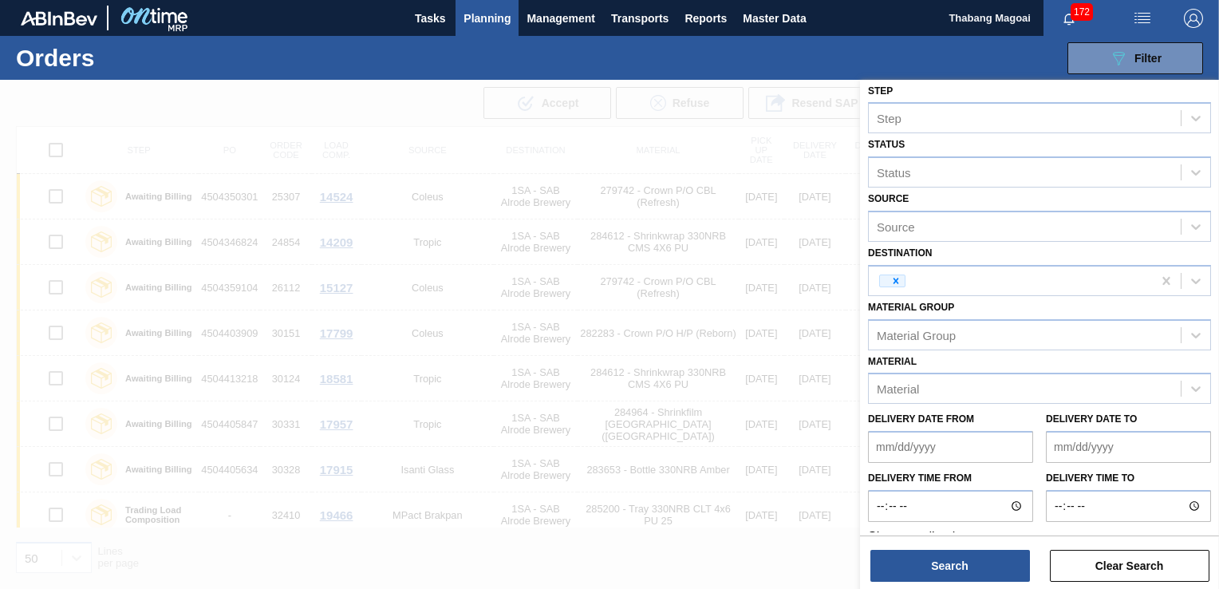
scroll to position [140, 0]
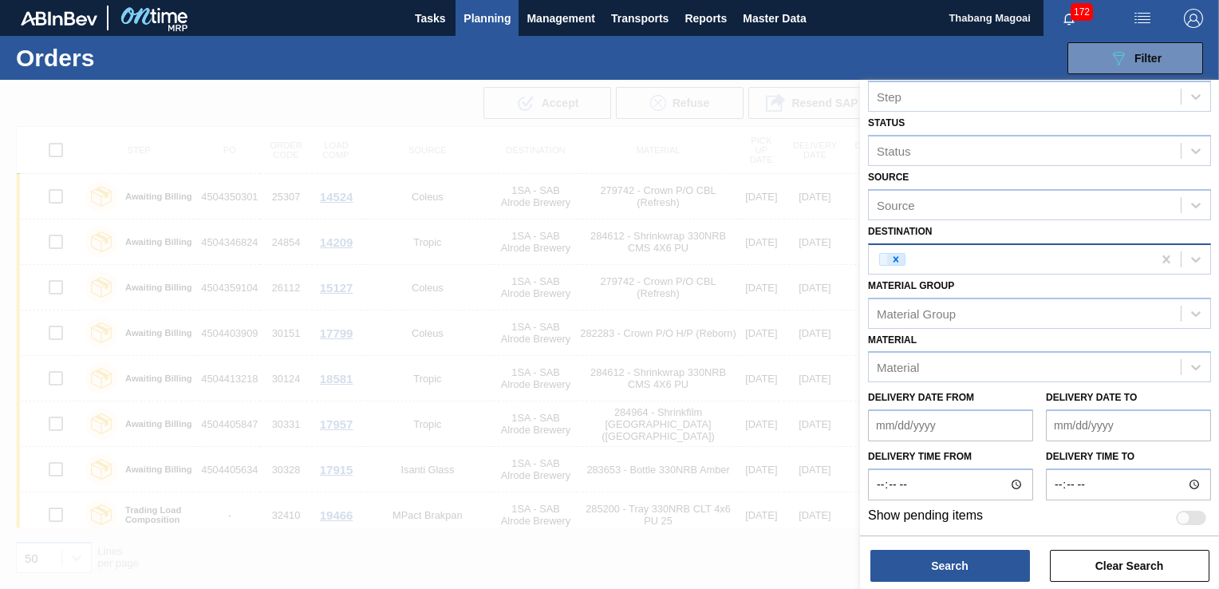
click at [897, 259] on icon at bounding box center [896, 259] width 6 height 6
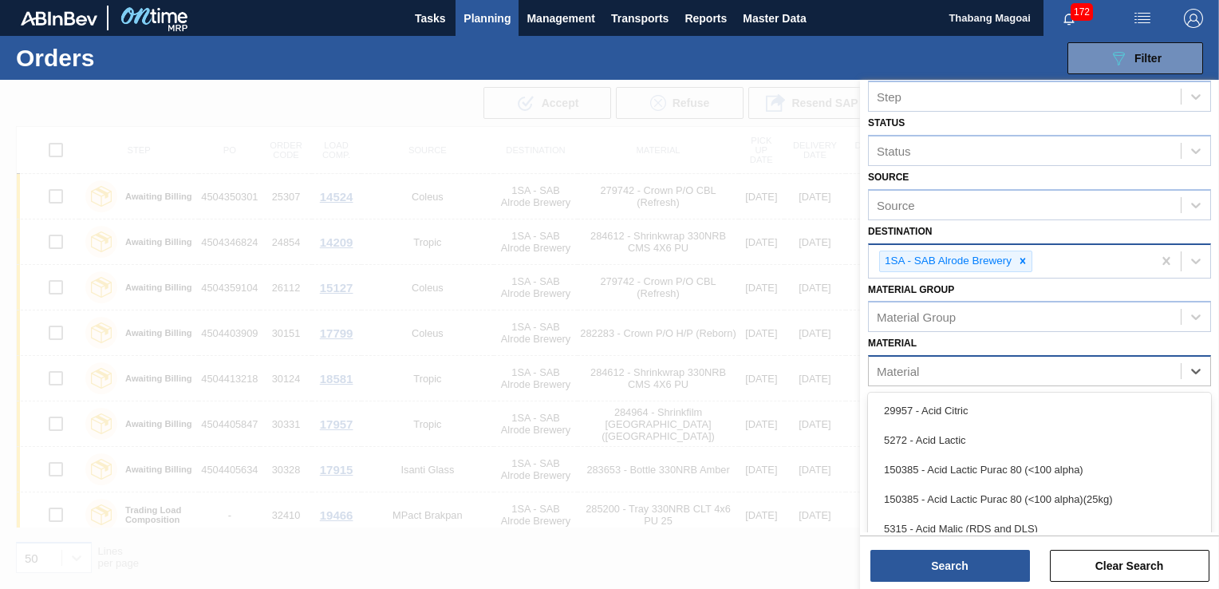
click at [951, 365] on div "Material" at bounding box center [1025, 371] width 312 height 23
paste input "75876"
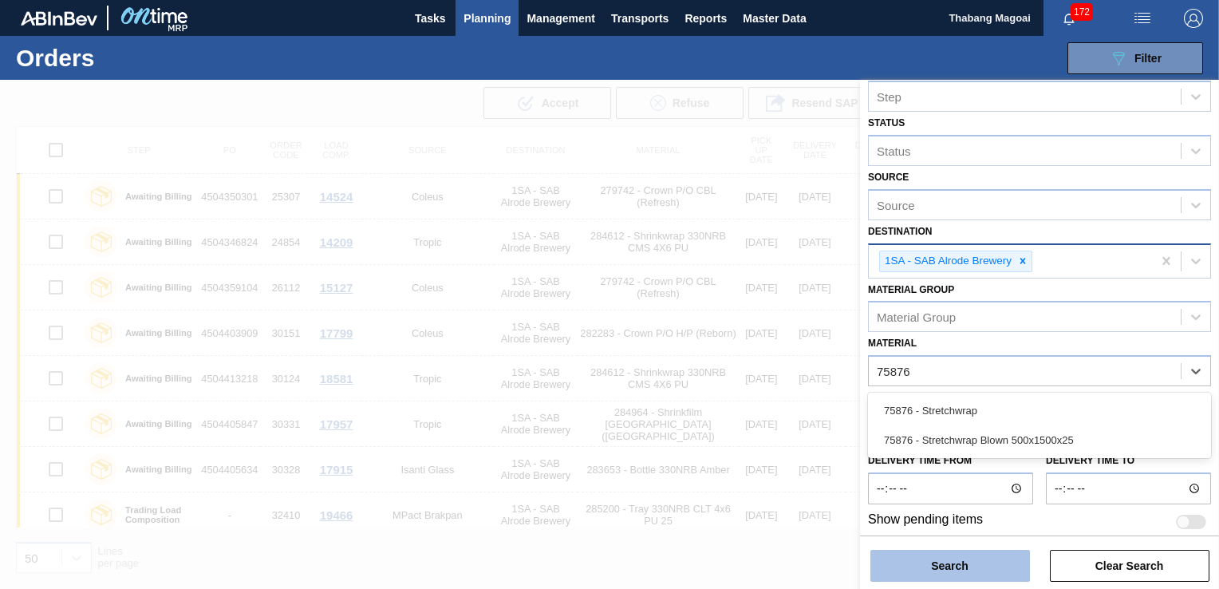
type input "75876"
click at [954, 576] on button "Search" at bounding box center [950, 566] width 160 height 32
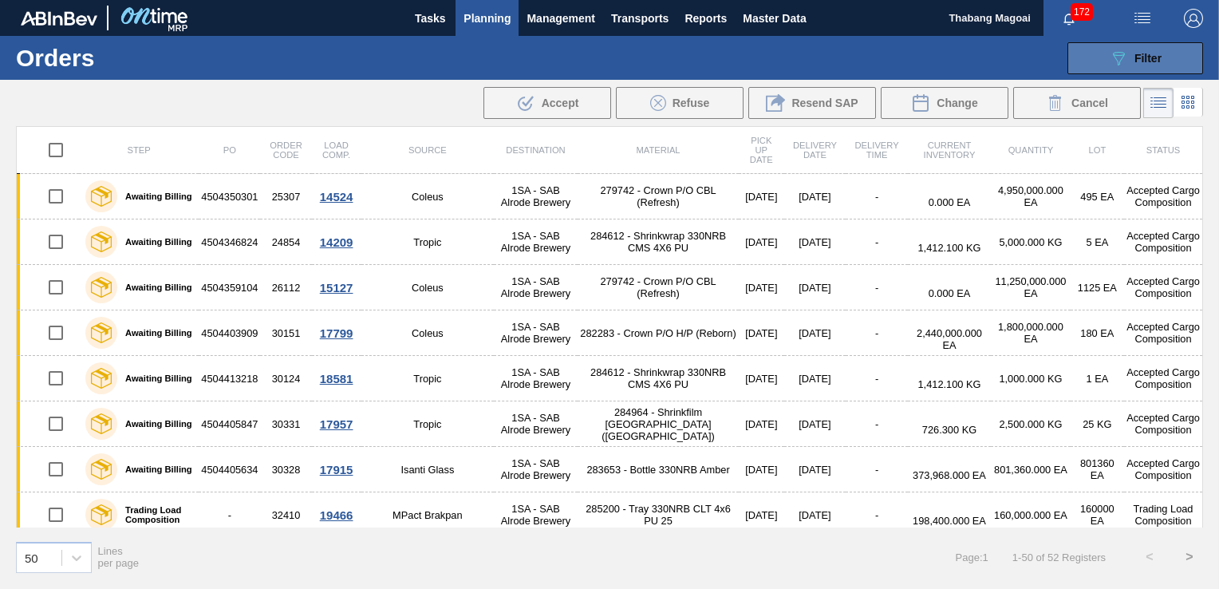
click at [1165, 64] on button "089F7B8B-B2A5-4AFE-B5C0-19BA573D28AC Filter" at bounding box center [1135, 58] width 136 height 32
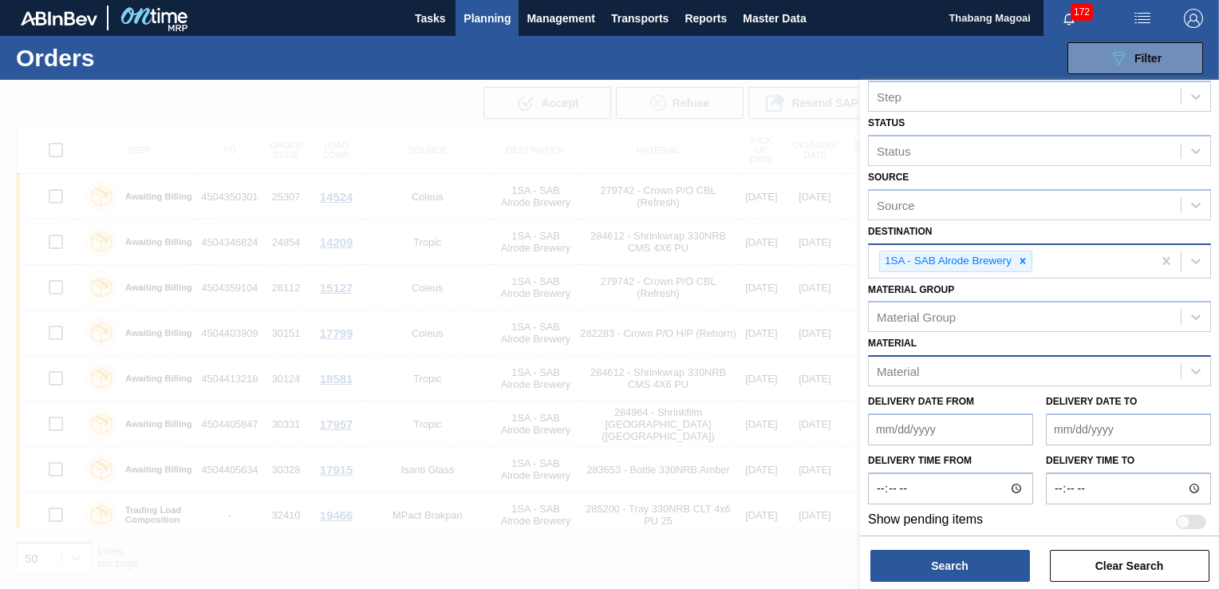
click at [948, 360] on div "Material" at bounding box center [1025, 371] width 312 height 23
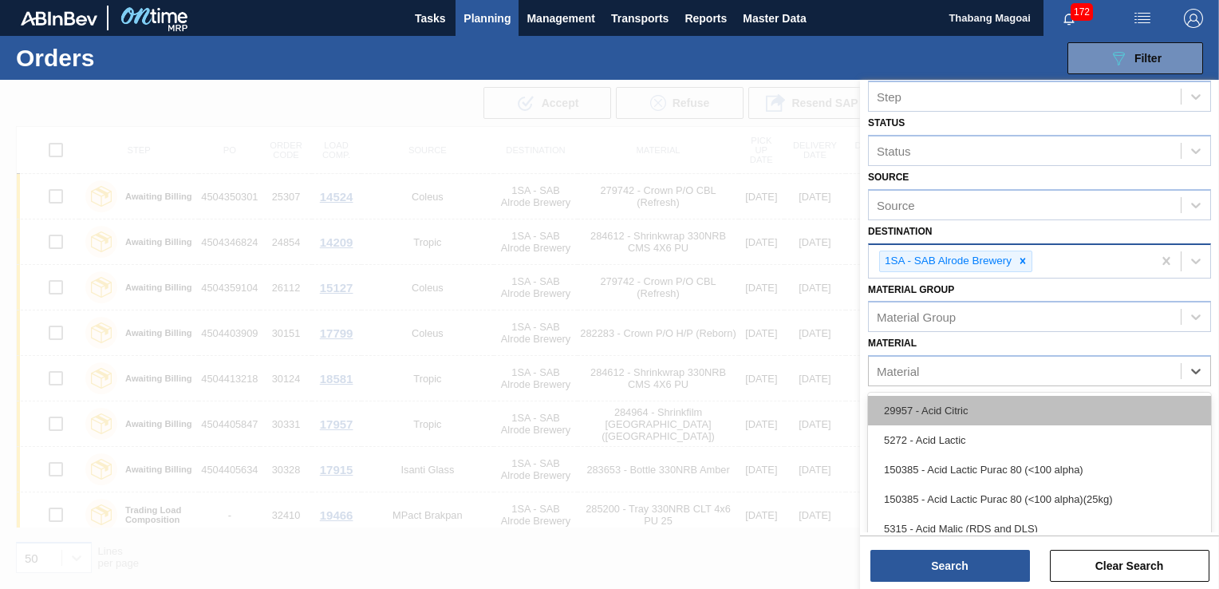
paste input "75876"
type input "75876"
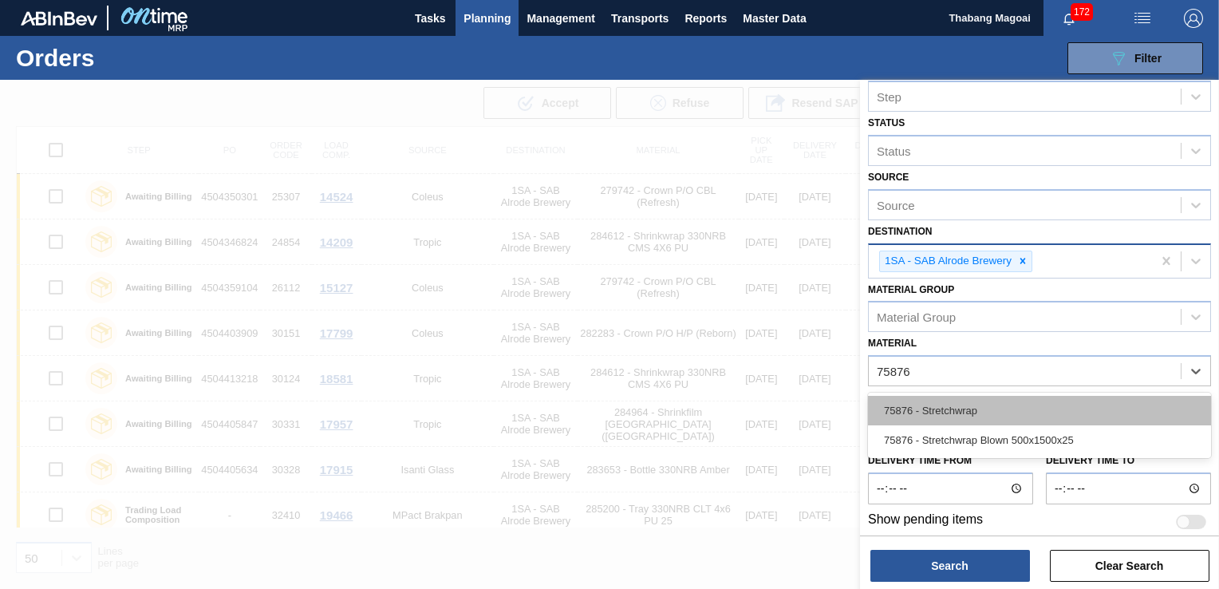
click at [965, 408] on div "75876 - Stretchwrap" at bounding box center [1039, 411] width 343 height 30
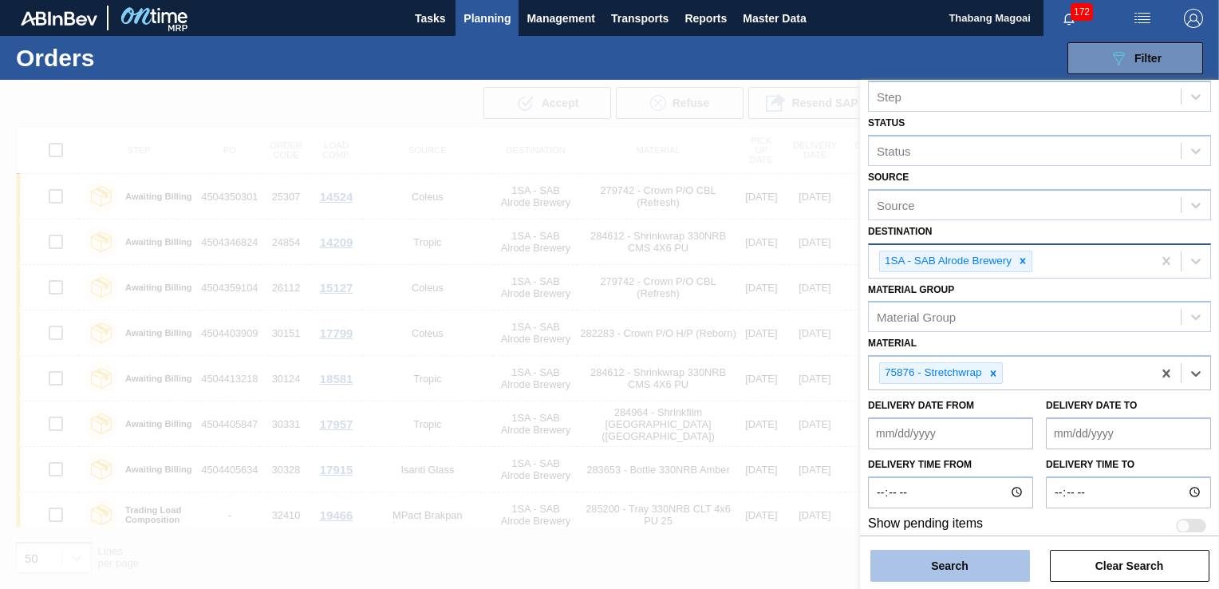
click at [989, 561] on button "Search" at bounding box center [950, 566] width 160 height 32
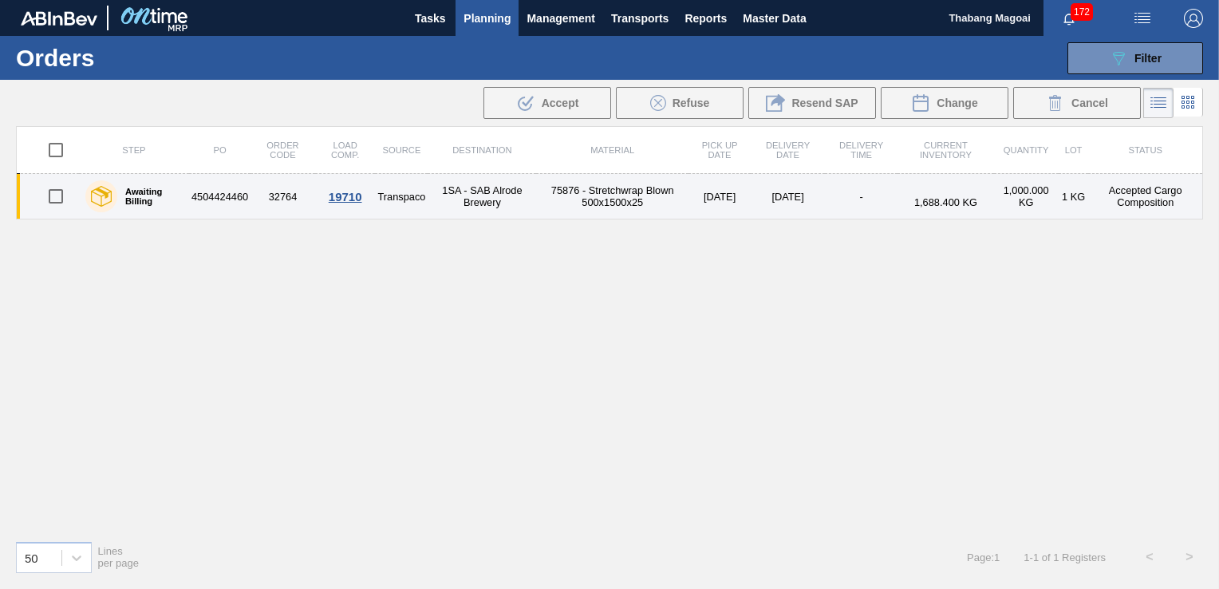
click at [213, 187] on td "4504424460" at bounding box center [219, 196] width 61 height 45
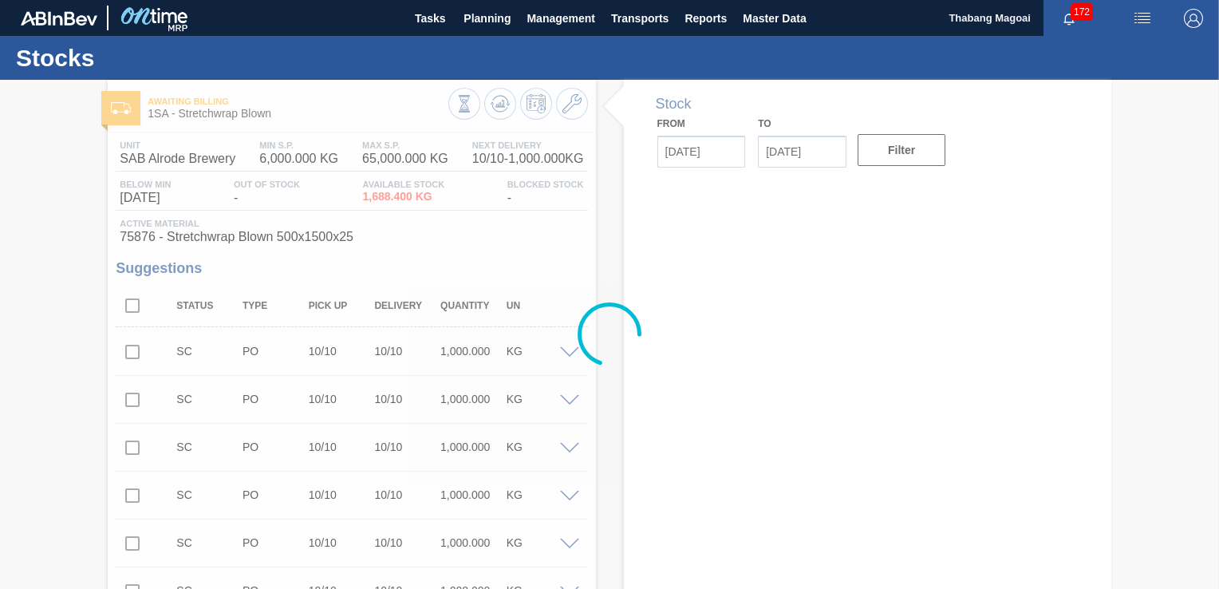
type input "[DATE]"
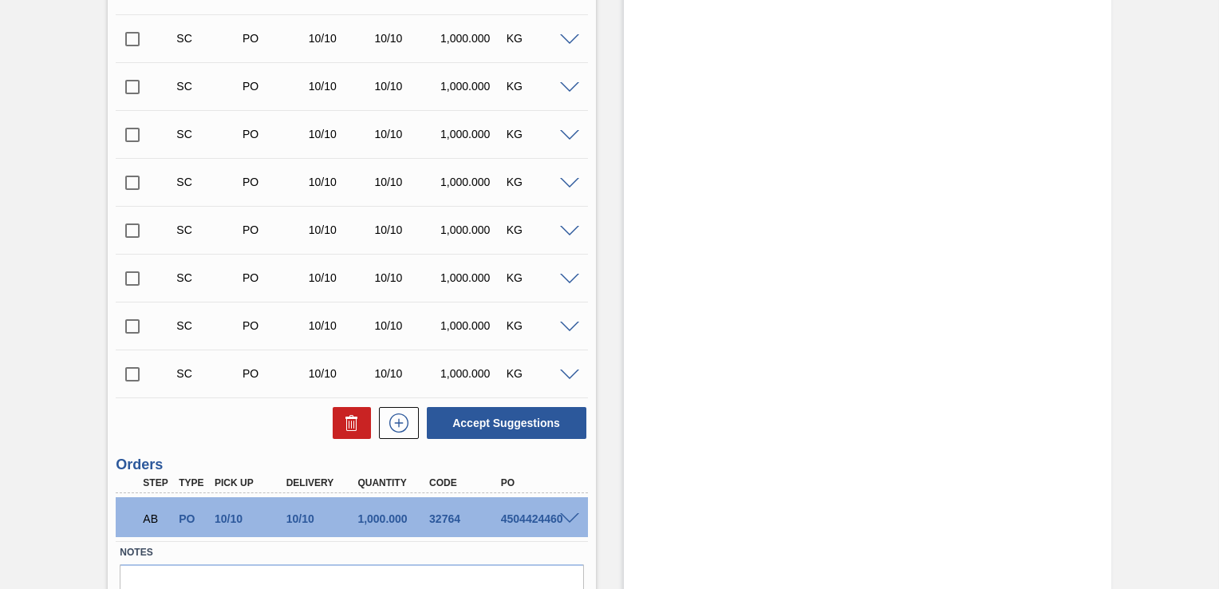
scroll to position [2979, 0]
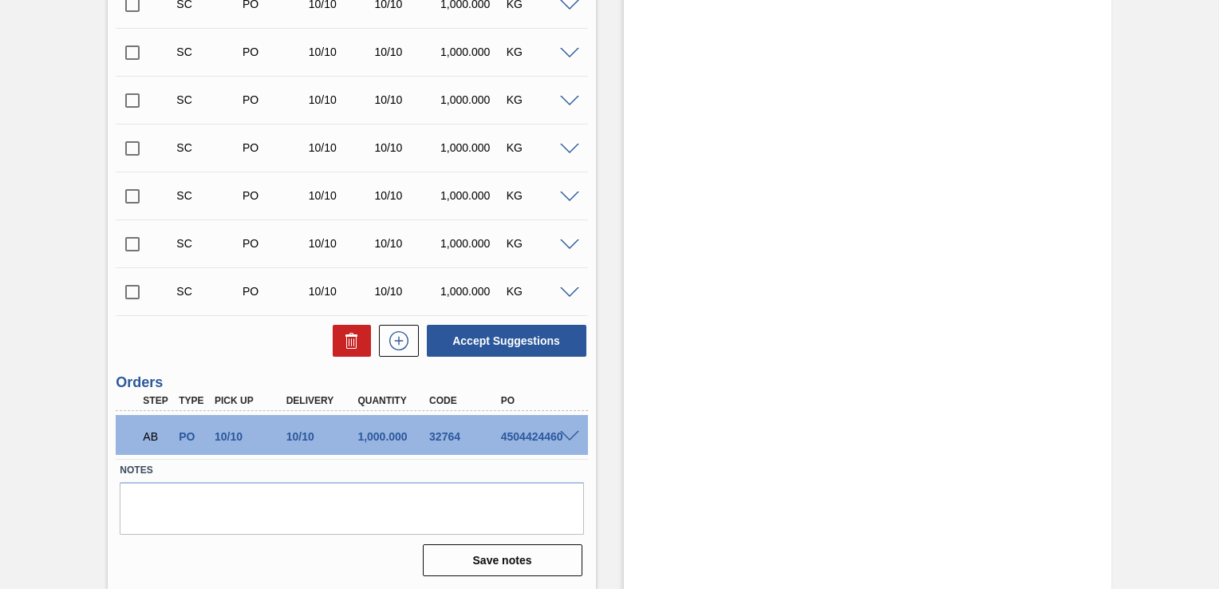
click at [568, 293] on span at bounding box center [569, 293] width 19 height 12
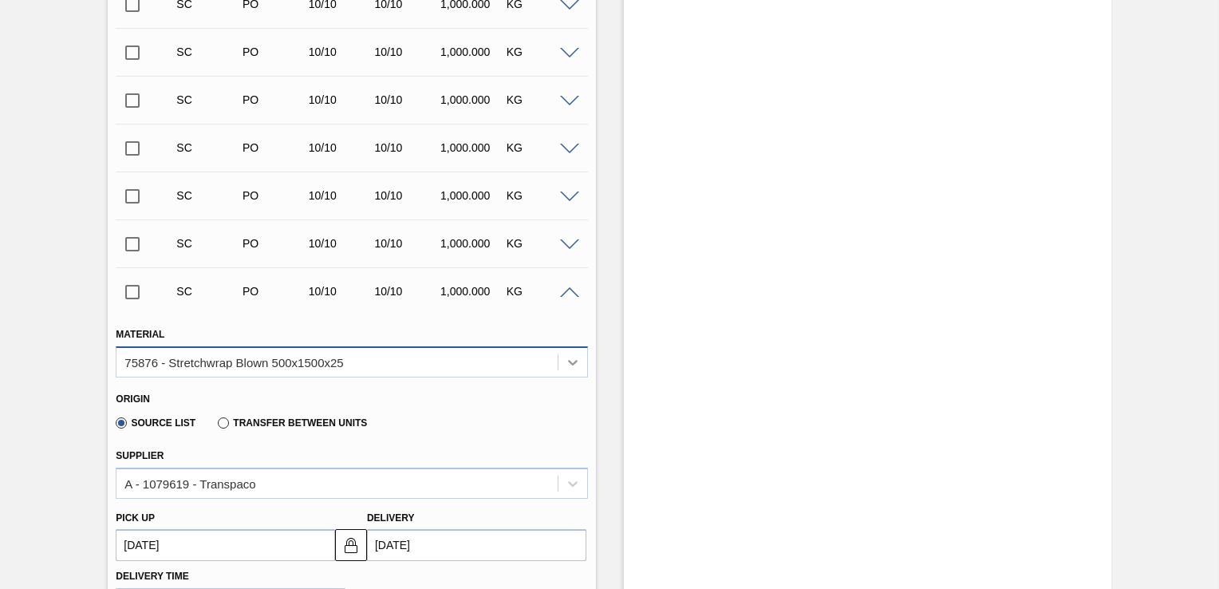
click at [565, 356] on icon at bounding box center [573, 362] width 16 height 16
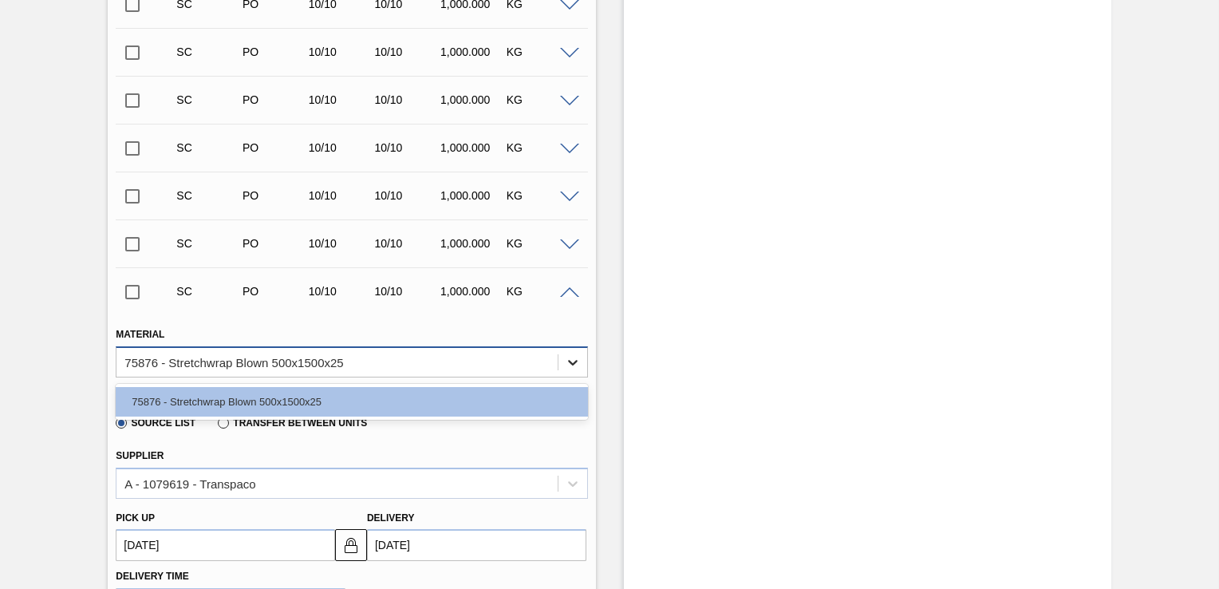
click at [573, 354] on icon at bounding box center [573, 362] width 16 height 16
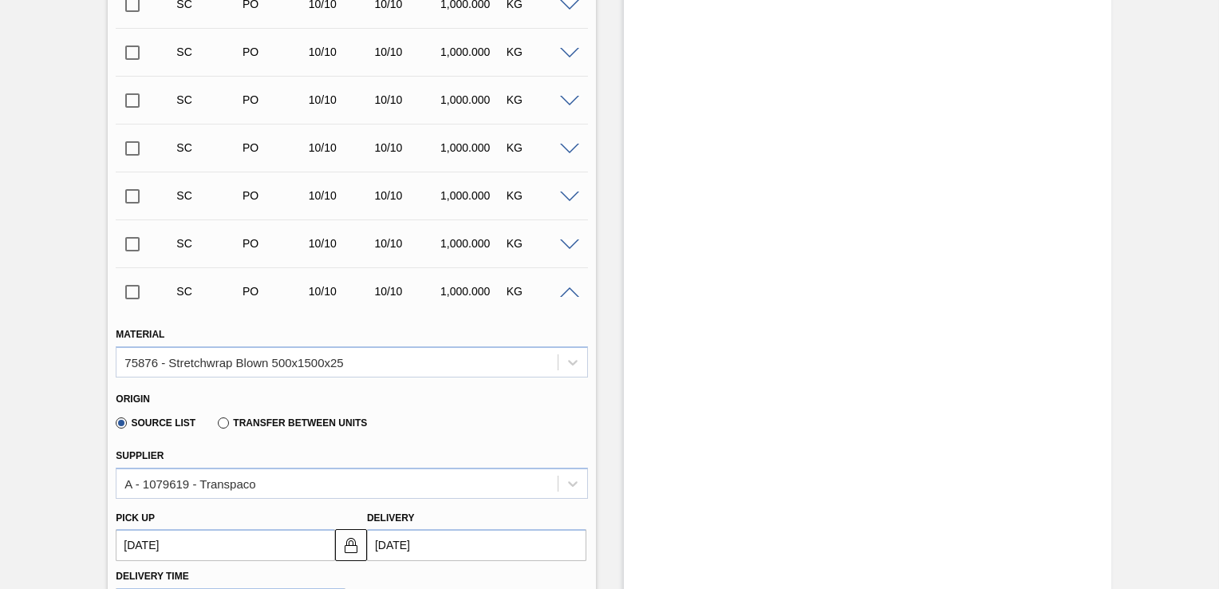
click at [571, 295] on span at bounding box center [569, 293] width 19 height 12
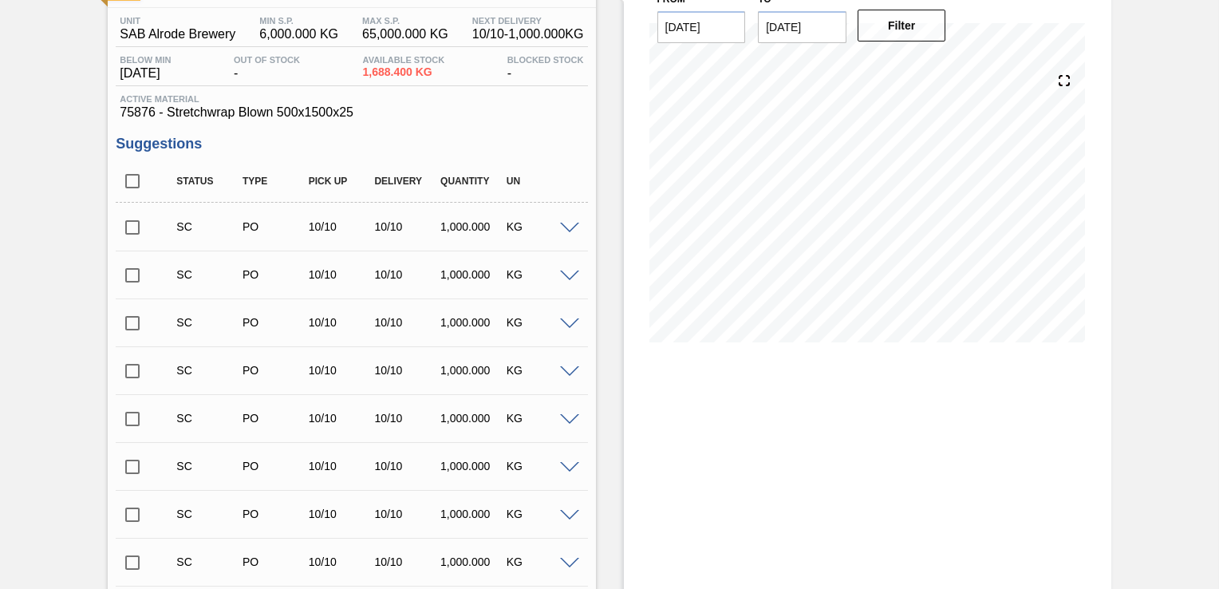
scroll to position [0, 0]
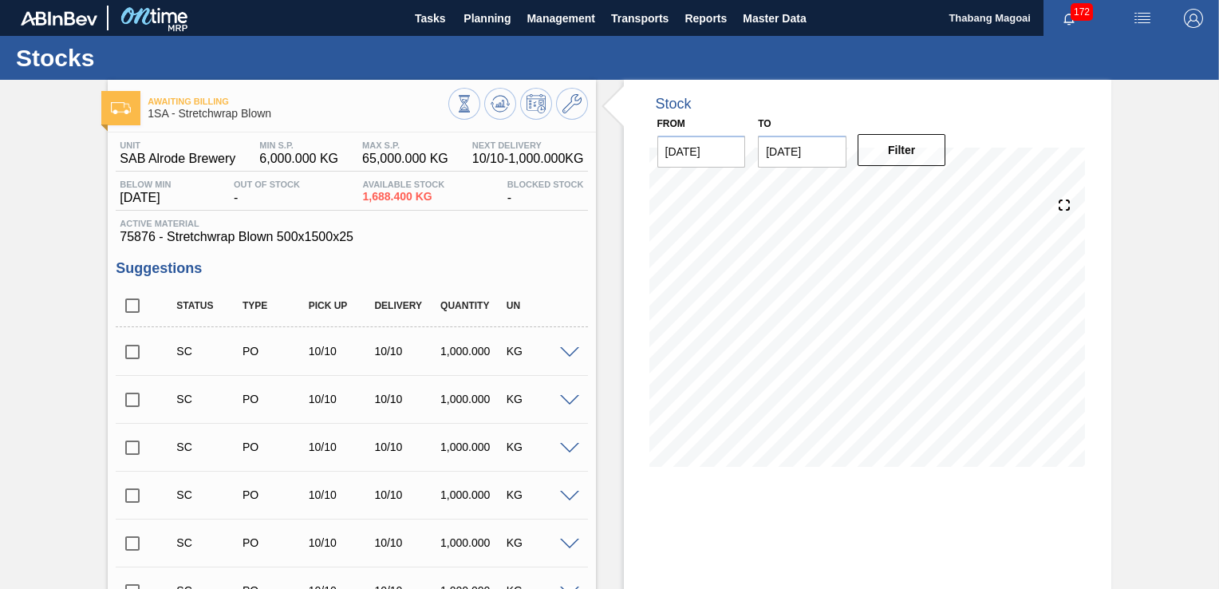
click at [134, 350] on input "checkbox" at bounding box center [132, 351] width 33 height 33
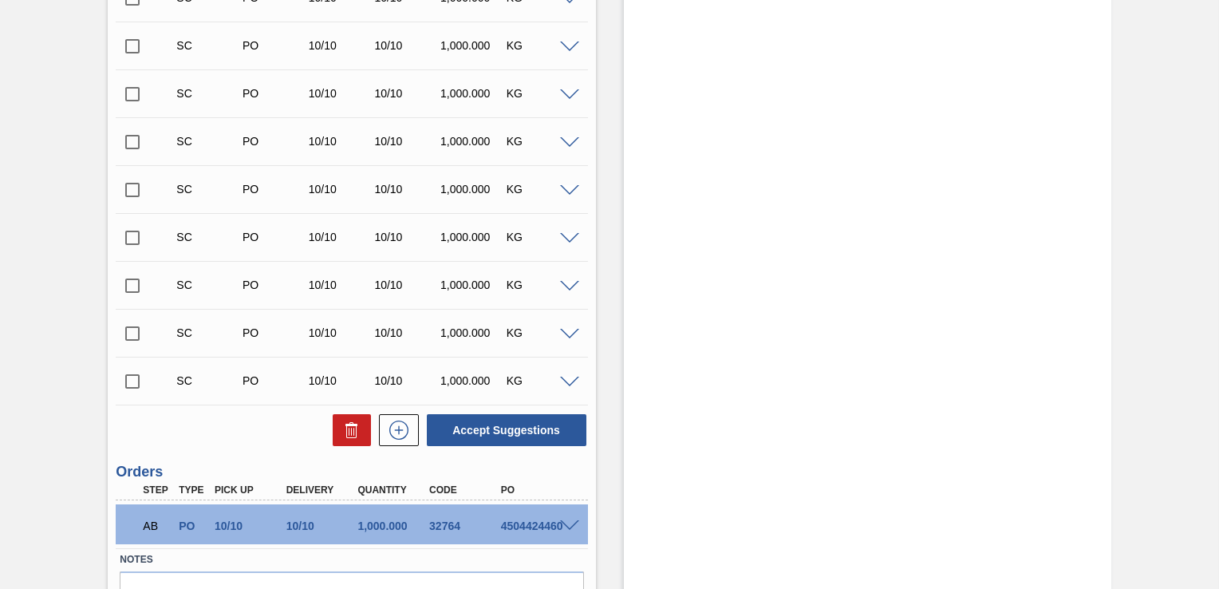
scroll to position [2979, 0]
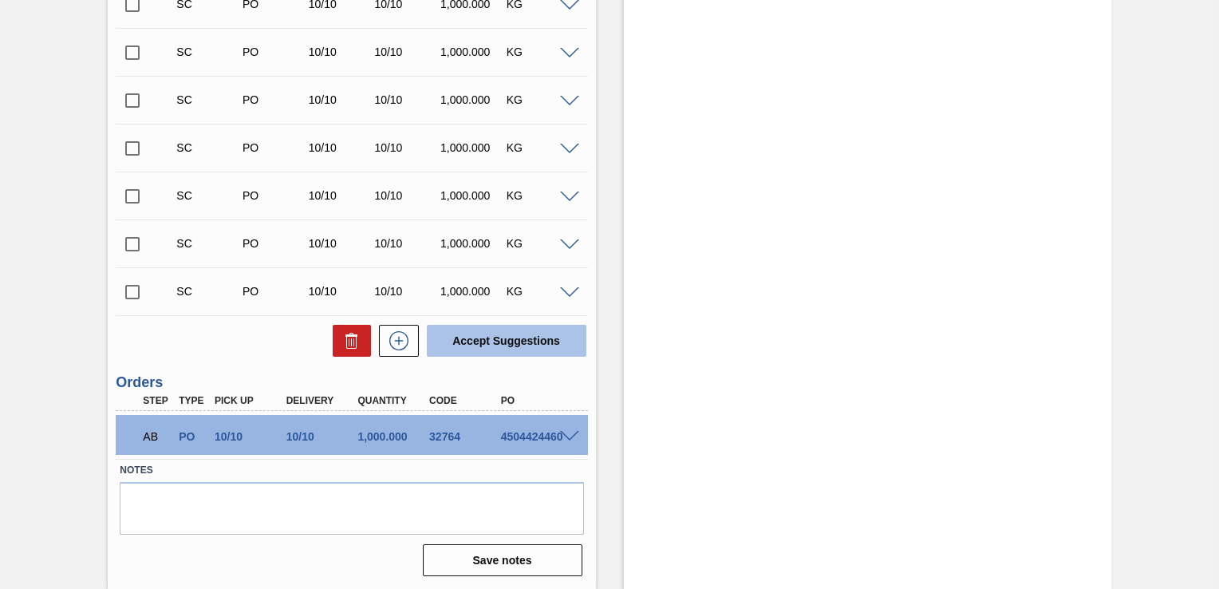
click at [506, 336] on button "Accept Suggestions" at bounding box center [507, 341] width 160 height 32
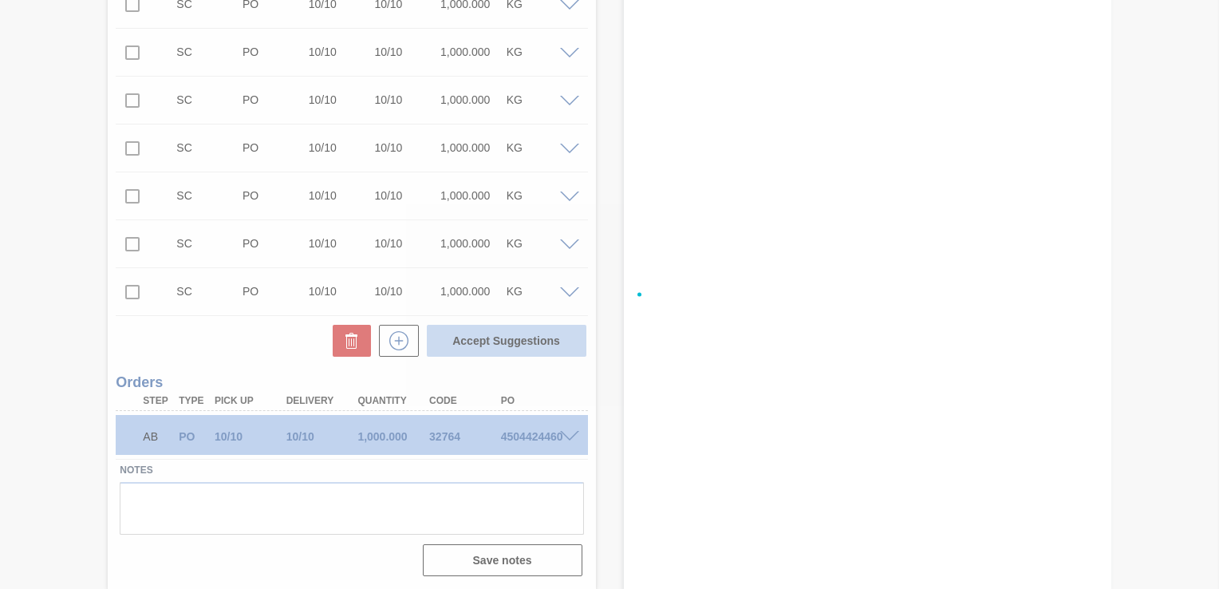
checkbox input "false"
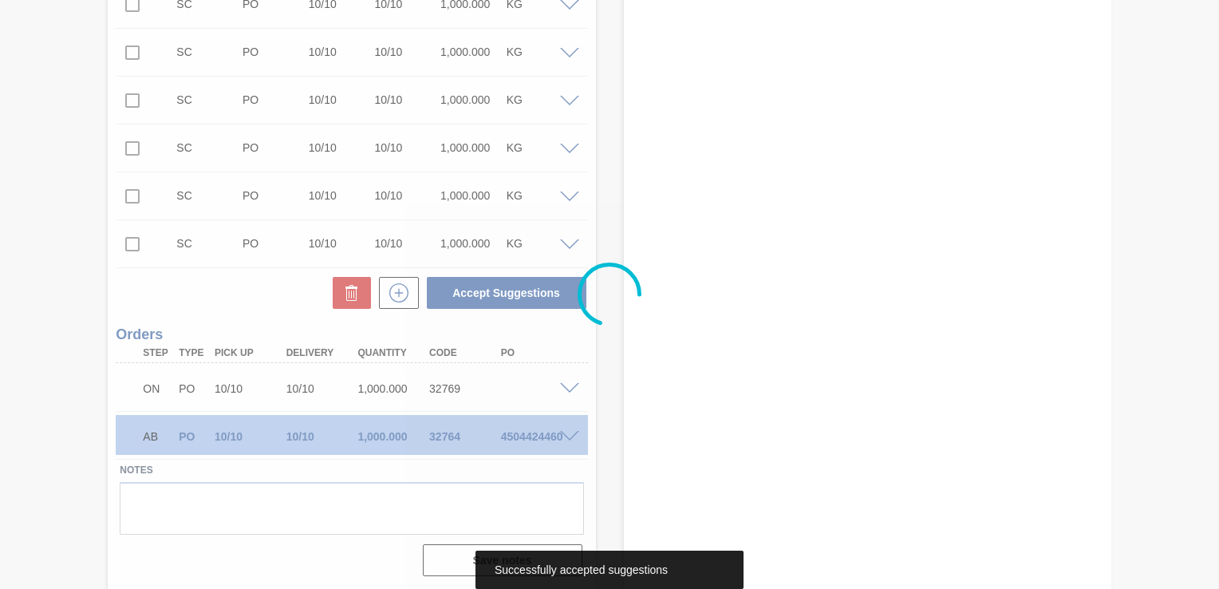
scroll to position [2931, 0]
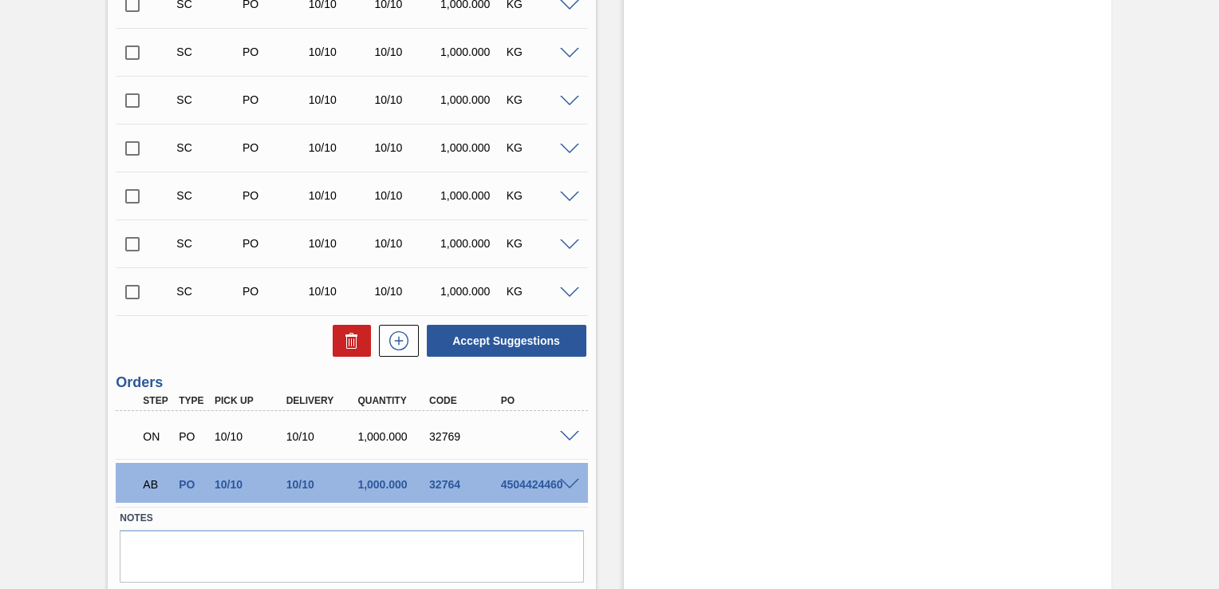
click at [562, 432] on span at bounding box center [569, 437] width 19 height 12
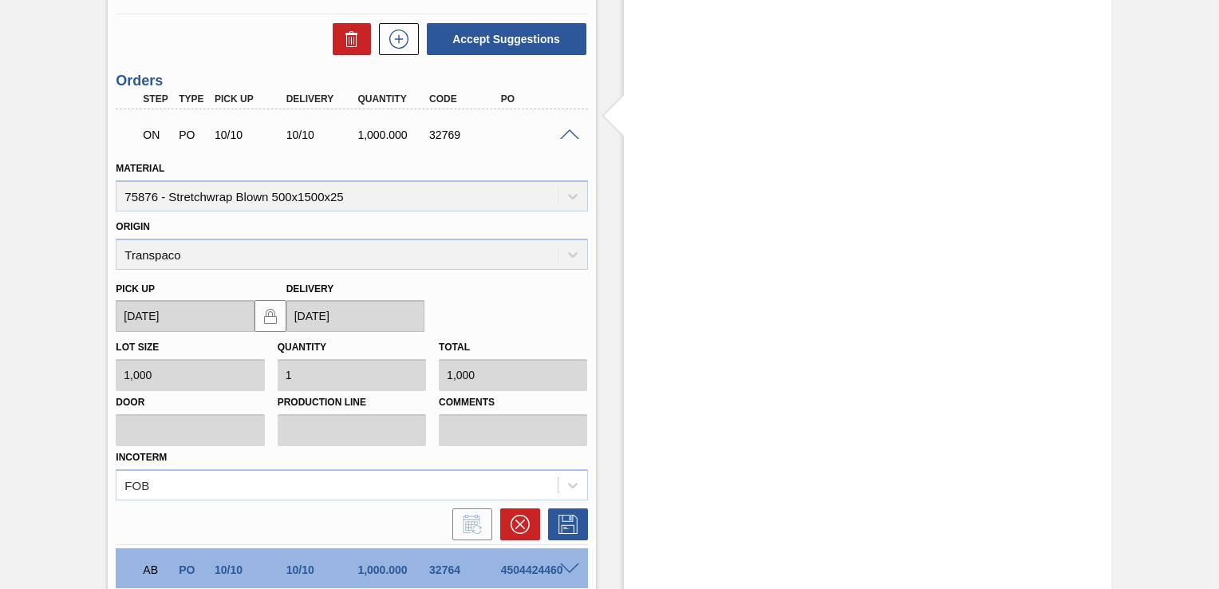
scroll to position [3250, 0]
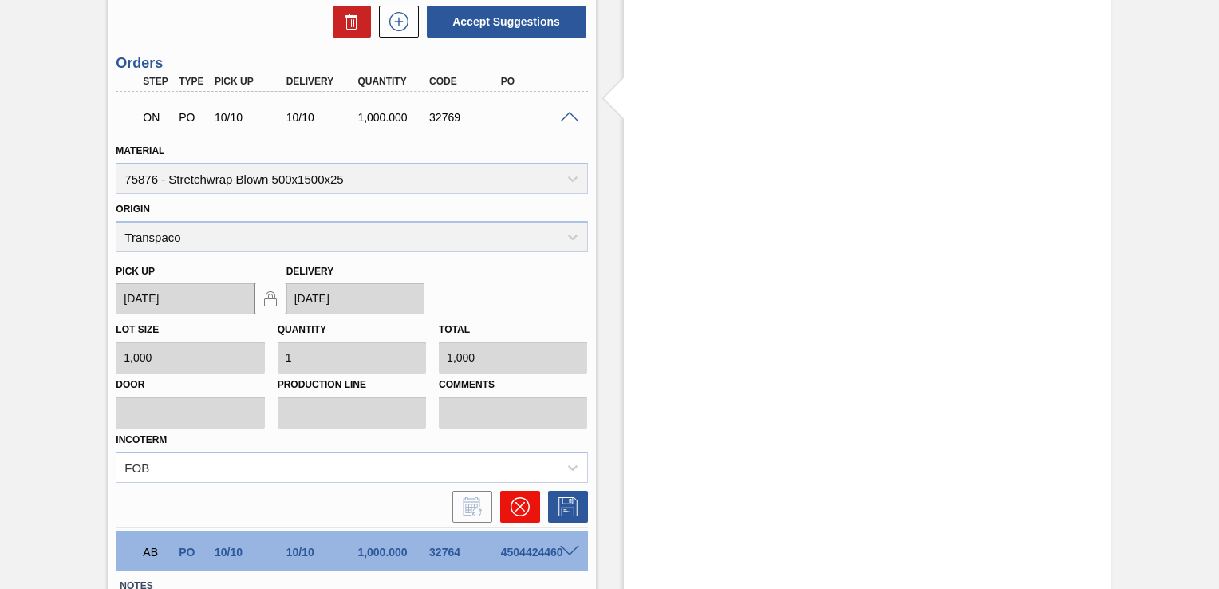
click at [529, 499] on button at bounding box center [520, 507] width 40 height 32
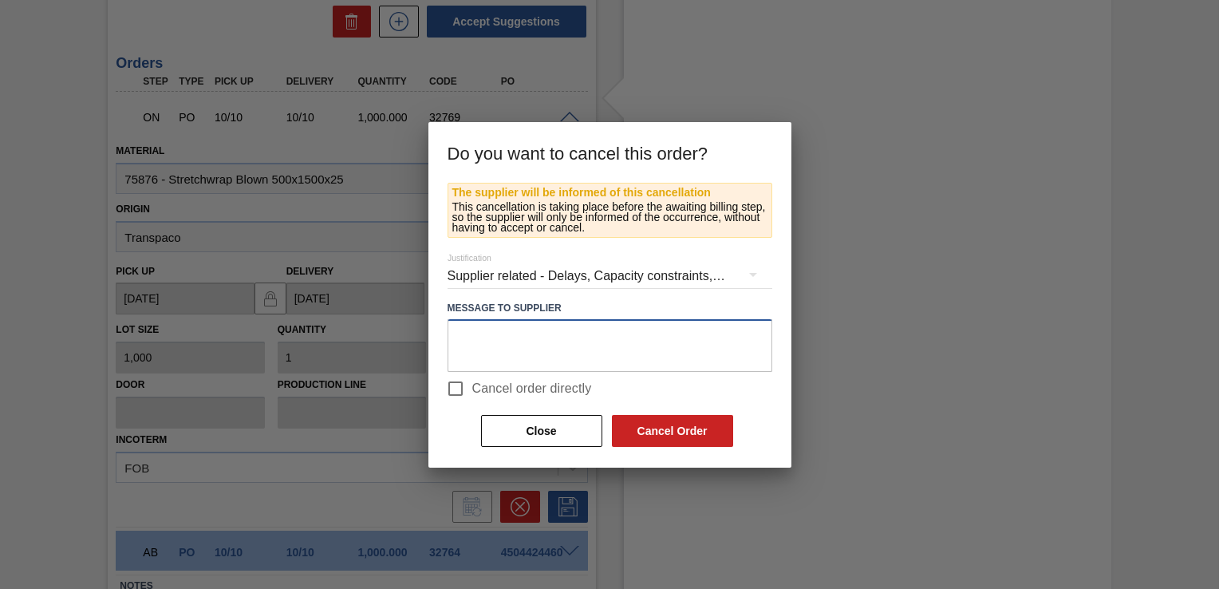
click at [676, 341] on textarea at bounding box center [609, 345] width 325 height 53
type textarea "please ignore"
click at [694, 430] on button "Cancel Order" at bounding box center [672, 431] width 121 height 32
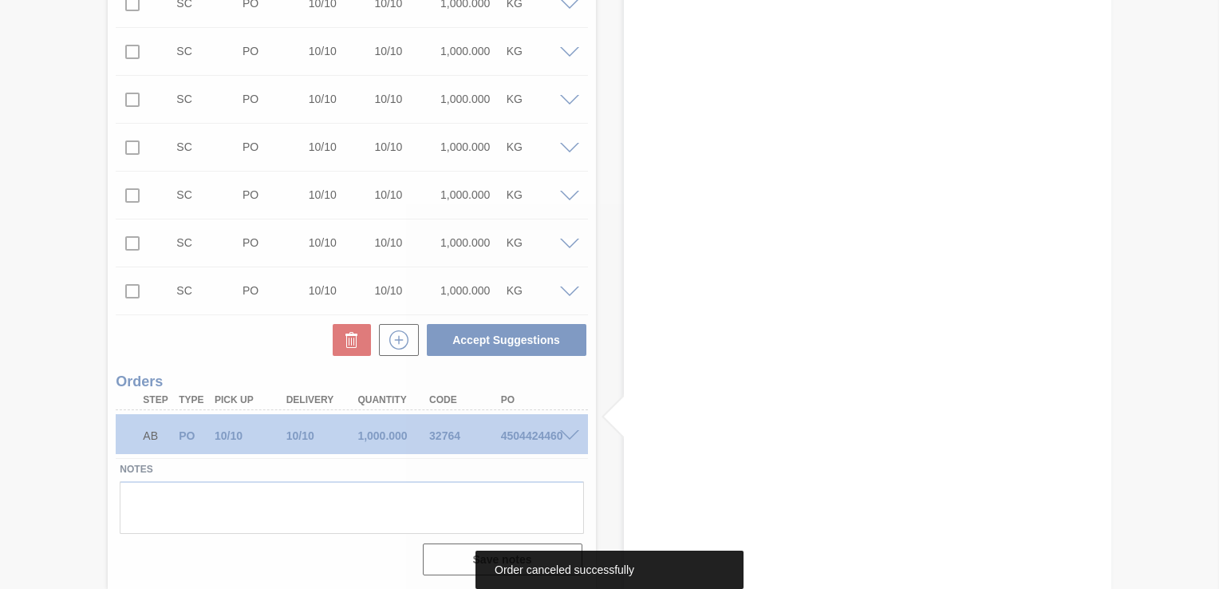
scroll to position [2931, 0]
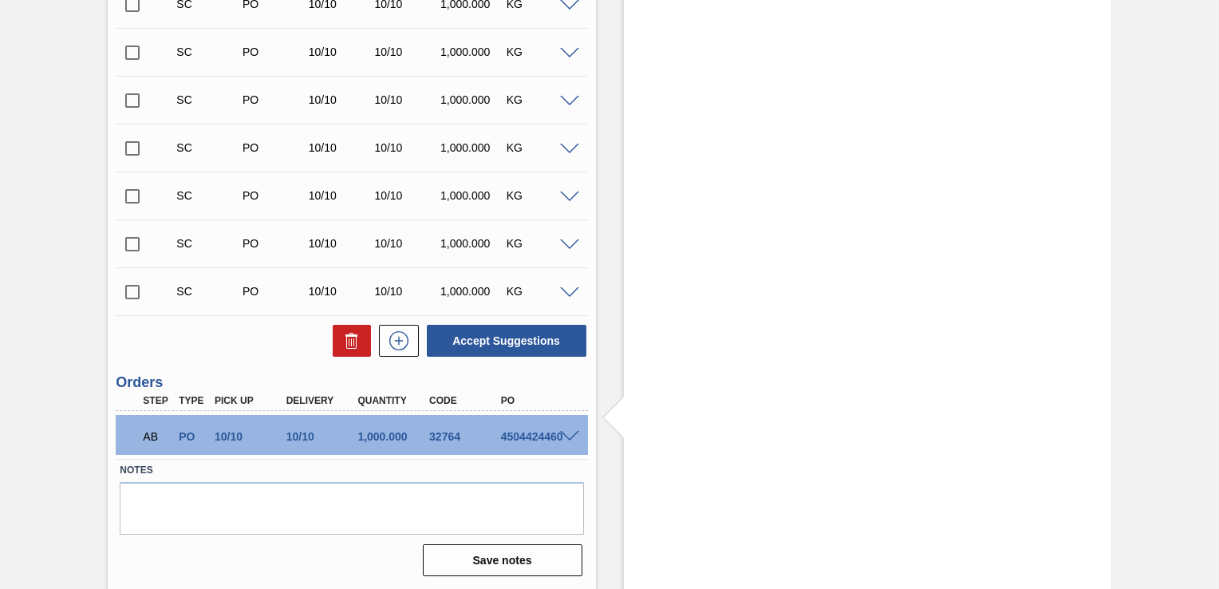
click at [565, 431] on span at bounding box center [569, 437] width 19 height 12
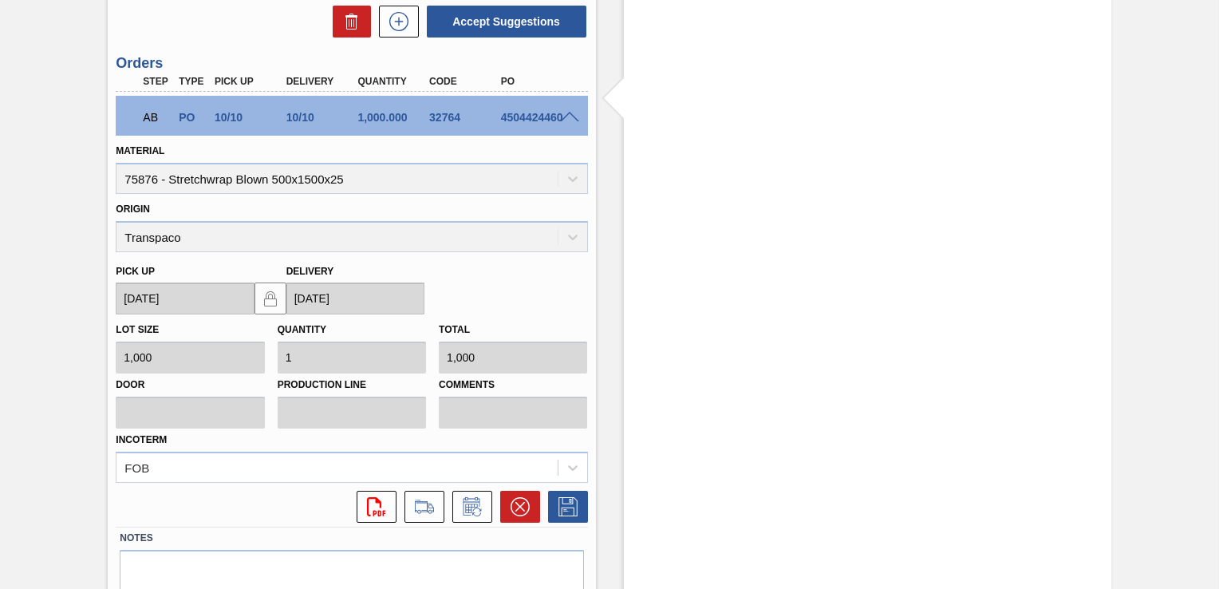
click at [572, 118] on span at bounding box center [569, 118] width 19 height 12
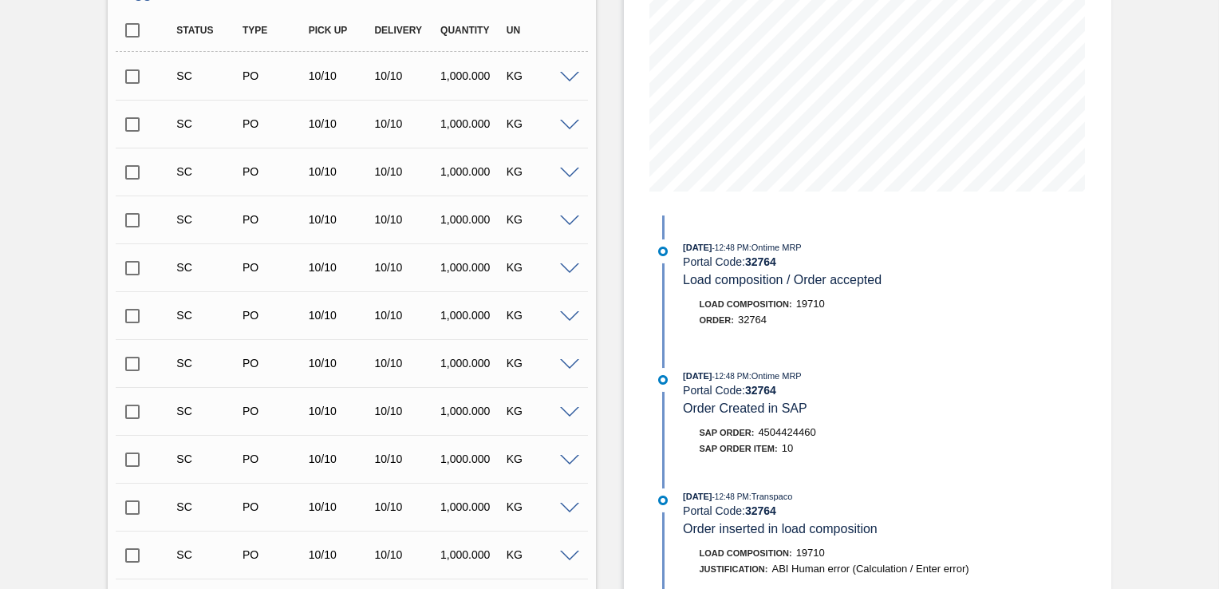
scroll to position [0, 0]
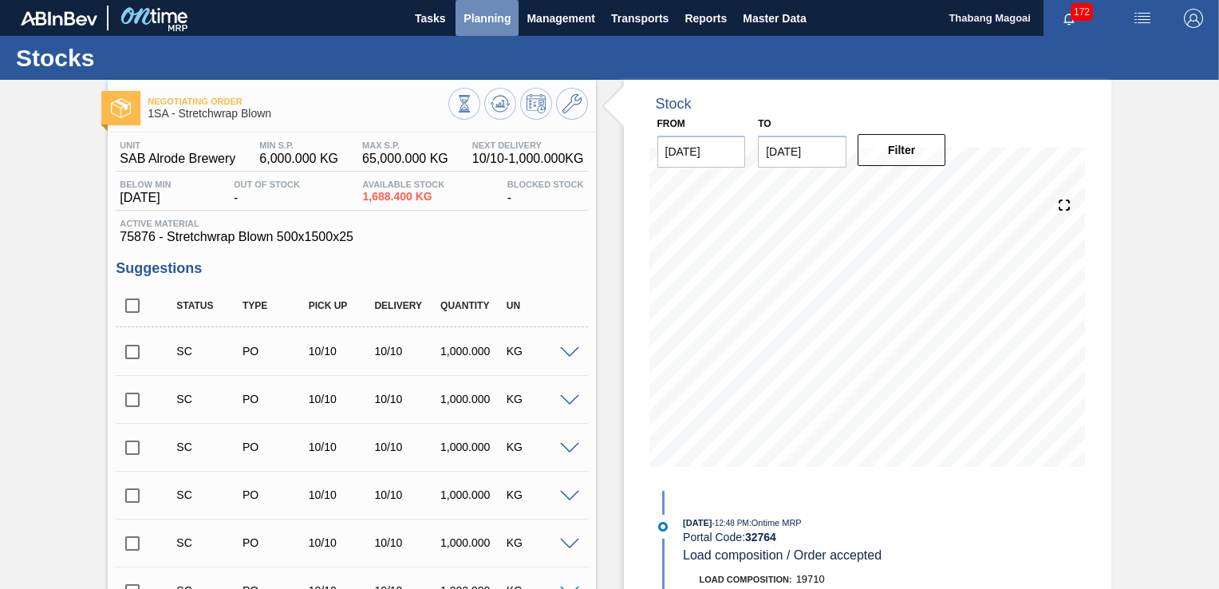
click at [500, 18] on span "Planning" at bounding box center [486, 18] width 47 height 19
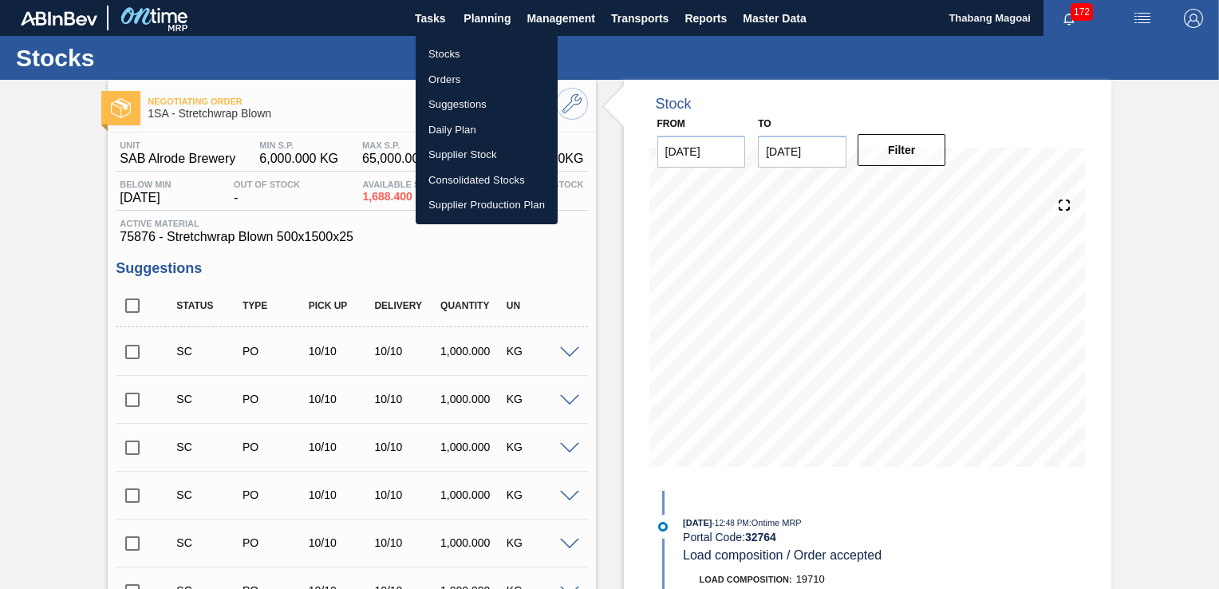
click at [475, 72] on li "Orders" at bounding box center [487, 80] width 142 height 26
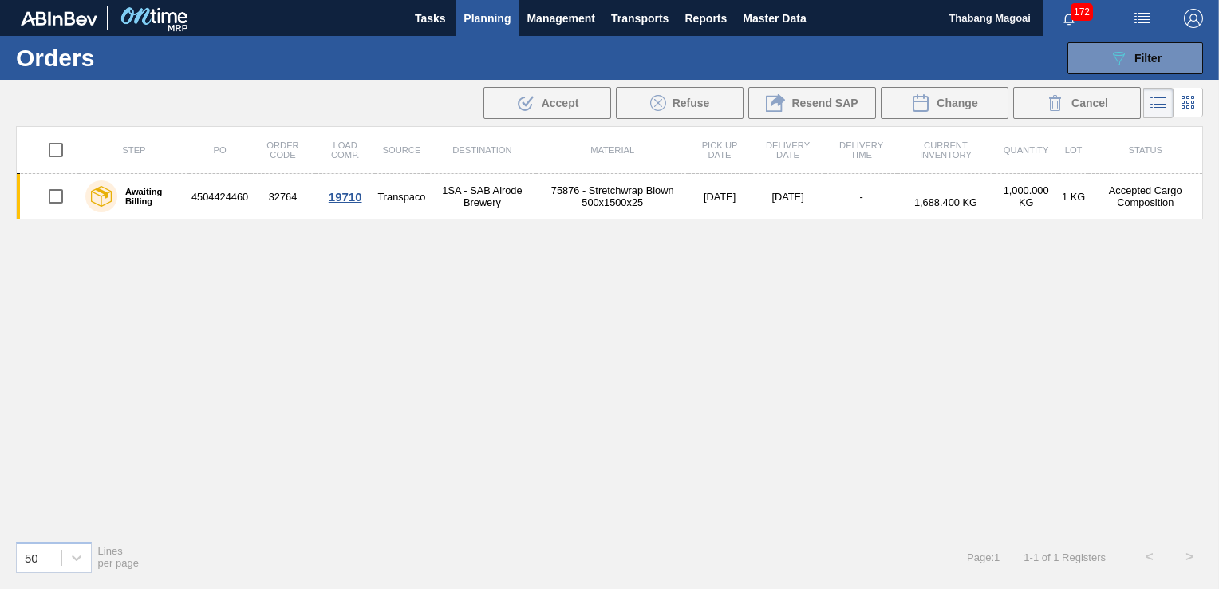
click at [238, 196] on td "4504424460" at bounding box center [219, 196] width 61 height 45
drag, startPoint x: 211, startPoint y: 191, endPoint x: 123, endPoint y: 330, distance: 164.9
click at [123, 330] on div "Step PO Order Code Load Comp. Source Destination Material Pick up Date Delivery…" at bounding box center [609, 326] width 1187 height 401
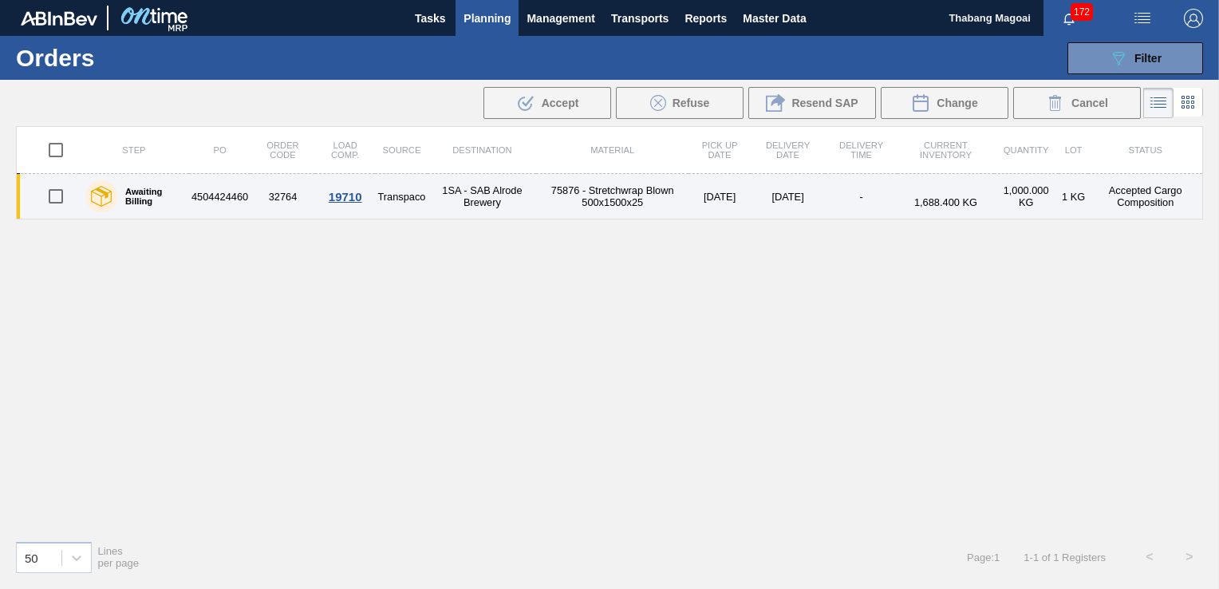
click at [221, 199] on td "4504424460" at bounding box center [219, 196] width 61 height 45
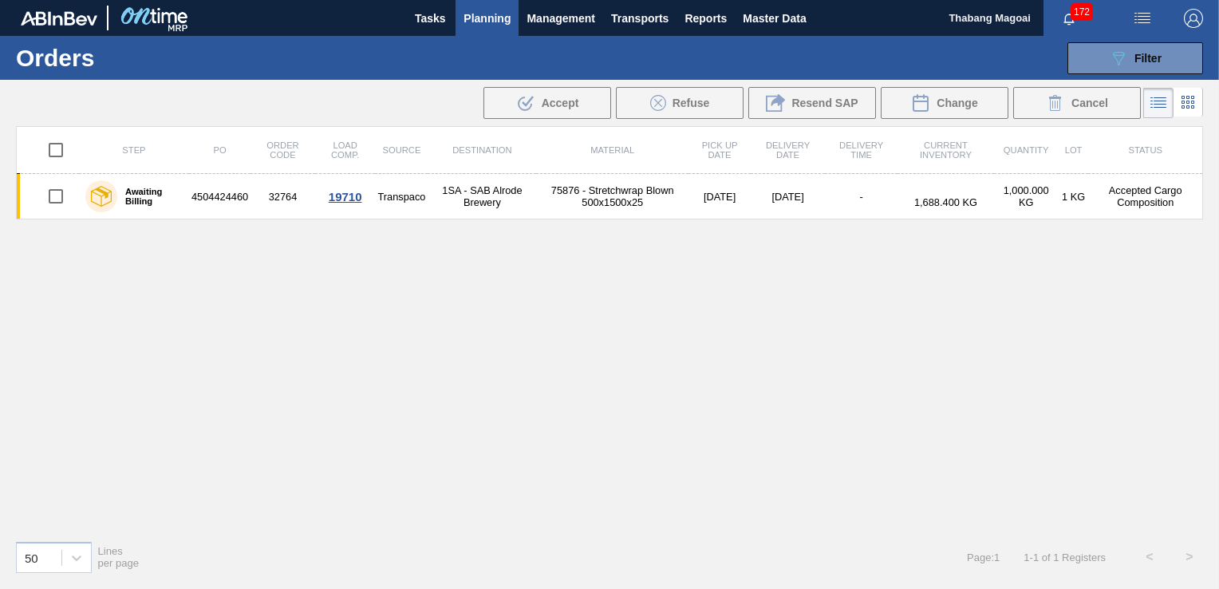
click at [242, 140] on th "PO" at bounding box center [219, 150] width 61 height 47
drag, startPoint x: 231, startPoint y: 191, endPoint x: 128, endPoint y: 198, distance: 103.9
click at [128, 198] on label "Awaiting Billing" at bounding box center [149, 196] width 65 height 19
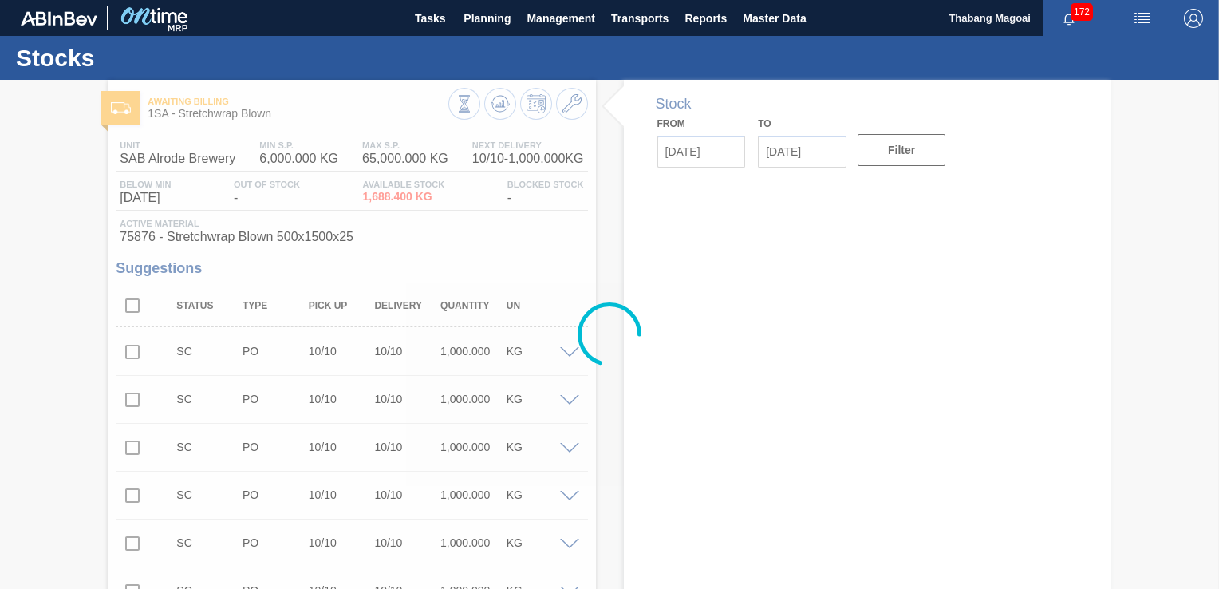
type input "[DATE]"
click at [475, 21] on span "Planning" at bounding box center [486, 18] width 47 height 19
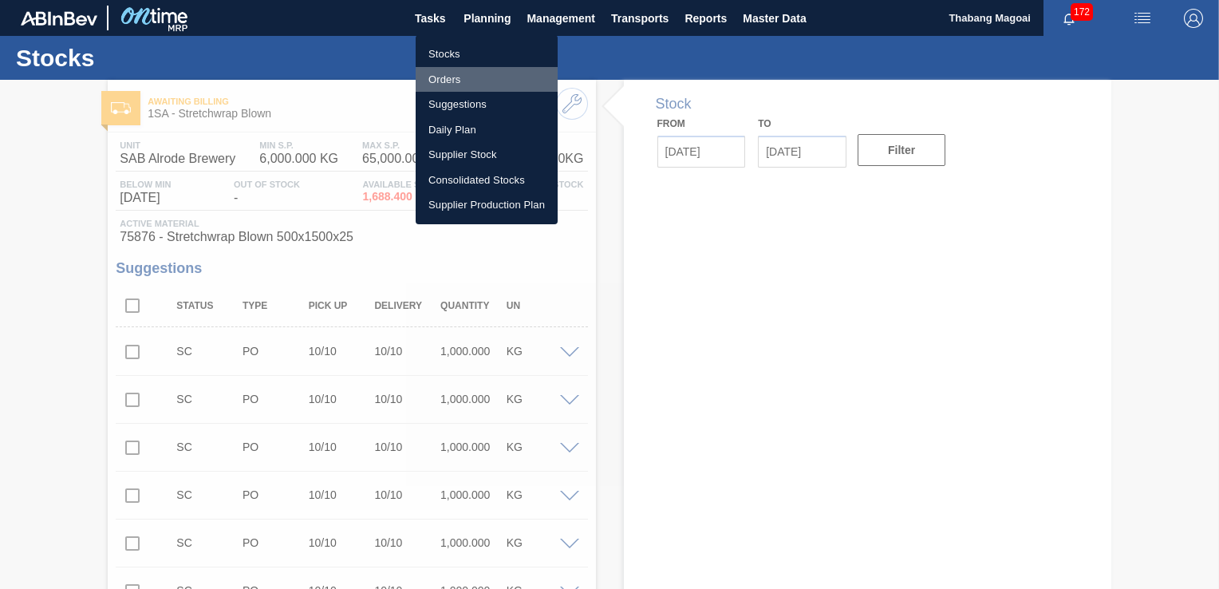
click at [463, 81] on li "Orders" at bounding box center [487, 80] width 142 height 26
